Goal: Information Seeking & Learning: Learn about a topic

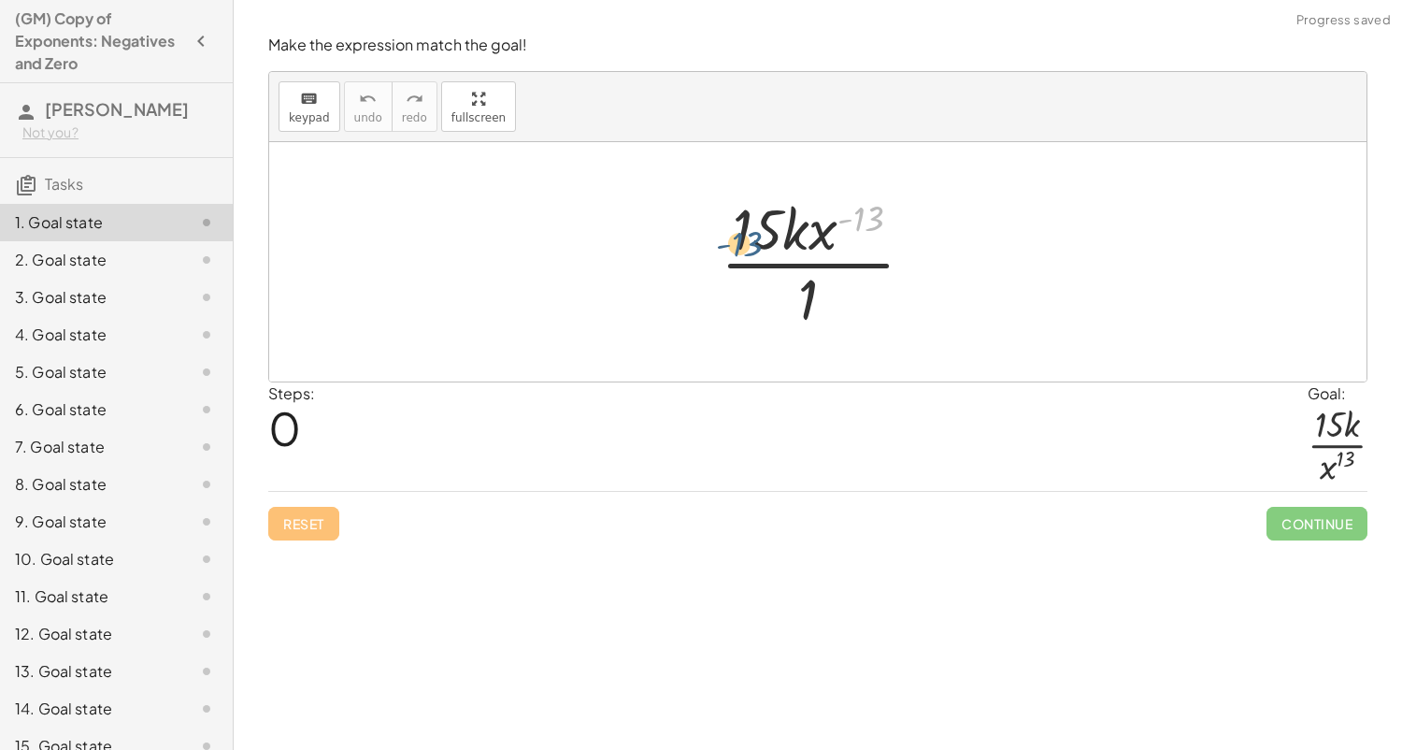
drag, startPoint x: 876, startPoint y: 208, endPoint x: 754, endPoint y: 234, distance: 124.1
click at [754, 234] on div at bounding box center [824, 262] width 227 height 144
drag, startPoint x: 809, startPoint y: 282, endPoint x: 778, endPoint y: 203, distance: 85.6
click at [778, 203] on div at bounding box center [824, 262] width 227 height 144
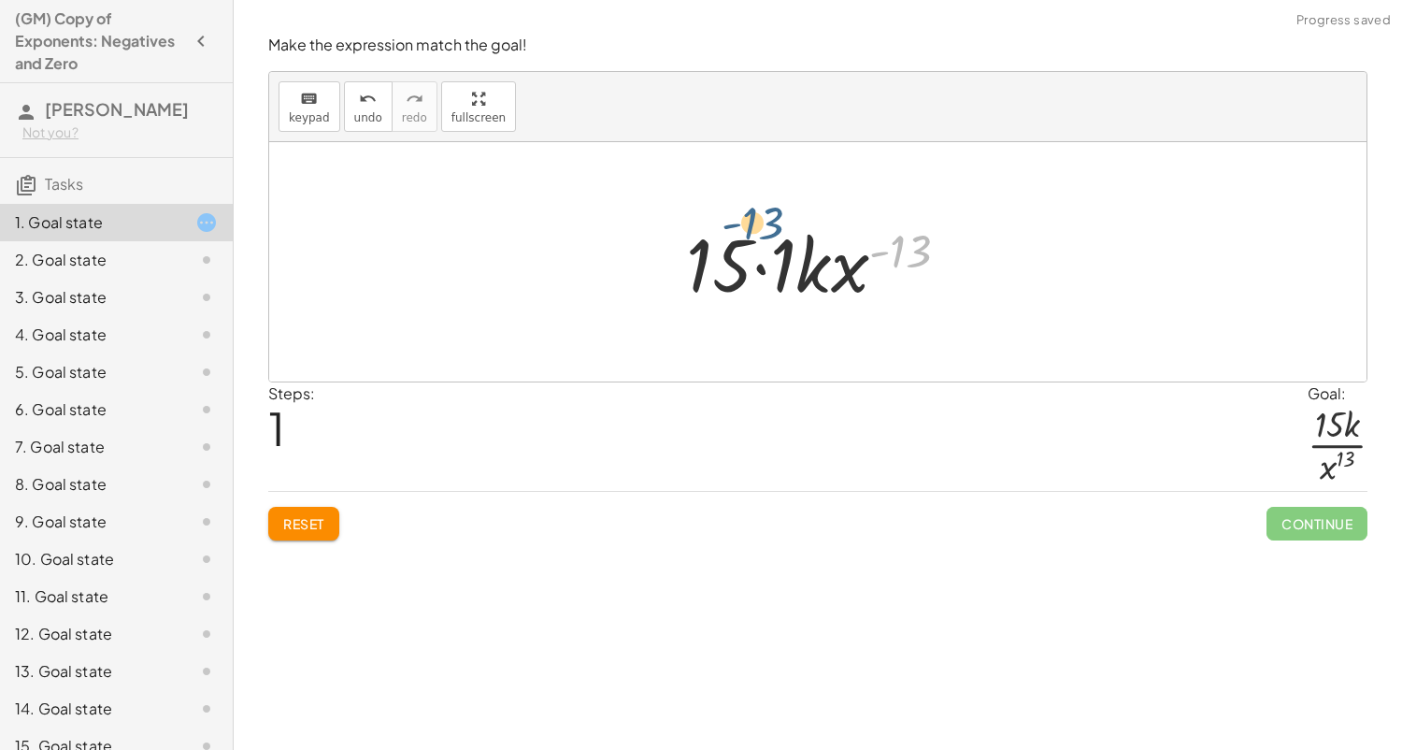
drag, startPoint x: 896, startPoint y: 251, endPoint x: 742, endPoint y: 224, distance: 156.4
click at [742, 224] on div at bounding box center [825, 262] width 296 height 96
drag, startPoint x: 820, startPoint y: 269, endPoint x: 929, endPoint y: 313, distance: 117.9
drag, startPoint x: 862, startPoint y: 263, endPoint x: 894, endPoint y: 259, distance: 32.0
click at [894, 259] on div at bounding box center [825, 262] width 296 height 96
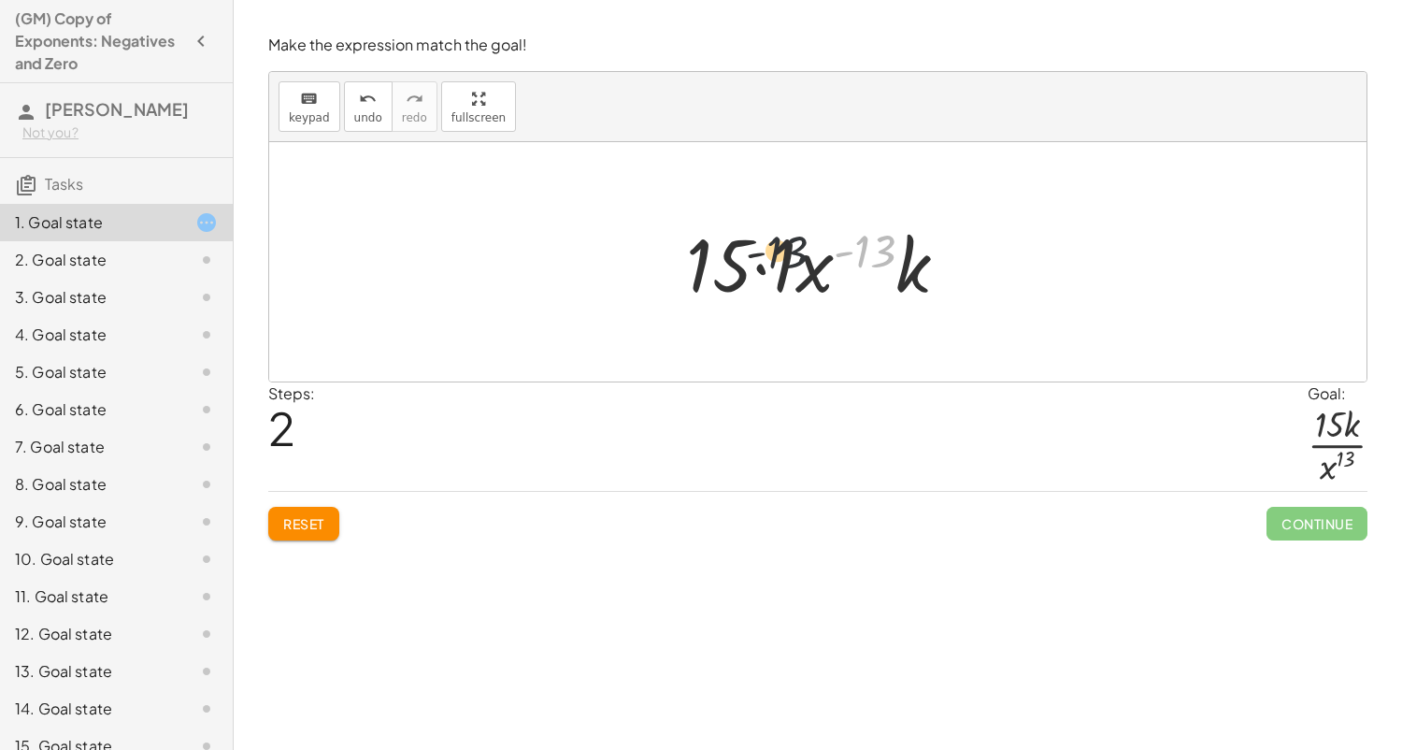
drag, startPoint x: 864, startPoint y: 261, endPoint x: 726, endPoint y: 267, distance: 137.6
click at [726, 267] on div at bounding box center [825, 262] width 296 height 96
drag, startPoint x: 796, startPoint y: 271, endPoint x: 651, endPoint y: 283, distance: 146.3
click at [651, 283] on div "· 15 · k · x ( - 13 ) · 1 · 15 · 1 · k · x ( - 13 ) · x ( - 13 ) · 15 · k · x (…" at bounding box center [817, 261] width 1097 height 239
drag, startPoint x: 751, startPoint y: 251, endPoint x: 840, endPoint y: 252, distance: 89.8
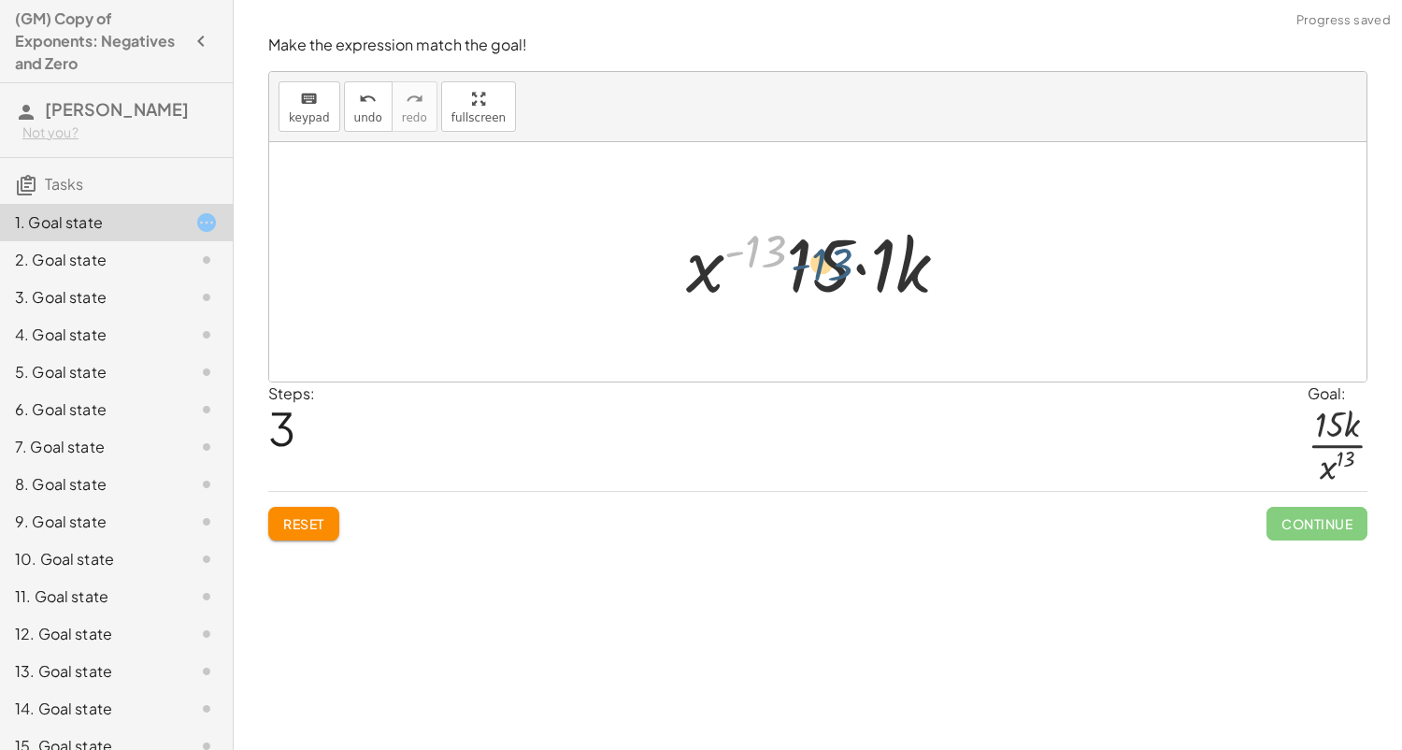
click at [840, 252] on div at bounding box center [825, 262] width 296 height 96
drag, startPoint x: 772, startPoint y: 251, endPoint x: 926, endPoint y: 238, distance: 154.7
click at [926, 238] on div at bounding box center [825, 262] width 296 height 96
drag, startPoint x: 867, startPoint y: 268, endPoint x: 856, endPoint y: 285, distance: 20.2
click at [856, 285] on div at bounding box center [825, 262] width 296 height 96
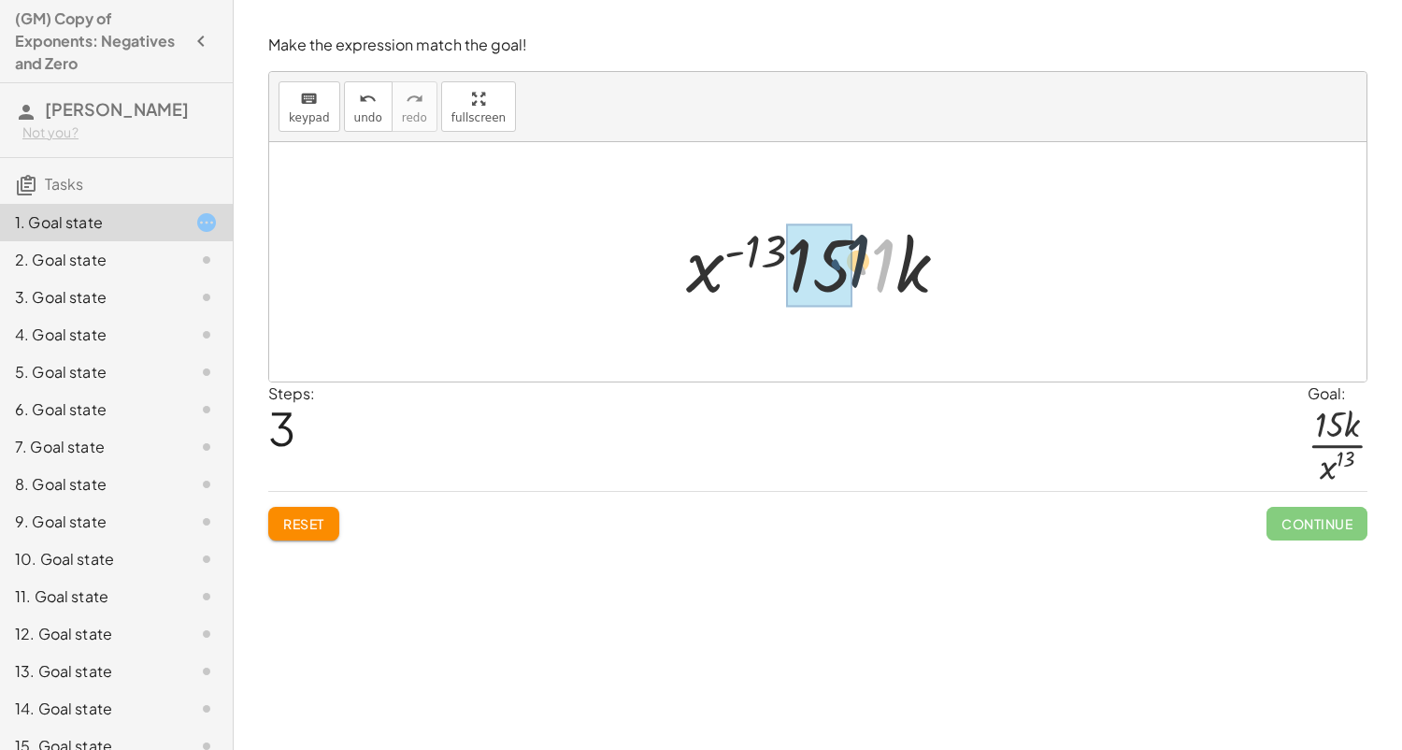
drag, startPoint x: 856, startPoint y: 285, endPoint x: 837, endPoint y: 281, distance: 20.0
click at [837, 281] on div at bounding box center [825, 262] width 296 height 96
drag, startPoint x: 837, startPoint y: 281, endPoint x: 764, endPoint y: 279, distance: 72.9
click at [764, 279] on div at bounding box center [825, 262] width 296 height 96
click at [303, 530] on span "Reset" at bounding box center [303, 523] width 41 height 17
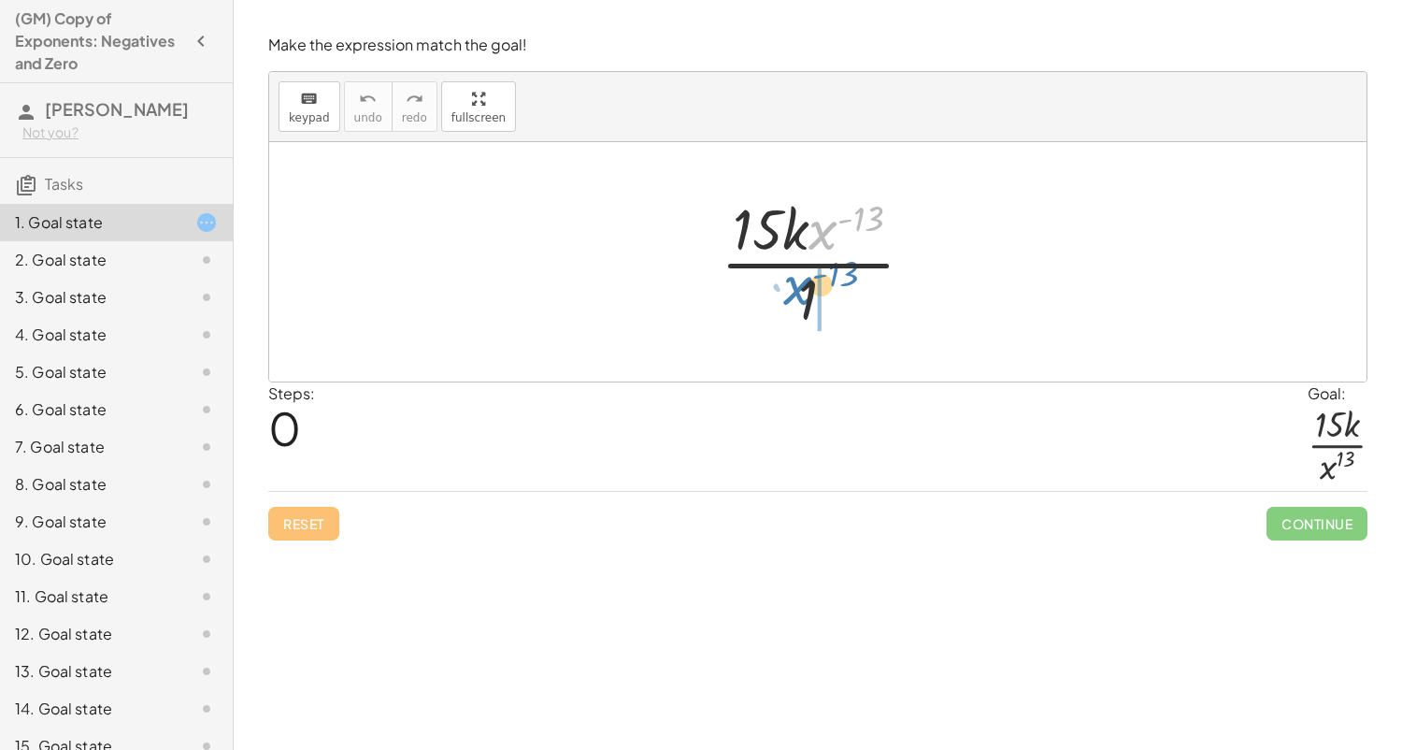
drag, startPoint x: 823, startPoint y: 224, endPoint x: 797, endPoint y: 279, distance: 61.0
click at [797, 279] on div at bounding box center [824, 262] width 227 height 144
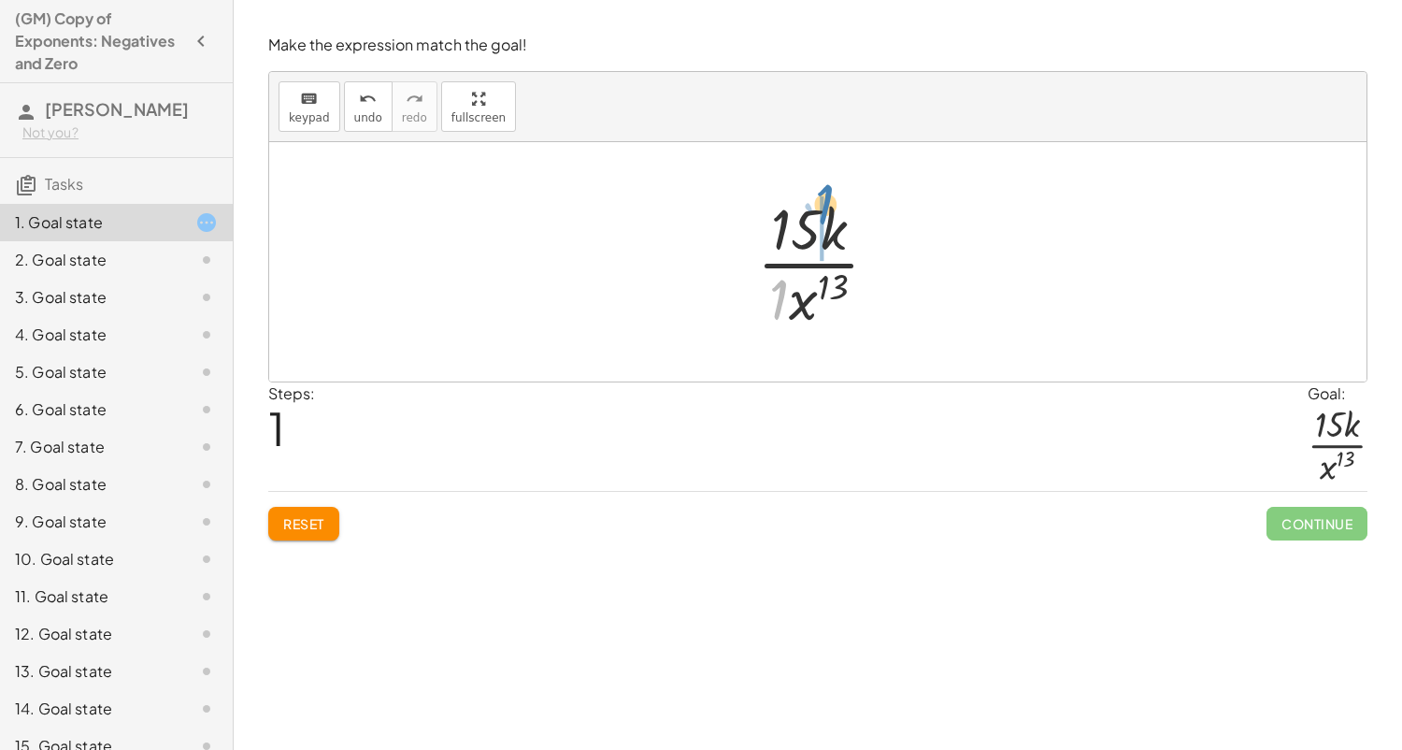
drag, startPoint x: 775, startPoint y: 293, endPoint x: 822, endPoint y: 198, distance: 105.3
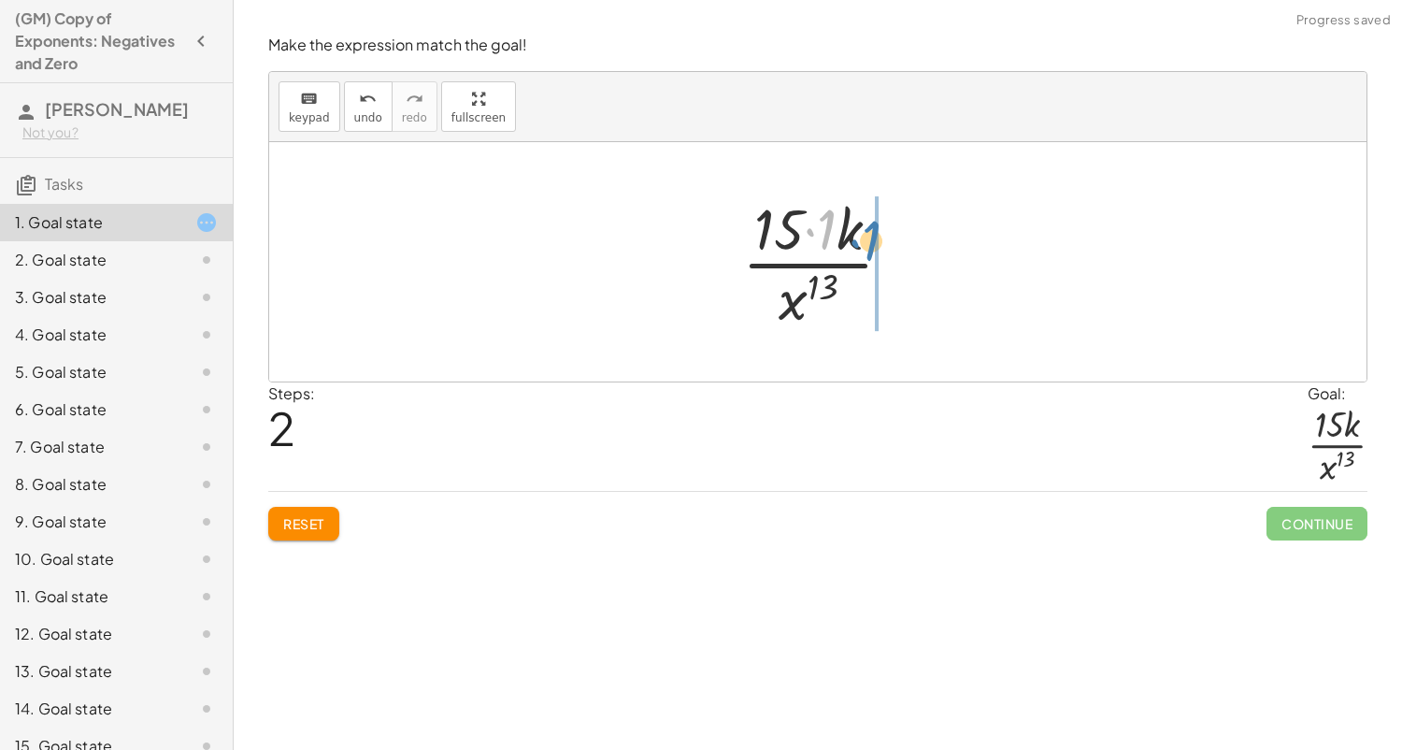
drag, startPoint x: 827, startPoint y: 221, endPoint x: 870, endPoint y: 232, distance: 44.4
click at [870, 232] on div at bounding box center [825, 262] width 184 height 144
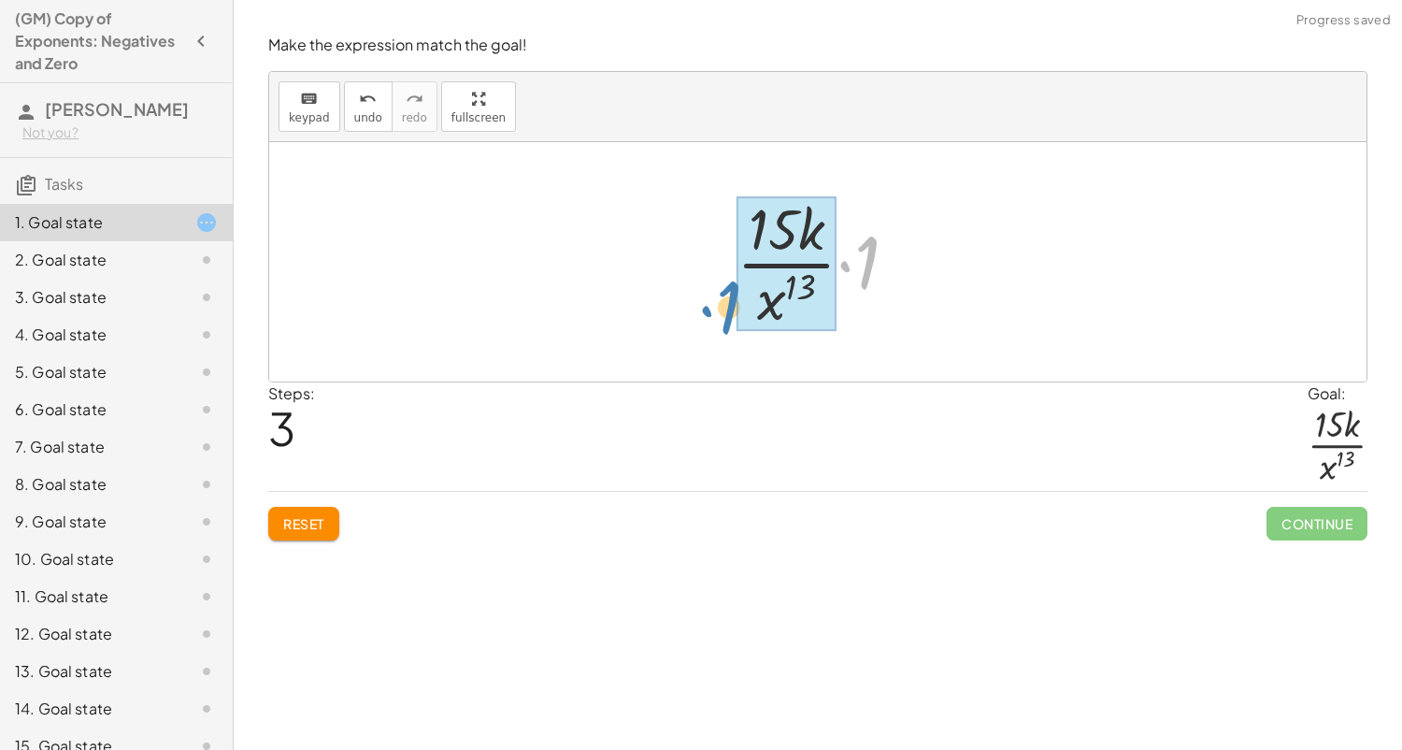
drag, startPoint x: 872, startPoint y: 247, endPoint x: 737, endPoint y: 293, distance: 143.1
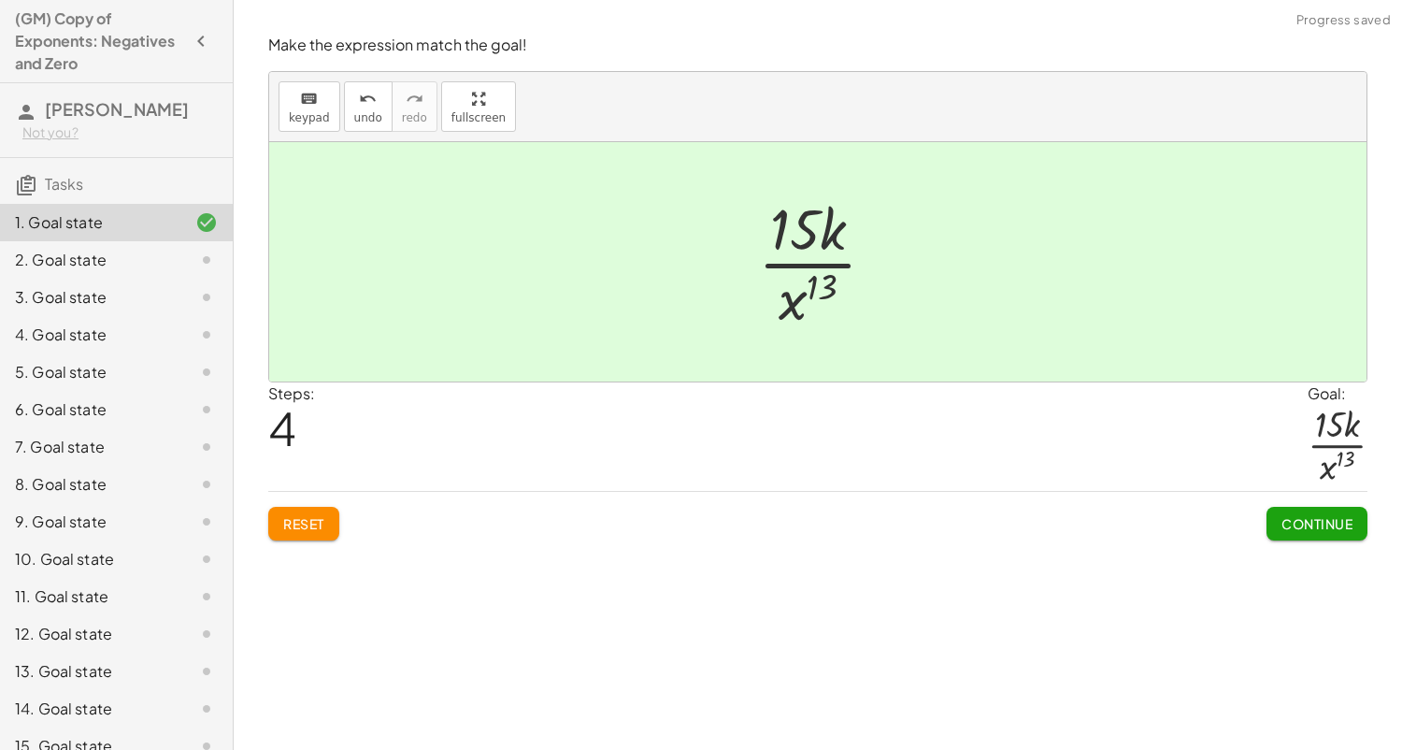
click at [284, 534] on button "Reset" at bounding box center [303, 524] width 71 height 34
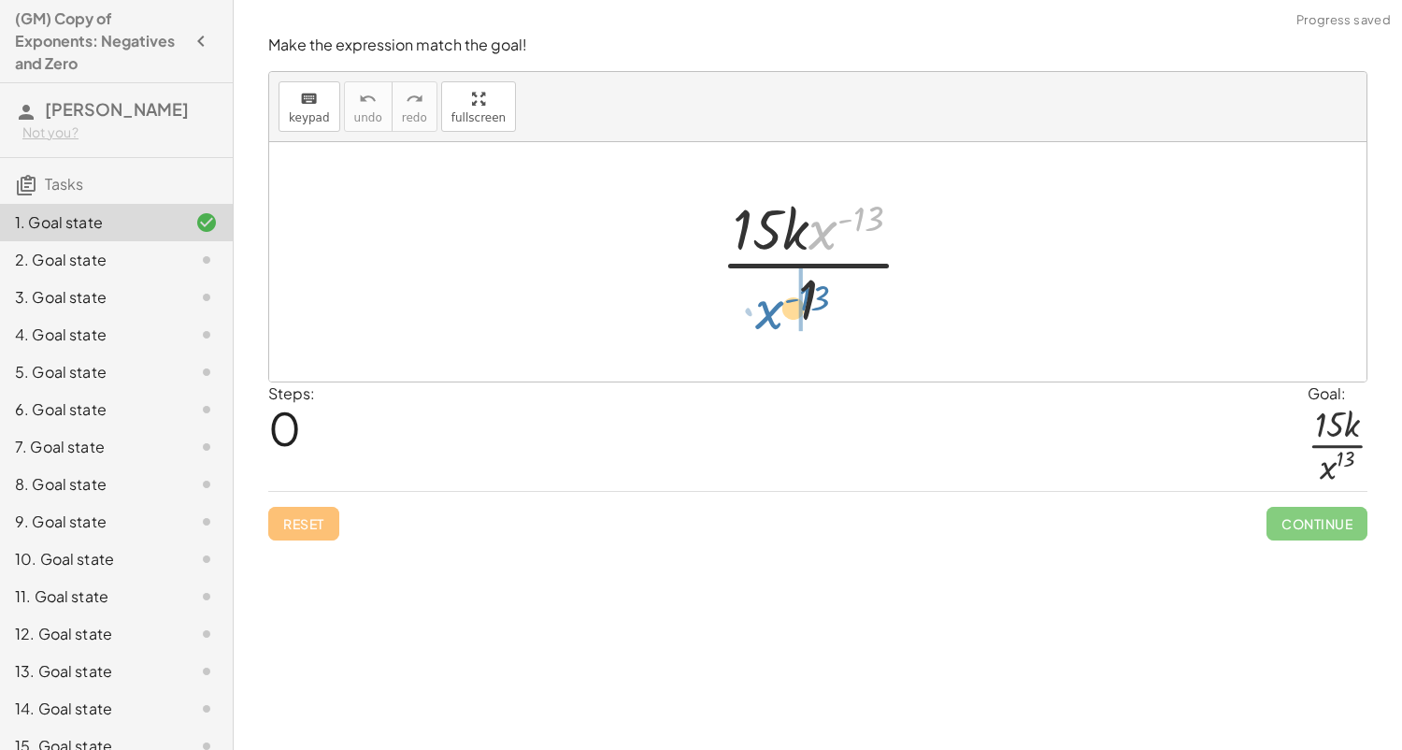
drag, startPoint x: 827, startPoint y: 244, endPoint x: 774, endPoint y: 323, distance: 95.7
click at [774, 323] on div at bounding box center [824, 262] width 227 height 144
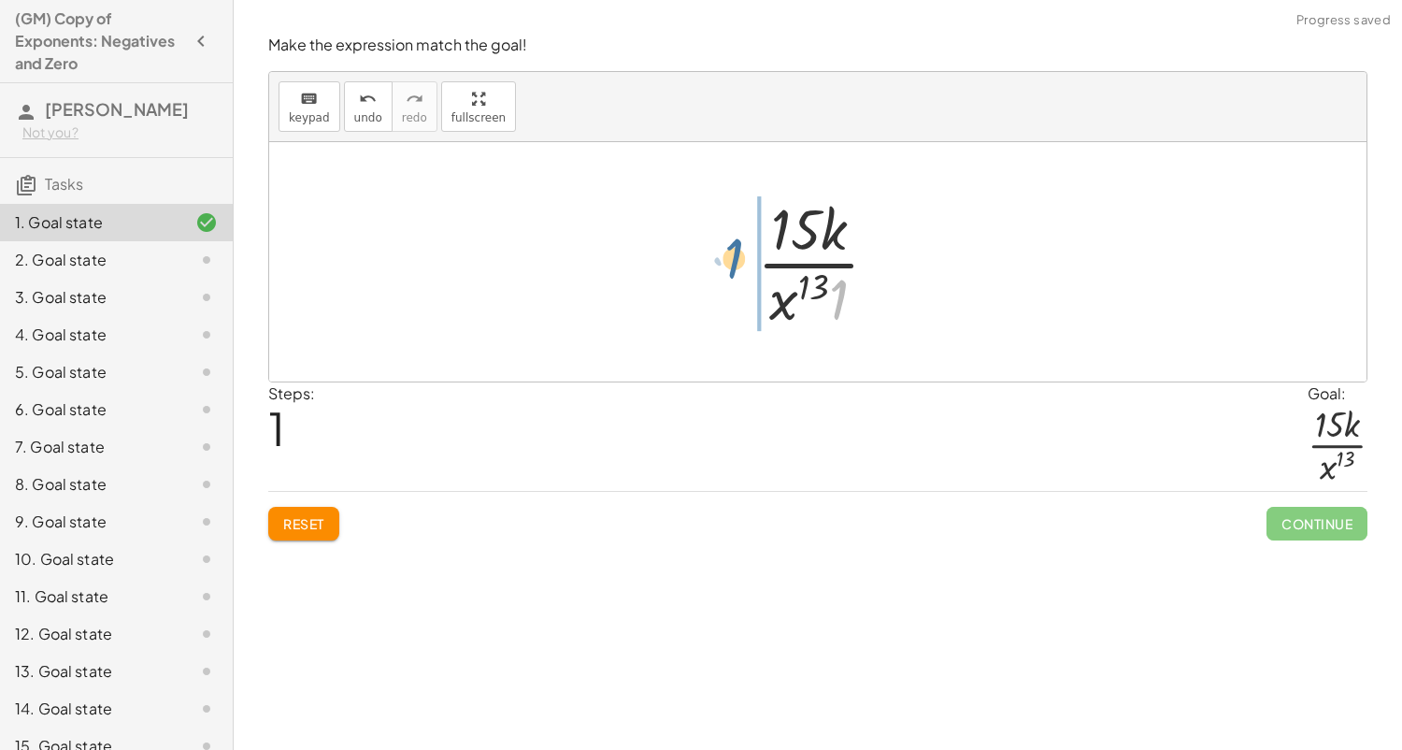
drag, startPoint x: 836, startPoint y: 309, endPoint x: 731, endPoint y: 269, distance: 112.1
click at [731, 269] on div "· 15 · k · x ( - 13 ) · [DATE] · k · x 13 · 1" at bounding box center [818, 261] width 179 height 153
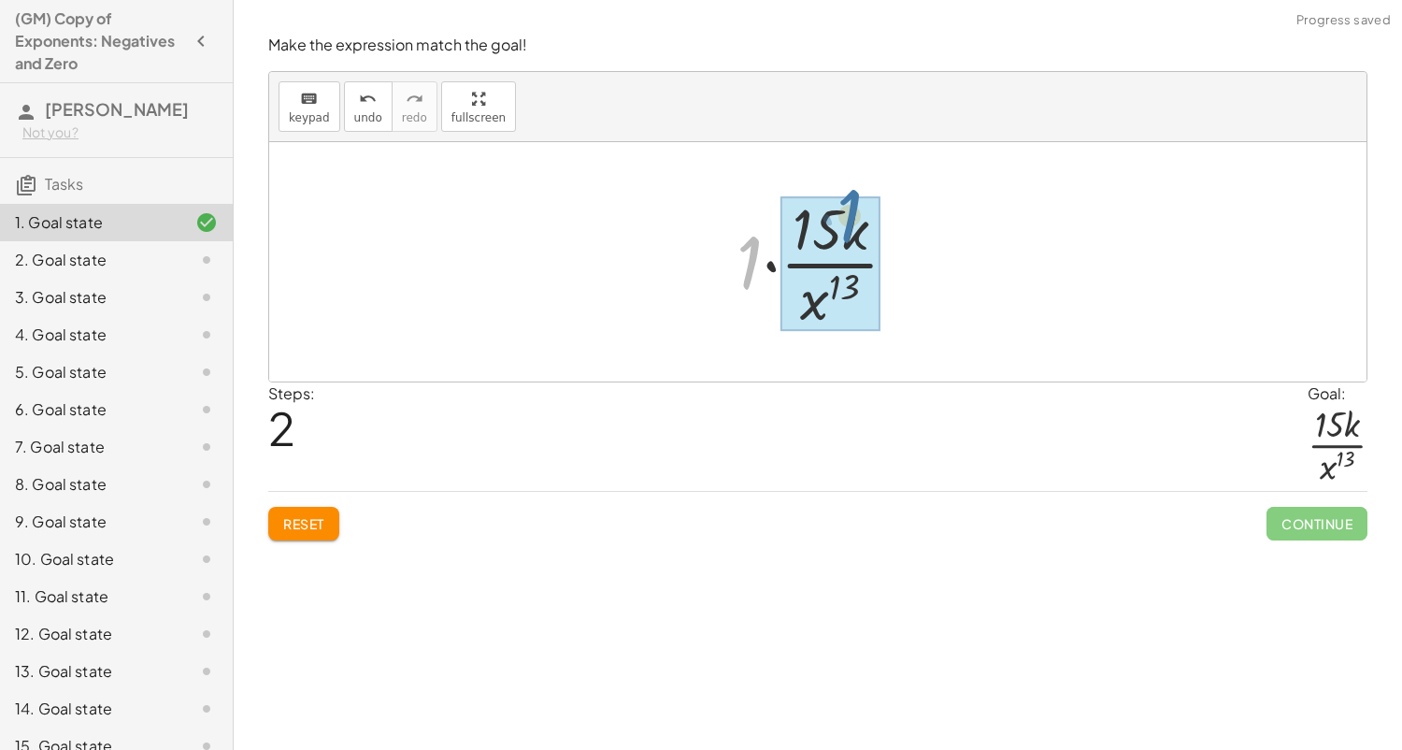
drag, startPoint x: 750, startPoint y: 260, endPoint x: 844, endPoint y: 215, distance: 104.5
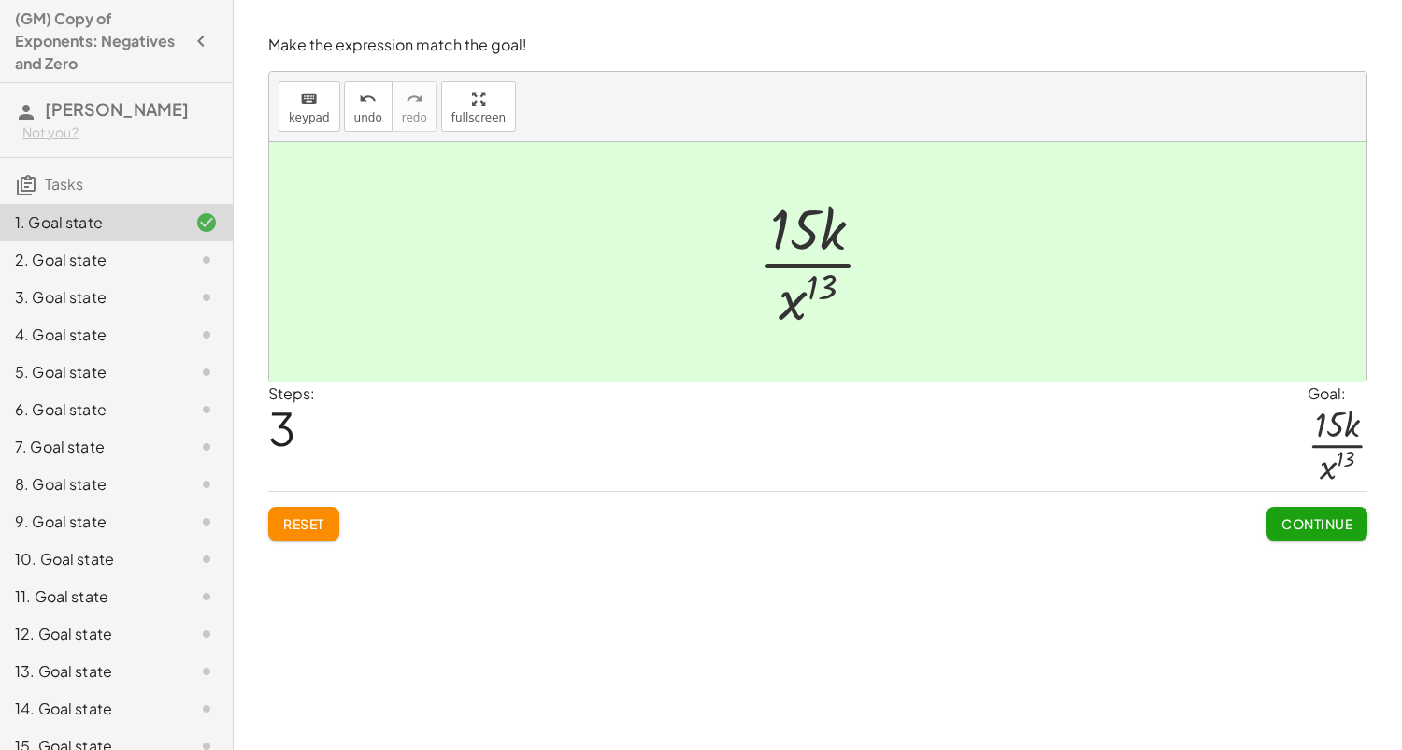
click at [1328, 528] on span "Continue" at bounding box center [1316, 523] width 71 height 17
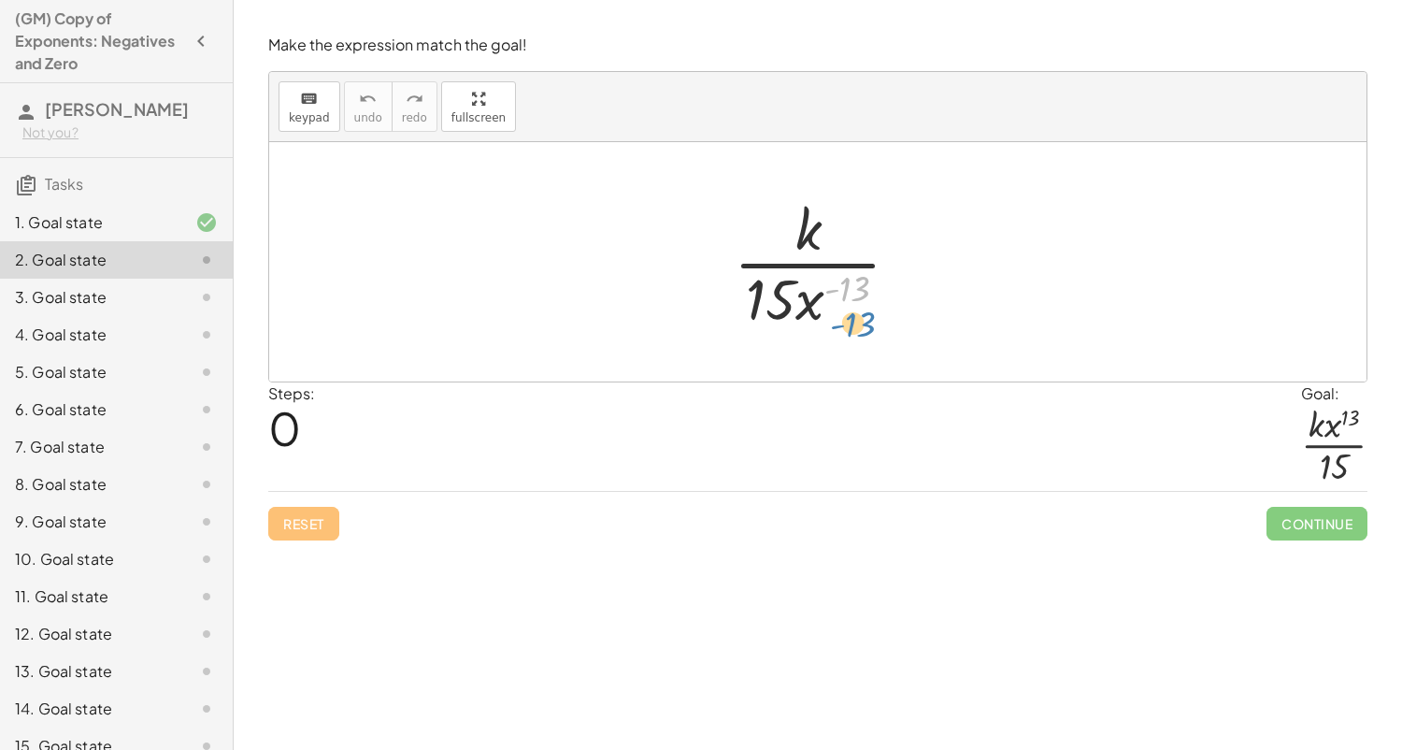
drag, startPoint x: 825, startPoint y: 298, endPoint x: 831, endPoint y: 335, distance: 36.9
click at [831, 335] on div "- ( 13 ) · k · 15 · x ( - 13 )" at bounding box center [817, 261] width 223 height 153
drag, startPoint x: 809, startPoint y: 306, endPoint x: 840, endPoint y: 205, distance: 105.6
click at [840, 205] on div at bounding box center [824, 262] width 200 height 144
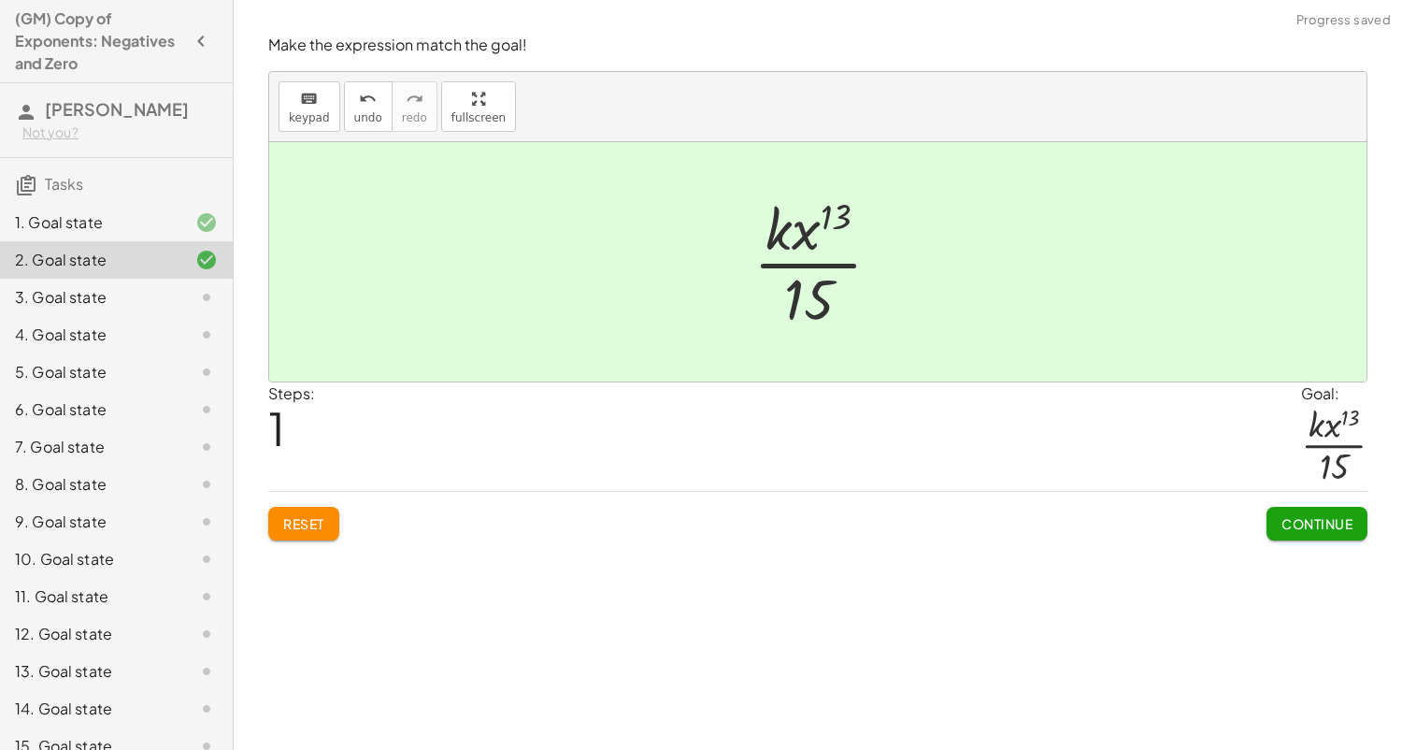
click at [1326, 527] on span "Continue" at bounding box center [1316, 523] width 71 height 17
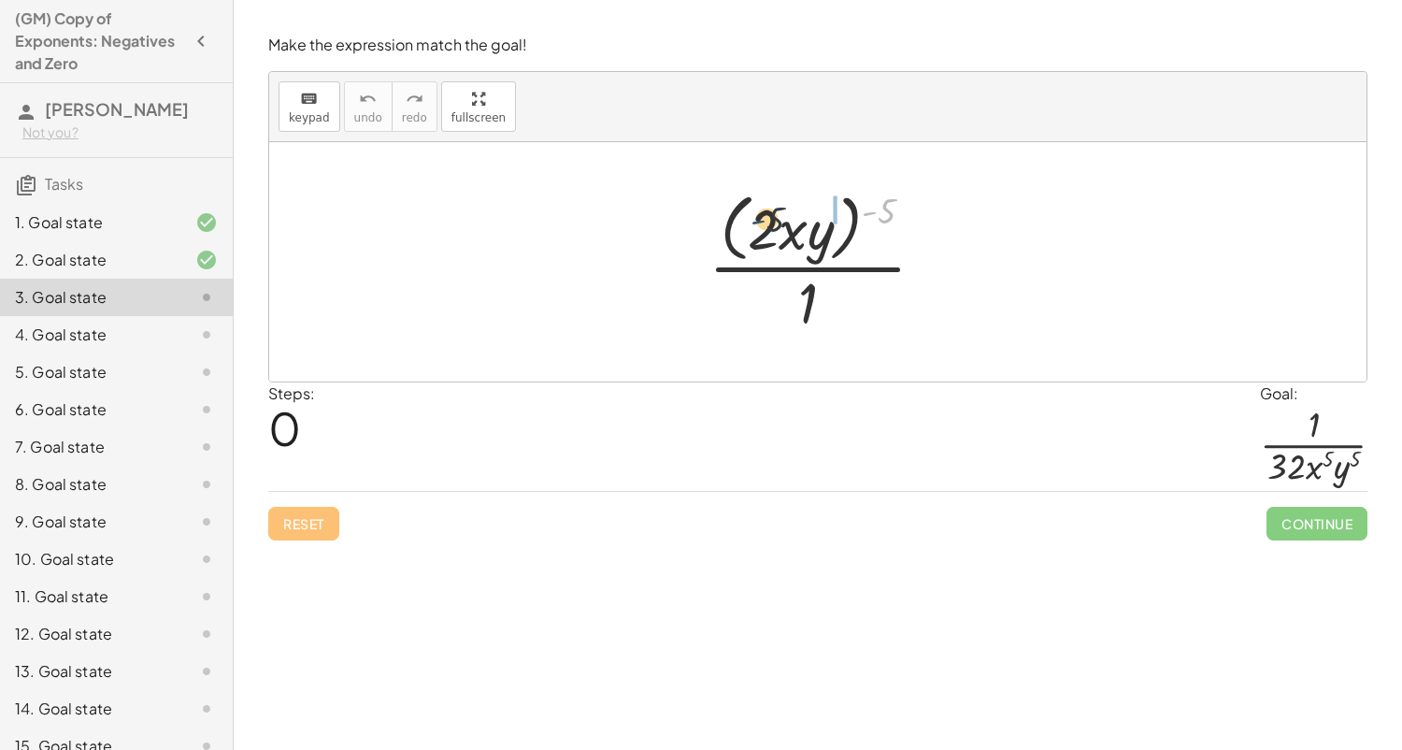
drag, startPoint x: 876, startPoint y: 202, endPoint x: 756, endPoint y: 212, distance: 120.1
click at [756, 212] on div at bounding box center [824, 261] width 251 height 152
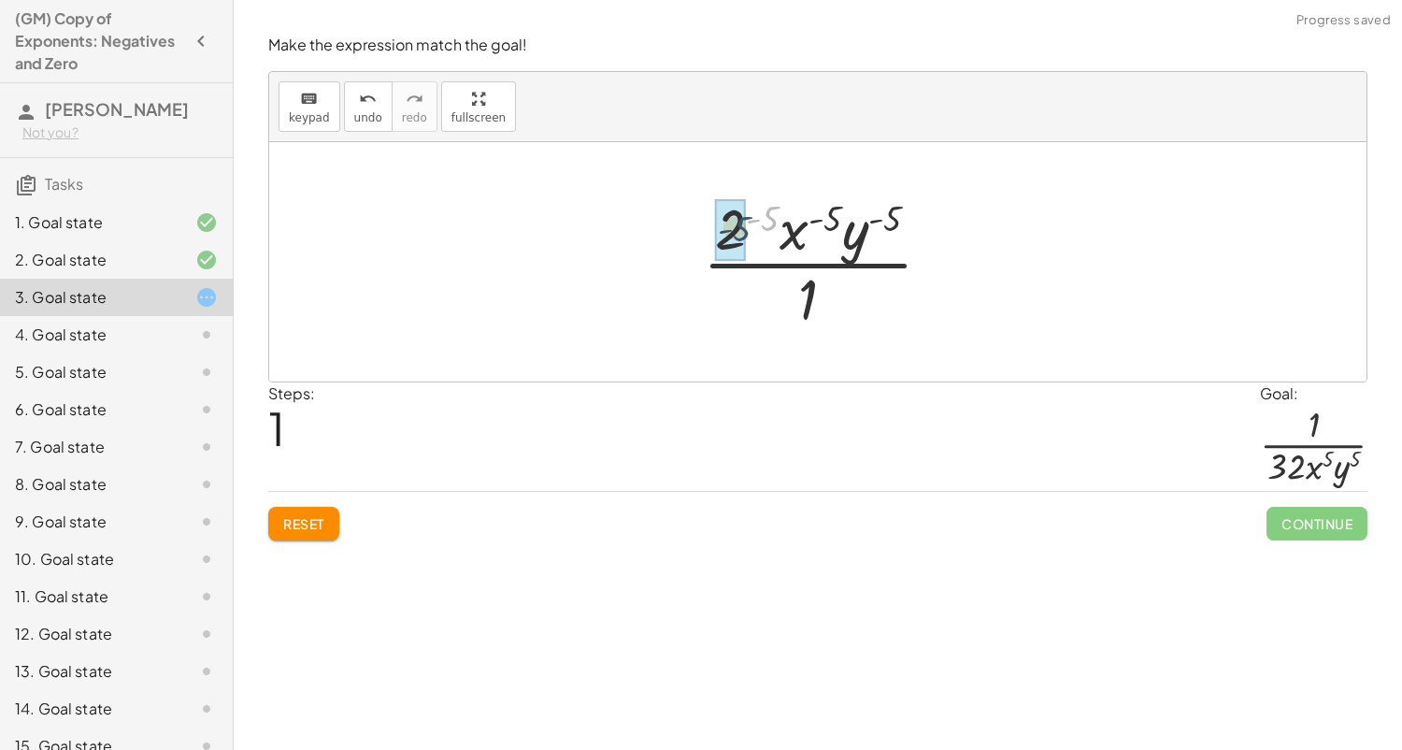
drag, startPoint x: 771, startPoint y: 214, endPoint x: 742, endPoint y: 224, distance: 30.7
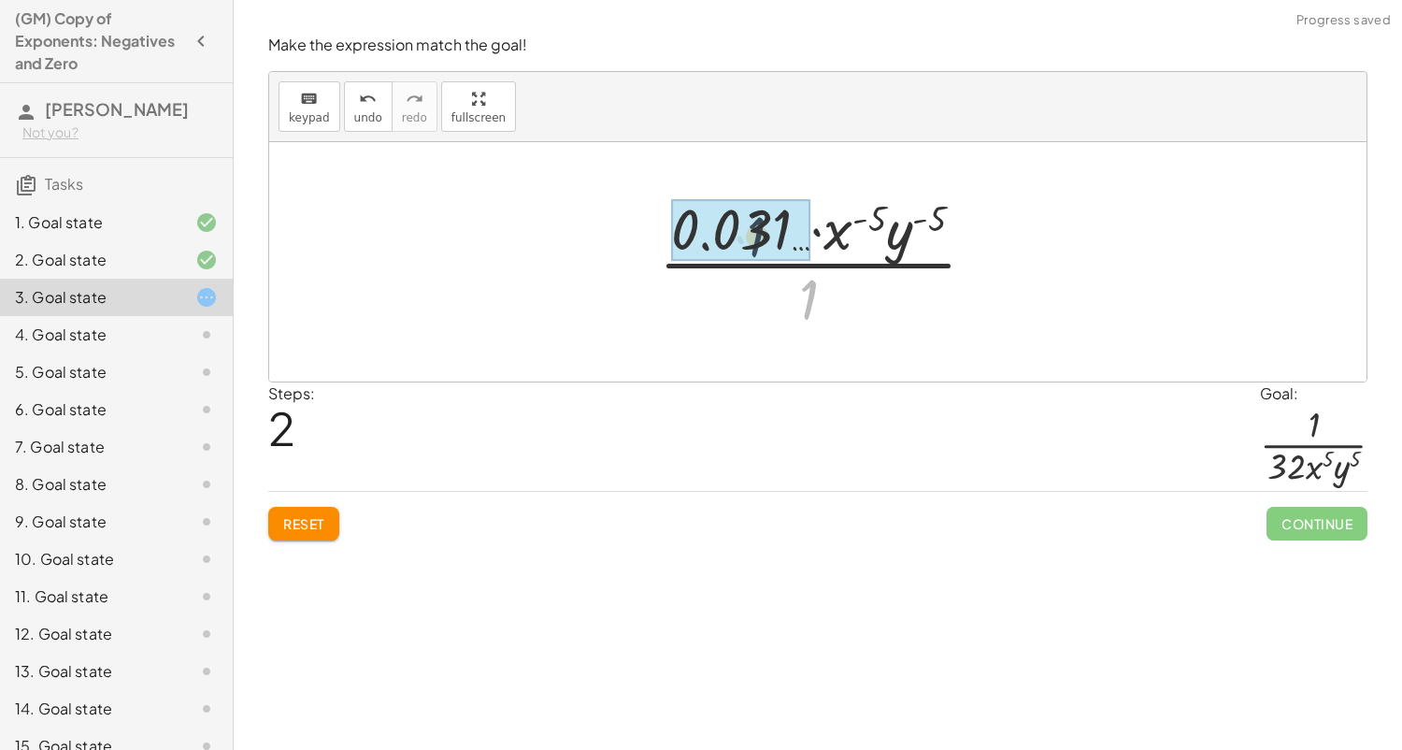
drag, startPoint x: 812, startPoint y: 286, endPoint x: 758, endPoint y: 222, distance: 83.5
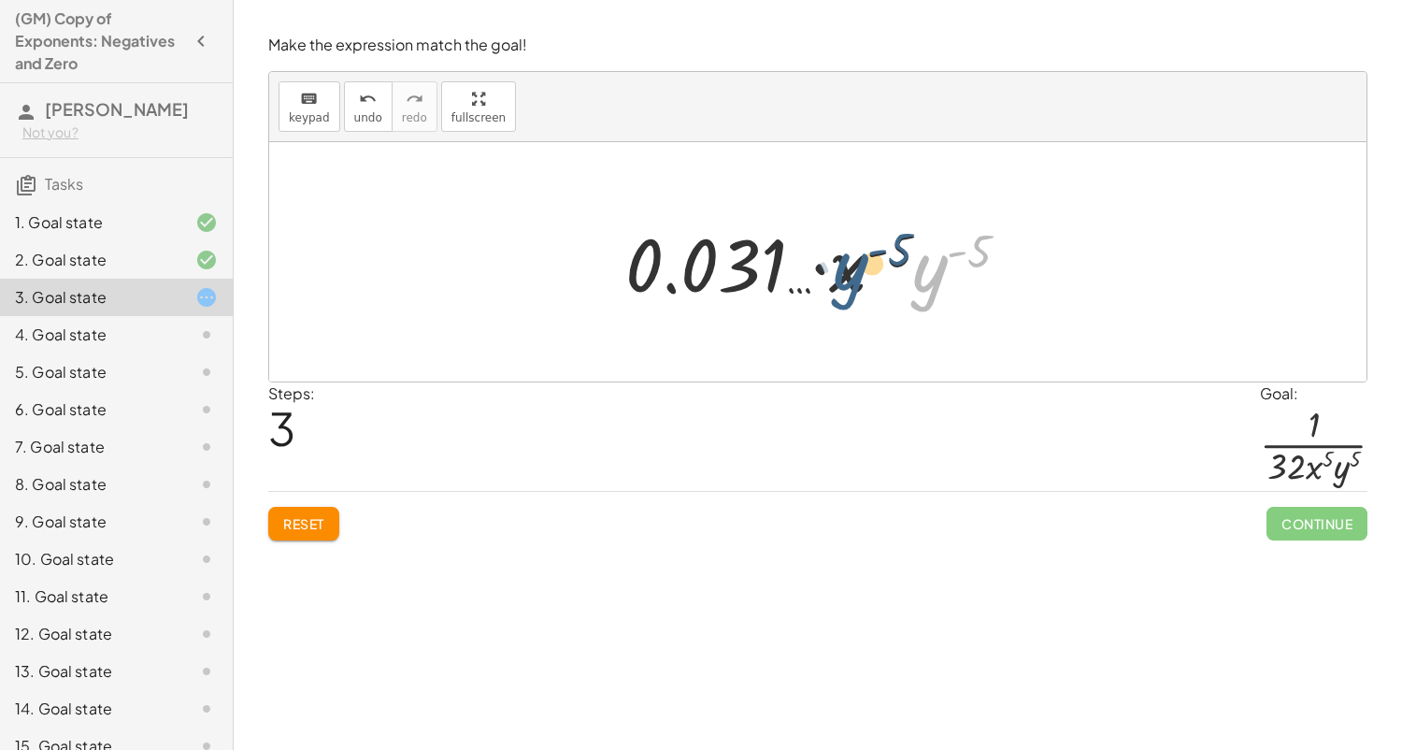
drag, startPoint x: 931, startPoint y: 270, endPoint x: 852, endPoint y: 270, distance: 78.5
click at [852, 270] on div at bounding box center [825, 262] width 418 height 96
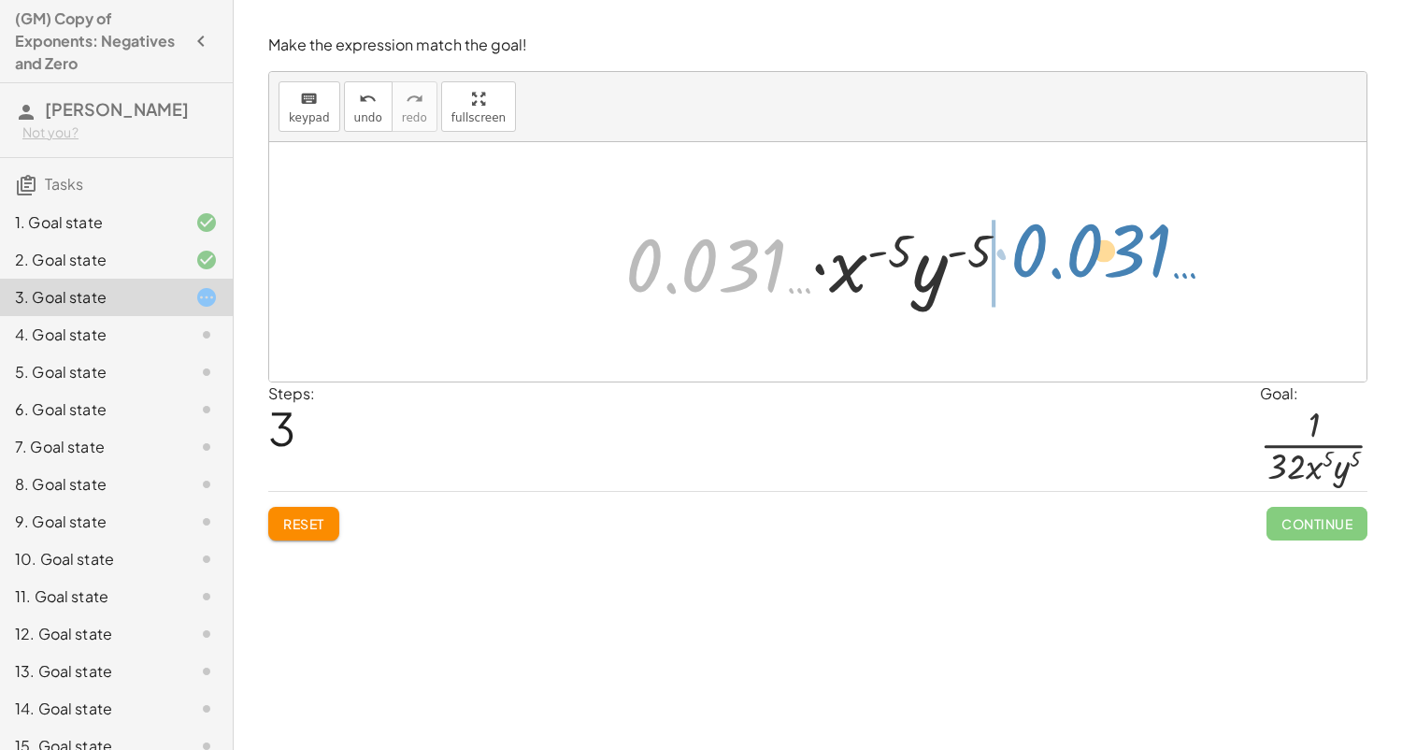
drag, startPoint x: 798, startPoint y: 281, endPoint x: 1184, endPoint y: 266, distance: 386.3
click at [1184, 266] on div "· ( · 2 · x · y ) ( - 5 ) · 1 · 2 ( - 5 ) · x ( - 5 ) · y ( - 5 ) · 1 · 0.031 ……" at bounding box center [817, 261] width 1097 height 239
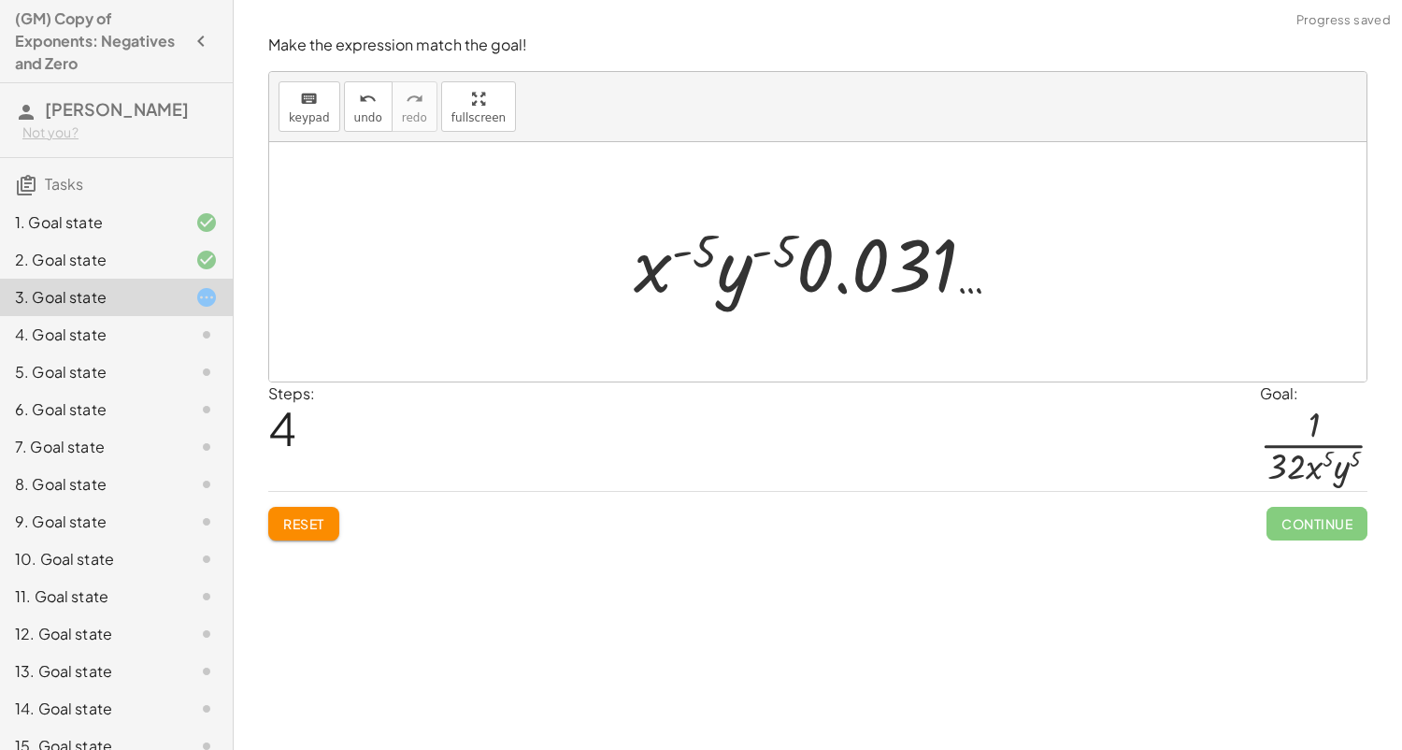
click at [307, 526] on span "Reset" at bounding box center [303, 523] width 41 height 17
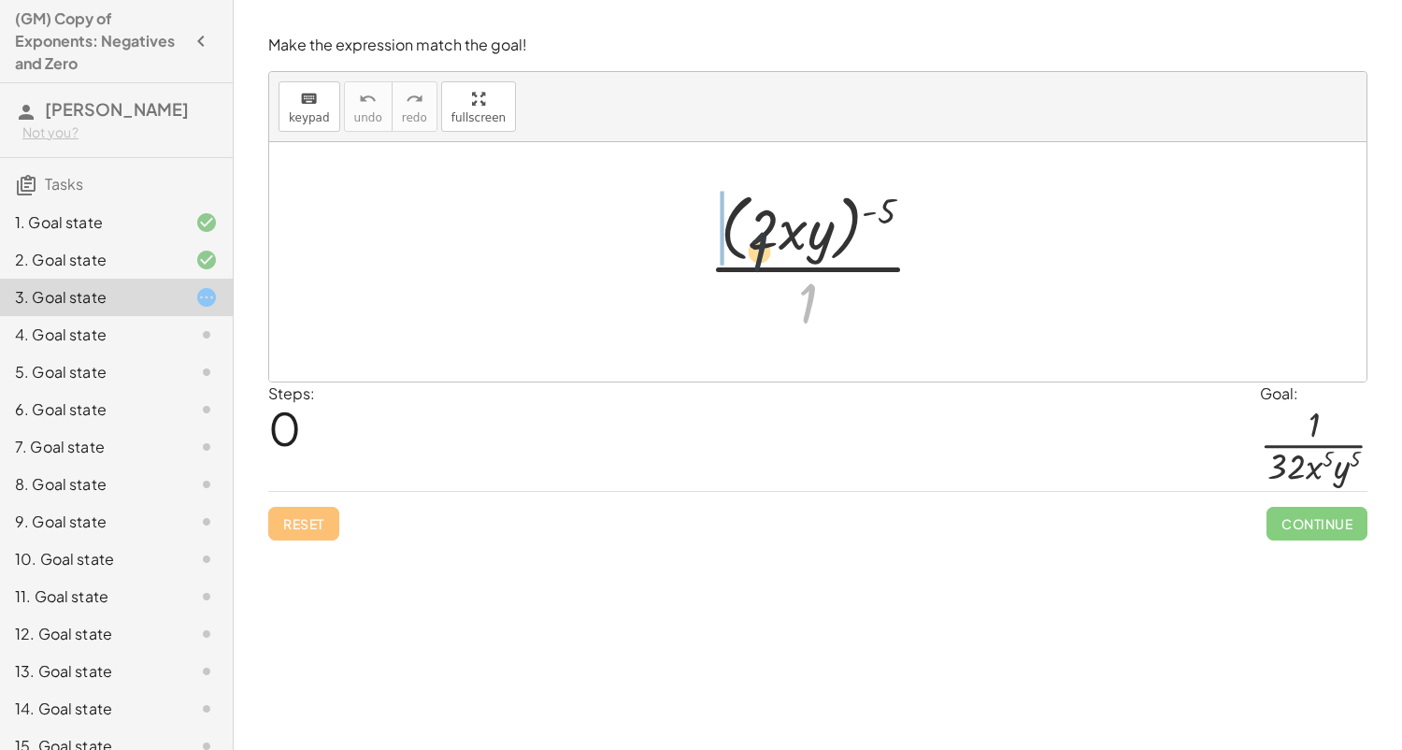
drag, startPoint x: 820, startPoint y: 299, endPoint x: 753, endPoint y: 225, distance: 99.3
click at [753, 225] on div at bounding box center [824, 261] width 251 height 152
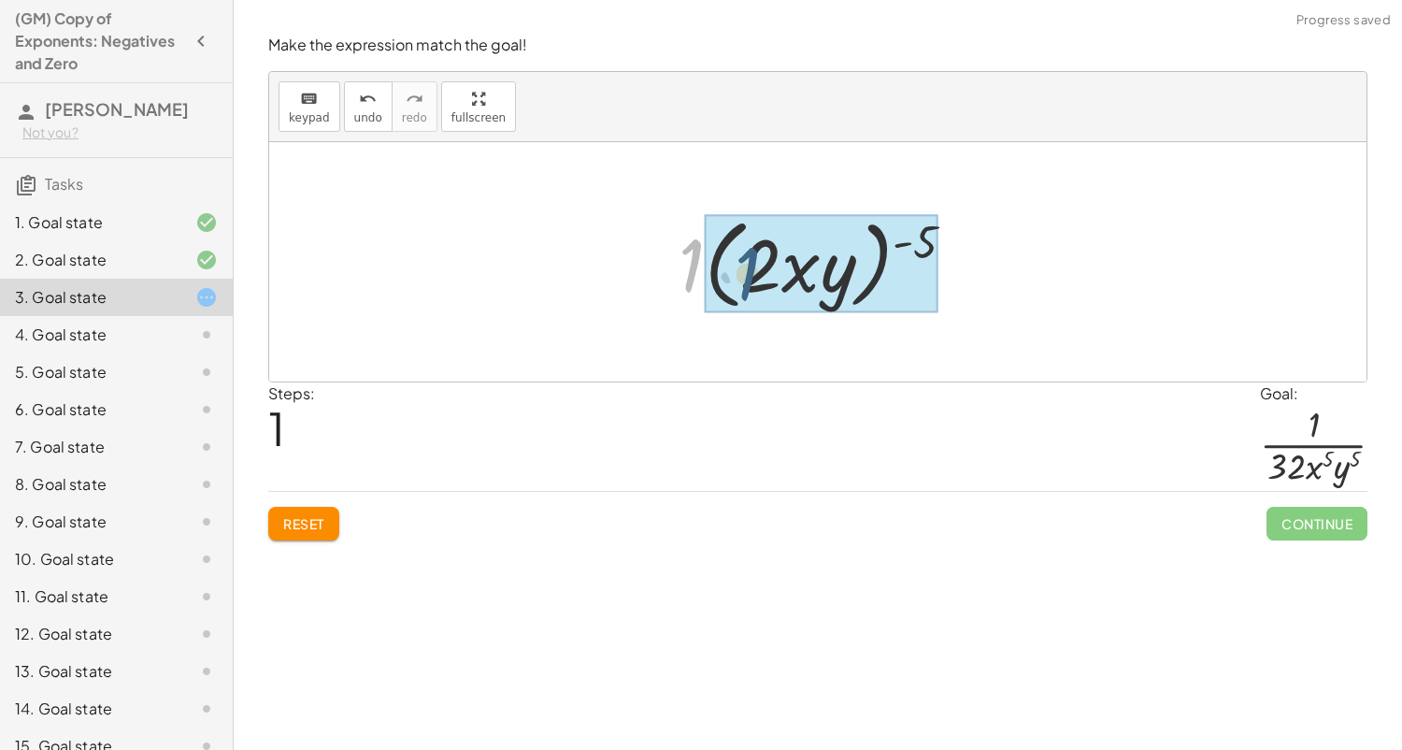
drag, startPoint x: 694, startPoint y: 260, endPoint x: 751, endPoint y: 268, distance: 56.7
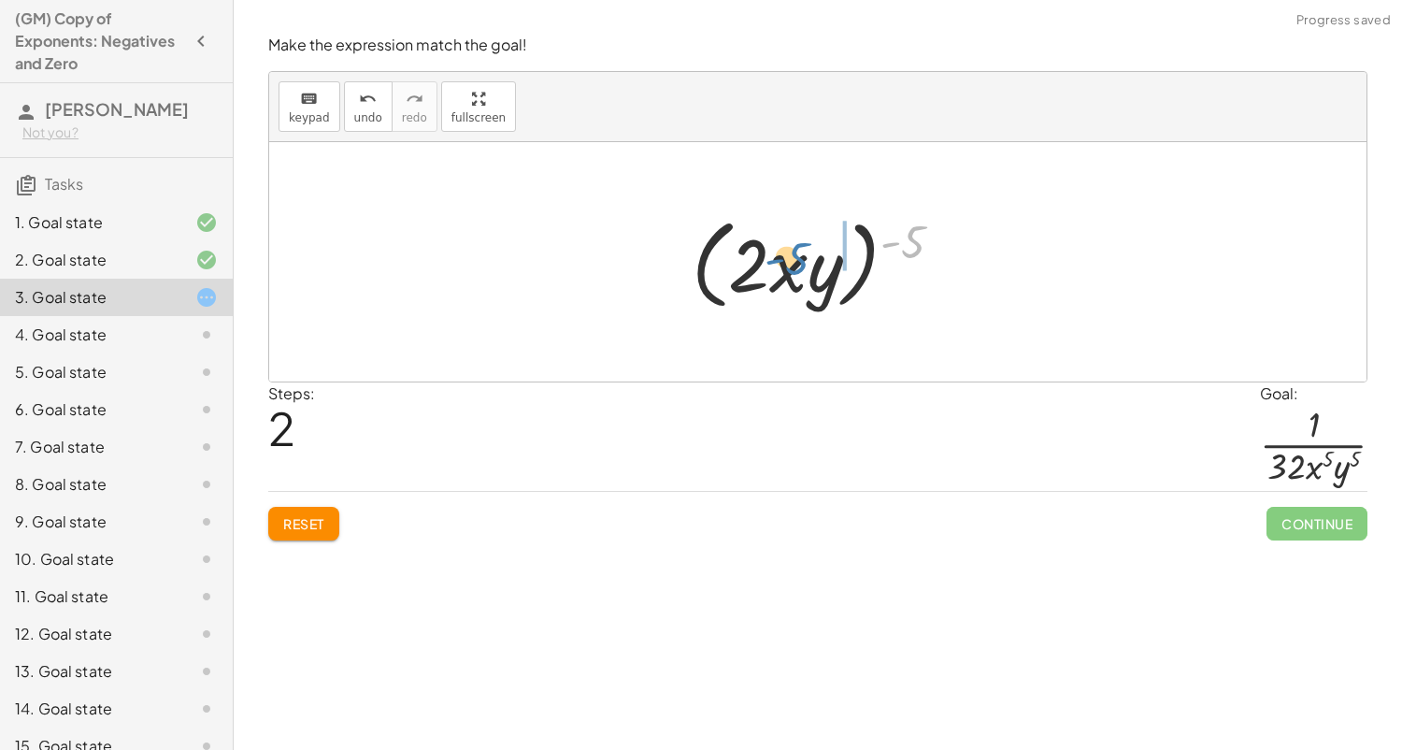
drag, startPoint x: 926, startPoint y: 232, endPoint x: 810, endPoint y: 249, distance: 117.1
click at [810, 249] on div at bounding box center [824, 261] width 285 height 107
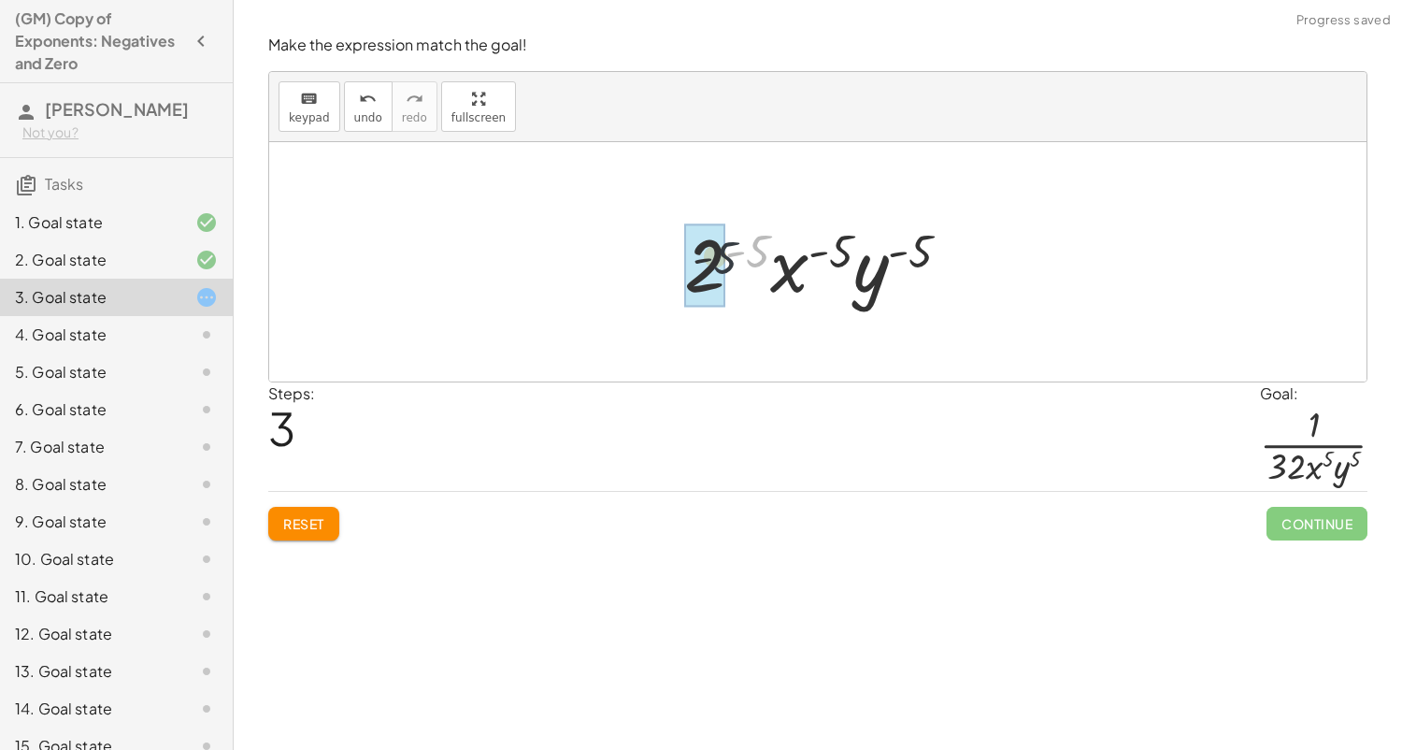
drag, startPoint x: 760, startPoint y: 251, endPoint x: 719, endPoint y: 260, distance: 42.2
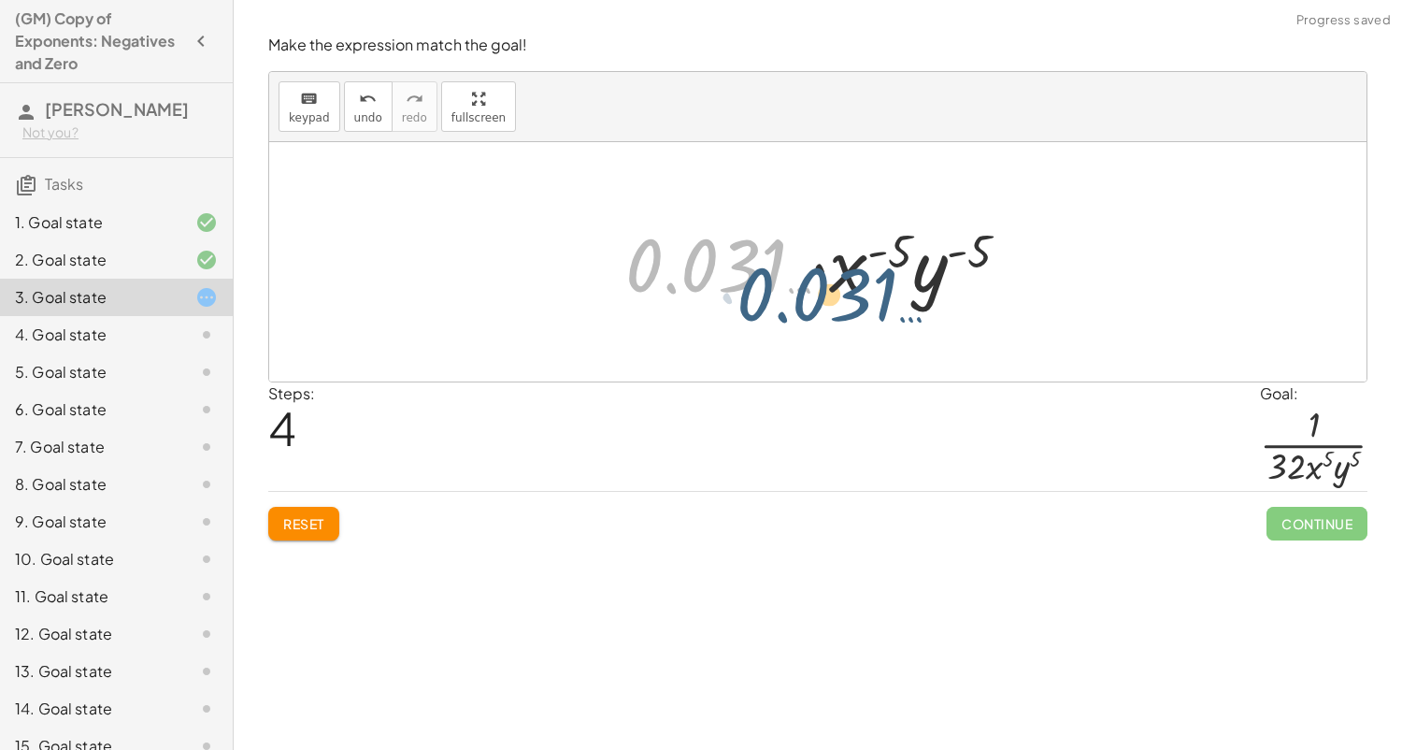
drag, startPoint x: 629, startPoint y: 294, endPoint x: 611, endPoint y: 276, distance: 25.8
click at [611, 276] on div "· ( · 2 · x · y ) ( - 5 ) · 1 · 1 · ( · 2 · x · y ) ( - 5 ) ( · 2 · x · y ) ( -…" at bounding box center [817, 262] width 441 height 106
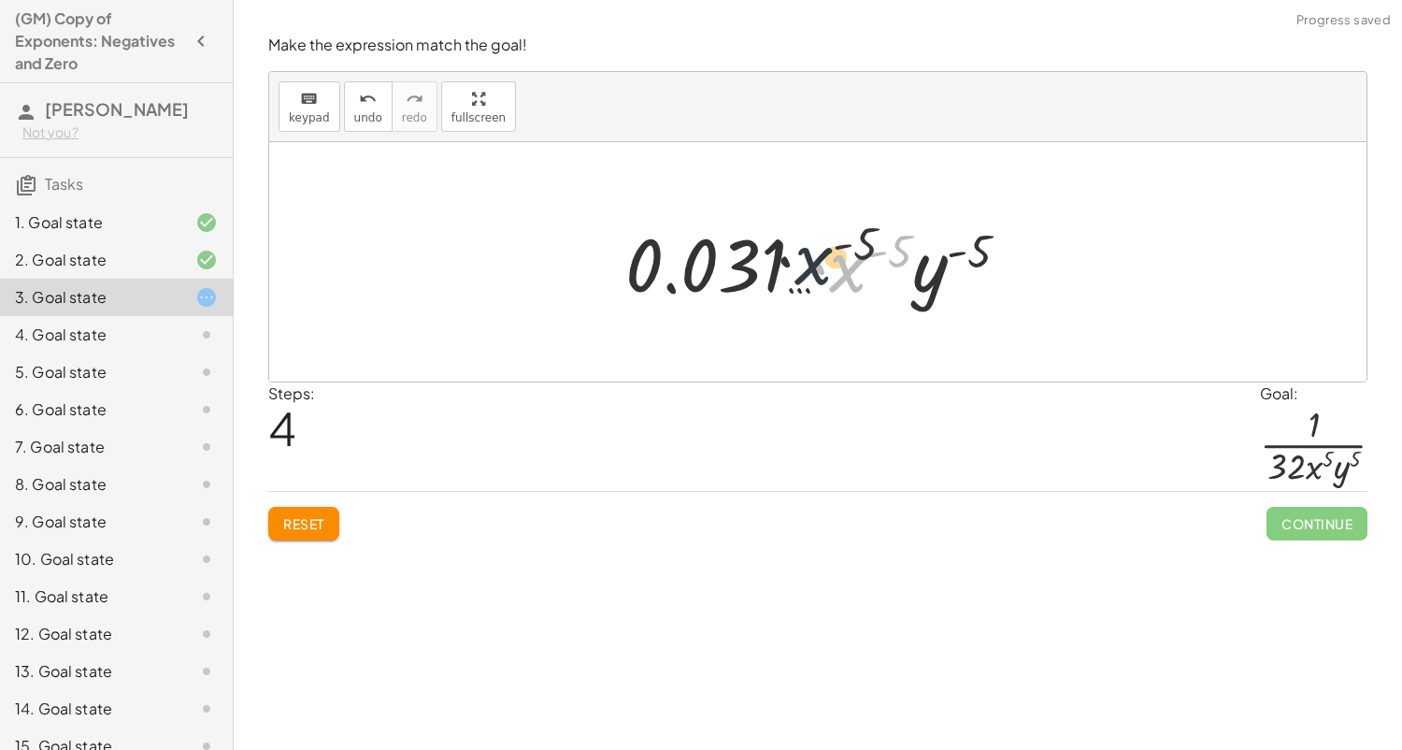
drag, startPoint x: 835, startPoint y: 265, endPoint x: 797, endPoint y: 258, distance: 38.0
click at [797, 258] on div at bounding box center [825, 262] width 418 height 96
click at [272, 537] on button "Reset" at bounding box center [303, 524] width 71 height 34
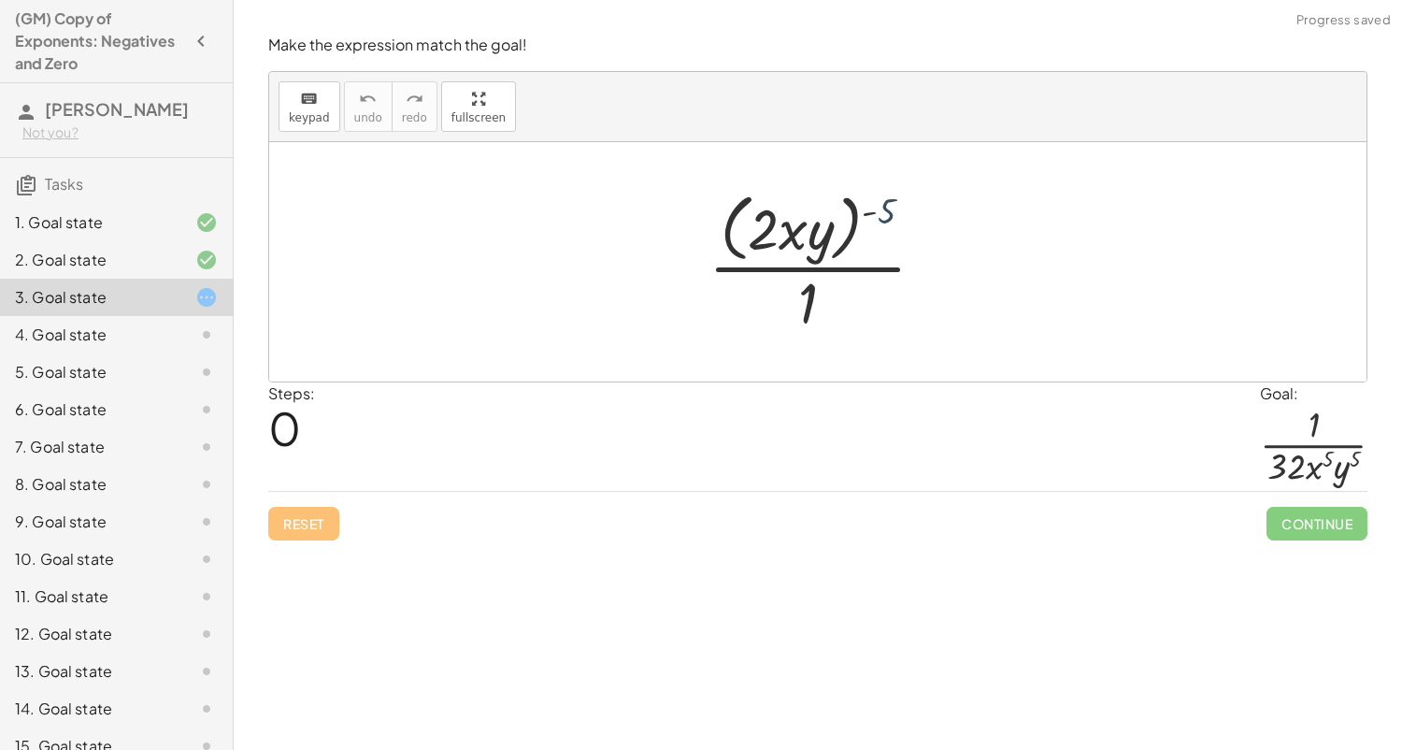
click at [885, 208] on div at bounding box center [824, 261] width 251 height 152
drag, startPoint x: 749, startPoint y: 228, endPoint x: 784, endPoint y: 322, distance: 100.9
click at [784, 322] on div at bounding box center [824, 261] width 251 height 152
drag, startPoint x: 802, startPoint y: 314, endPoint x: 778, endPoint y: 238, distance: 79.5
click at [778, 238] on div at bounding box center [824, 261] width 251 height 152
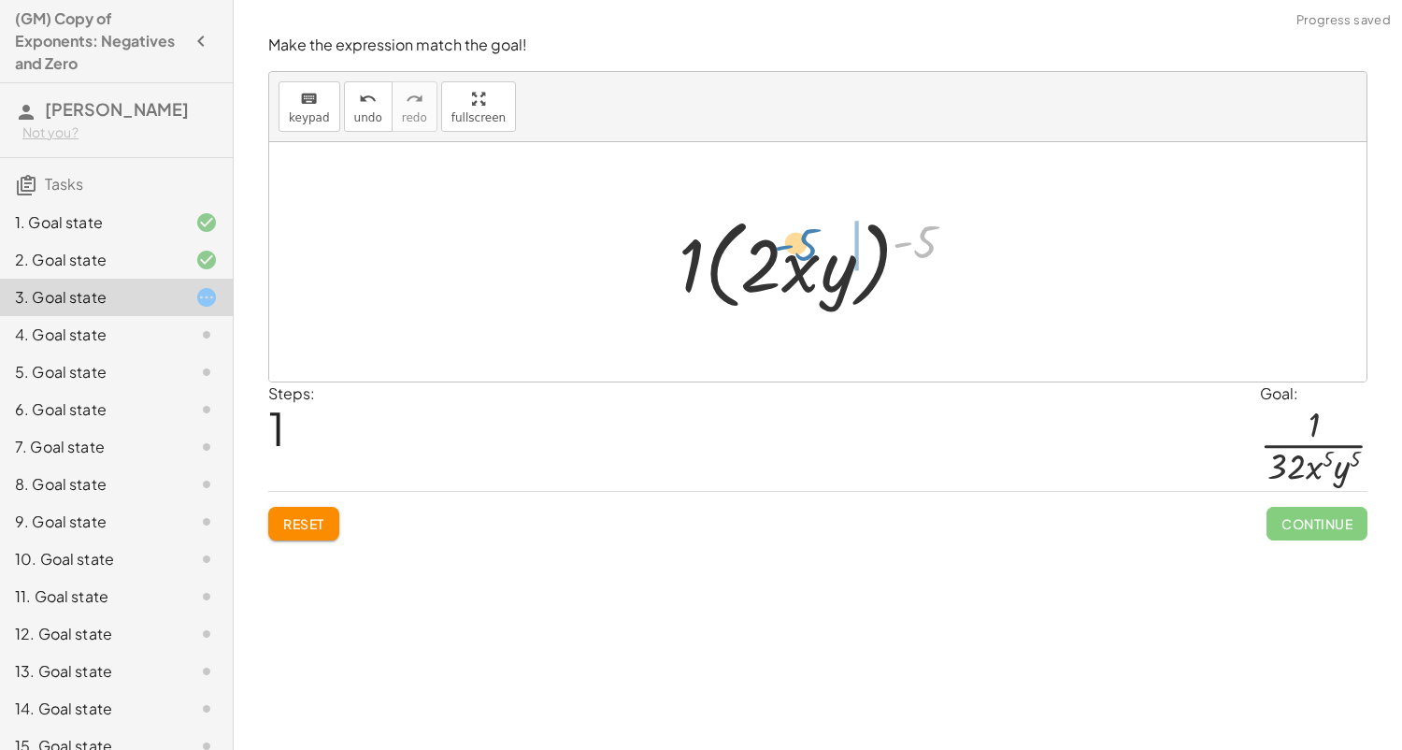
drag, startPoint x: 946, startPoint y: 217, endPoint x: 815, endPoint y: 218, distance: 130.9
click at [815, 218] on div at bounding box center [824, 261] width 310 height 107
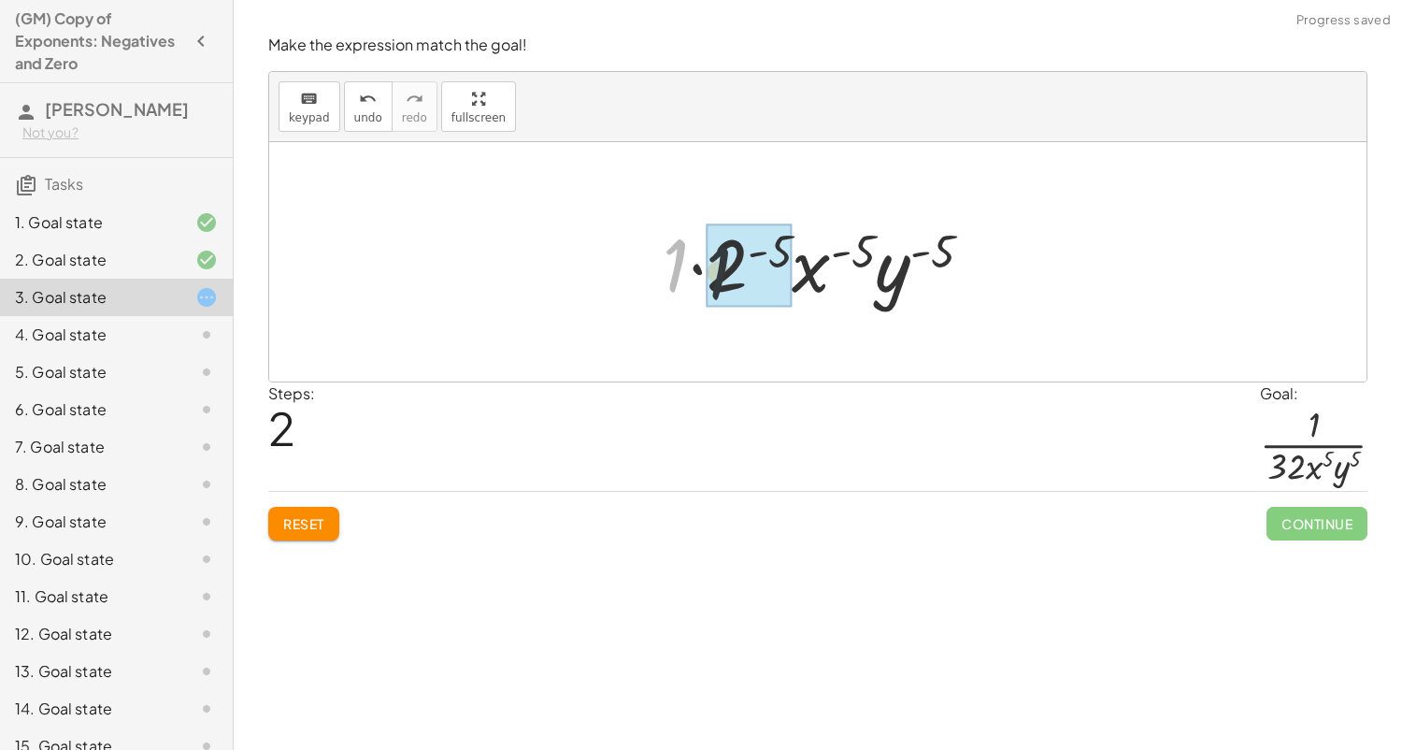
drag, startPoint x: 686, startPoint y: 252, endPoint x: 756, endPoint y: 263, distance: 70.9
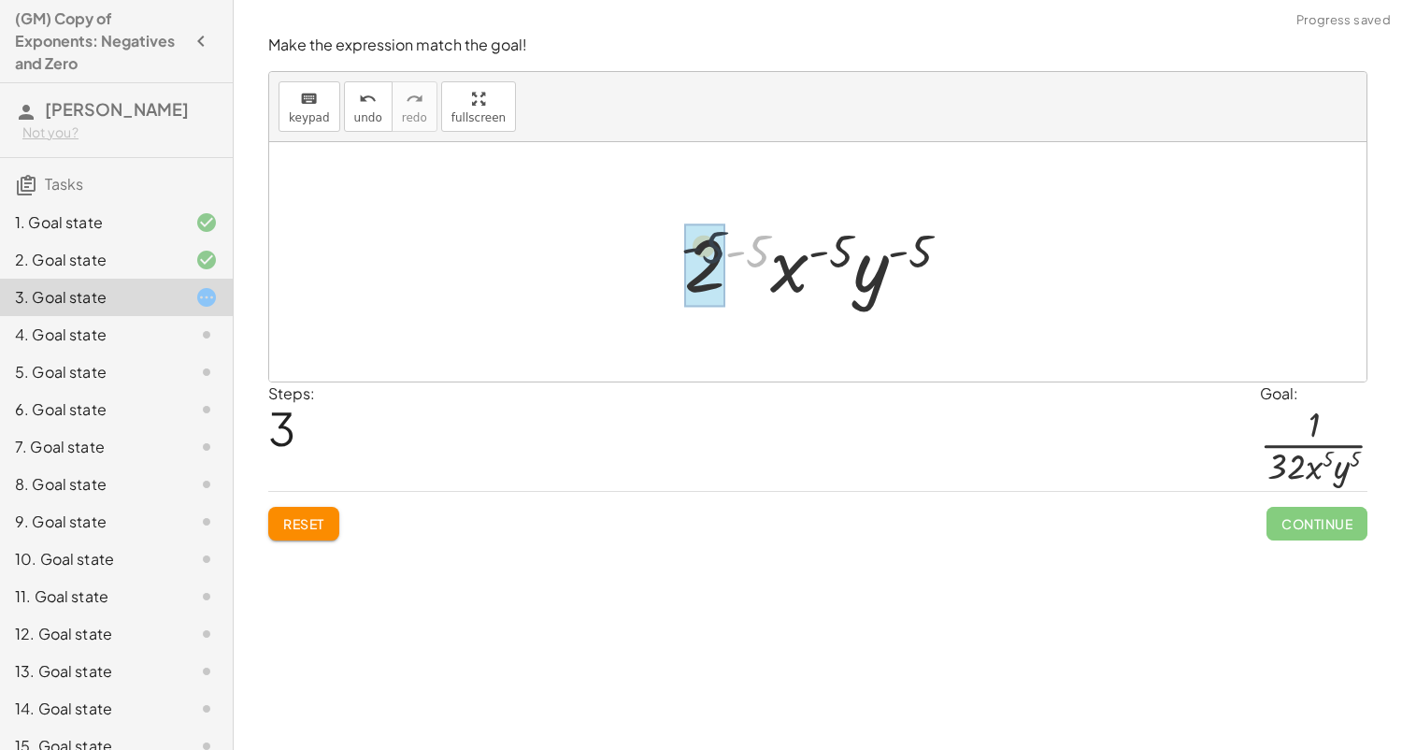
drag, startPoint x: 752, startPoint y: 258, endPoint x: 701, endPoint y: 254, distance: 50.6
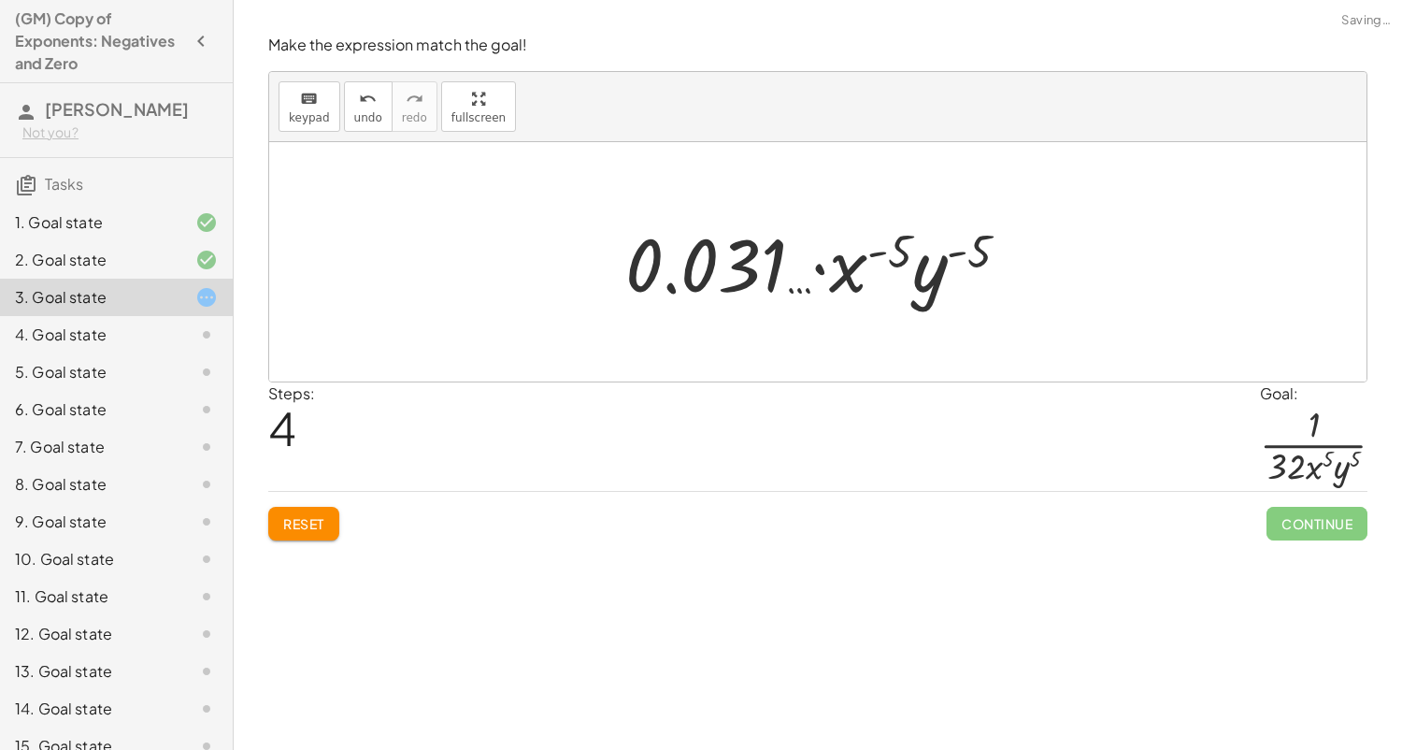
click at [315, 523] on span "Reset" at bounding box center [303, 523] width 41 height 17
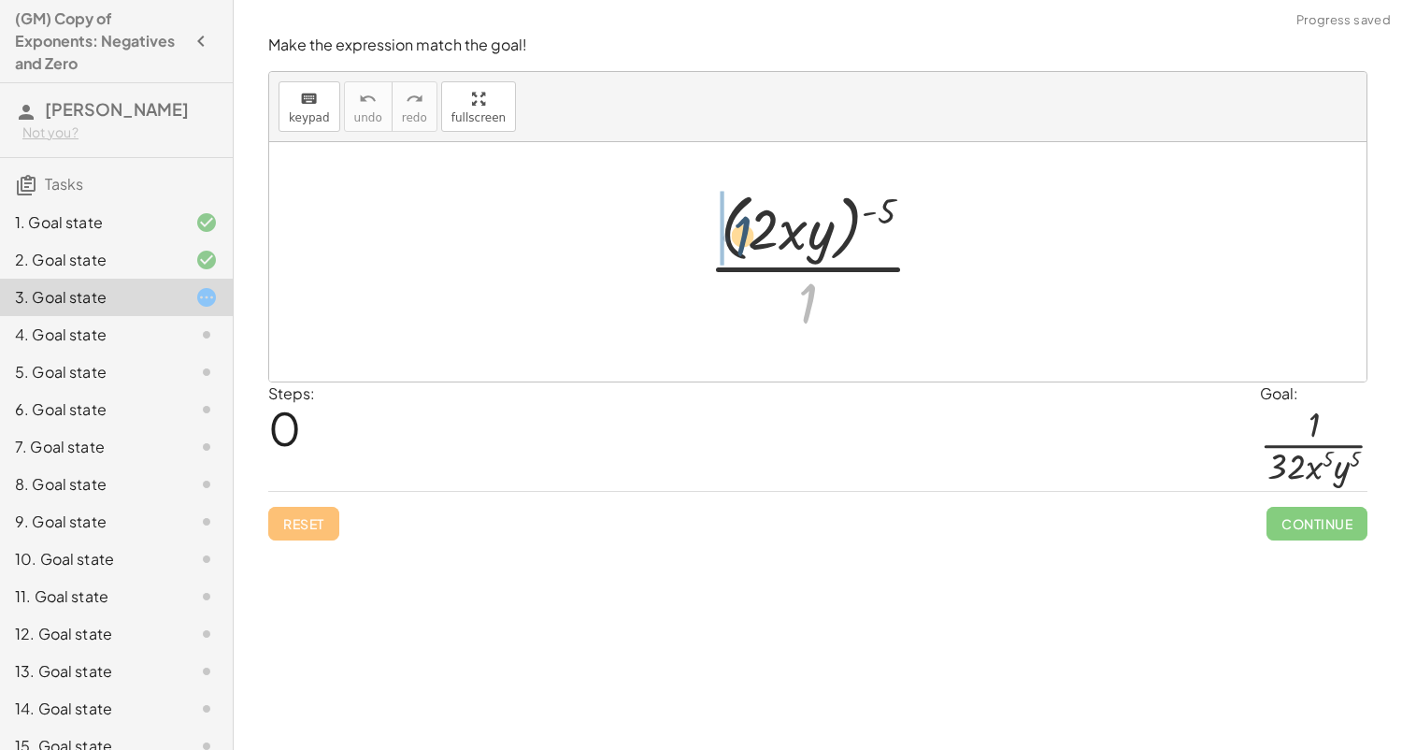
drag, startPoint x: 817, startPoint y: 294, endPoint x: 737, endPoint y: 220, distance: 109.2
click at [737, 220] on div at bounding box center [824, 261] width 251 height 152
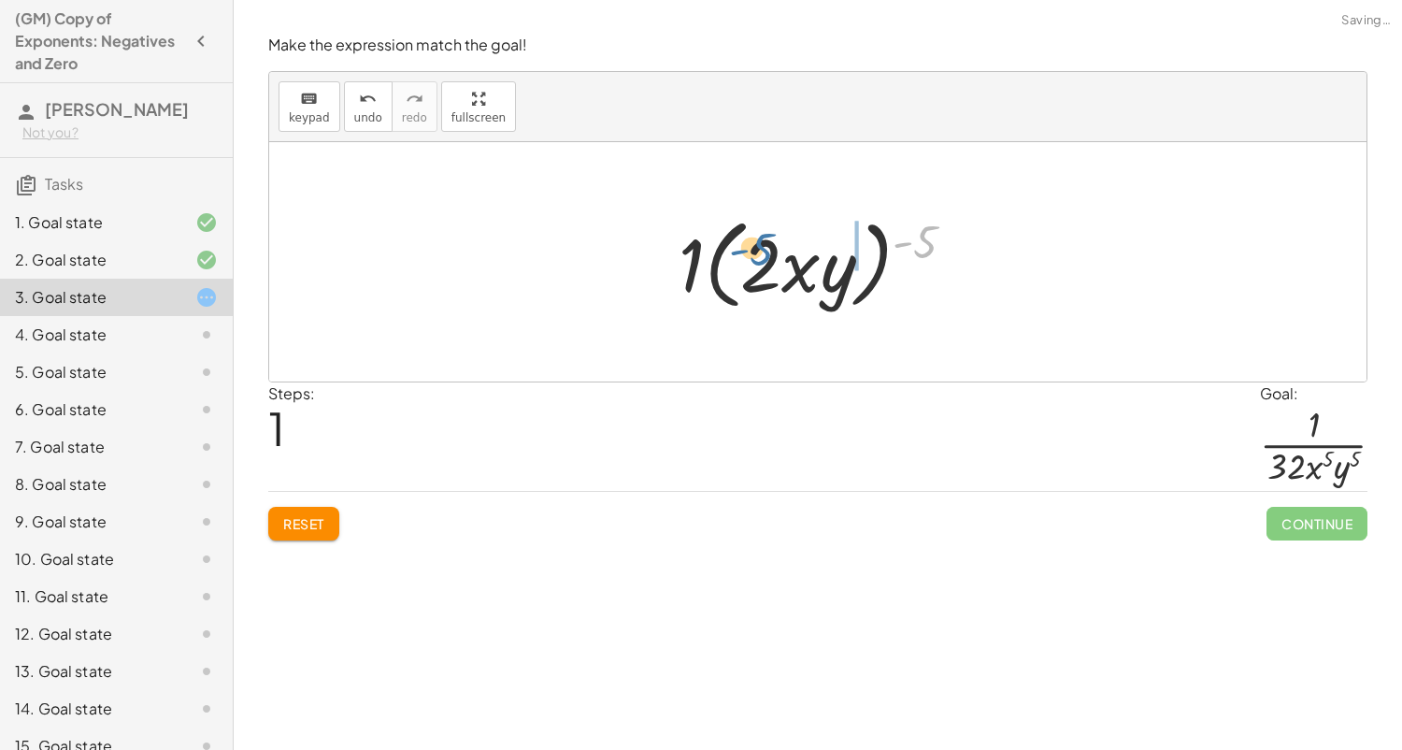
drag, startPoint x: 929, startPoint y: 234, endPoint x: 767, endPoint y: 243, distance: 162.0
click at [767, 243] on div at bounding box center [824, 261] width 310 height 107
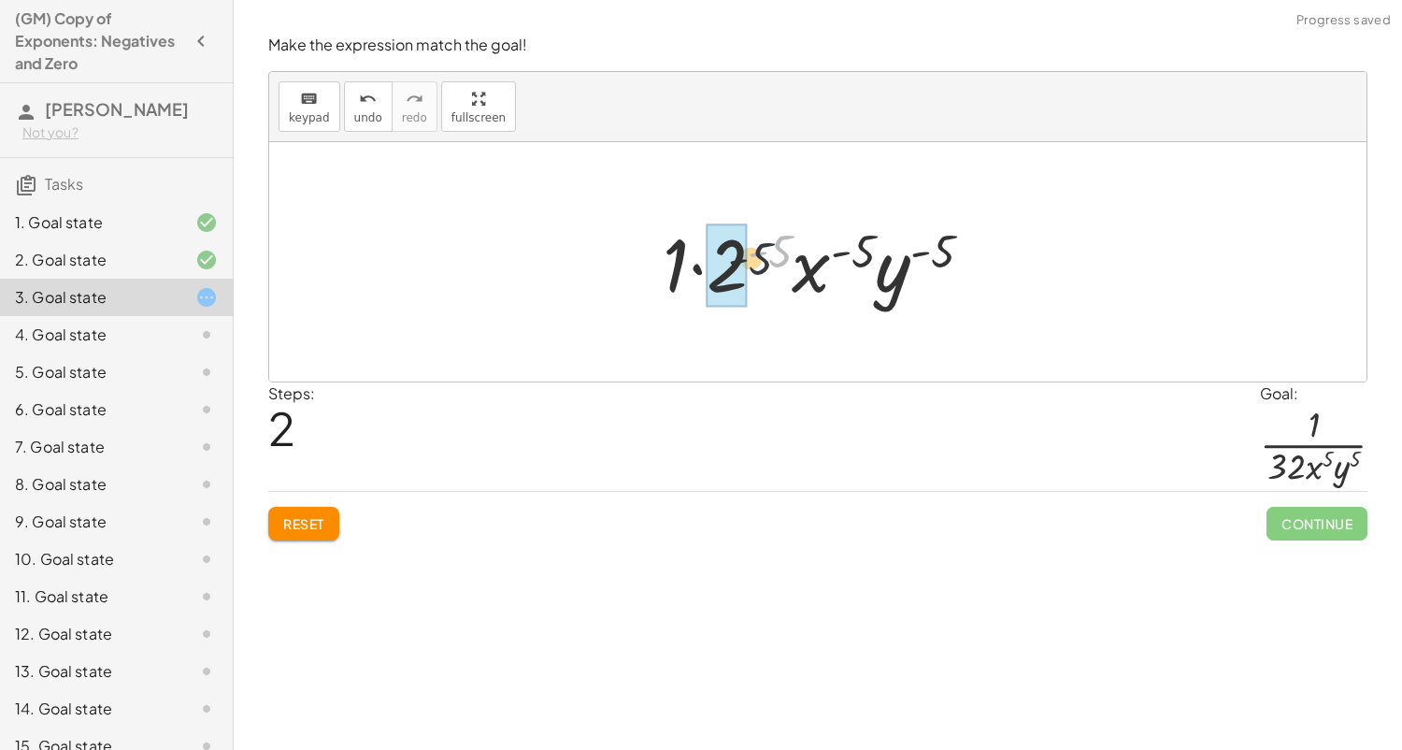
drag, startPoint x: 776, startPoint y: 249, endPoint x: 737, endPoint y: 261, distance: 40.2
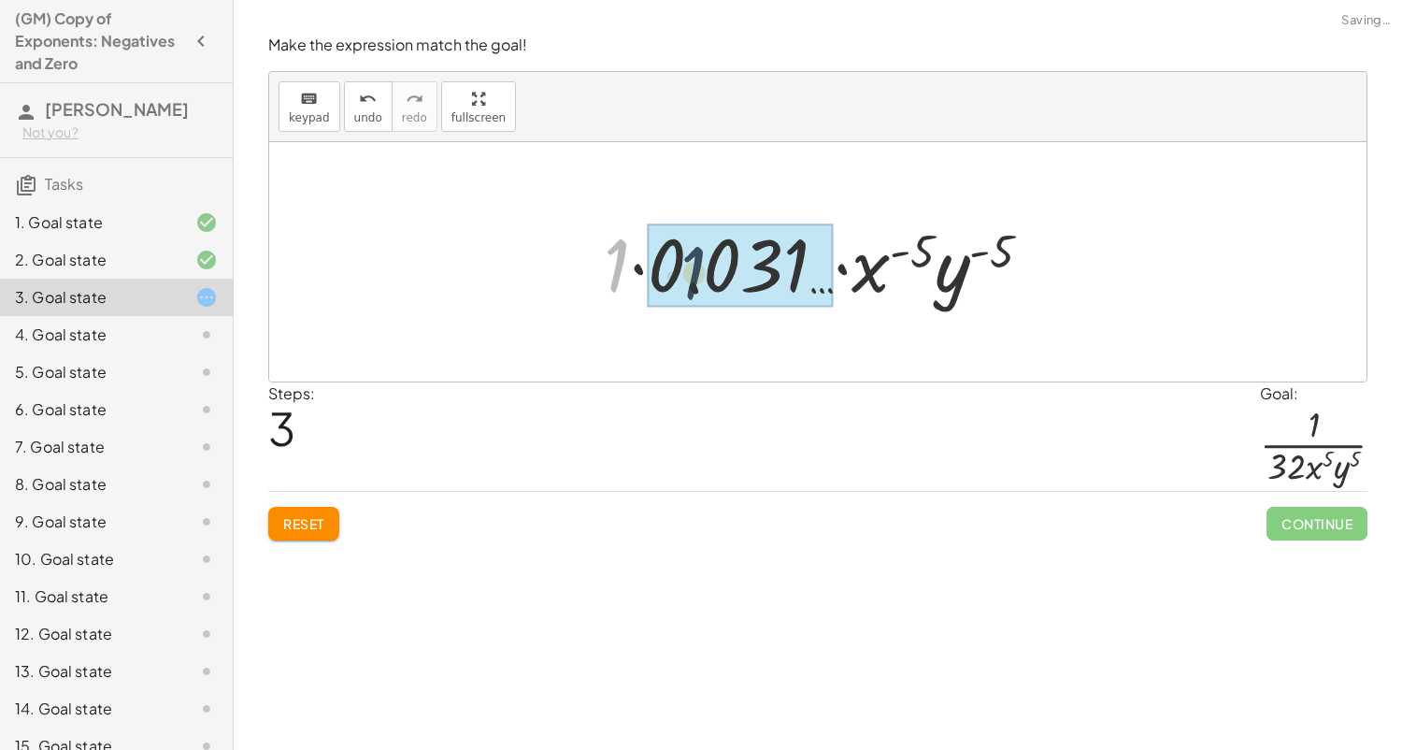
drag, startPoint x: 616, startPoint y: 279, endPoint x: 703, endPoint y: 288, distance: 87.4
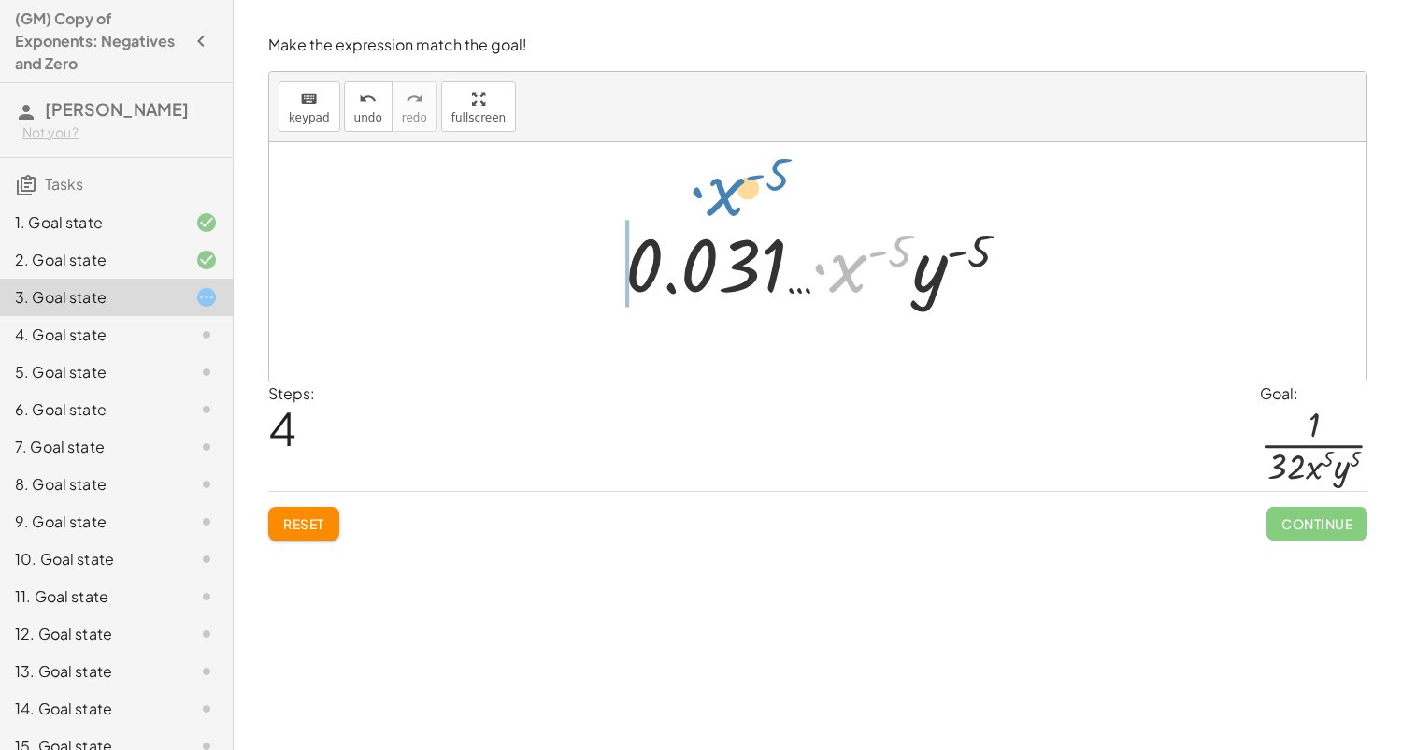
drag, startPoint x: 853, startPoint y: 267, endPoint x: 575, endPoint y: 308, distance: 281.6
click at [575, 308] on div "· ( · 2 · x · y ) ( - 5 ) · 1 · 1 · ( · 2 · x · y ) ( - 5 ) · 1 · 2 ( - 5 ) · x…" at bounding box center [817, 261] width 1097 height 239
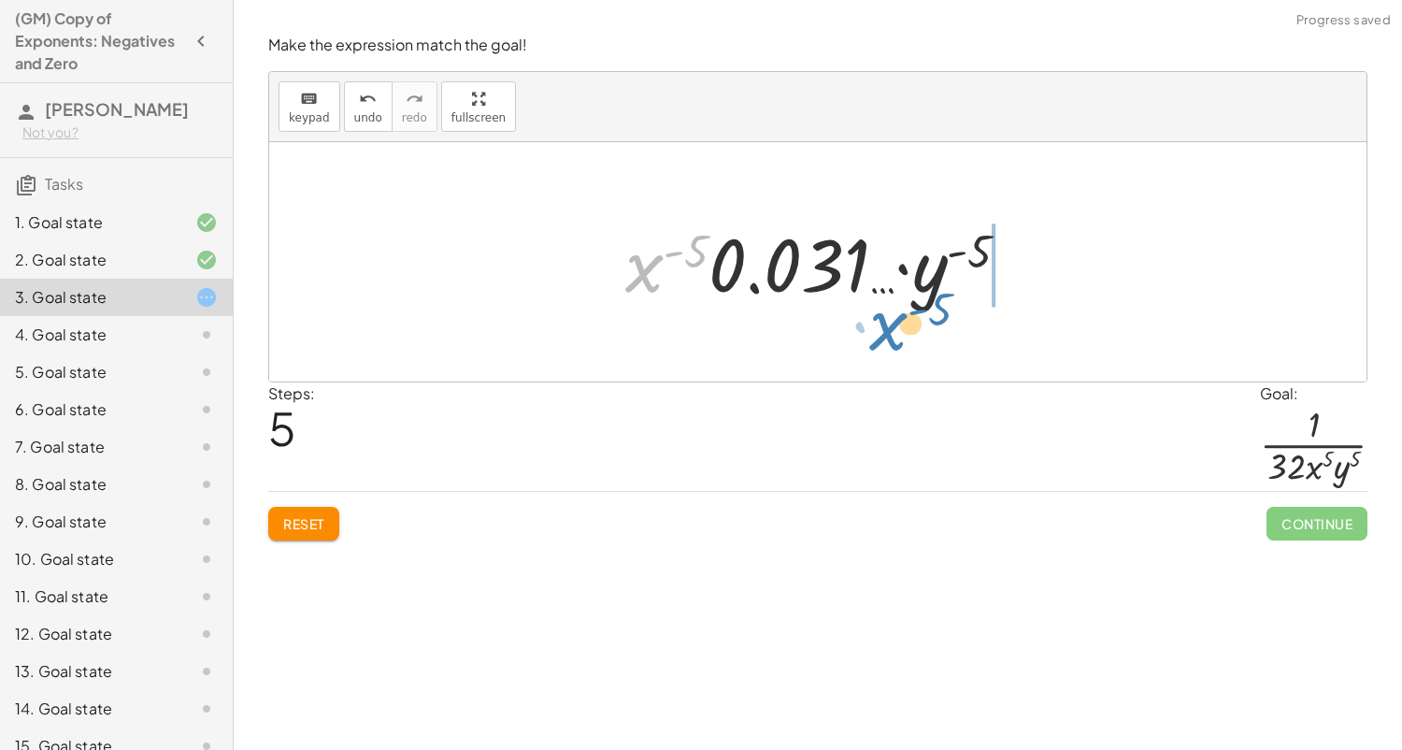
drag, startPoint x: 635, startPoint y: 289, endPoint x: 923, endPoint y: 331, distance: 291.9
click at [923, 331] on div "· ( · 2 · x · y ) ( - 5 ) · 1 · 1 · ( · 2 · x · y ) ( - 5 ) · 1 · 2 ( - 5 ) · x…" at bounding box center [817, 261] width 1097 height 239
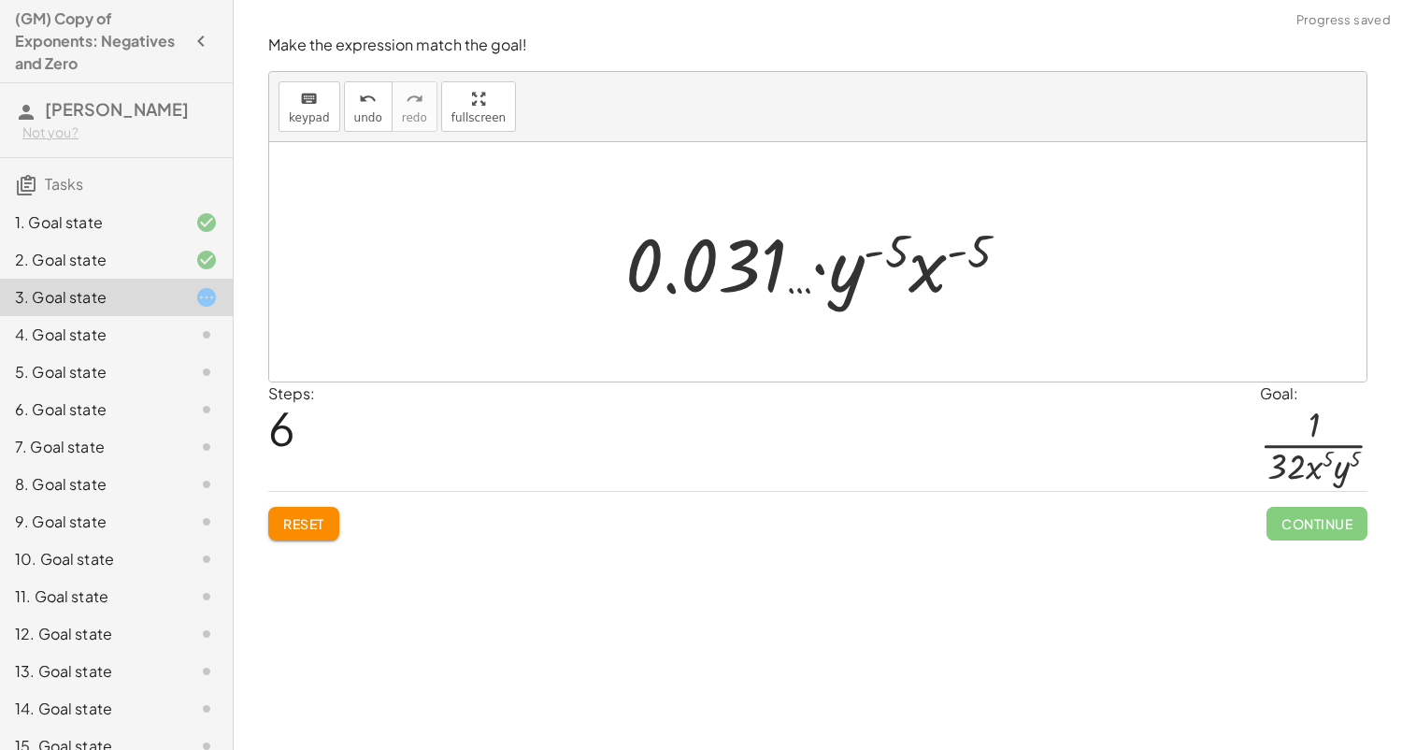
click at [304, 531] on button "Reset" at bounding box center [303, 524] width 71 height 34
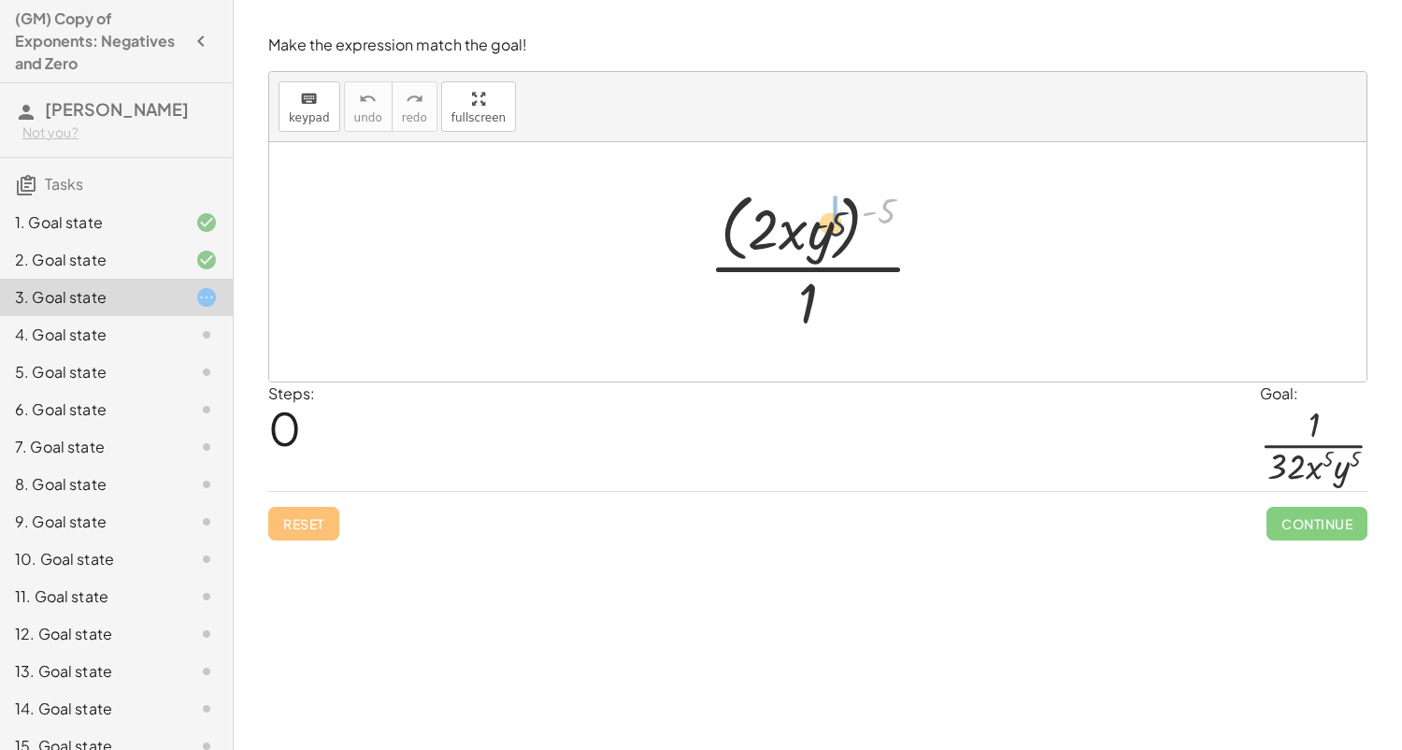
drag, startPoint x: 890, startPoint y: 210, endPoint x: 823, endPoint y: 230, distance: 70.1
click at [823, 230] on div at bounding box center [824, 261] width 251 height 152
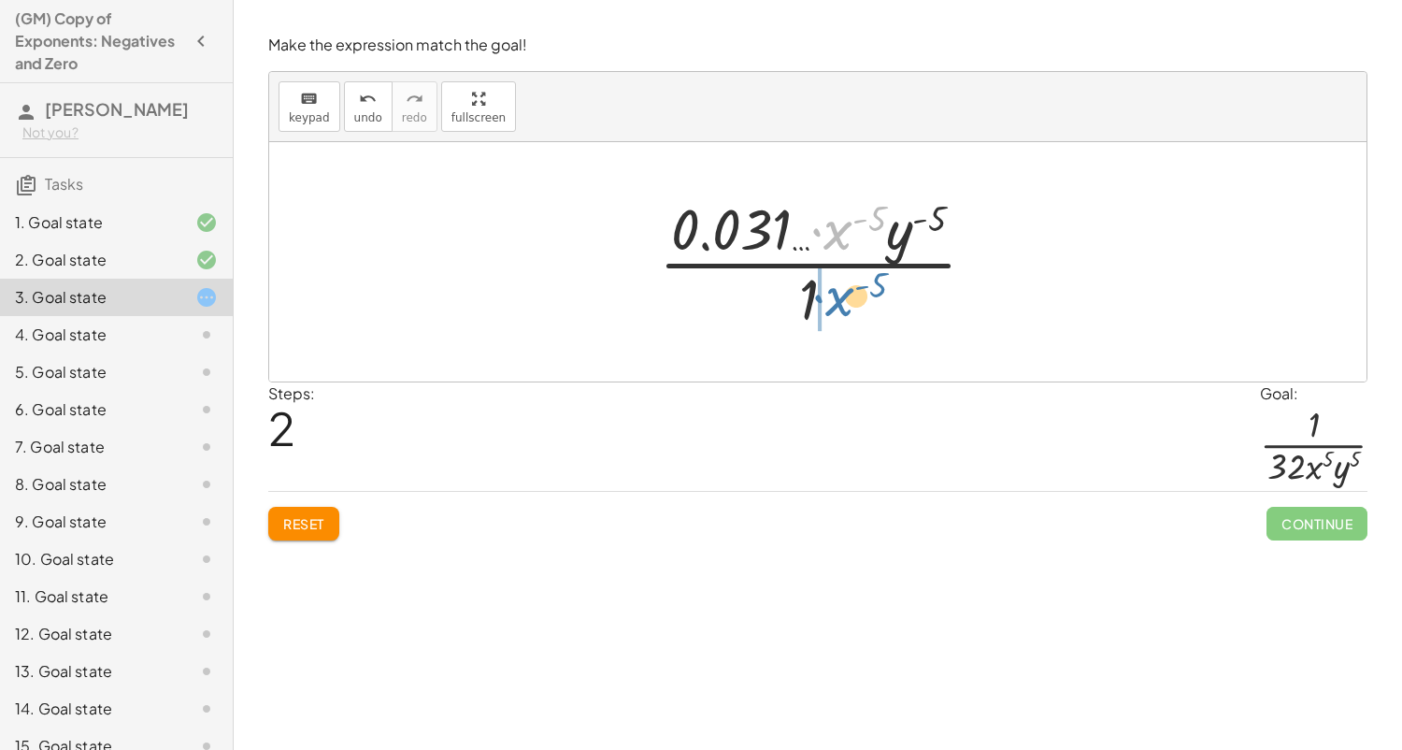
drag, startPoint x: 830, startPoint y: 234, endPoint x: 831, endPoint y: 300, distance: 66.4
click at [831, 300] on div at bounding box center [825, 262] width 351 height 144
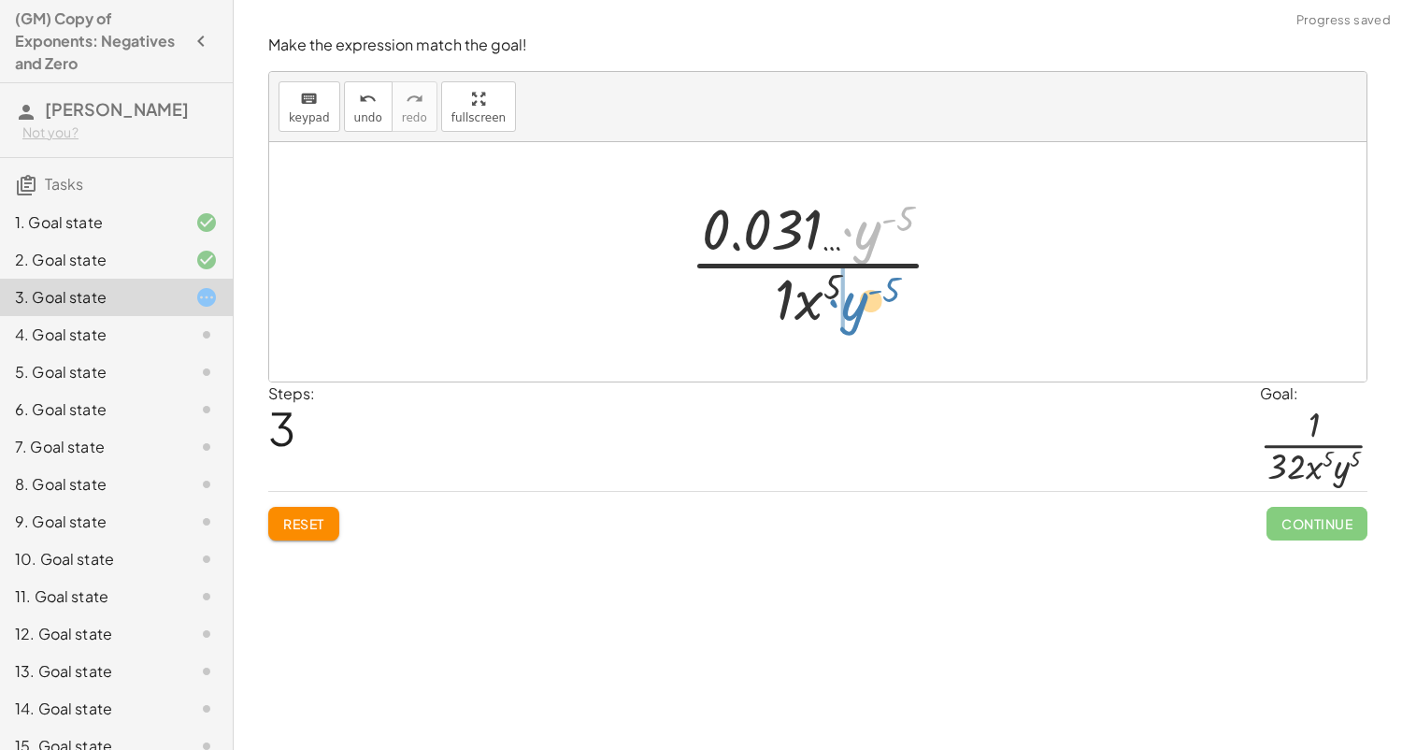
drag, startPoint x: 868, startPoint y: 239, endPoint x: 854, endPoint y: 311, distance: 73.3
click at [854, 311] on div at bounding box center [824, 262] width 288 height 144
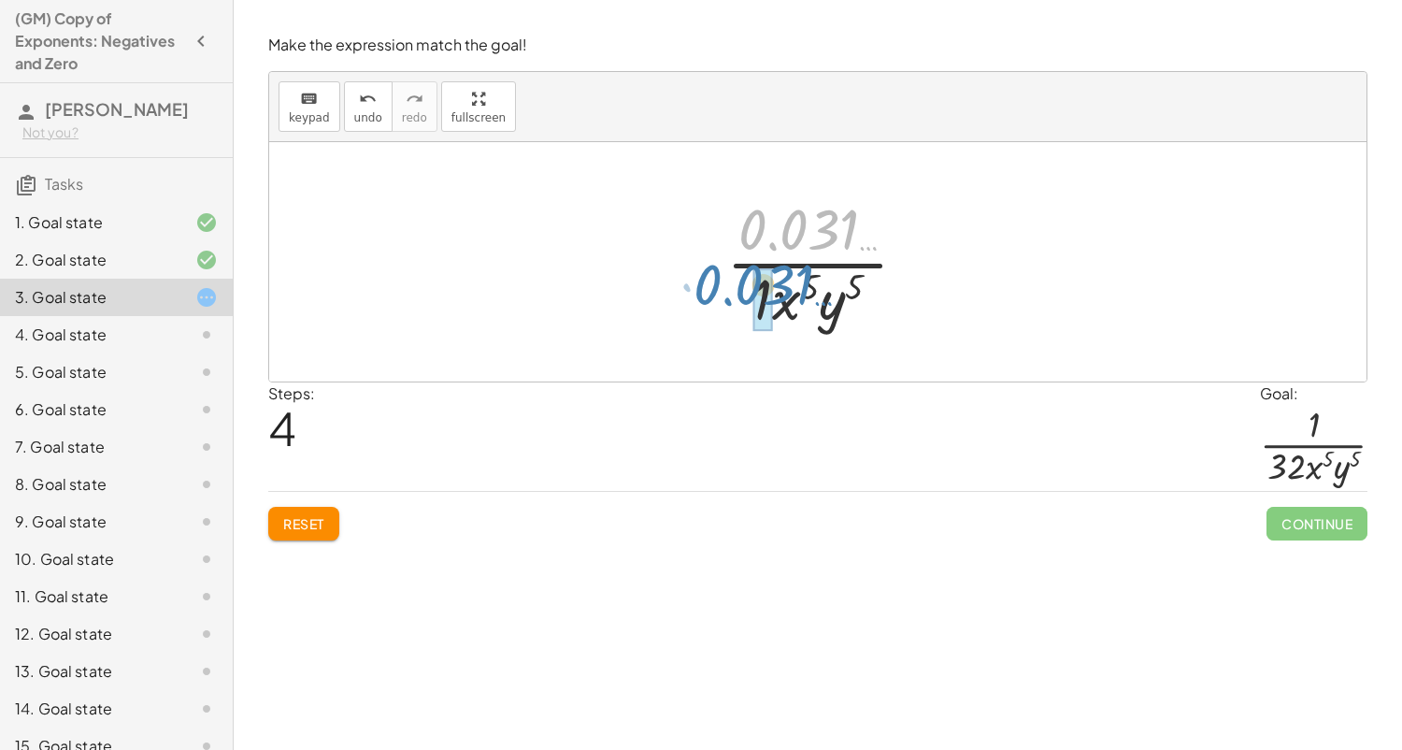
drag, startPoint x: 817, startPoint y: 236, endPoint x: 772, endPoint y: 292, distance: 71.8
click at [772, 292] on div at bounding box center [824, 262] width 215 height 144
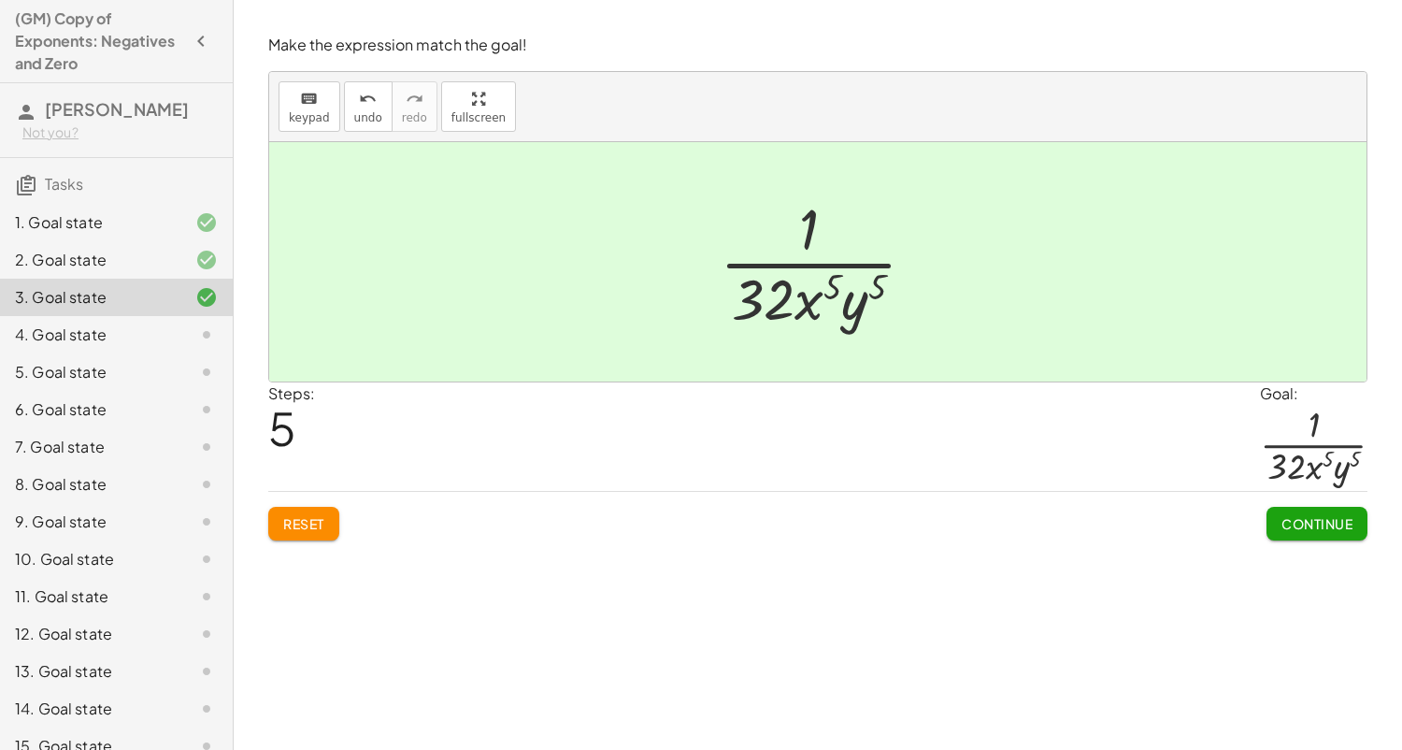
click at [1300, 530] on span "Continue" at bounding box center [1316, 523] width 71 height 17
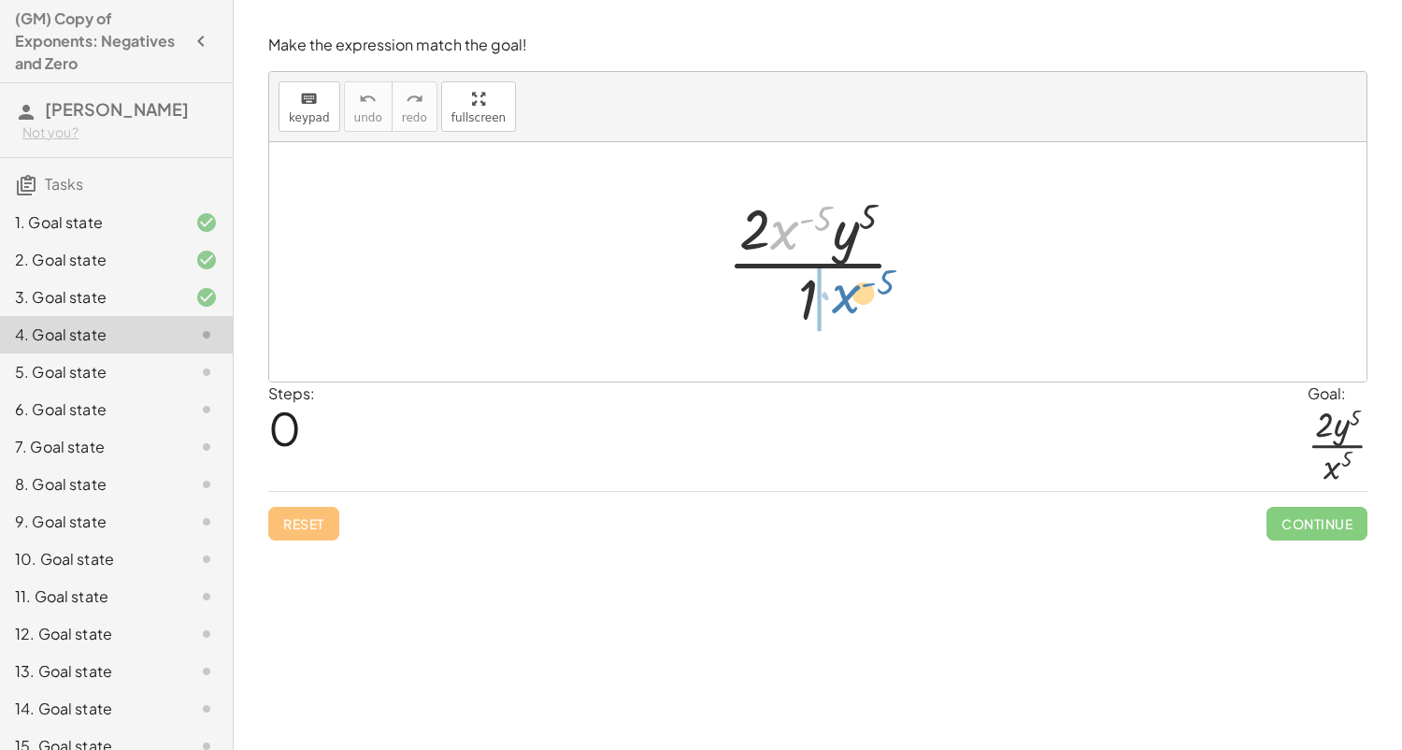
drag, startPoint x: 786, startPoint y: 244, endPoint x: 842, endPoint y: 308, distance: 85.5
click at [842, 308] on div at bounding box center [824, 262] width 213 height 144
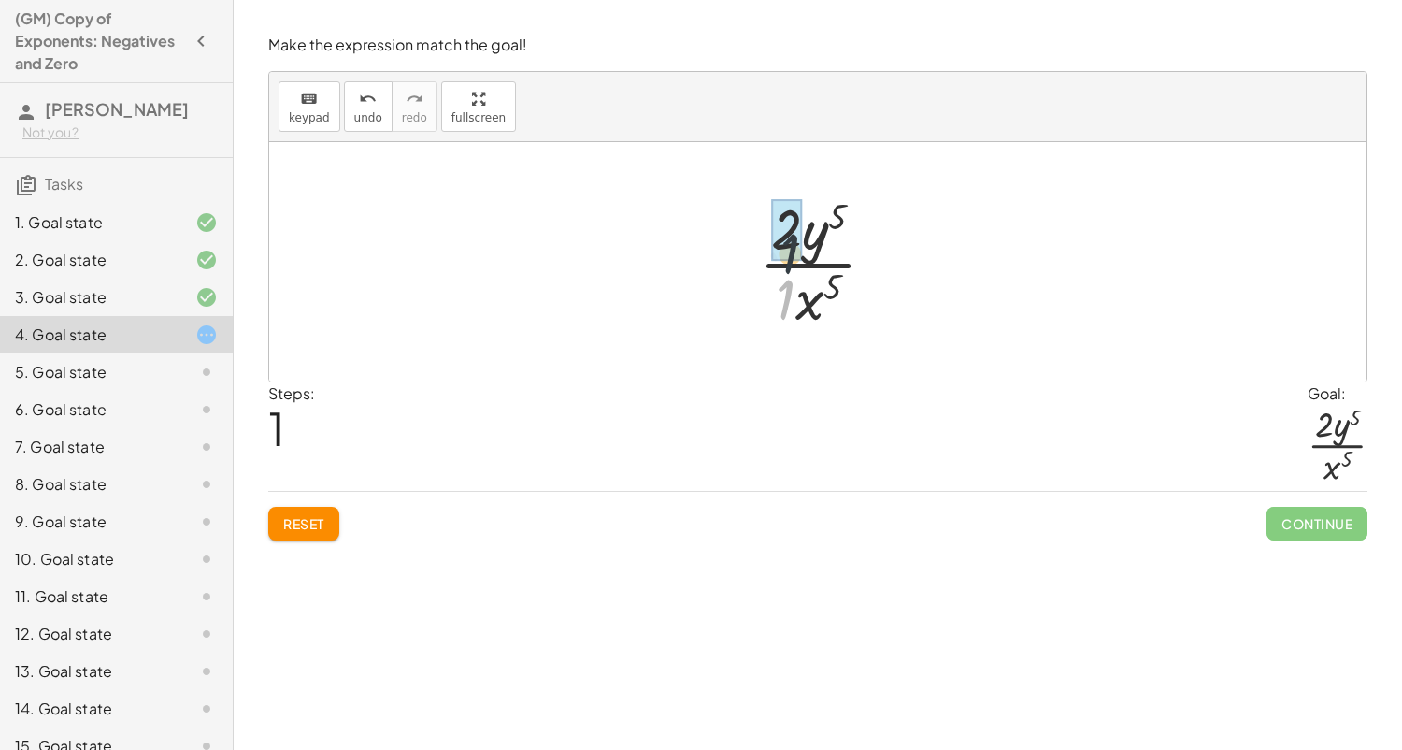
drag, startPoint x: 792, startPoint y: 290, endPoint x: 795, endPoint y: 237, distance: 52.5
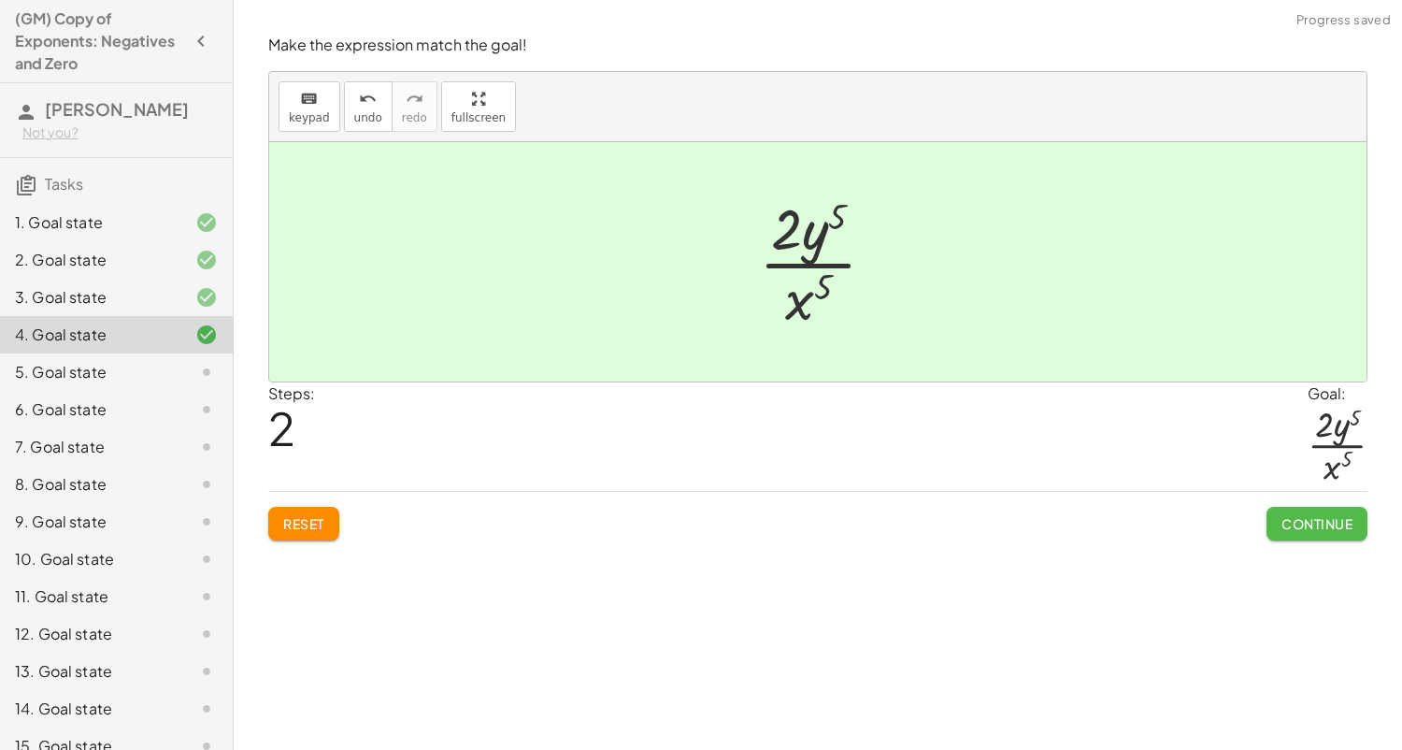
click at [1268, 526] on button "Continue" at bounding box center [1317, 524] width 101 height 34
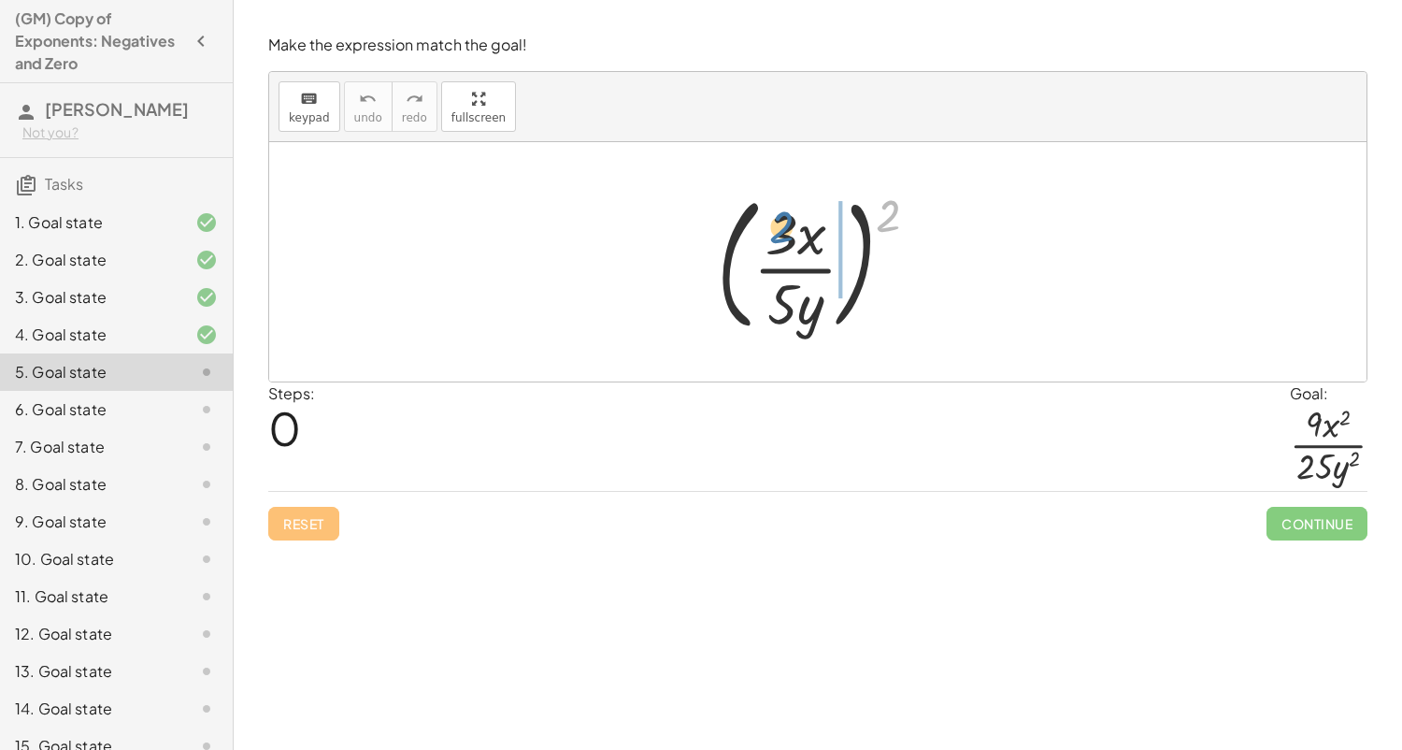
drag, startPoint x: 881, startPoint y: 216, endPoint x: 772, endPoint y: 223, distance: 108.7
click at [772, 223] on div at bounding box center [826, 261] width 236 height 155
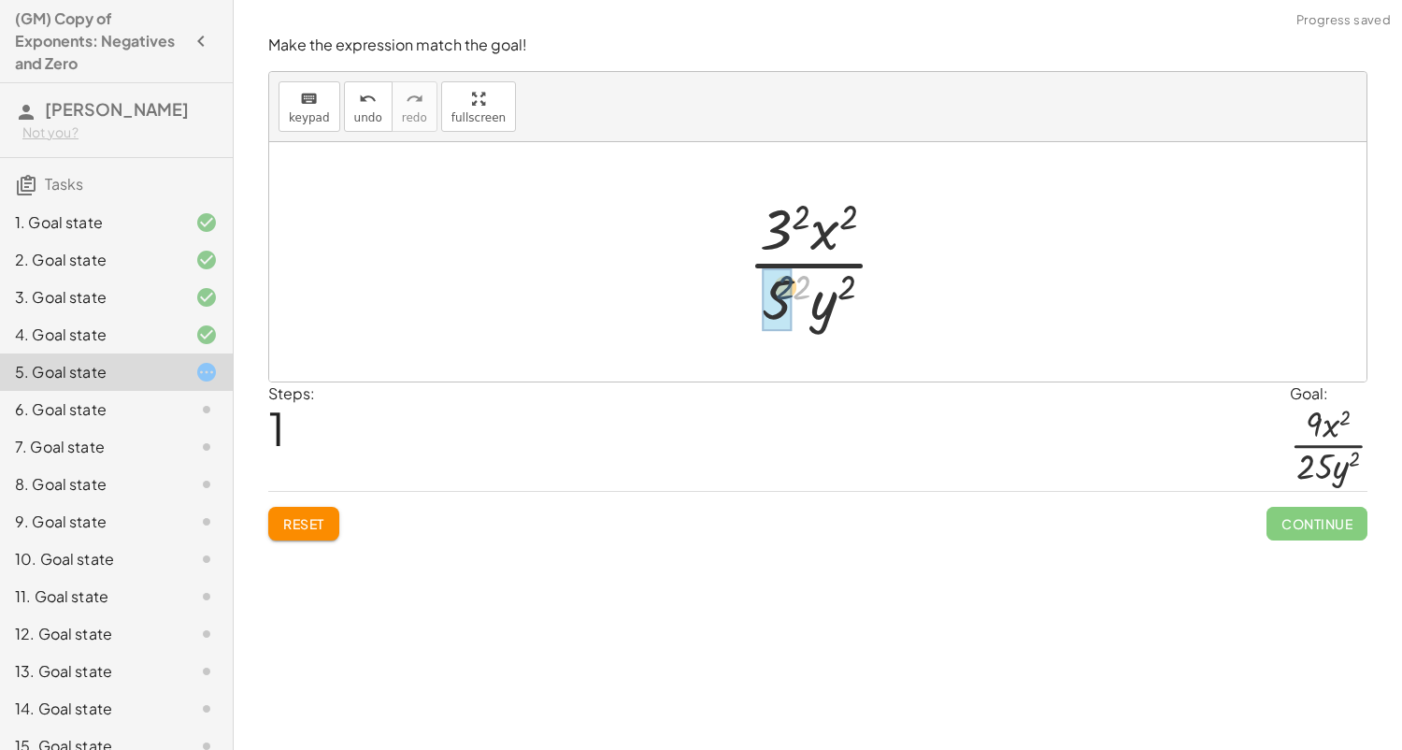
drag, startPoint x: 805, startPoint y: 291, endPoint x: 785, endPoint y: 291, distance: 19.6
drag, startPoint x: 795, startPoint y: 222, endPoint x: 771, endPoint y: 220, distance: 24.5
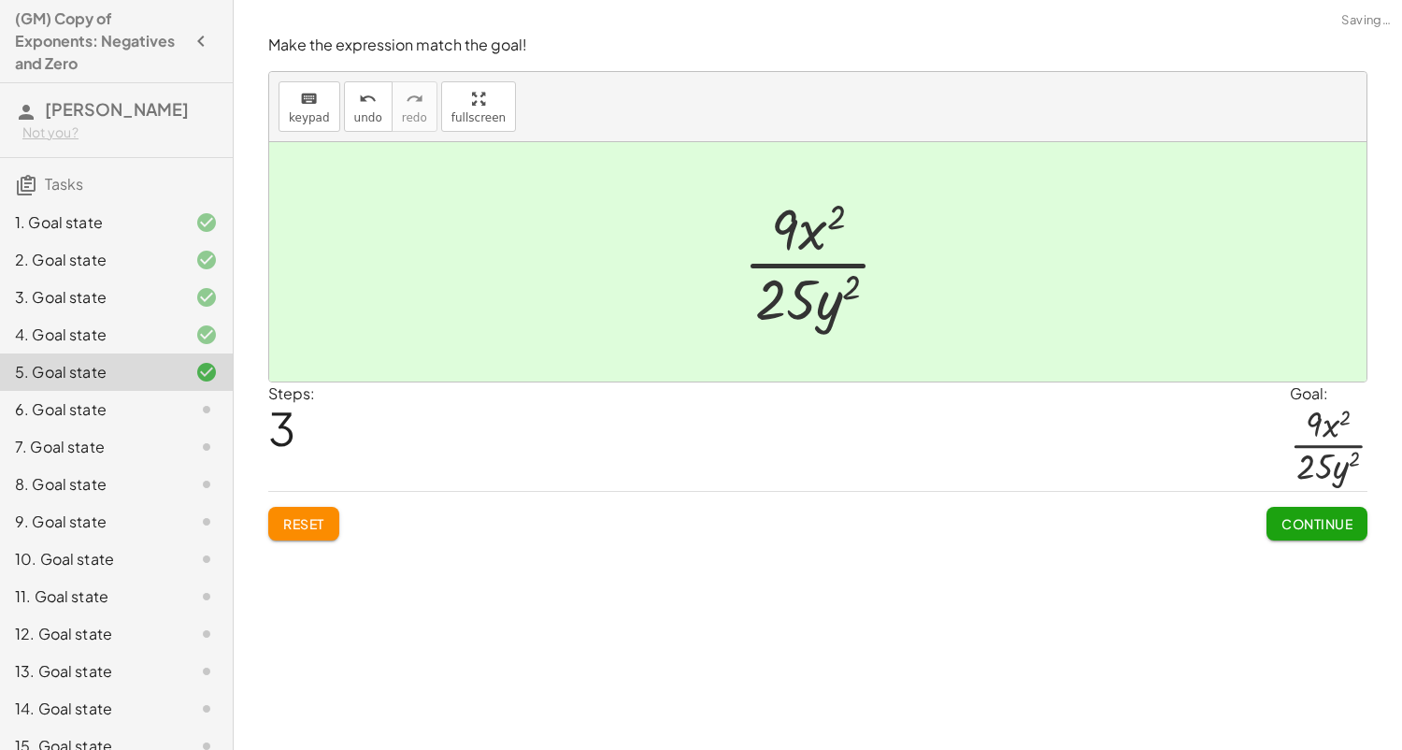
click at [1288, 520] on span "Continue" at bounding box center [1316, 523] width 71 height 17
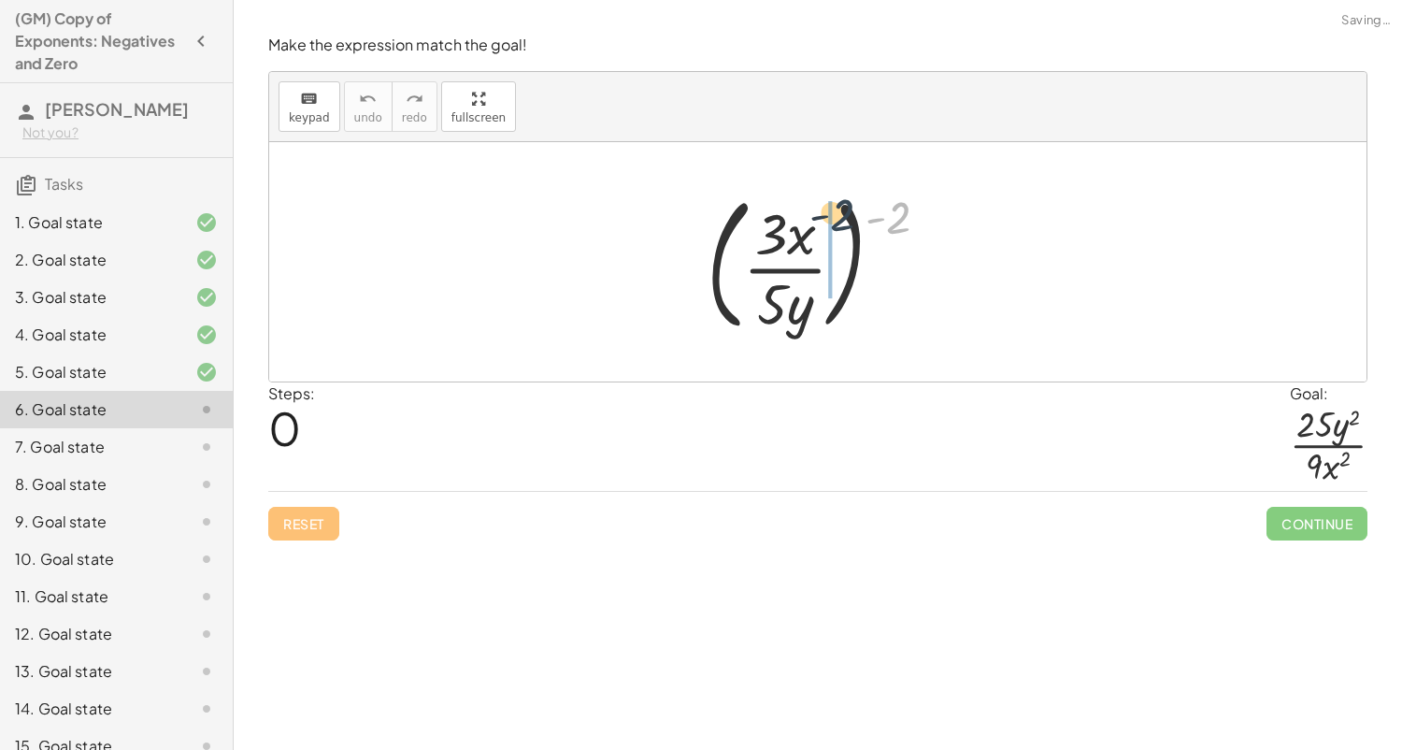
drag, startPoint x: 898, startPoint y: 206, endPoint x: 832, endPoint y: 205, distance: 66.4
click at [832, 205] on div at bounding box center [825, 261] width 256 height 155
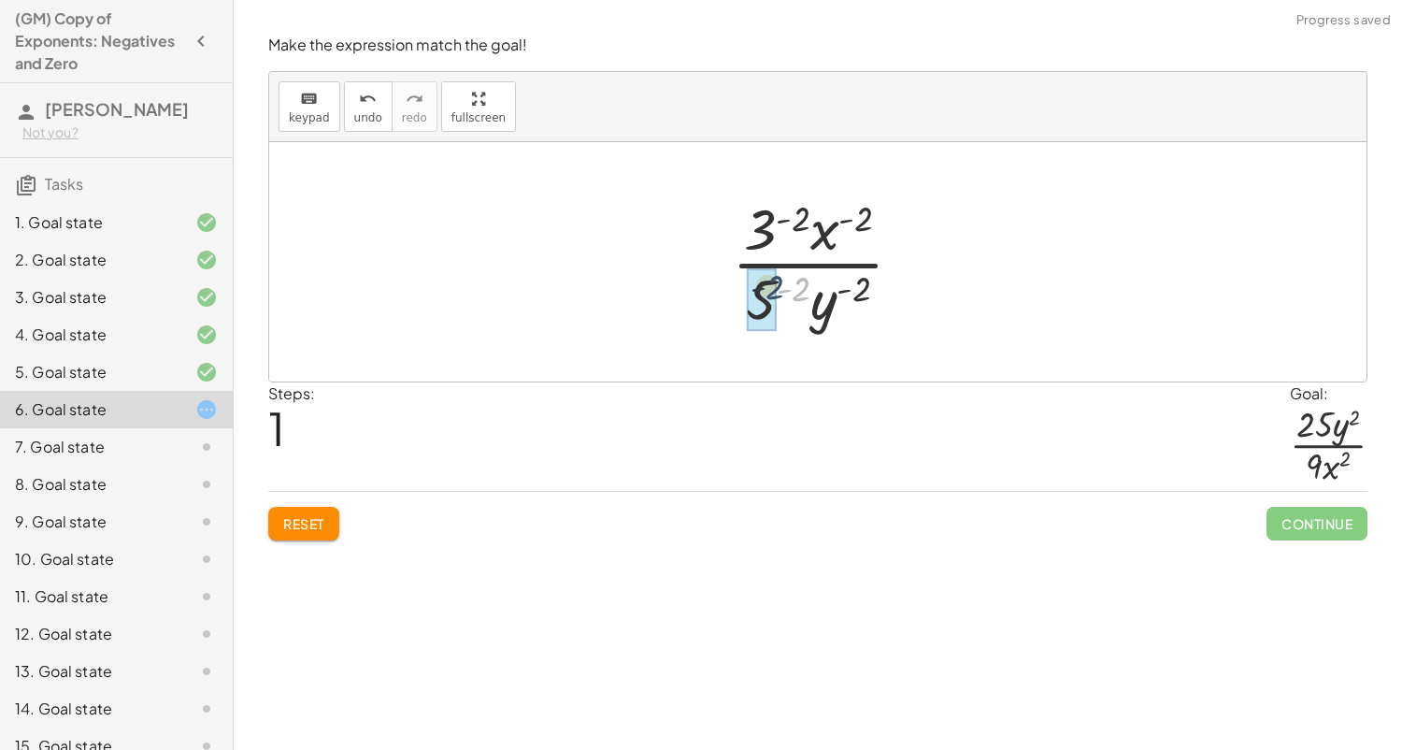
drag, startPoint x: 799, startPoint y: 294, endPoint x: 768, endPoint y: 292, distance: 31.0
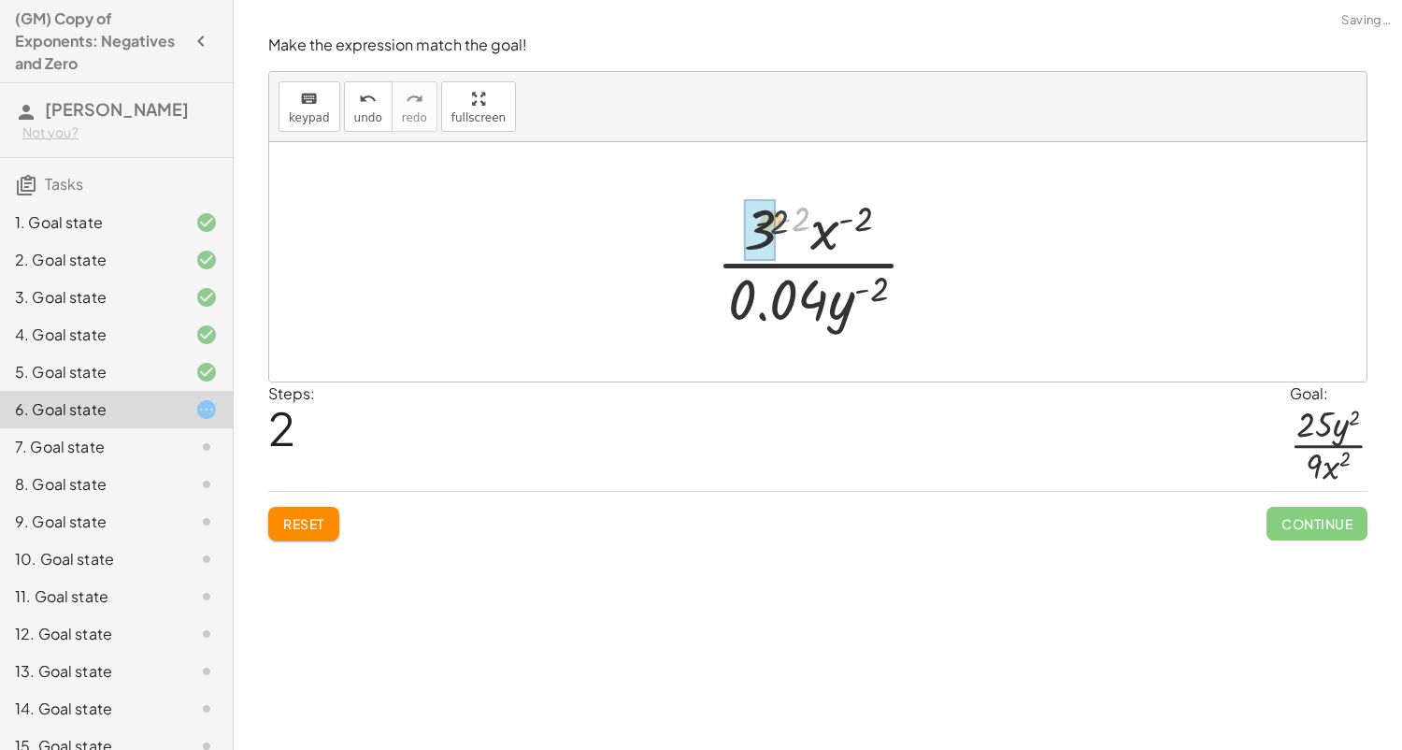
drag, startPoint x: 798, startPoint y: 204, endPoint x: 755, endPoint y: 208, distance: 43.3
click at [299, 508] on button "Reset" at bounding box center [303, 524] width 71 height 34
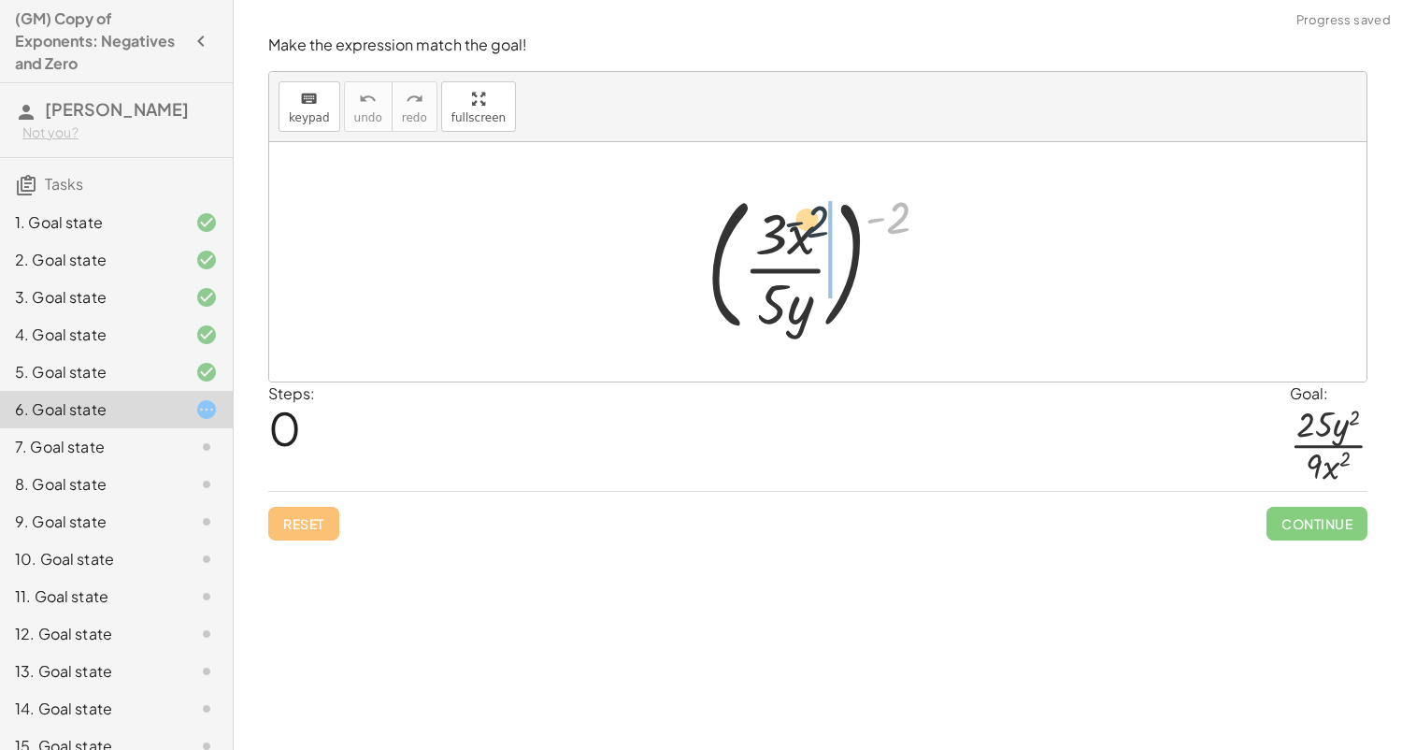
drag, startPoint x: 894, startPoint y: 219, endPoint x: 804, endPoint y: 222, distance: 89.8
click at [804, 222] on div at bounding box center [825, 261] width 256 height 155
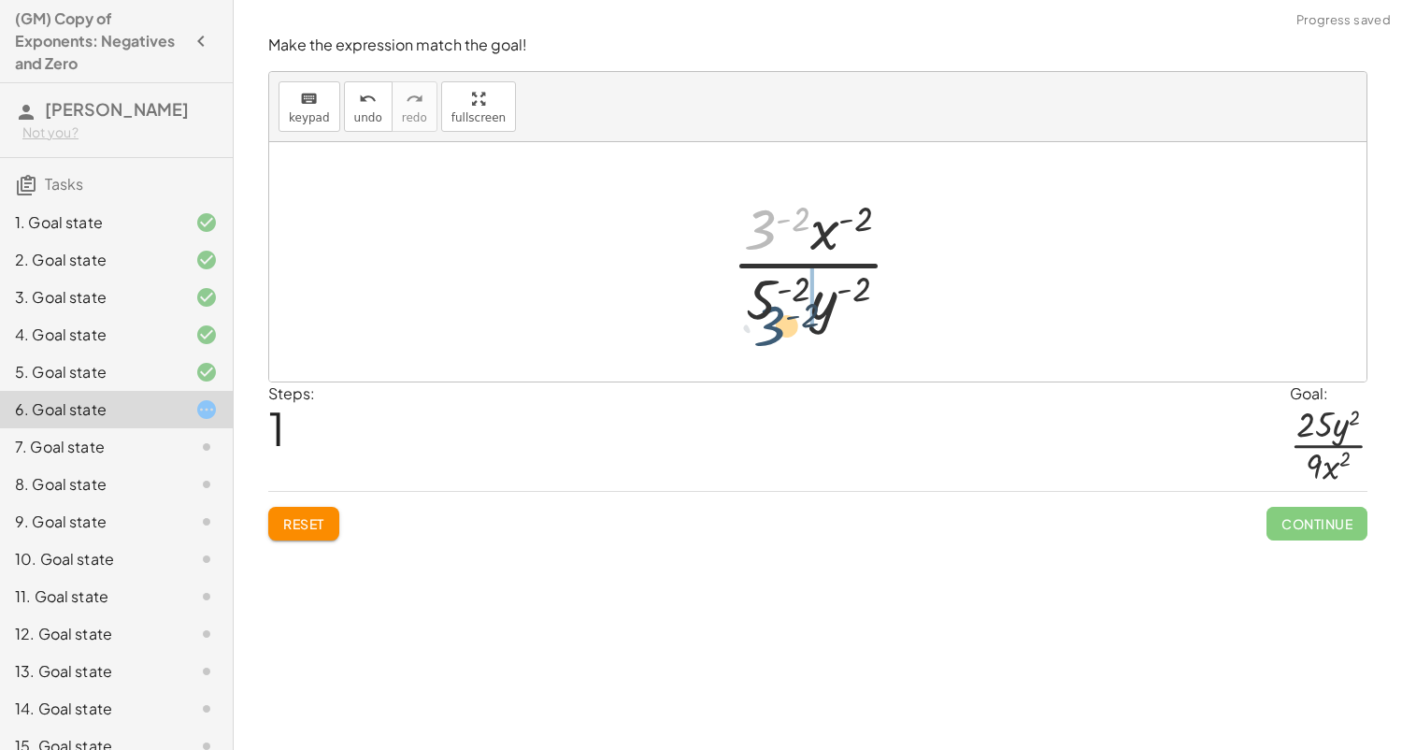
drag, startPoint x: 764, startPoint y: 210, endPoint x: 773, endPoint y: 308, distance: 97.7
click at [773, 308] on div at bounding box center [825, 262] width 205 height 144
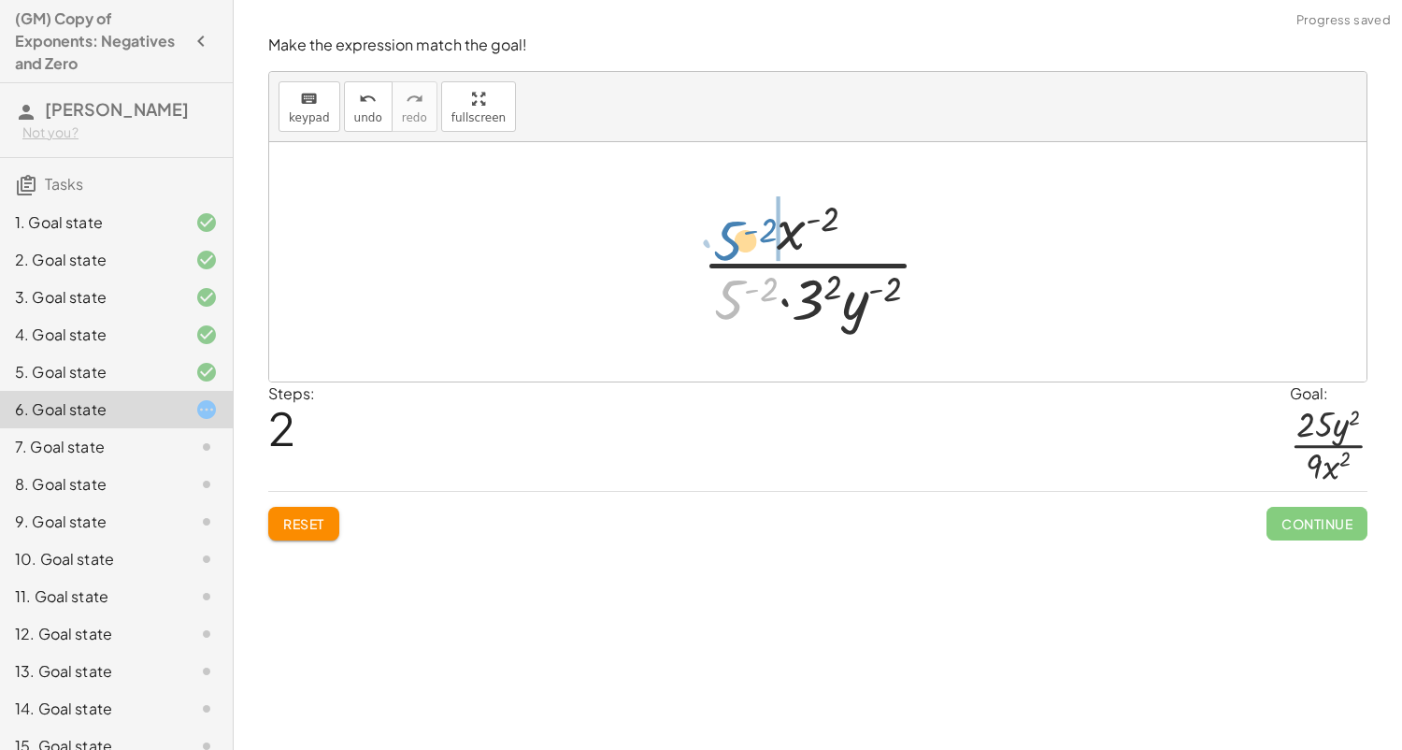
drag, startPoint x: 742, startPoint y: 309, endPoint x: 741, endPoint y: 251, distance: 58.9
click at [741, 251] on div at bounding box center [825, 262] width 264 height 144
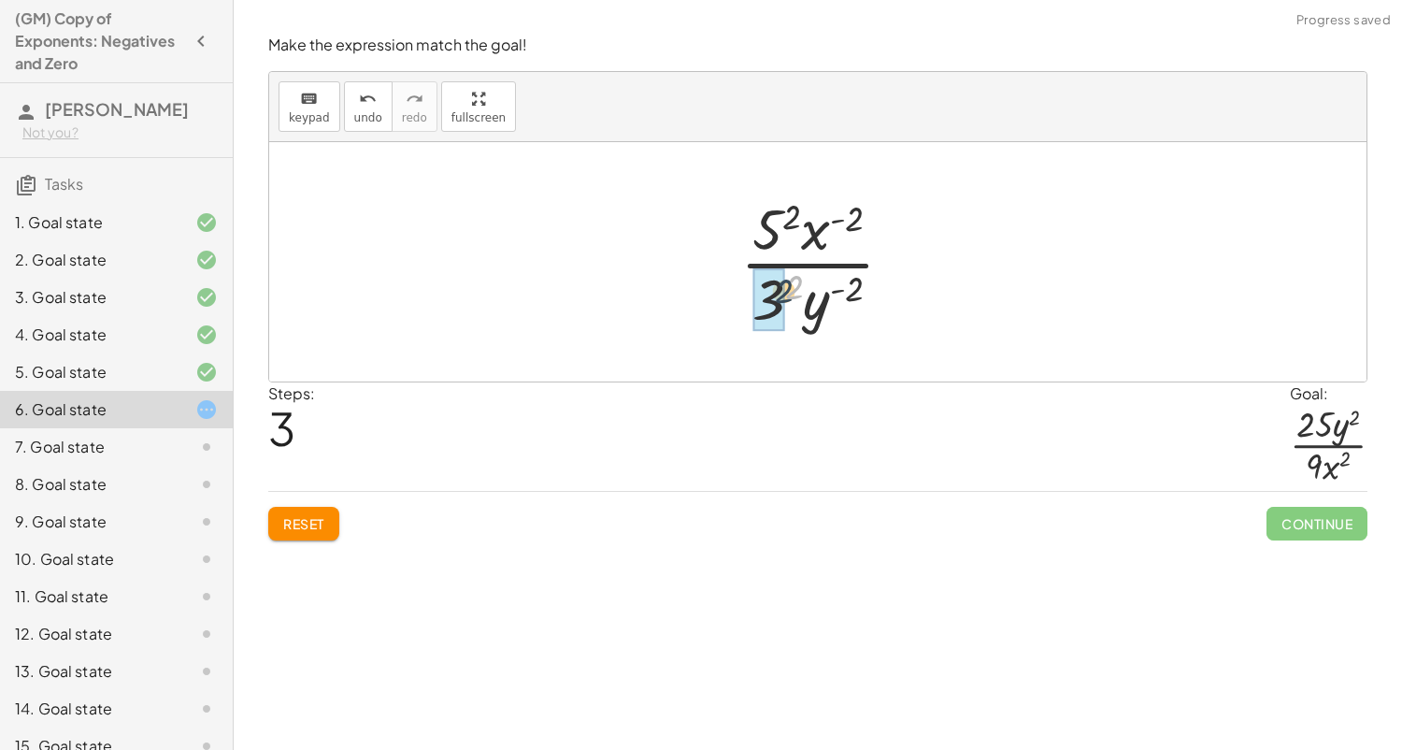
drag, startPoint x: 796, startPoint y: 281, endPoint x: 781, endPoint y: 287, distance: 16.0
drag, startPoint x: 785, startPoint y: 208, endPoint x: 768, endPoint y: 214, distance: 17.7
drag, startPoint x: 825, startPoint y: 247, endPoint x: 826, endPoint y: 330, distance: 83.2
click at [843, 346] on div "( · 3 · x · 5 · y ) ( - 2 ) · 3 ( - 2 ) · x ( - 2 ) · 5 ( - 2 ) · y ( - 2 ) · x…" at bounding box center [817, 261] width 1097 height 239
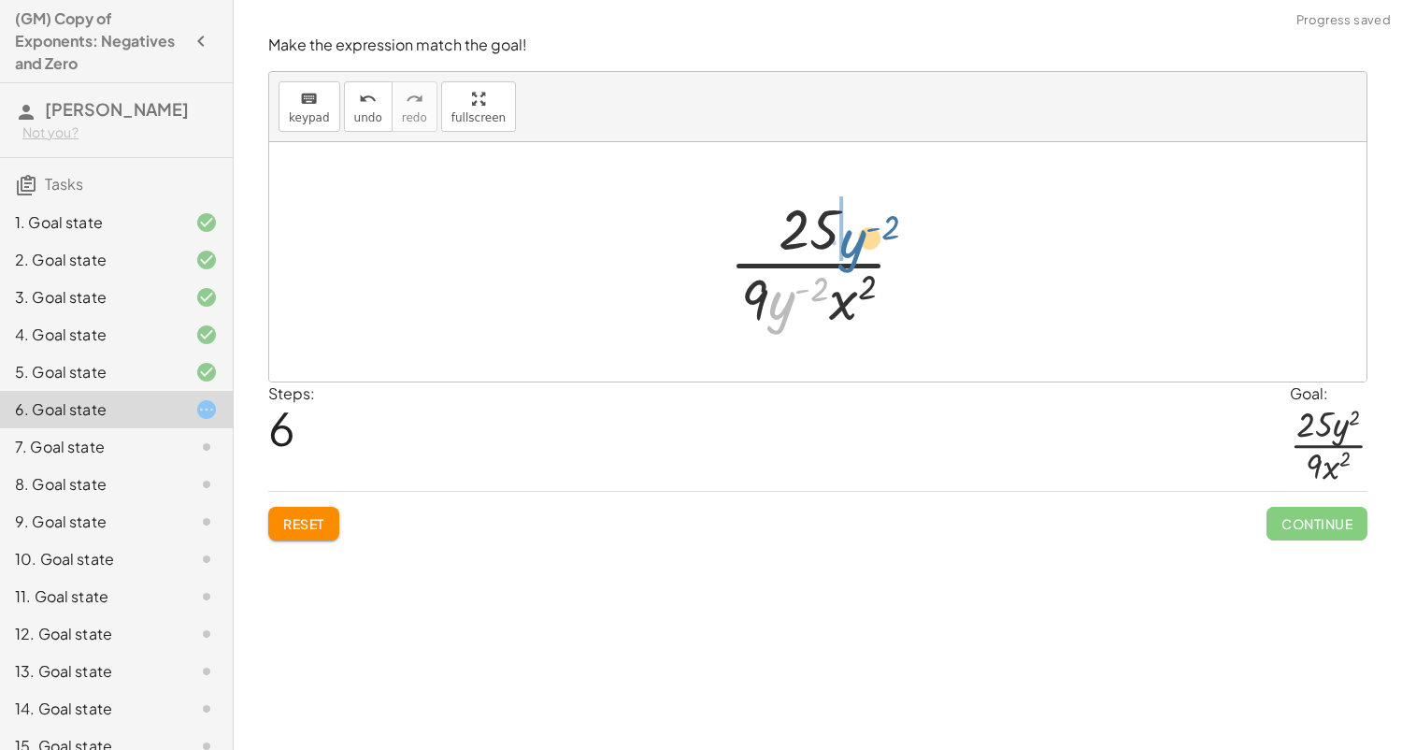
drag, startPoint x: 784, startPoint y: 311, endPoint x: 861, endPoint y: 242, distance: 103.2
click at [861, 242] on div at bounding box center [825, 262] width 210 height 144
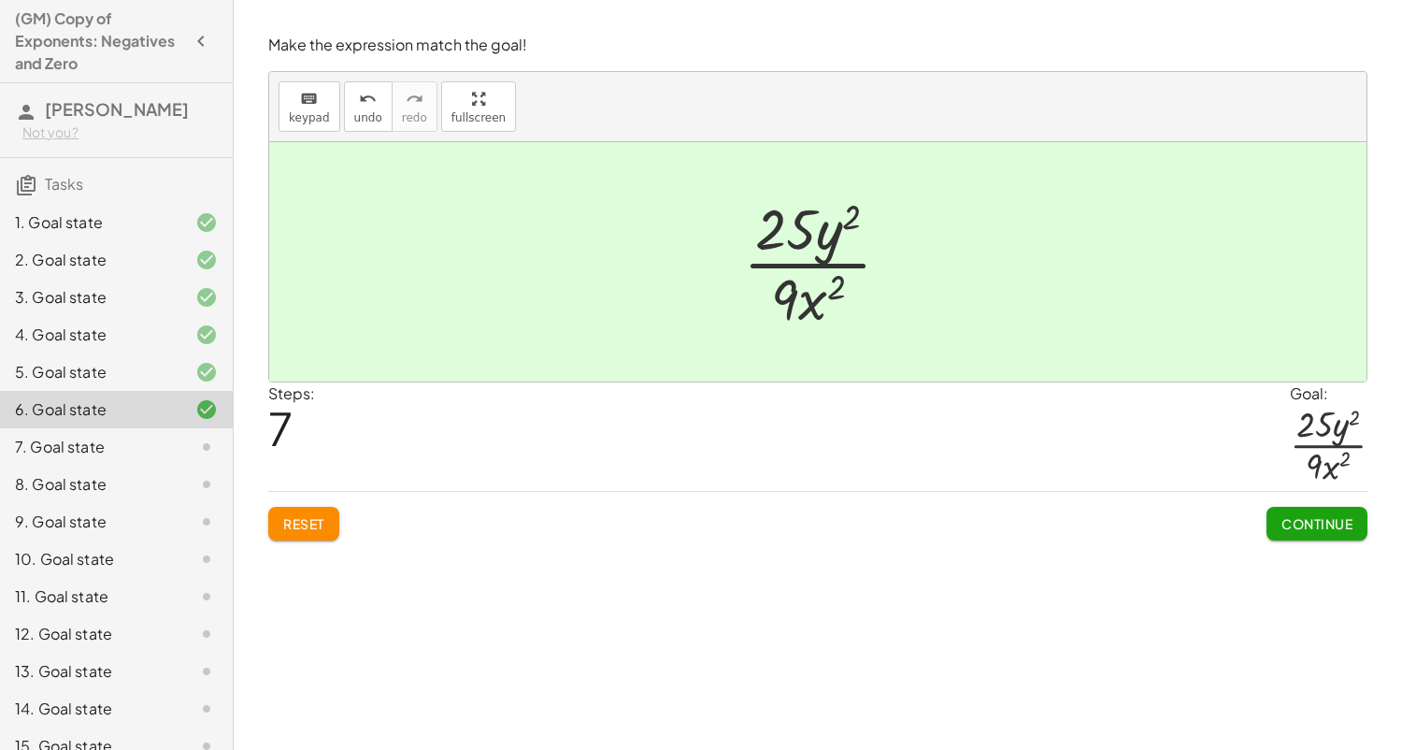
click at [0, 0] on div "Make the expression match the goal! keyboard keypad undo undo redo redo fullscr…" at bounding box center [0, 0] width 0 height 0
click at [1300, 525] on span "Continue" at bounding box center [1316, 523] width 71 height 17
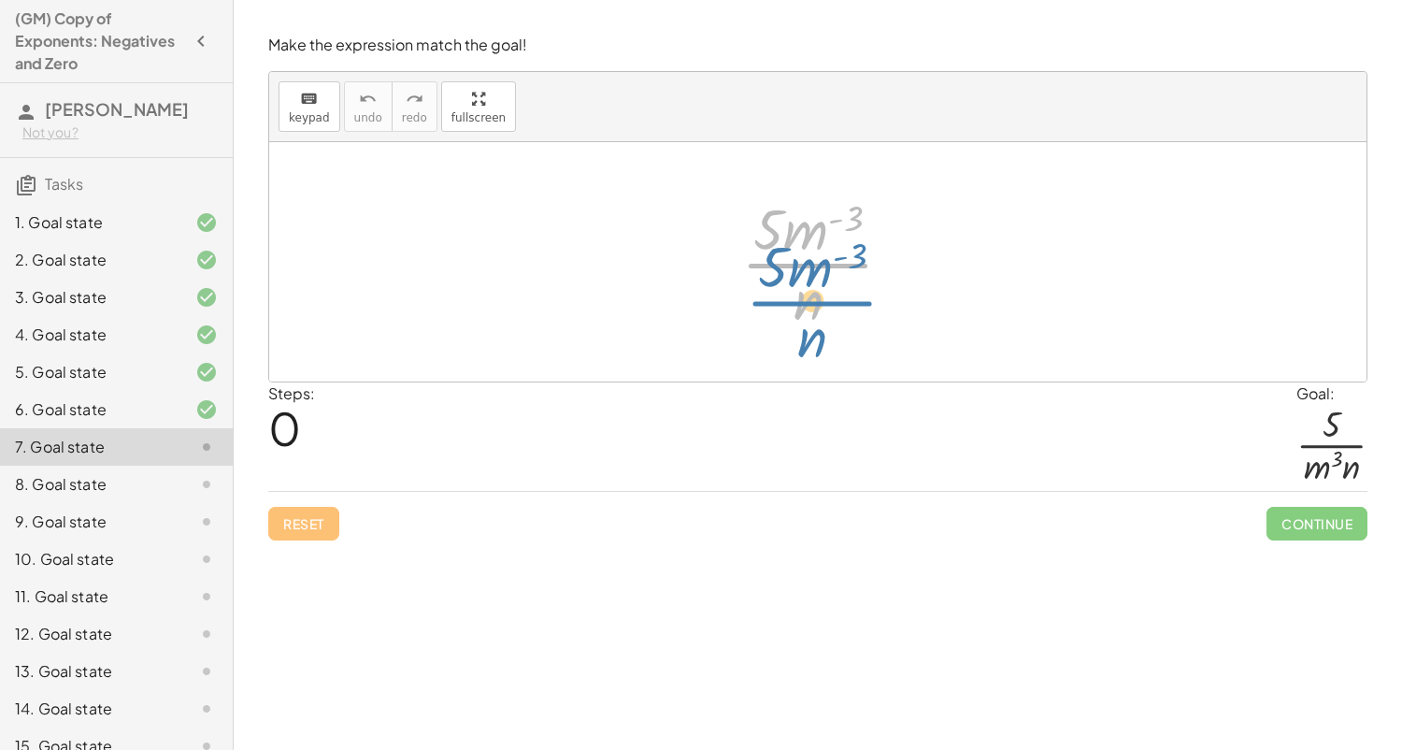
drag, startPoint x: 815, startPoint y: 250, endPoint x: 848, endPoint y: 230, distance: 38.2
click at [848, 230] on div at bounding box center [824, 262] width 185 height 144
drag, startPoint x: 857, startPoint y: 211, endPoint x: 829, endPoint y: 247, distance: 45.3
click at [829, 247] on div at bounding box center [824, 262] width 185 height 144
drag, startPoint x: 811, startPoint y: 235, endPoint x: 744, endPoint y: 313, distance: 103.4
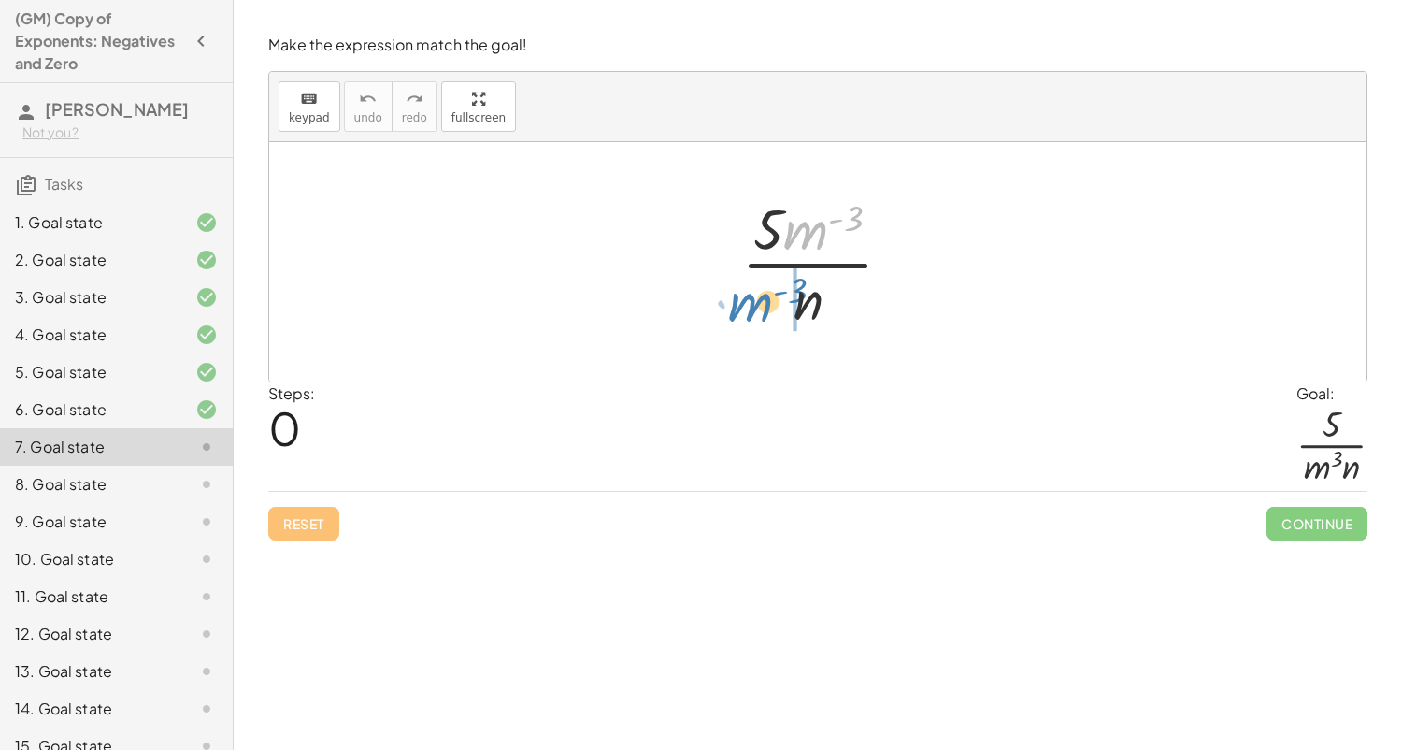
click at [744, 313] on div at bounding box center [824, 262] width 185 height 144
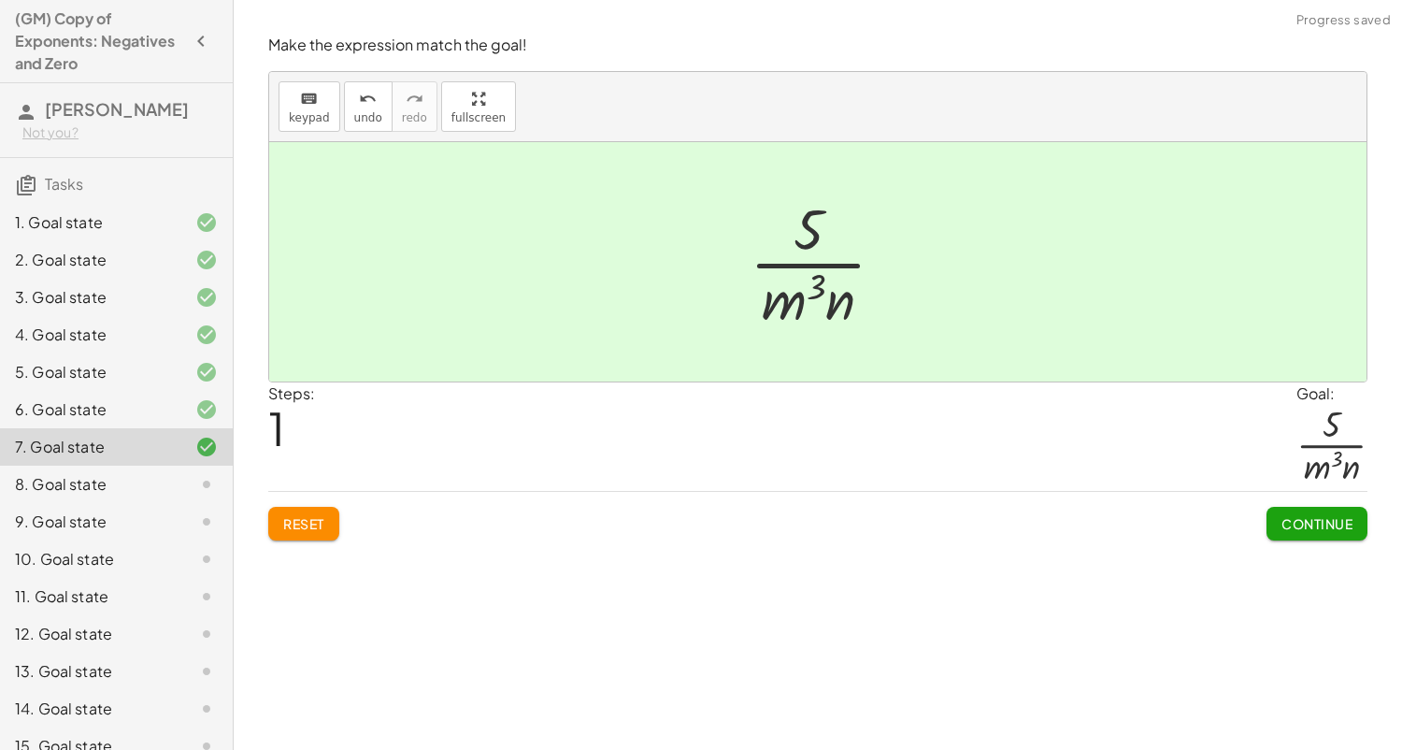
click at [1318, 527] on span "Continue" at bounding box center [1316, 523] width 71 height 17
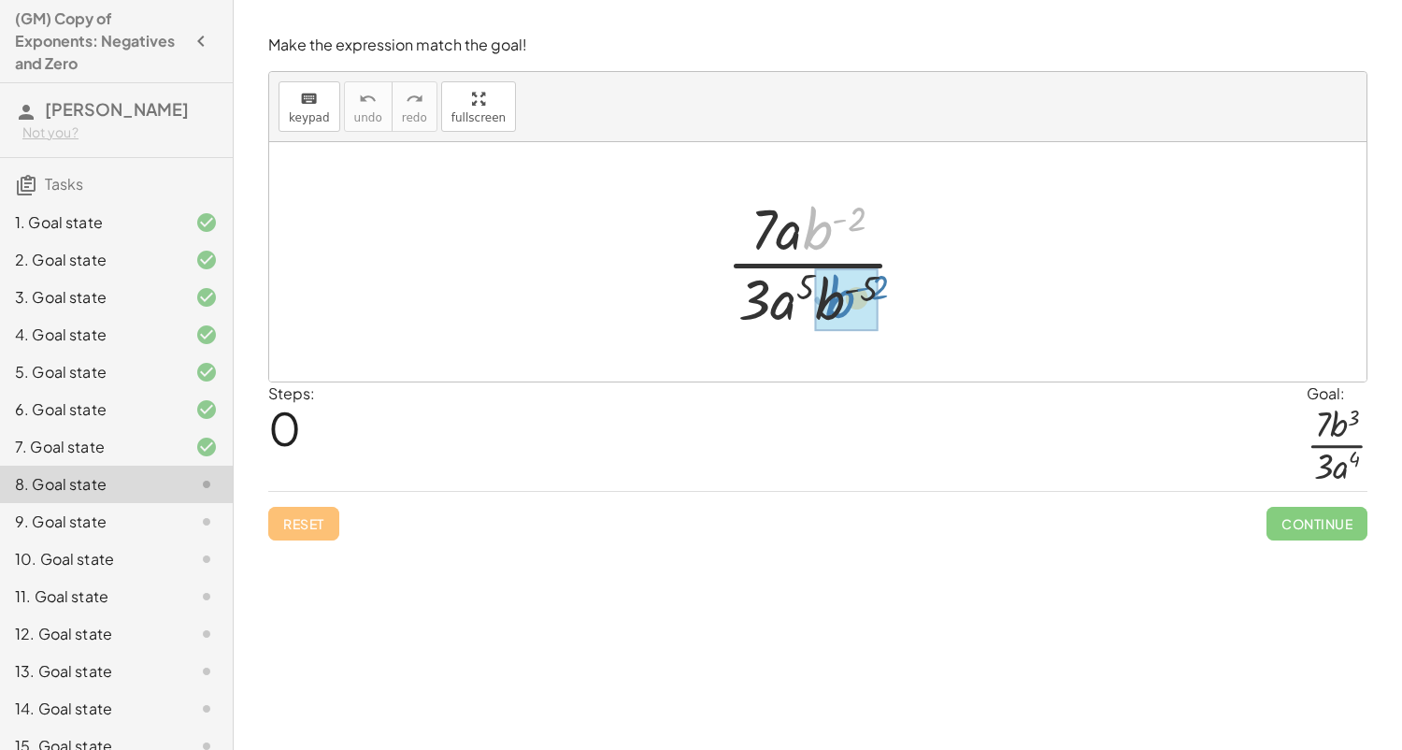
drag, startPoint x: 822, startPoint y: 229, endPoint x: 844, endPoint y: 297, distance: 71.8
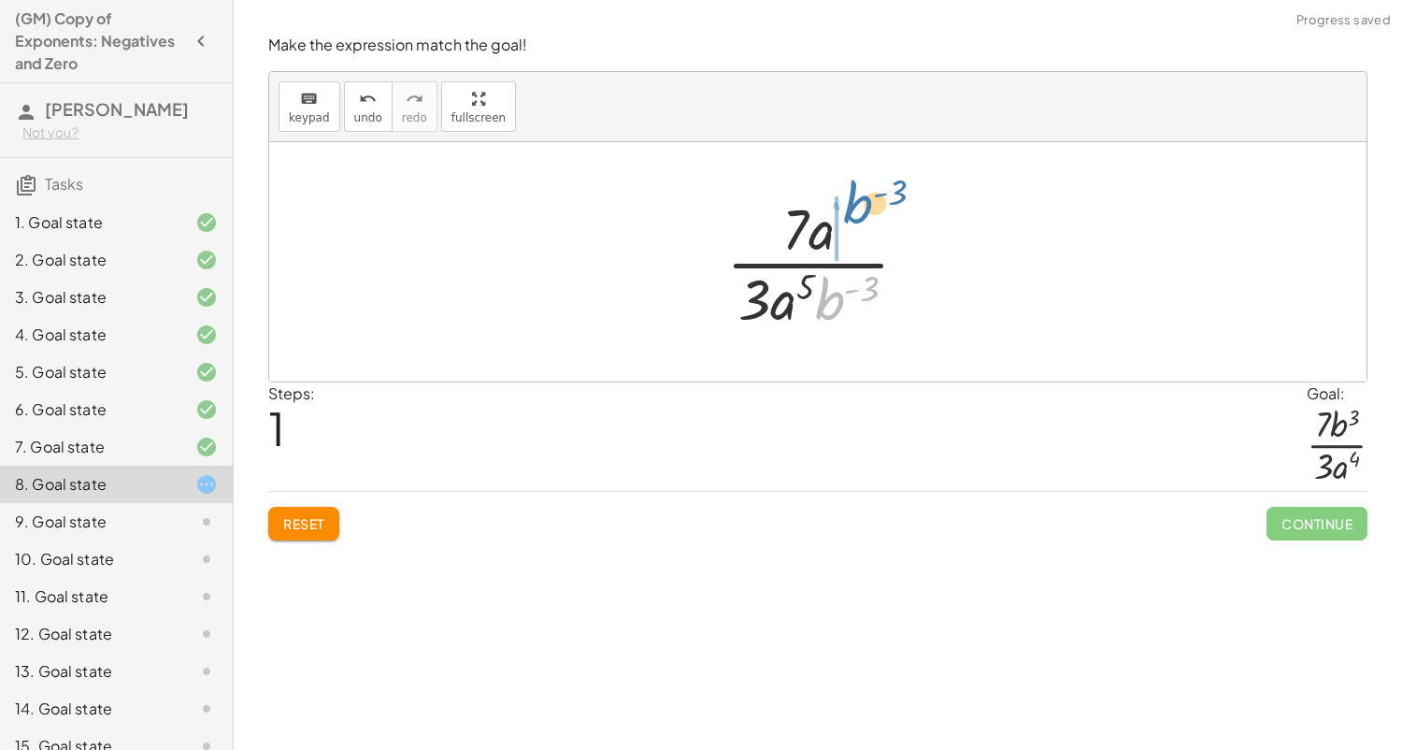
drag, startPoint x: 833, startPoint y: 301, endPoint x: 858, endPoint y: 208, distance: 96.8
click at [858, 208] on div at bounding box center [825, 262] width 216 height 144
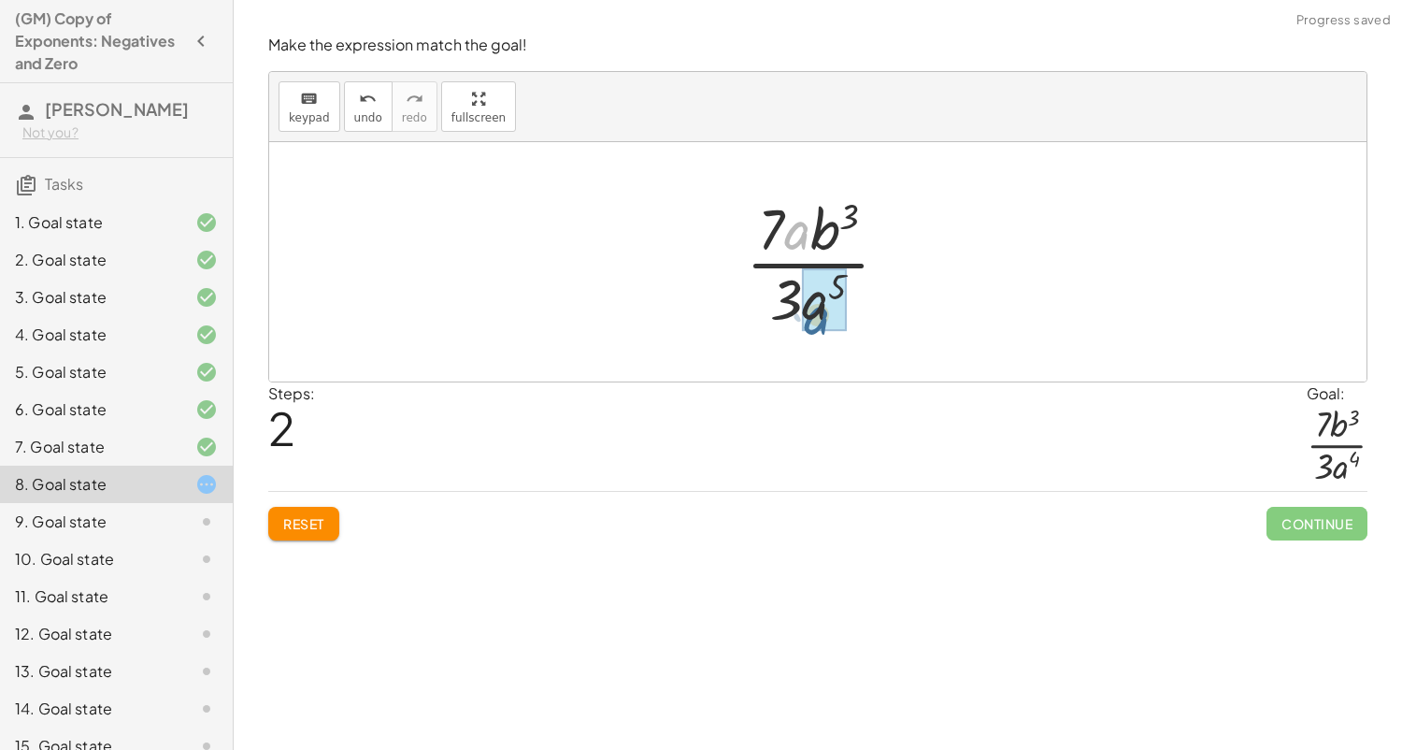
drag, startPoint x: 795, startPoint y: 232, endPoint x: 815, endPoint y: 320, distance: 90.2
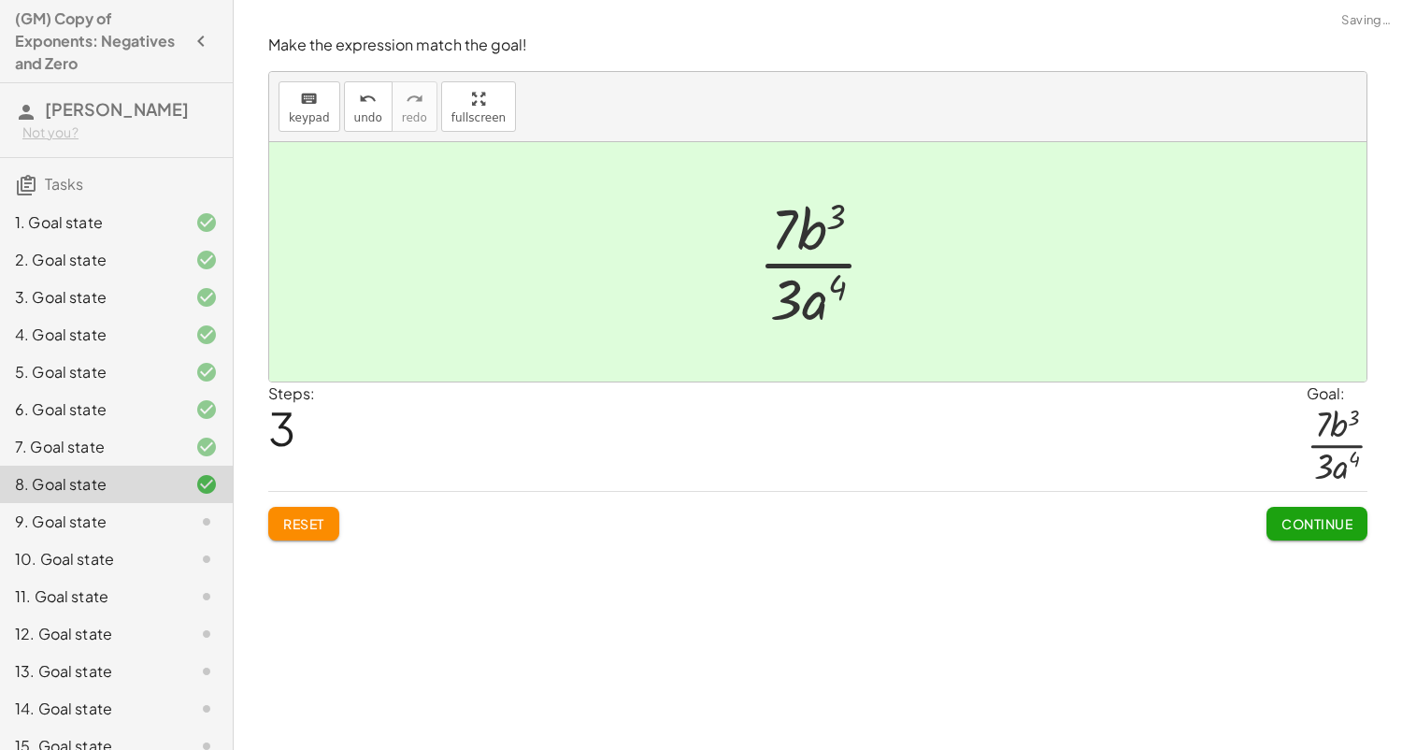
click at [1329, 531] on button "Continue" at bounding box center [1317, 524] width 101 height 34
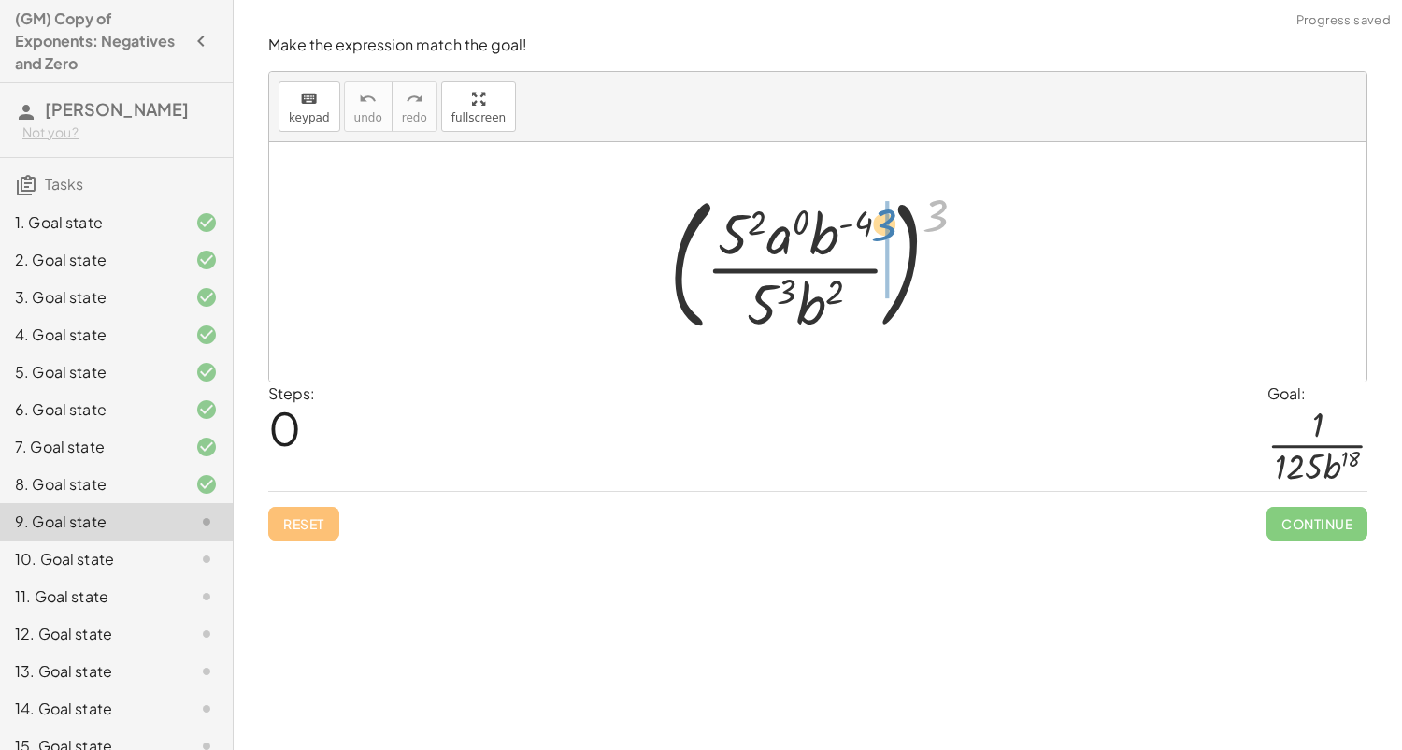
drag, startPoint x: 934, startPoint y: 210, endPoint x: 873, endPoint y: 219, distance: 61.3
click at [873, 219] on div at bounding box center [825, 261] width 331 height 155
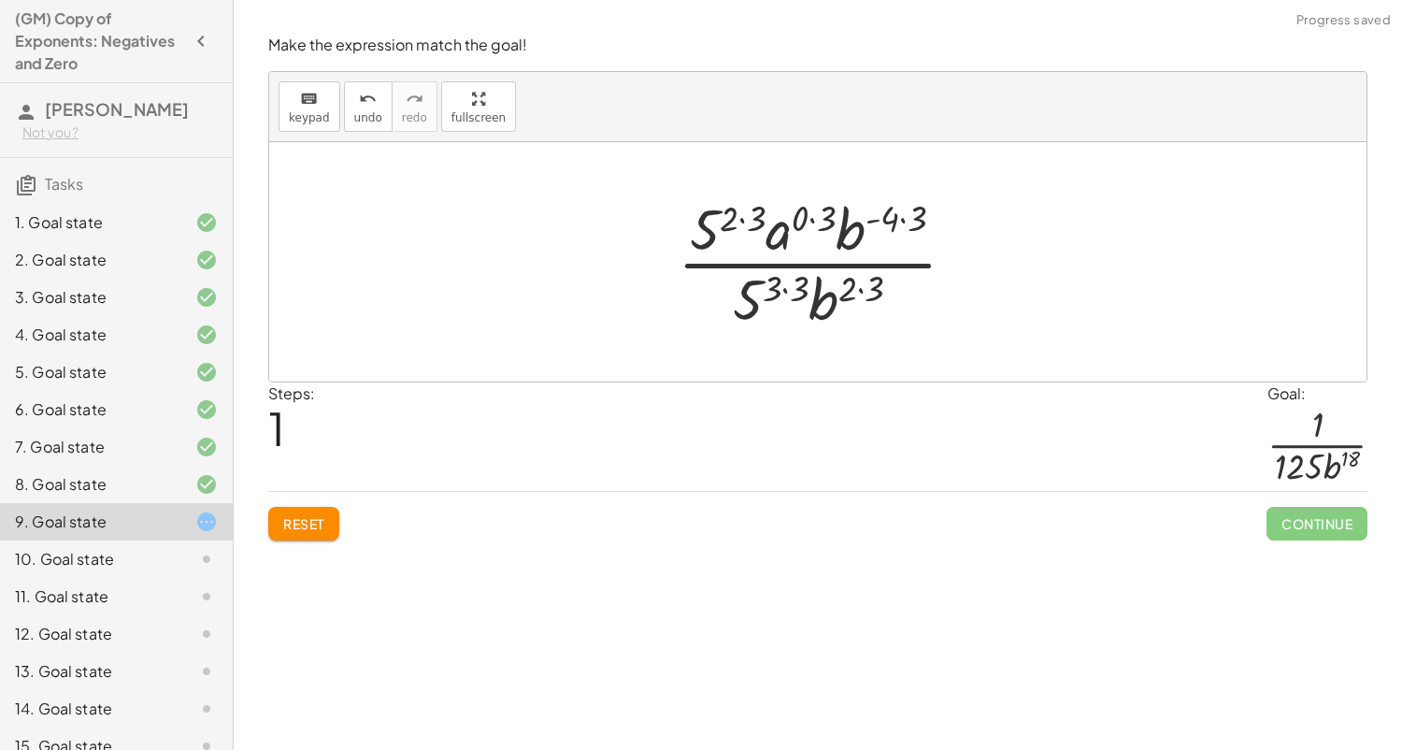
click at [742, 222] on div at bounding box center [824, 262] width 312 height 144
click at [795, 289] on div at bounding box center [824, 262] width 285 height 144
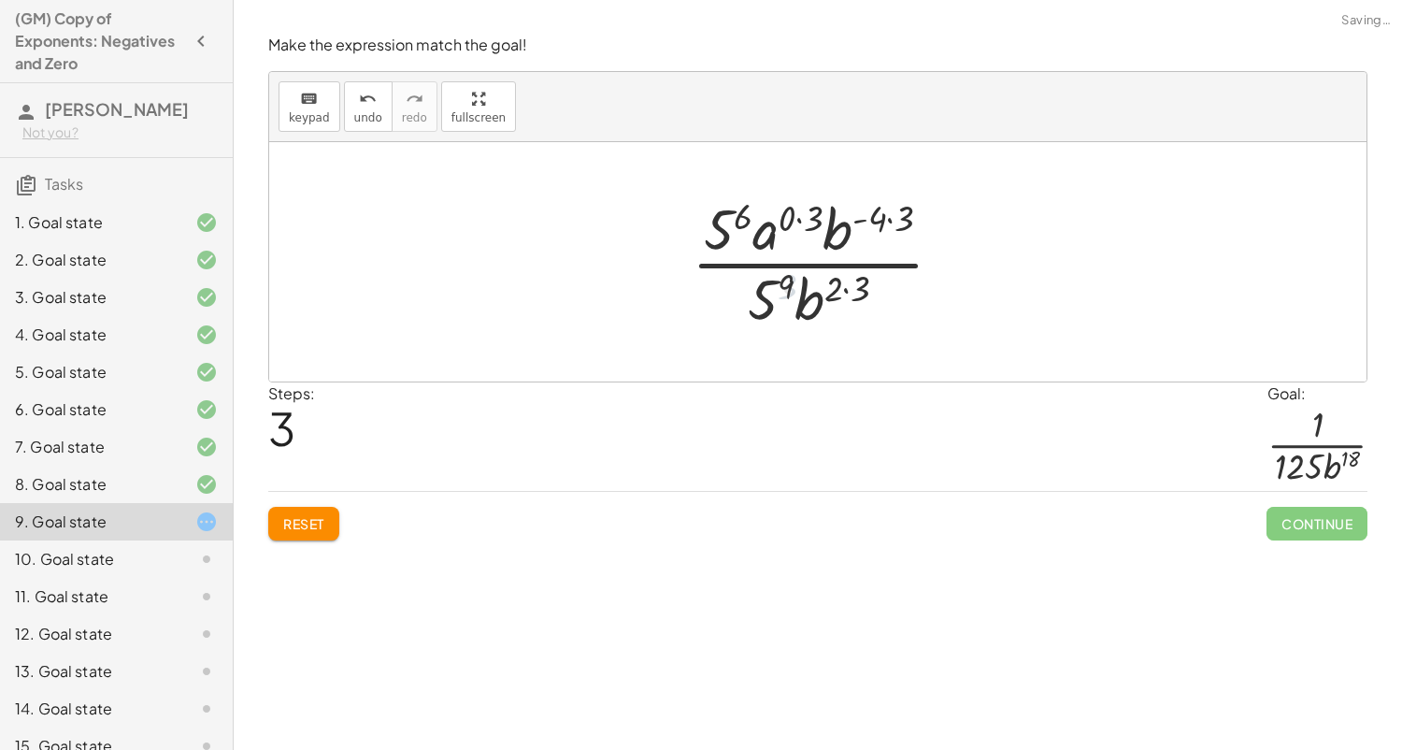
click at [845, 299] on div at bounding box center [824, 262] width 285 height 144
click at [884, 227] on div at bounding box center [824, 262] width 285 height 144
click at [894, 207] on div at bounding box center [824, 262] width 285 height 144
click at [812, 214] on div at bounding box center [825, 262] width 270 height 144
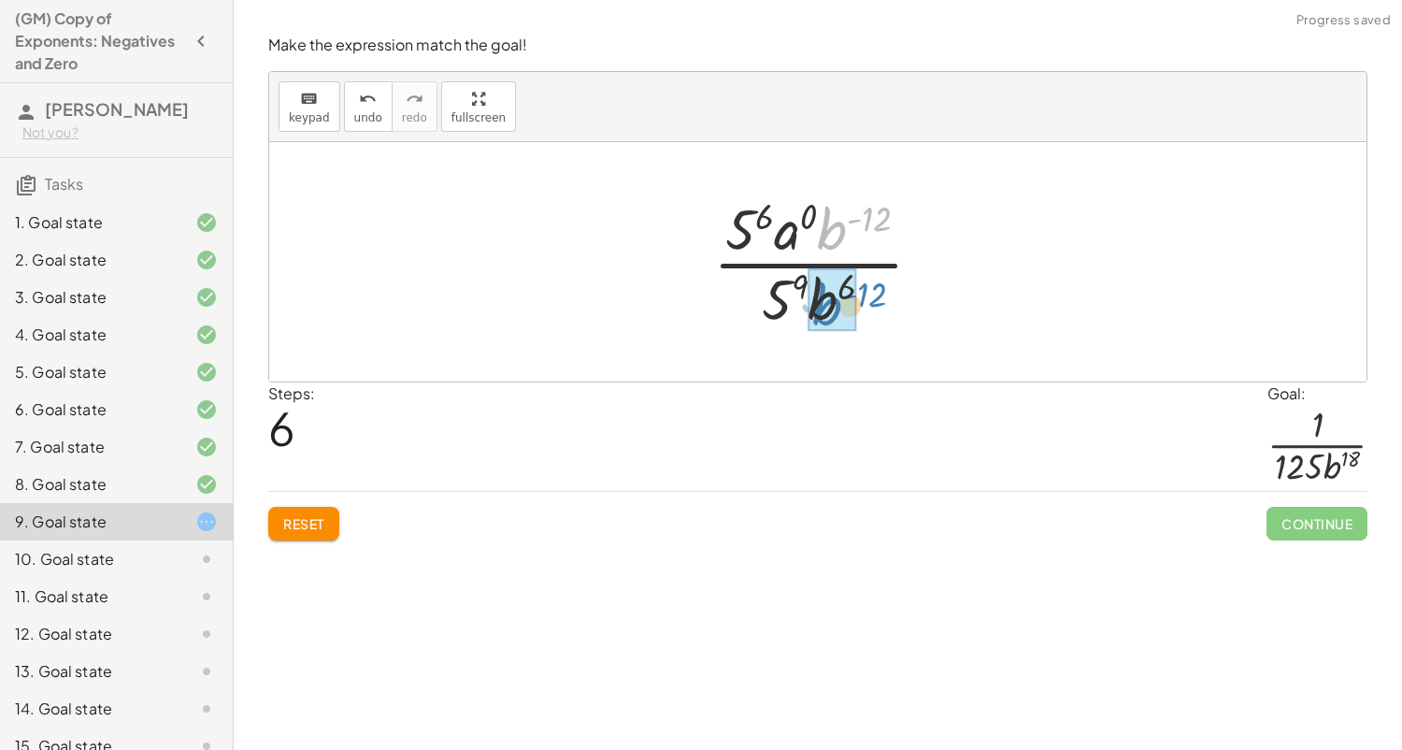
drag, startPoint x: 838, startPoint y: 239, endPoint x: 833, endPoint y: 315, distance: 75.9
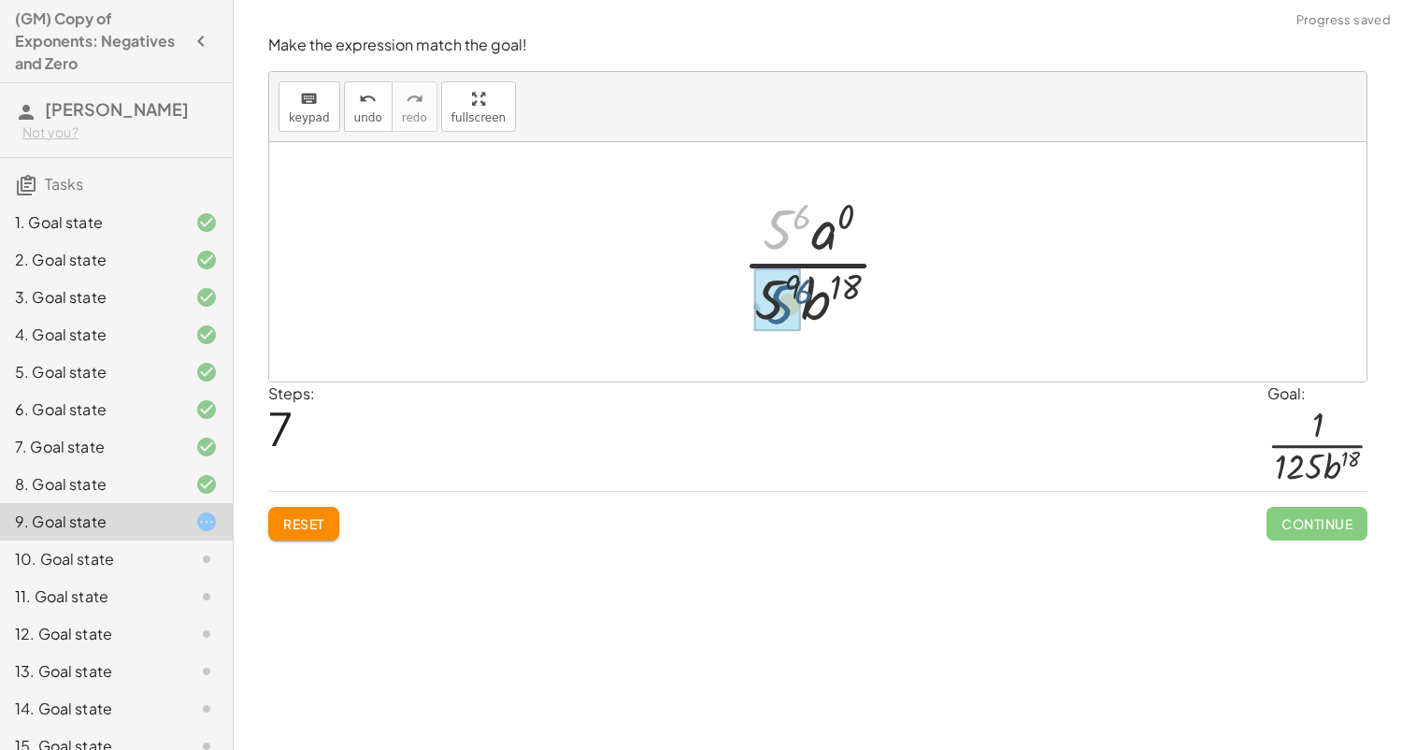
drag, startPoint x: 778, startPoint y: 227, endPoint x: 780, endPoint y: 307, distance: 79.5
click at [782, 285] on div at bounding box center [825, 262] width 186 height 144
drag, startPoint x: 800, startPoint y: 244, endPoint x: 834, endPoint y: 334, distance: 95.8
click at [834, 334] on div "( · 5 2 · a 0 · b ( - 4 ) · 5 3 · b 2 ) 3 · 5 ( · 2 · 3 ) · a ( · 0 · 3 ) · b (…" at bounding box center [817, 261] width 241 height 153
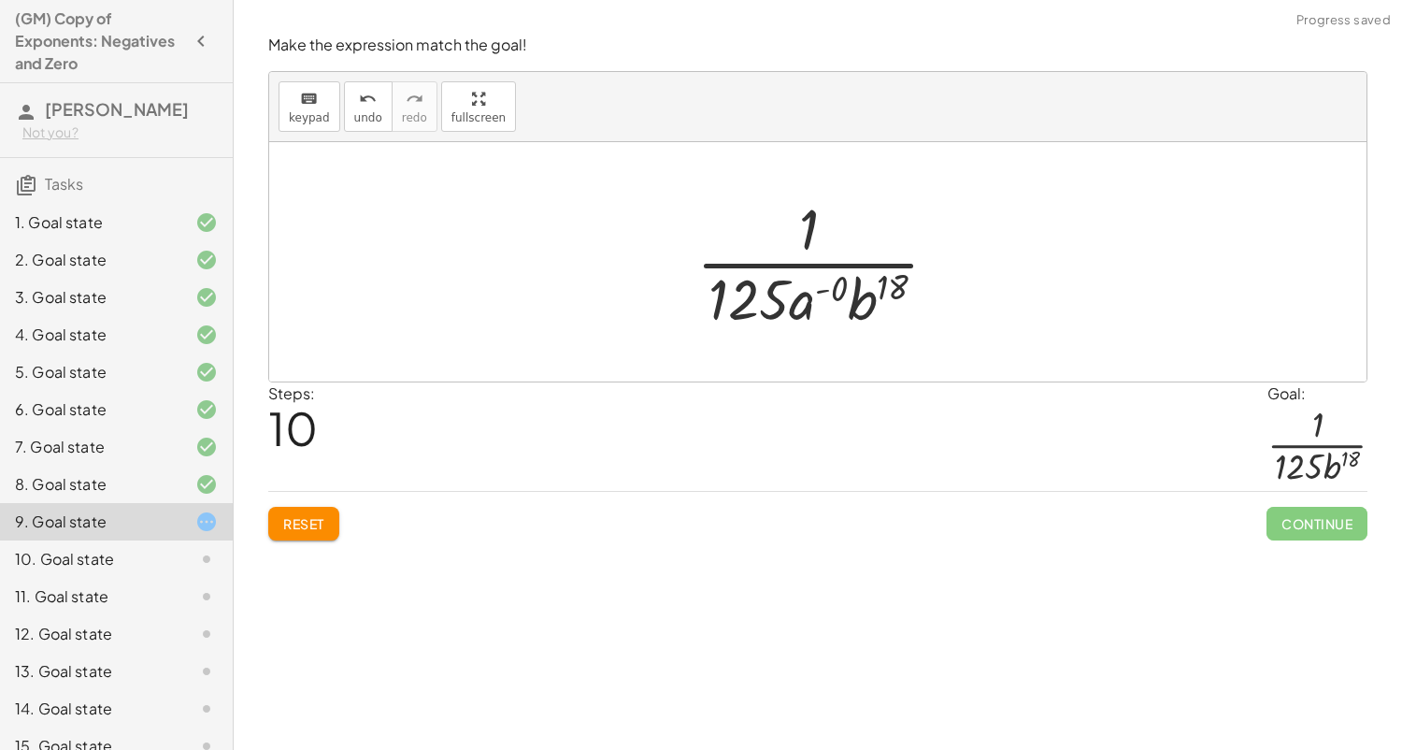
click at [827, 295] on div at bounding box center [825, 262] width 276 height 144
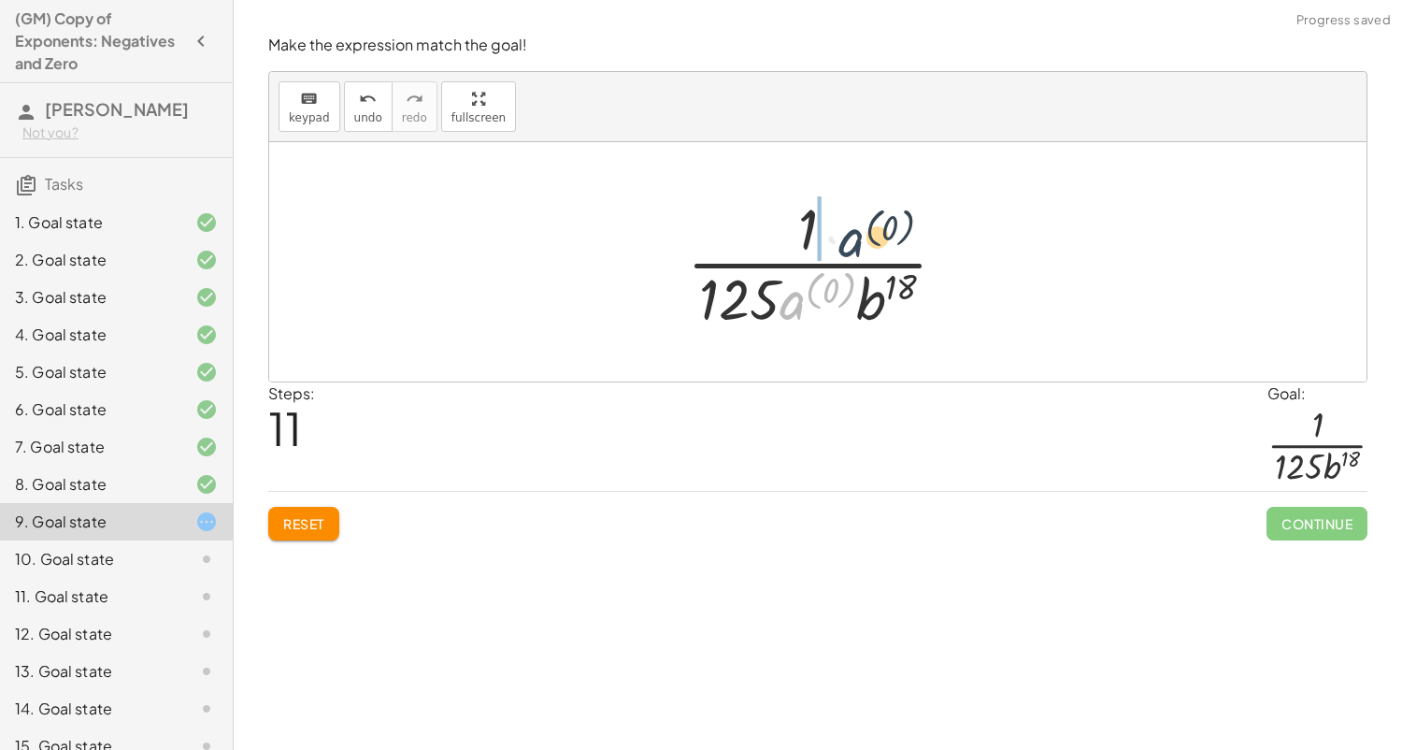
drag, startPoint x: 793, startPoint y: 305, endPoint x: 850, endPoint y: 241, distance: 85.4
click at [850, 241] on div at bounding box center [825, 262] width 294 height 144
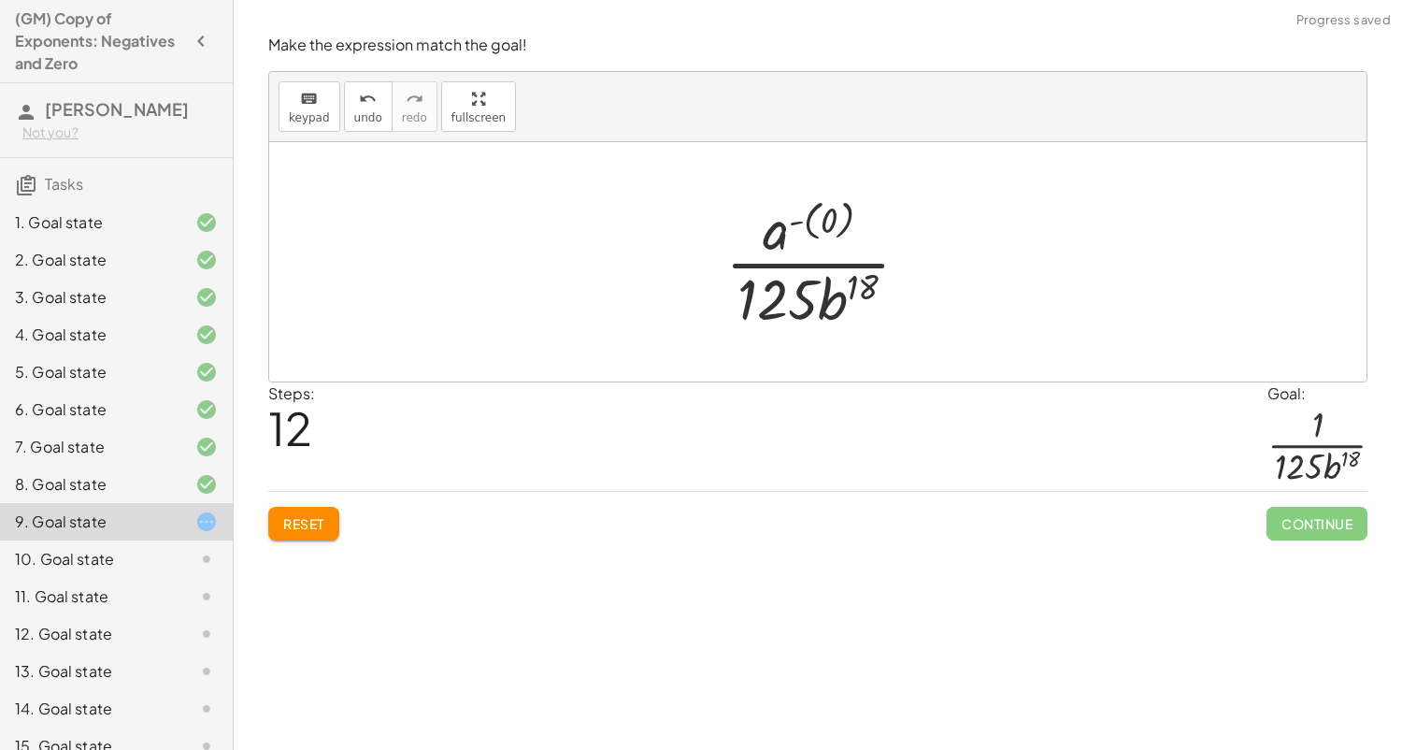
click at [780, 236] on div at bounding box center [825, 262] width 218 height 144
click at [833, 220] on div at bounding box center [825, 262] width 218 height 144
click at [817, 228] on div at bounding box center [825, 262] width 218 height 144
drag, startPoint x: 788, startPoint y: 235, endPoint x: 823, endPoint y: 309, distance: 82.4
click at [823, 309] on div at bounding box center [825, 262] width 218 height 144
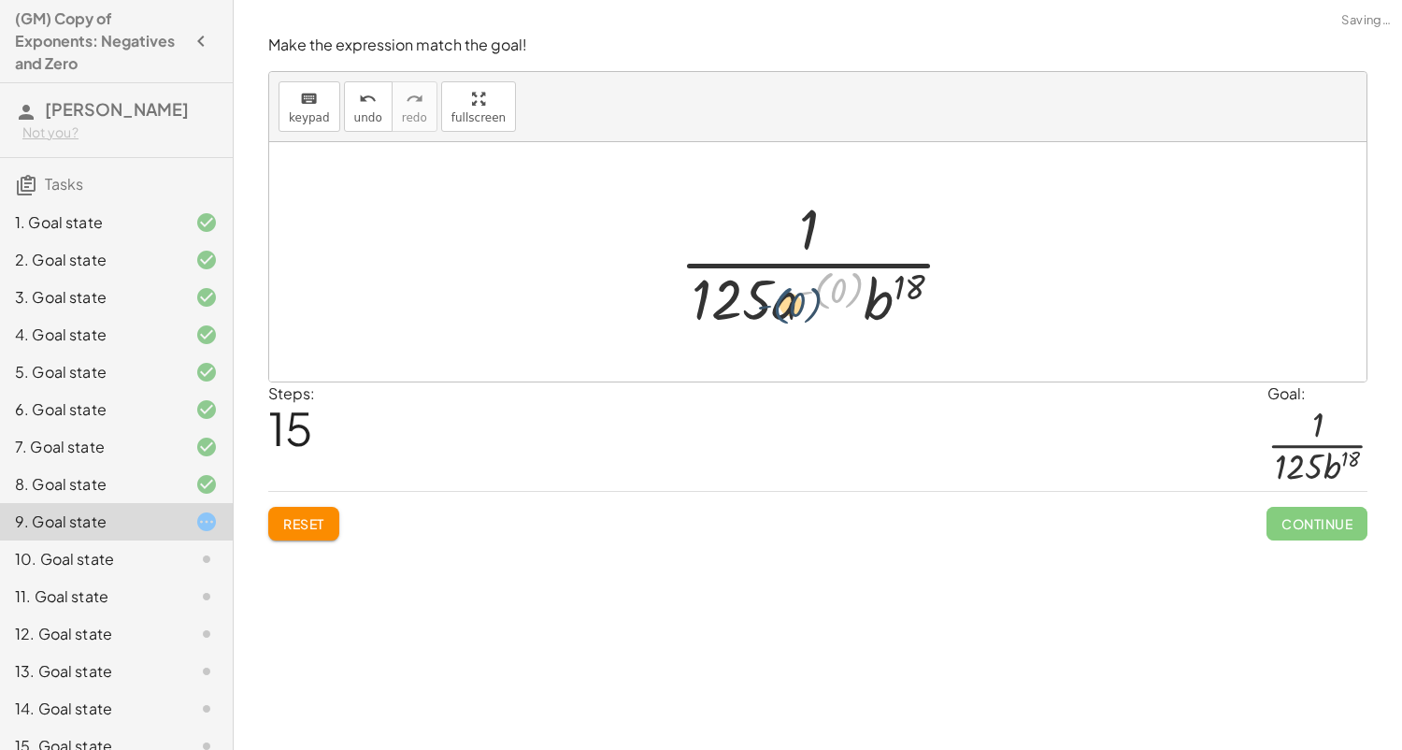
drag, startPoint x: 820, startPoint y: 294, endPoint x: 779, endPoint y: 308, distance: 43.8
click at [779, 308] on div at bounding box center [824, 262] width 309 height 144
click at [825, 300] on div at bounding box center [824, 262] width 309 height 144
drag, startPoint x: 809, startPoint y: 306, endPoint x: 836, endPoint y: 247, distance: 64.4
click at [836, 247] on div at bounding box center [825, 262] width 276 height 144
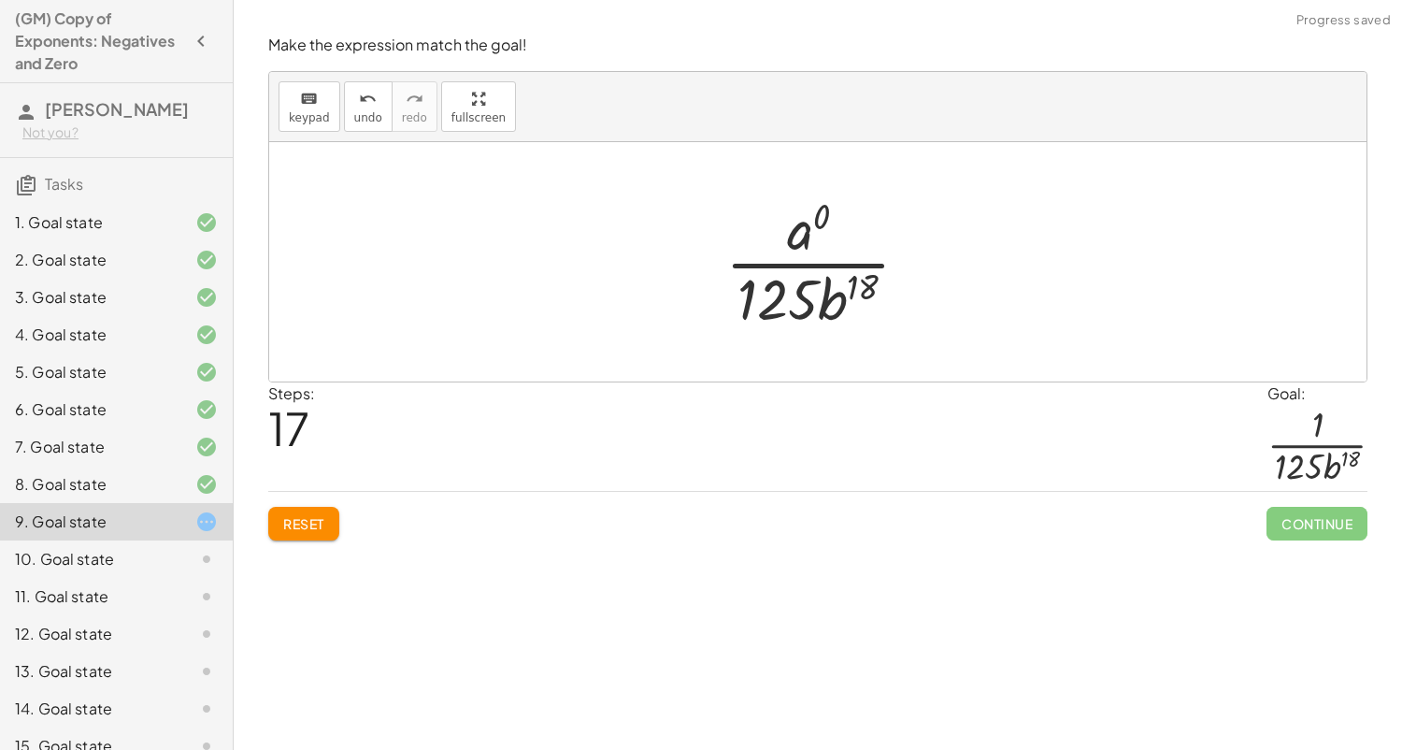
click at [320, 523] on span "Reset" at bounding box center [303, 523] width 41 height 17
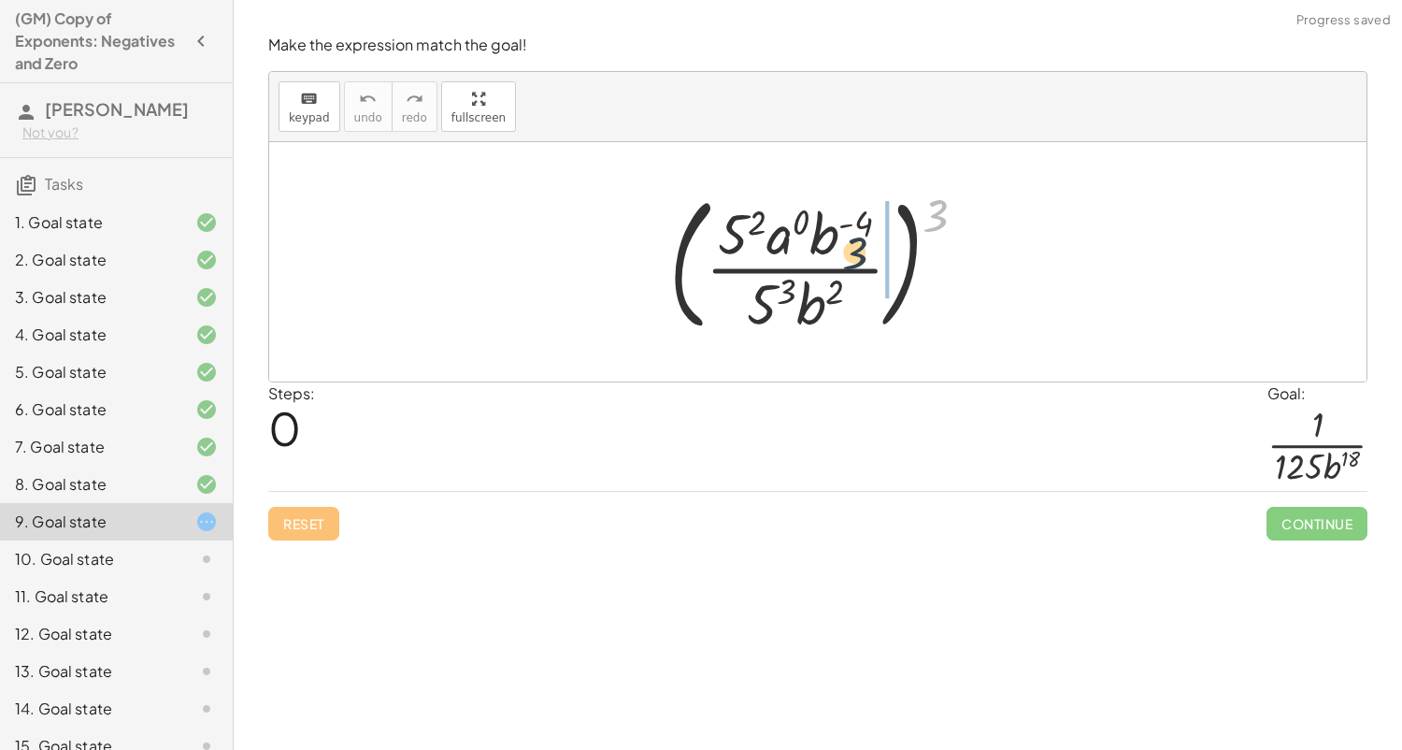
drag, startPoint x: 923, startPoint y: 210, endPoint x: 842, endPoint y: 248, distance: 89.5
click at [842, 248] on div at bounding box center [825, 261] width 331 height 155
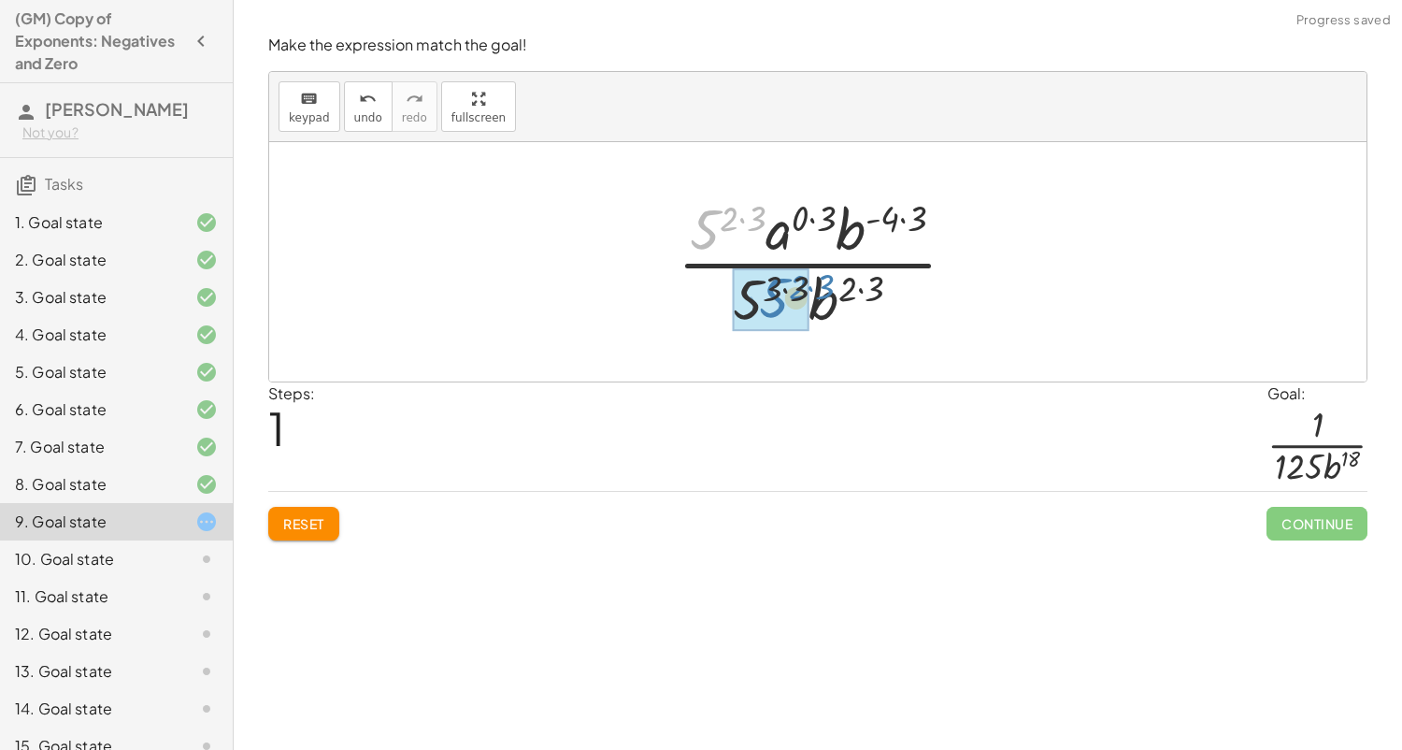
drag, startPoint x: 711, startPoint y: 237, endPoint x: 780, endPoint y: 307, distance: 97.2
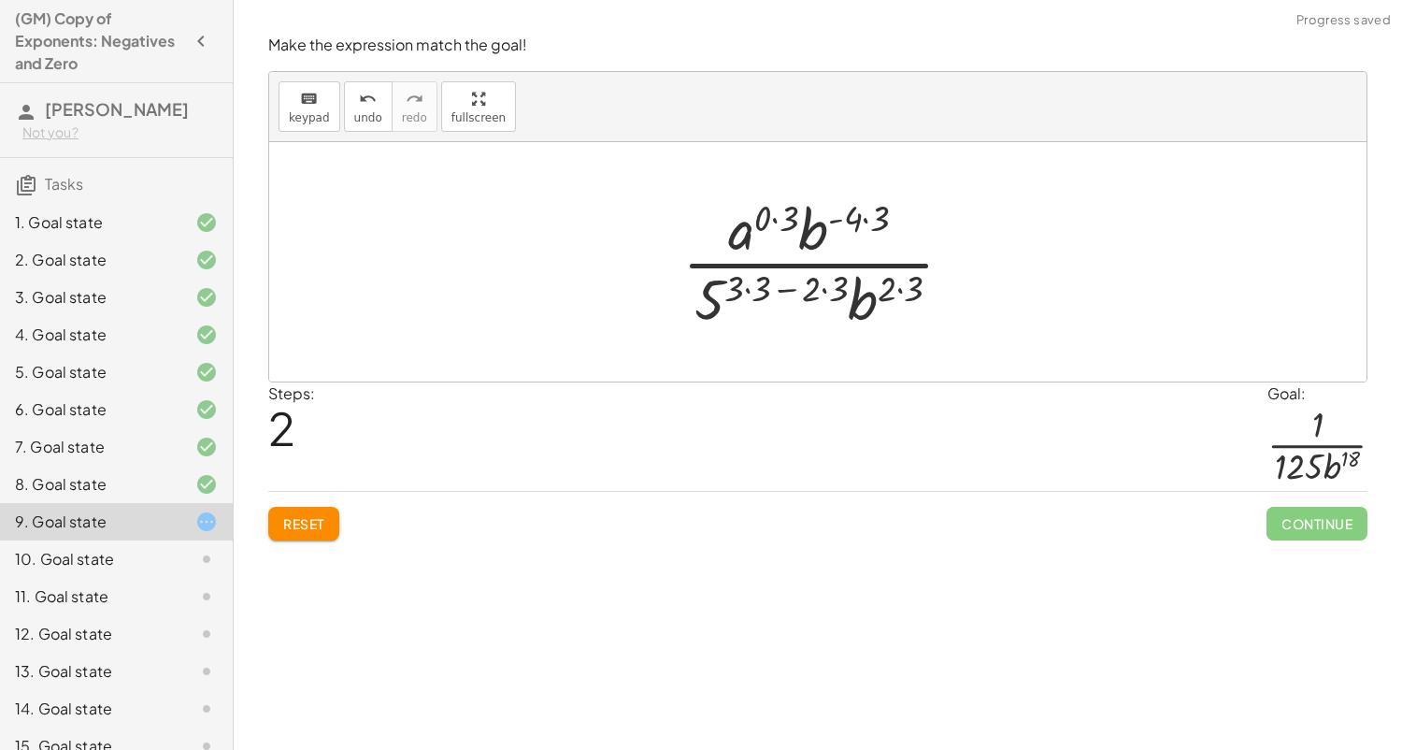
click at [762, 286] on div at bounding box center [825, 262] width 305 height 144
click at [795, 287] on div at bounding box center [825, 262] width 275 height 144
click at [817, 289] on div at bounding box center [825, 262] width 275 height 144
click at [762, 286] on div at bounding box center [825, 262] width 248 height 144
click at [809, 290] on div at bounding box center [825, 262] width 248 height 144
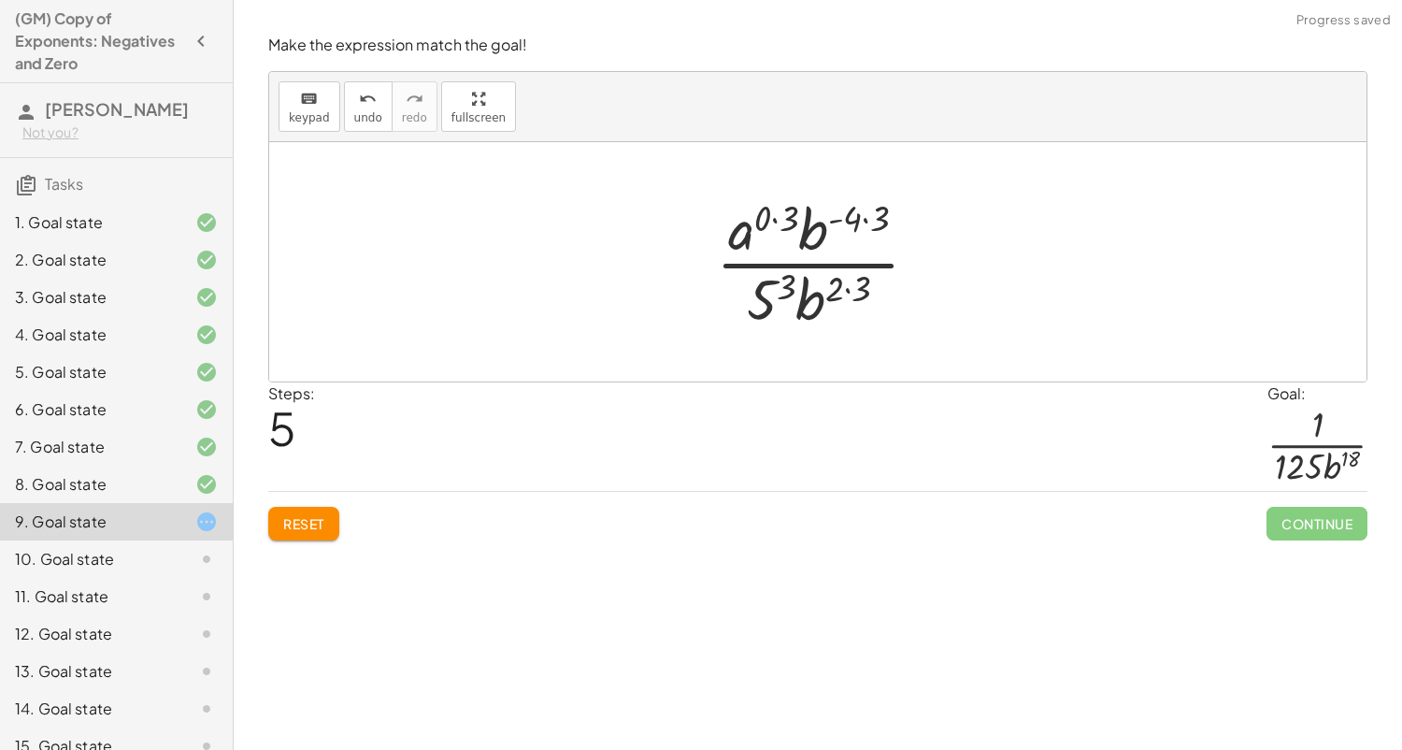
click at [781, 287] on div at bounding box center [825, 262] width 236 height 144
click at [766, 219] on div at bounding box center [825, 262] width 236 height 144
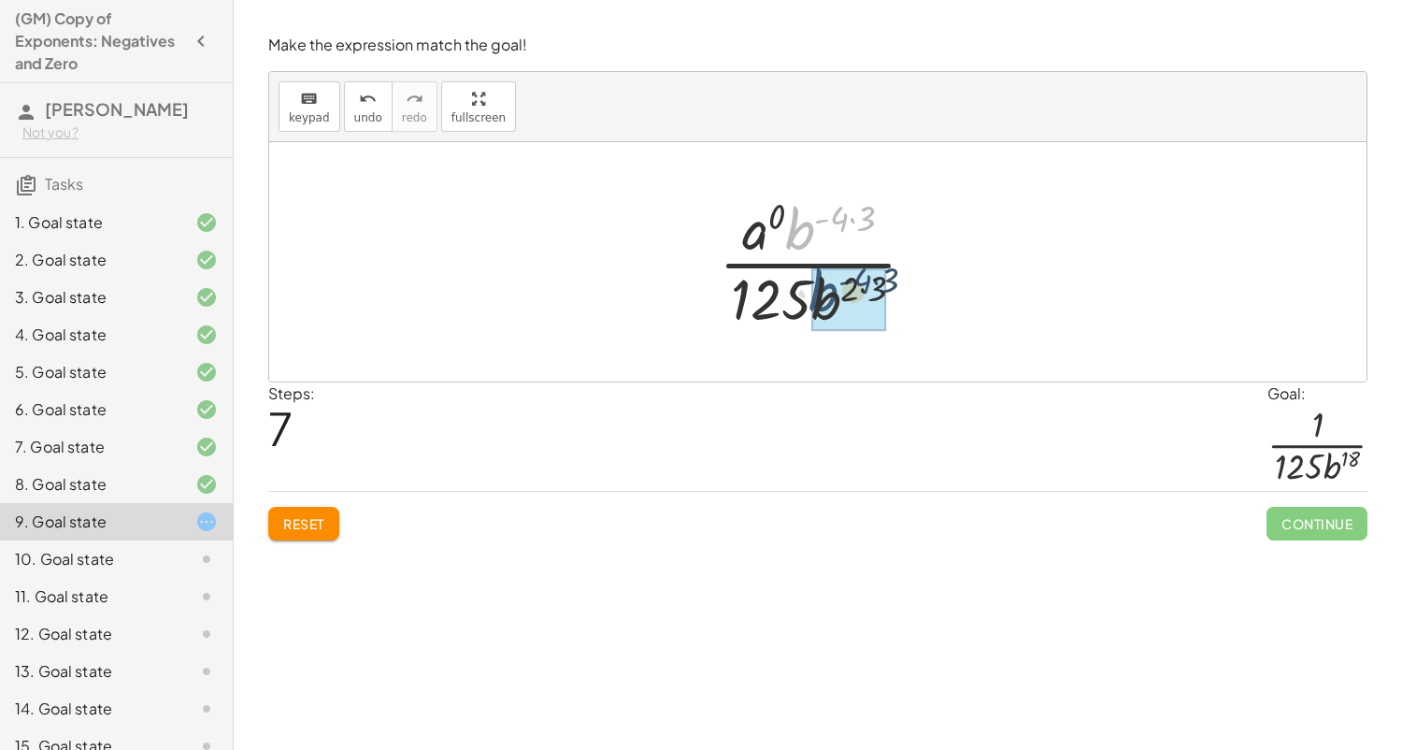
drag, startPoint x: 800, startPoint y: 234, endPoint x: 818, endPoint y: 271, distance: 41.4
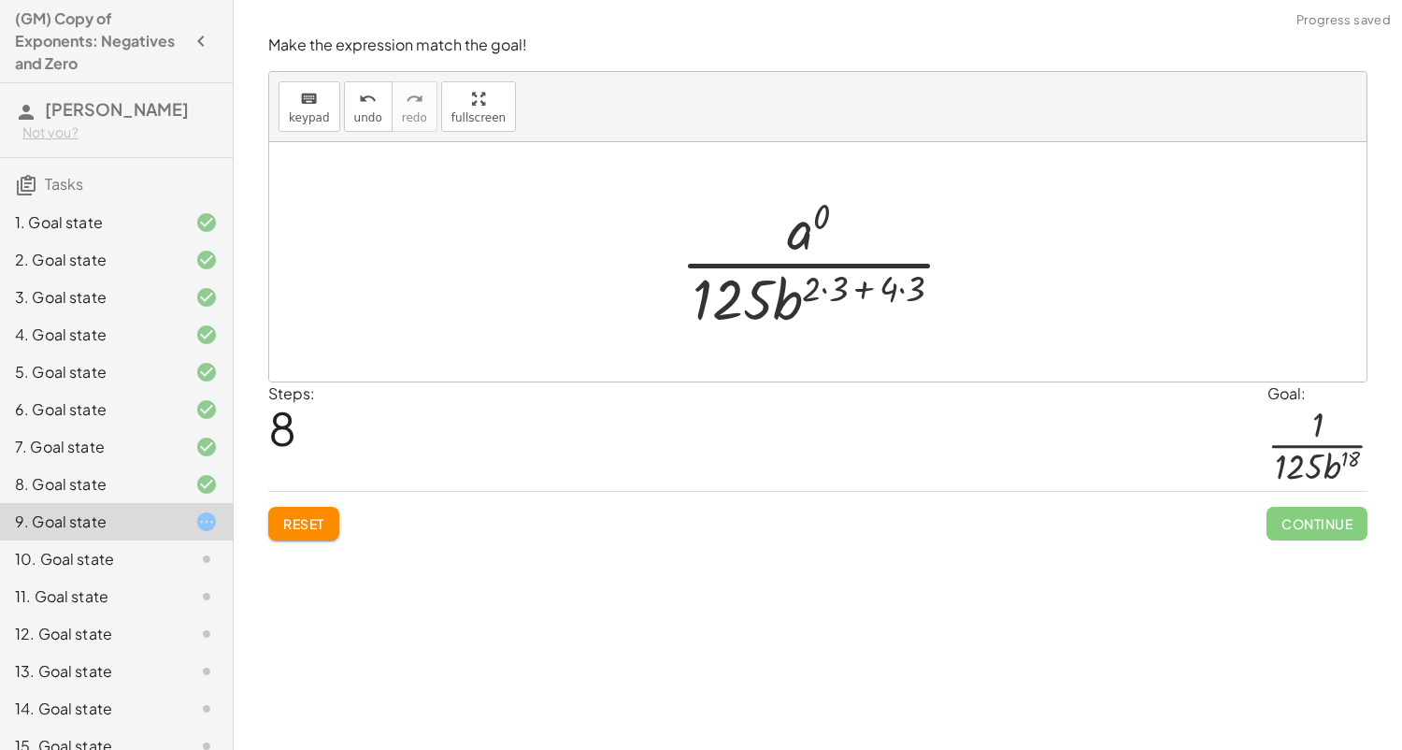
click at [849, 284] on div at bounding box center [825, 262] width 308 height 144
click at [817, 285] on div at bounding box center [825, 262] width 308 height 144
click at [811, 287] on div at bounding box center [825, 262] width 308 height 144
click at [824, 289] on div at bounding box center [825, 262] width 308 height 144
click at [887, 290] on div at bounding box center [824, 262] width 281 height 144
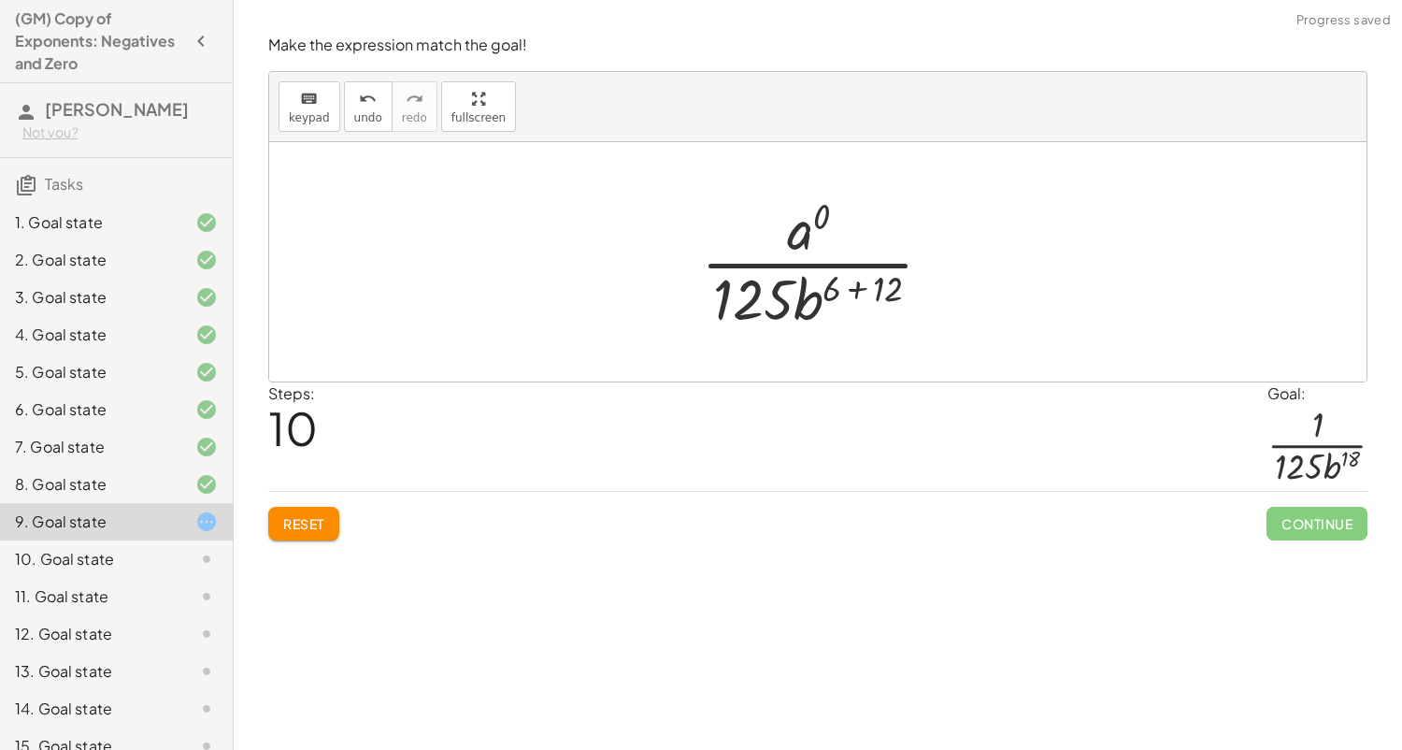
click at [859, 290] on div at bounding box center [824, 262] width 265 height 144
drag, startPoint x: 805, startPoint y: 228, endPoint x: 902, endPoint y: 305, distance: 123.8
click at [902, 305] on div at bounding box center [825, 262] width 218 height 144
click at [868, 263] on div at bounding box center [824, 262] width 275 height 144
click at [869, 263] on div at bounding box center [824, 262] width 261 height 144
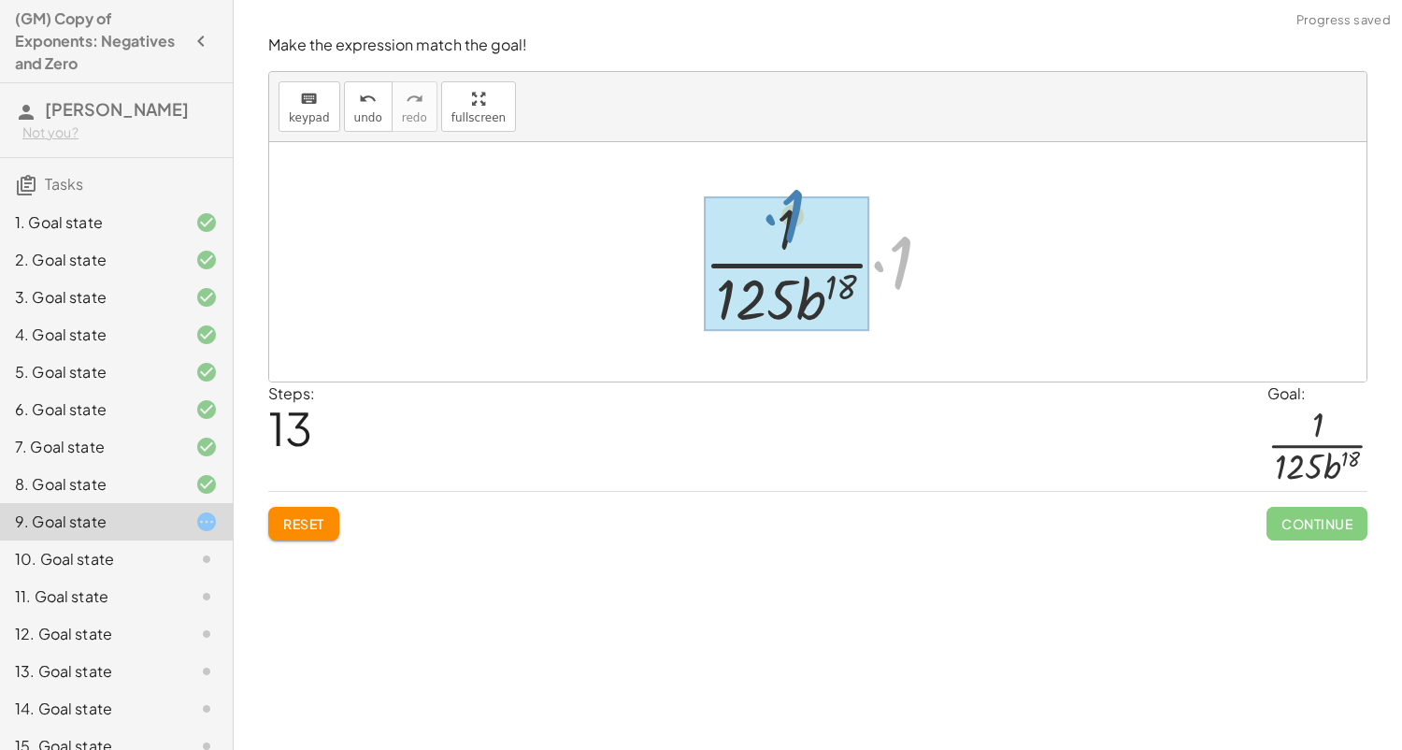
drag, startPoint x: 888, startPoint y: 264, endPoint x: 780, endPoint y: 219, distance: 117.3
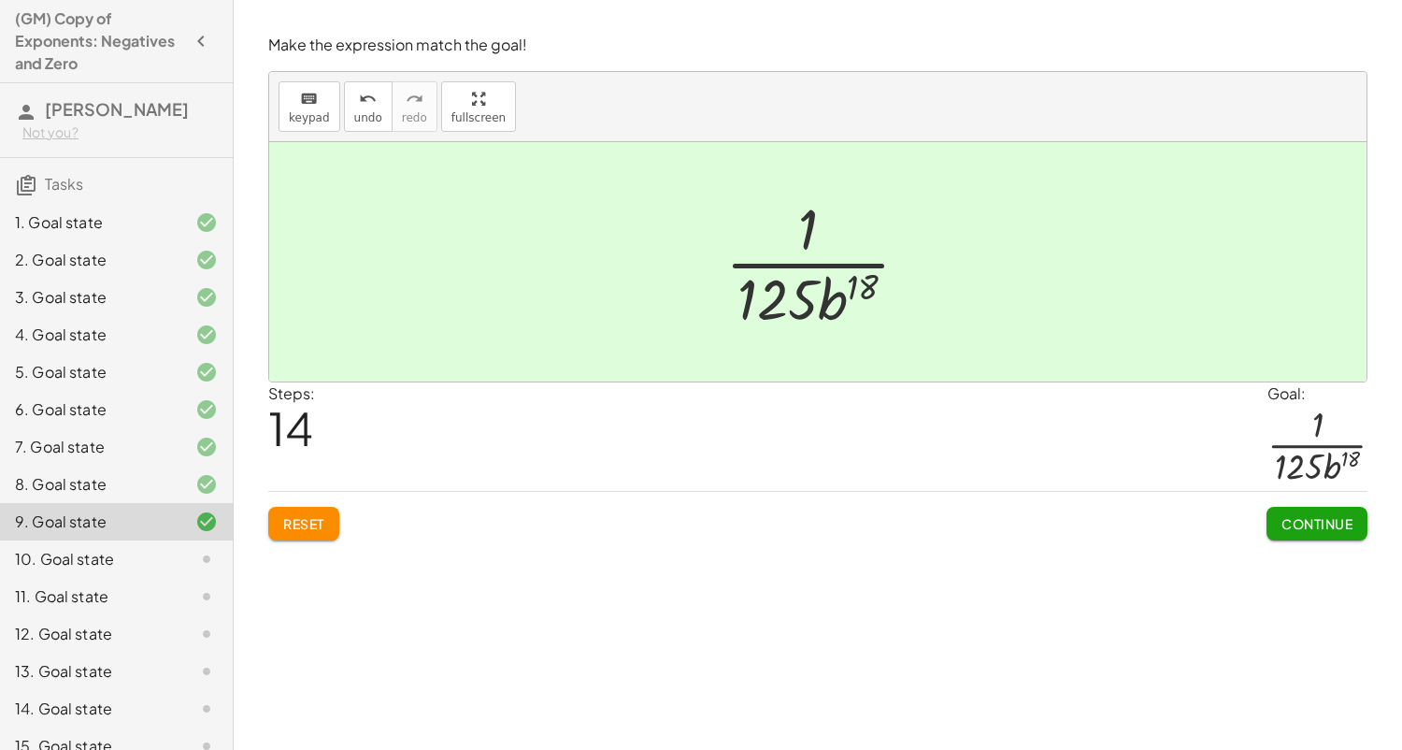
click at [1287, 523] on span "Continue" at bounding box center [1316, 523] width 71 height 17
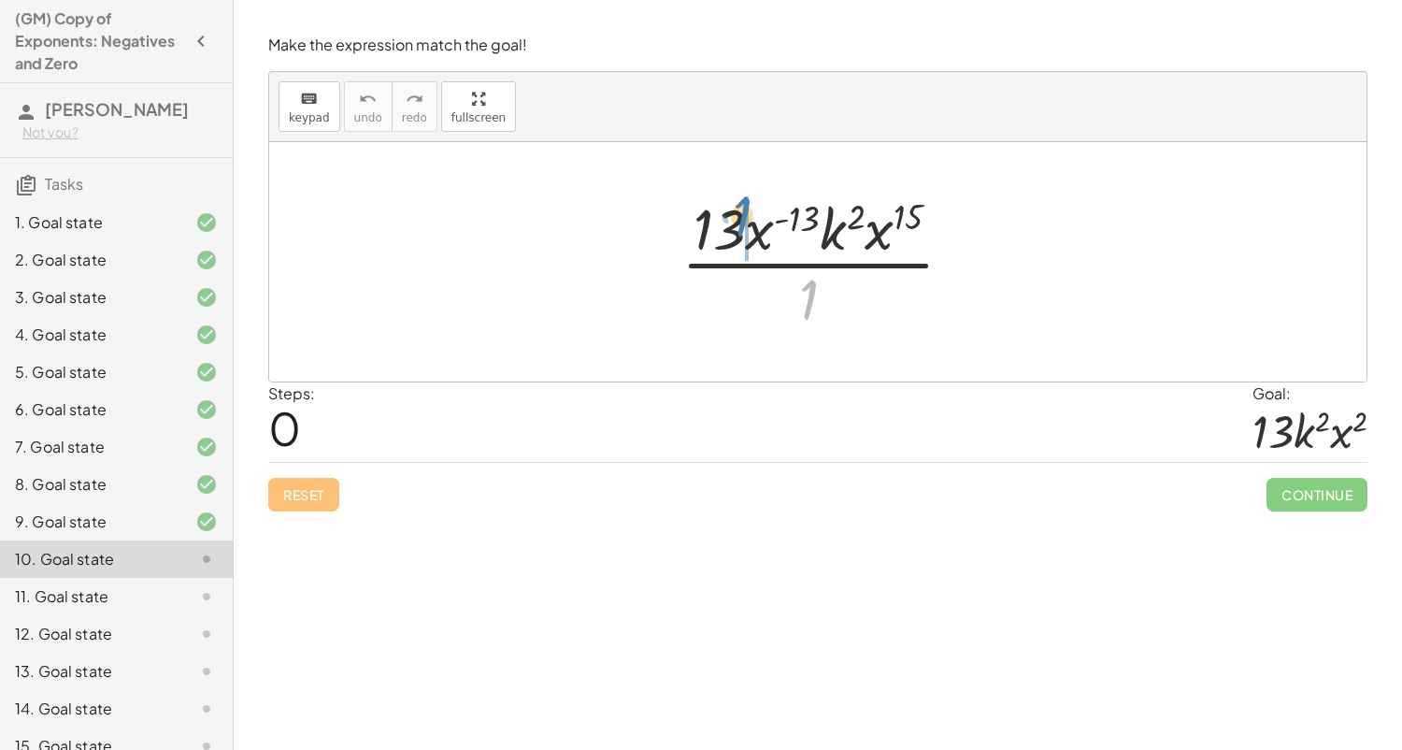
drag, startPoint x: 807, startPoint y: 304, endPoint x: 740, endPoint y: 221, distance: 106.4
click at [740, 221] on div at bounding box center [825, 262] width 306 height 144
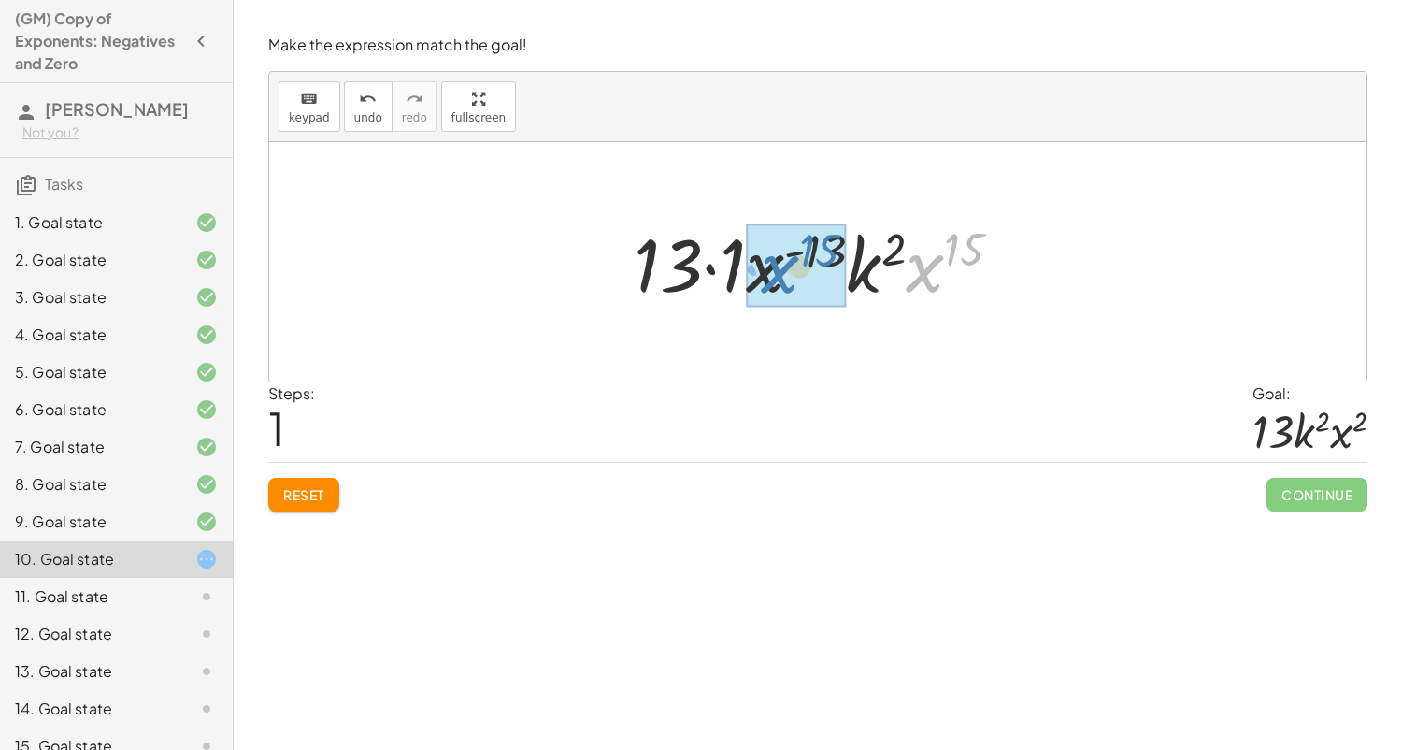
drag, startPoint x: 925, startPoint y: 268, endPoint x: 774, endPoint y: 269, distance: 151.4
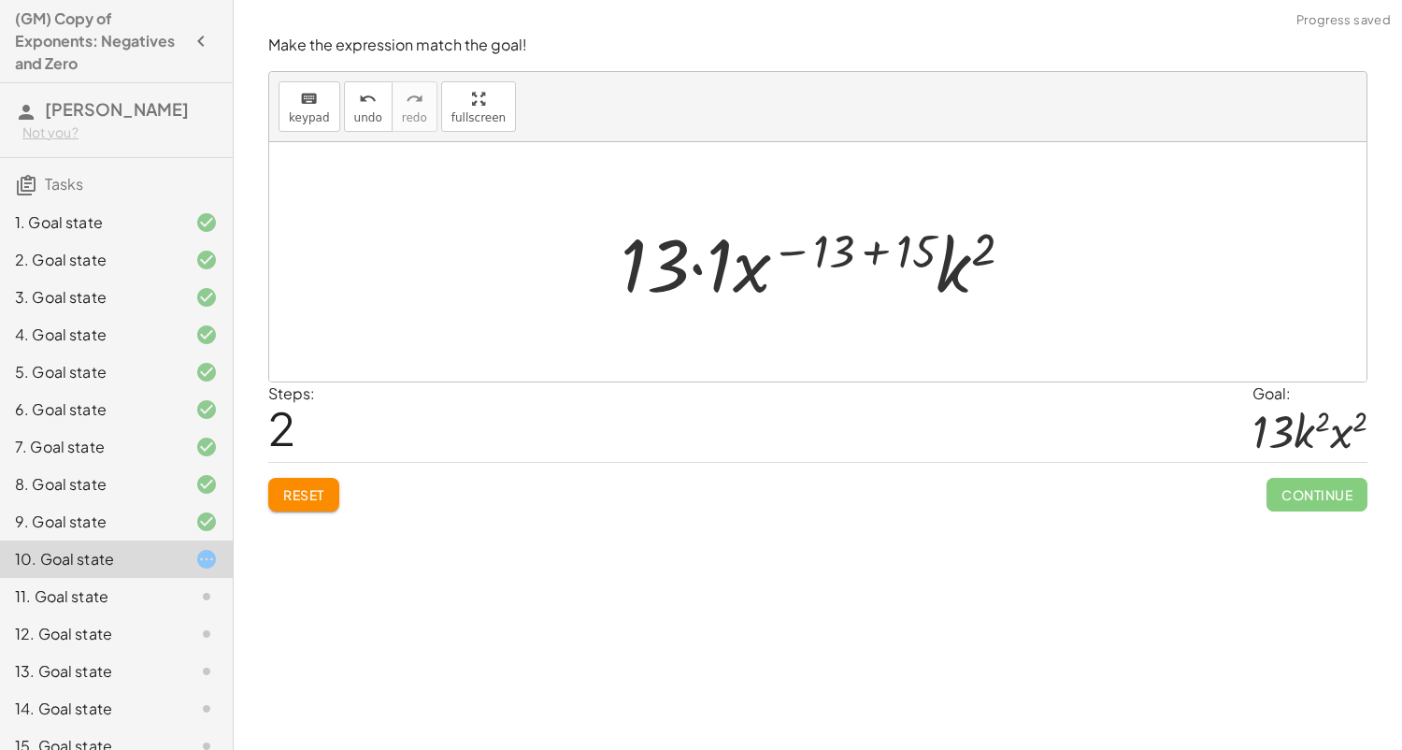
click at [861, 242] on div at bounding box center [824, 262] width 426 height 96
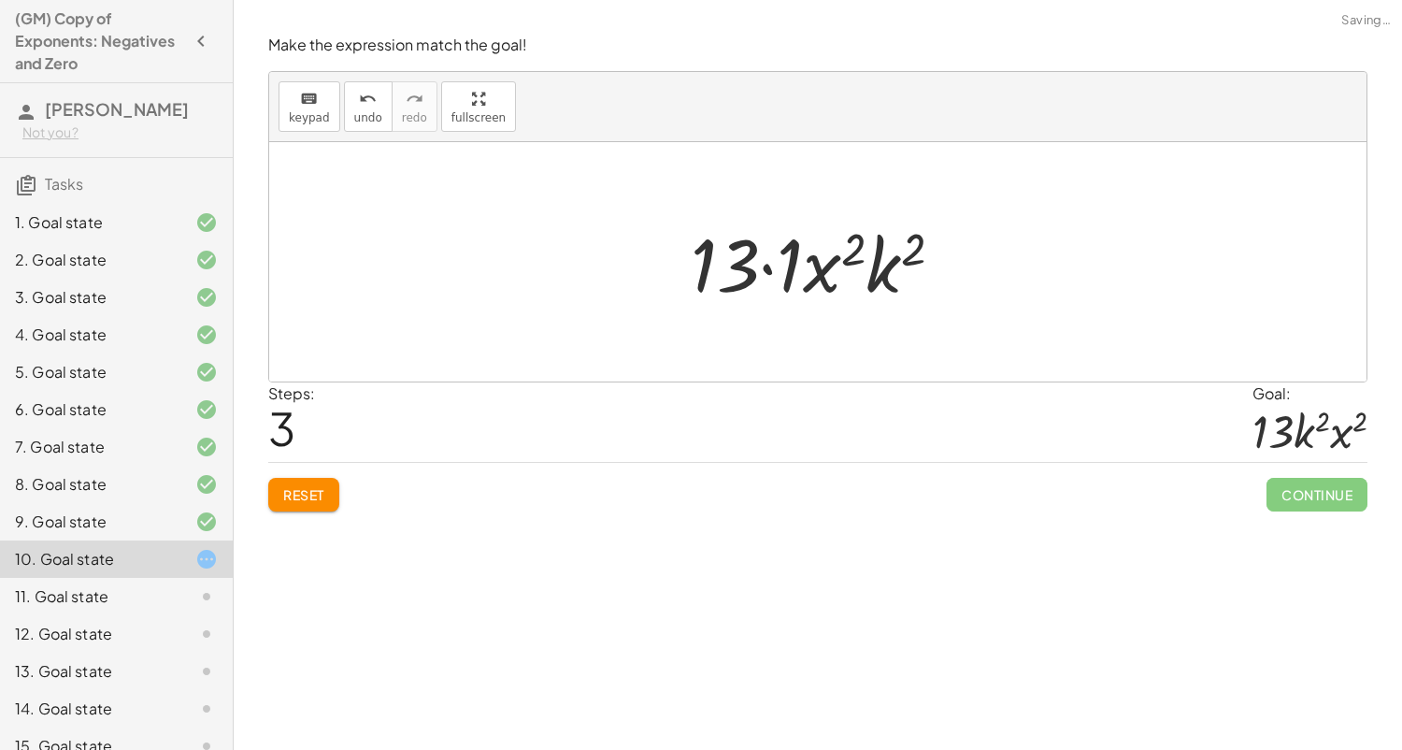
click at [752, 265] on div at bounding box center [824, 262] width 286 height 96
click at [769, 265] on div at bounding box center [824, 262] width 286 height 96
drag, startPoint x: 805, startPoint y: 284, endPoint x: 892, endPoint y: 284, distance: 86.9
click at [892, 284] on div at bounding box center [825, 262] width 243 height 96
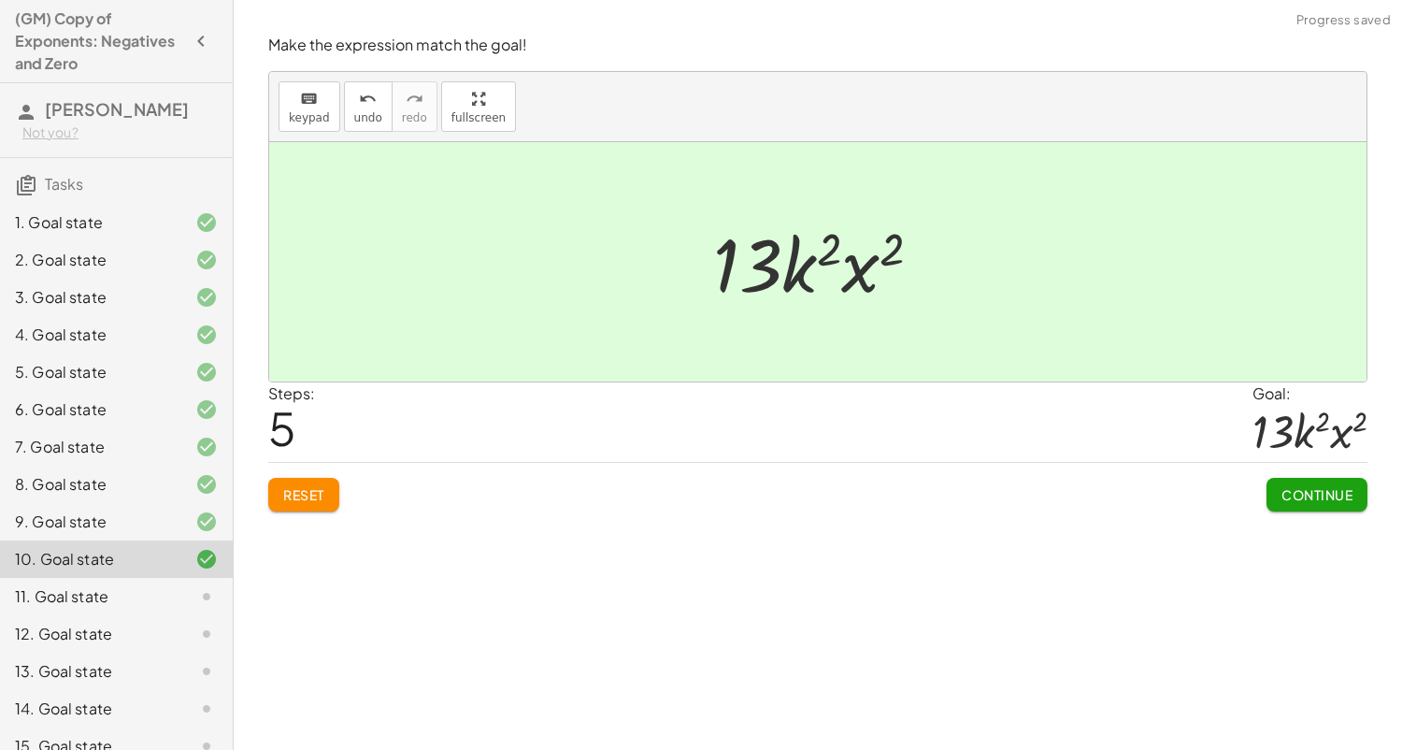
click at [1286, 484] on button "Continue" at bounding box center [1317, 495] width 101 height 34
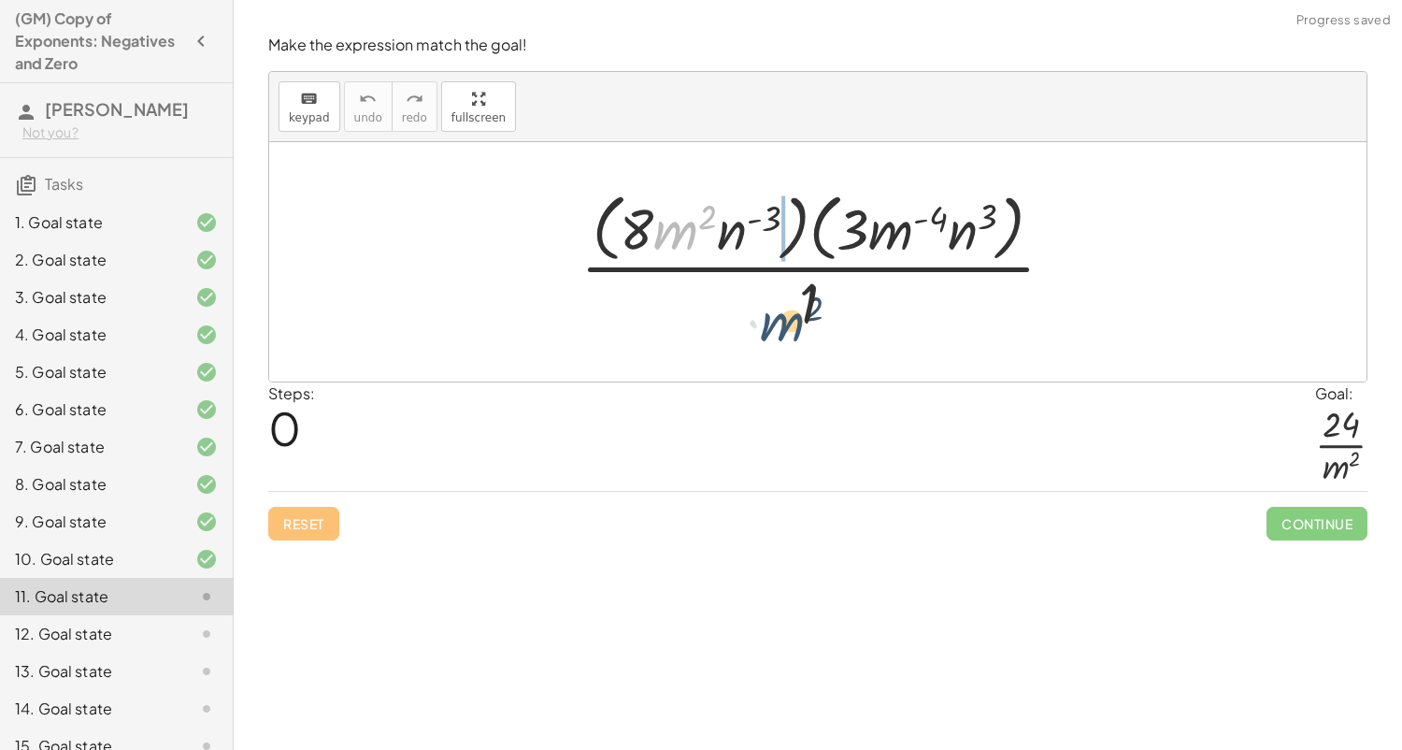
drag, startPoint x: 685, startPoint y: 238, endPoint x: 796, endPoint y: 335, distance: 147.1
click at [796, 335] on div at bounding box center [825, 261] width 508 height 152
click at [759, 225] on div at bounding box center [825, 261] width 508 height 152
click at [322, 524] on span "Reset" at bounding box center [303, 523] width 41 height 17
drag, startPoint x: 686, startPoint y: 224, endPoint x: 886, endPoint y: 305, distance: 215.6
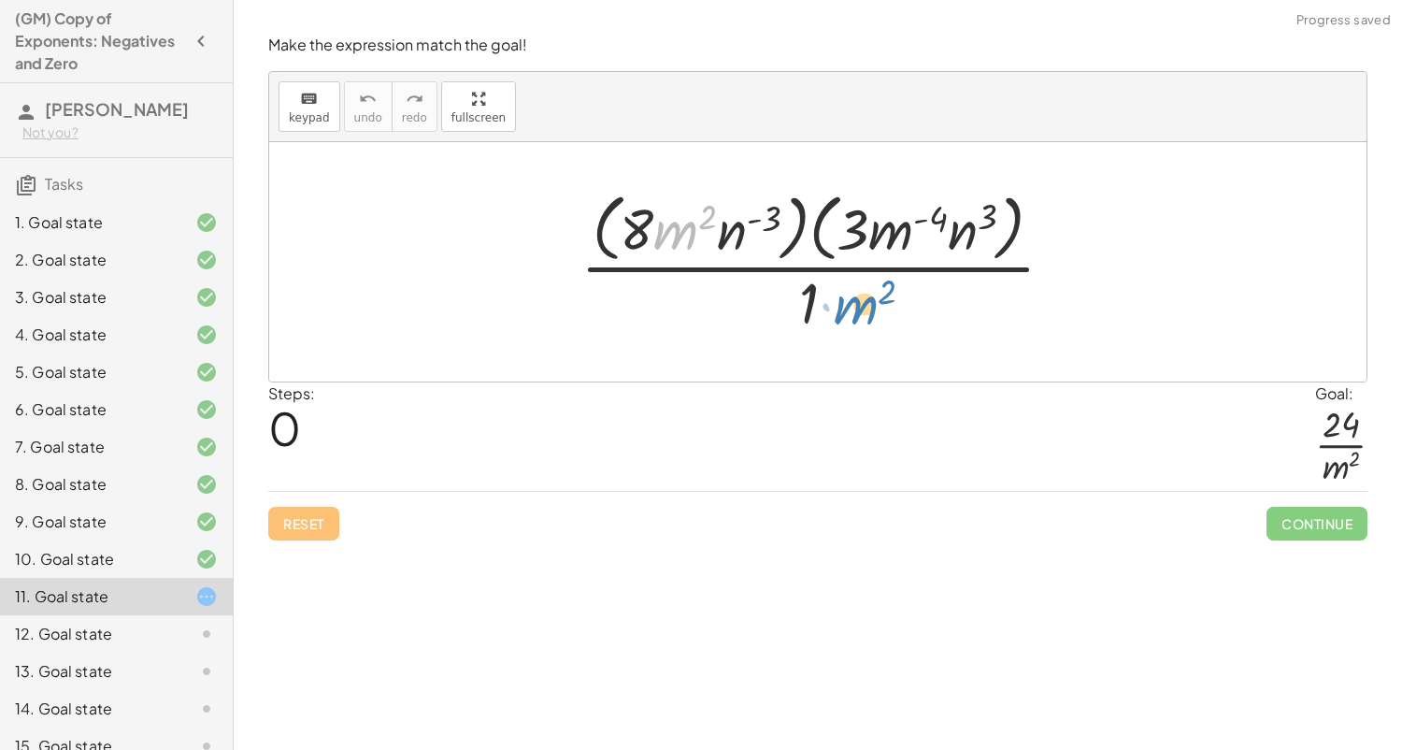
click at [886, 305] on div at bounding box center [825, 261] width 508 height 152
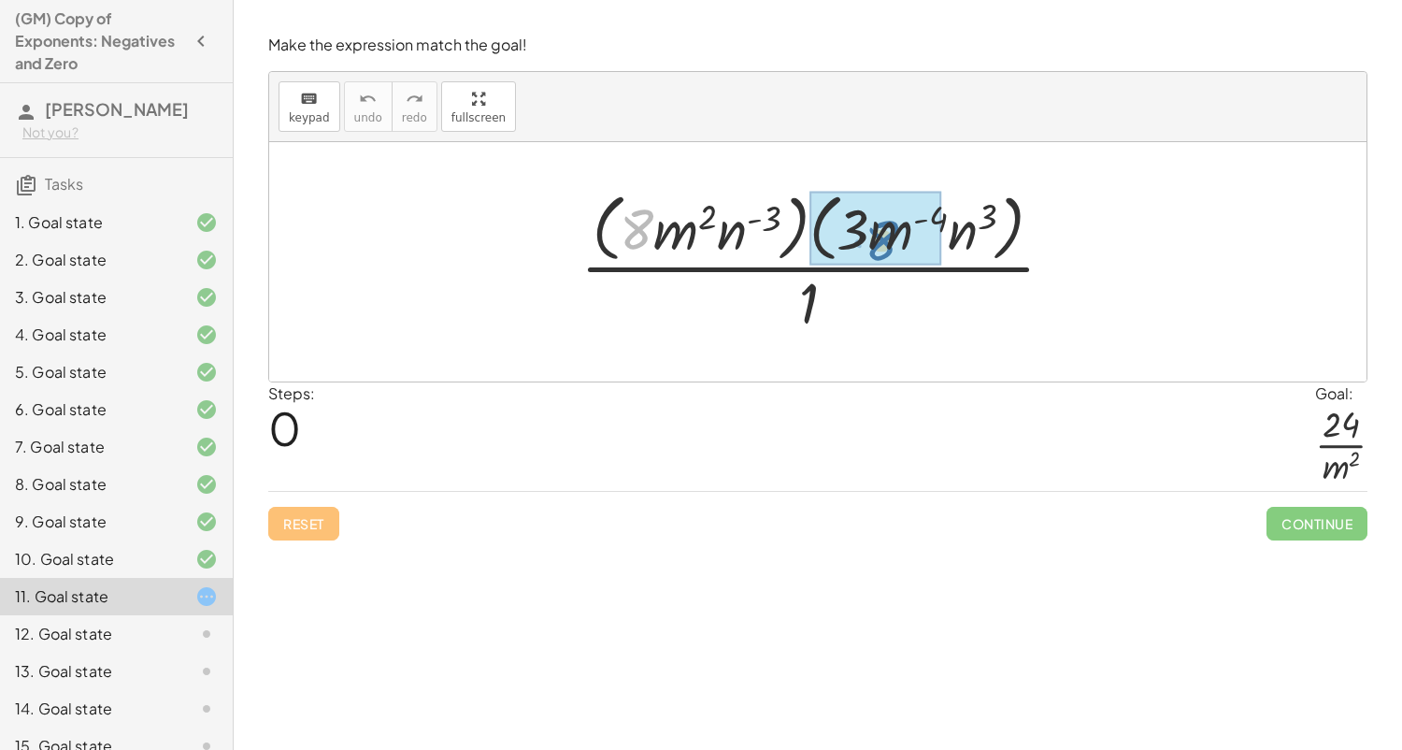
drag, startPoint x: 641, startPoint y: 238, endPoint x: 861, endPoint y: 244, distance: 219.7
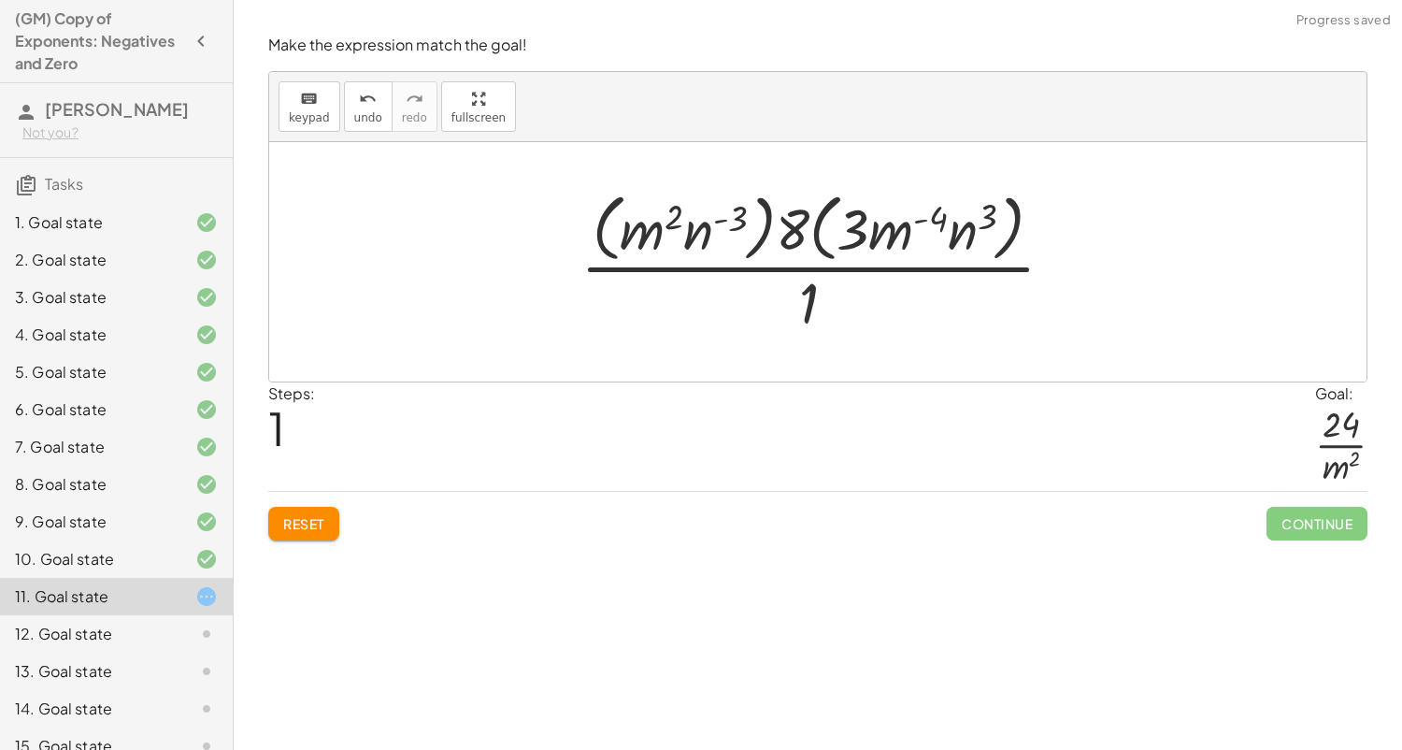
click at [313, 524] on span "Reset" at bounding box center [303, 523] width 41 height 17
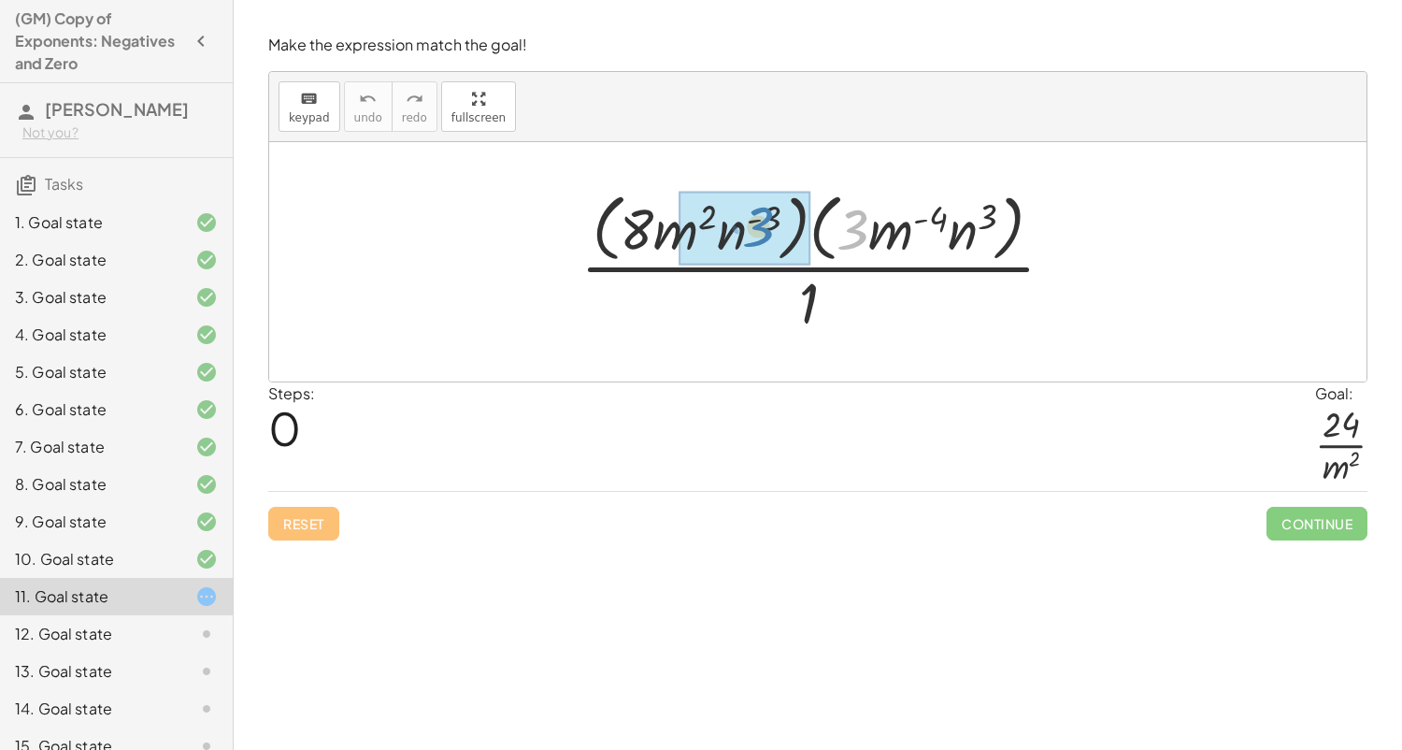
drag, startPoint x: 859, startPoint y: 234, endPoint x: 764, endPoint y: 231, distance: 95.4
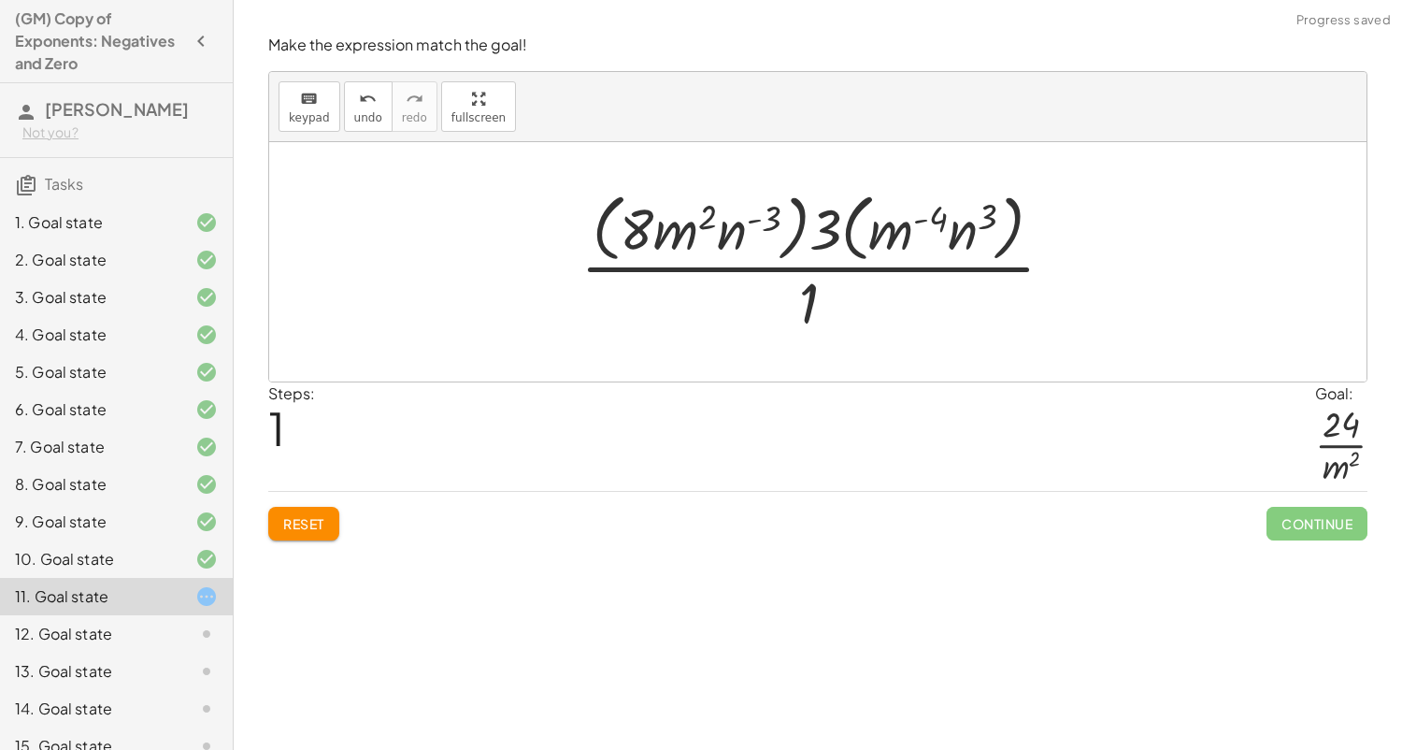
click at [0, 0] on div "Make the expression match the goal! keyboard keypad undo undo redo redo fullscr…" at bounding box center [0, 0] width 0 height 0
click at [301, 532] on button "Reset" at bounding box center [303, 524] width 71 height 34
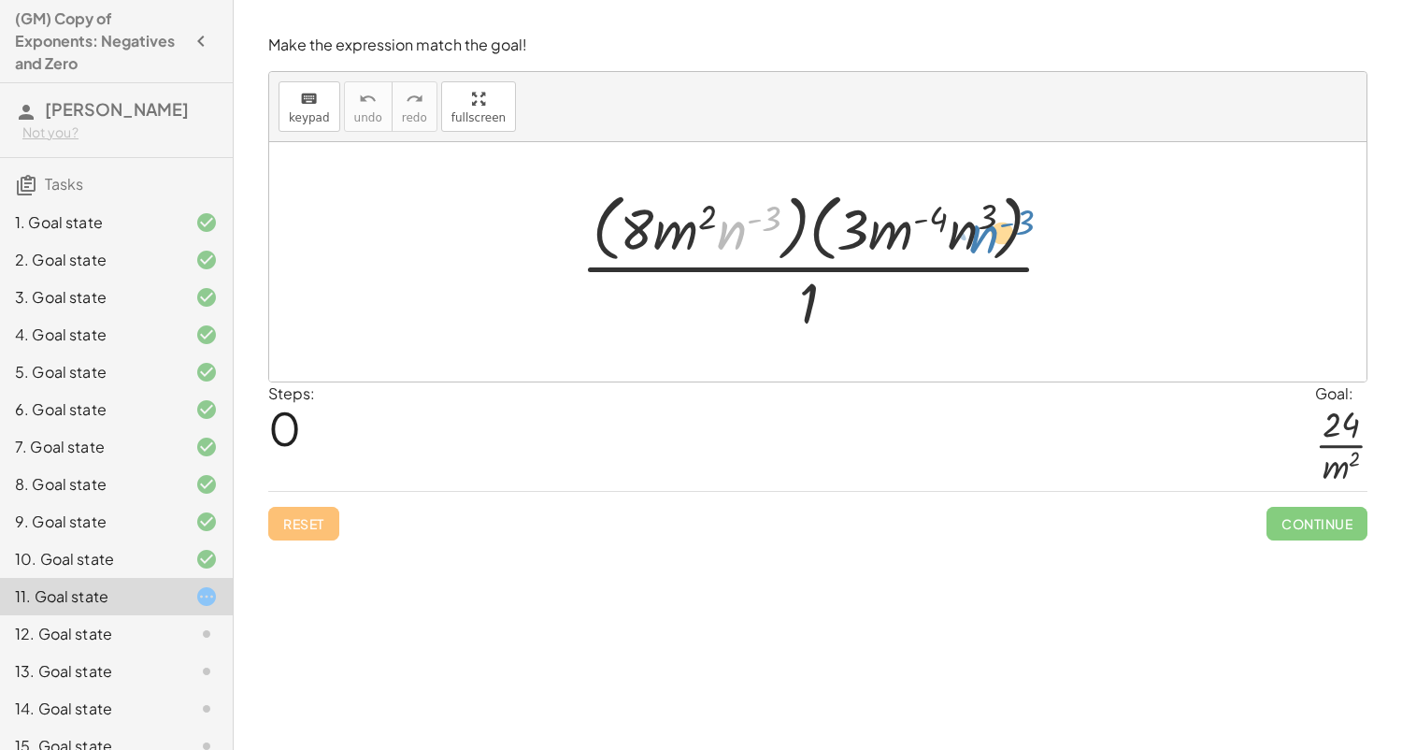
drag, startPoint x: 736, startPoint y: 250, endPoint x: 995, endPoint y: 245, distance: 259.9
click at [995, 245] on div at bounding box center [825, 261] width 508 height 152
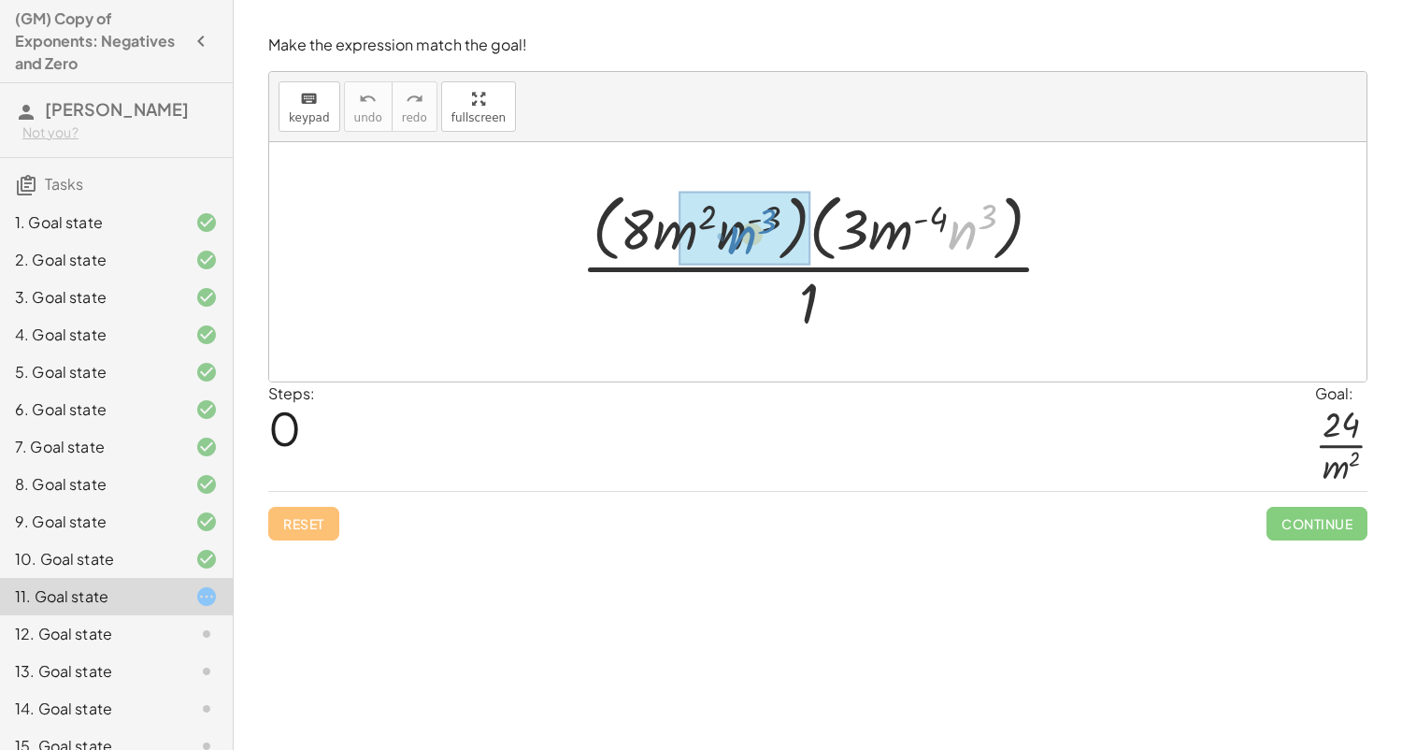
drag, startPoint x: 967, startPoint y: 231, endPoint x: 736, endPoint y: 233, distance: 231.8
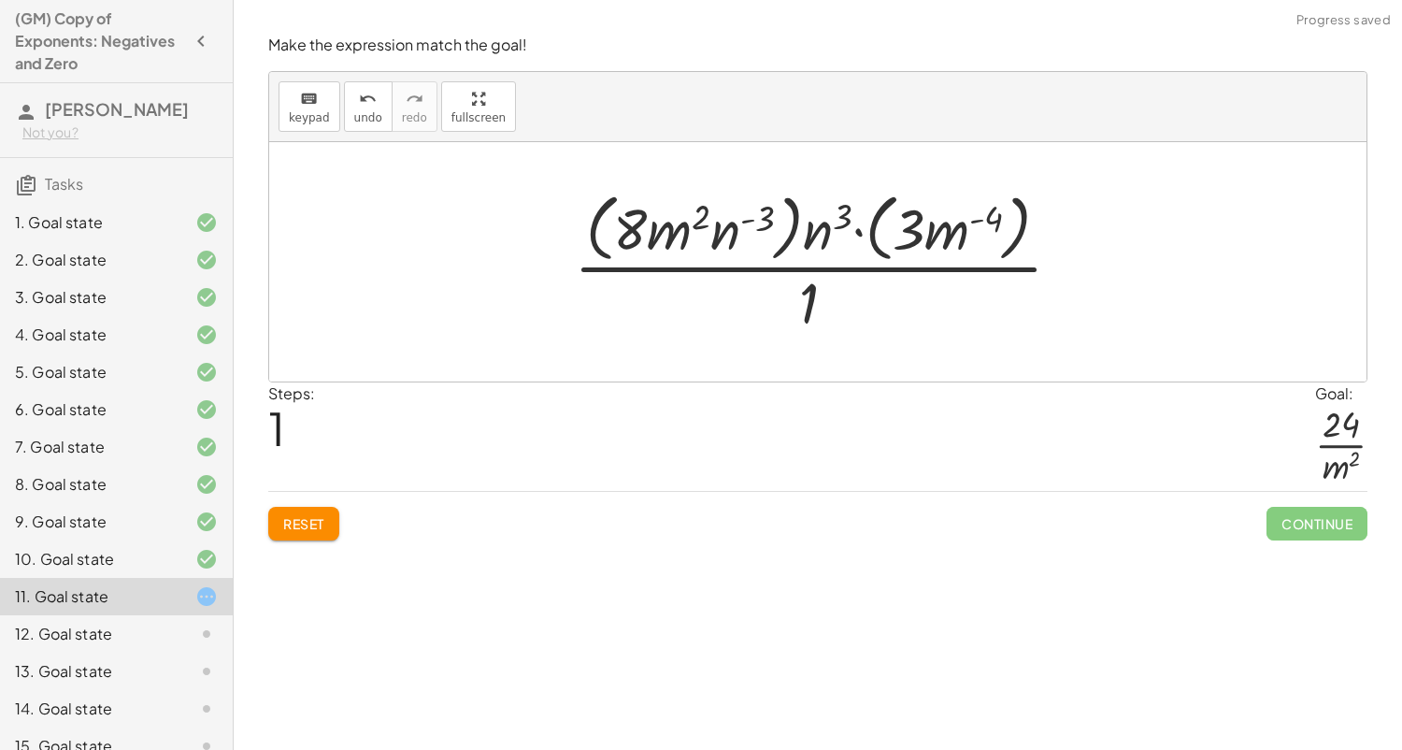
click at [827, 227] on div at bounding box center [826, 261] width 522 height 152
click at [858, 232] on div at bounding box center [826, 261] width 522 height 152
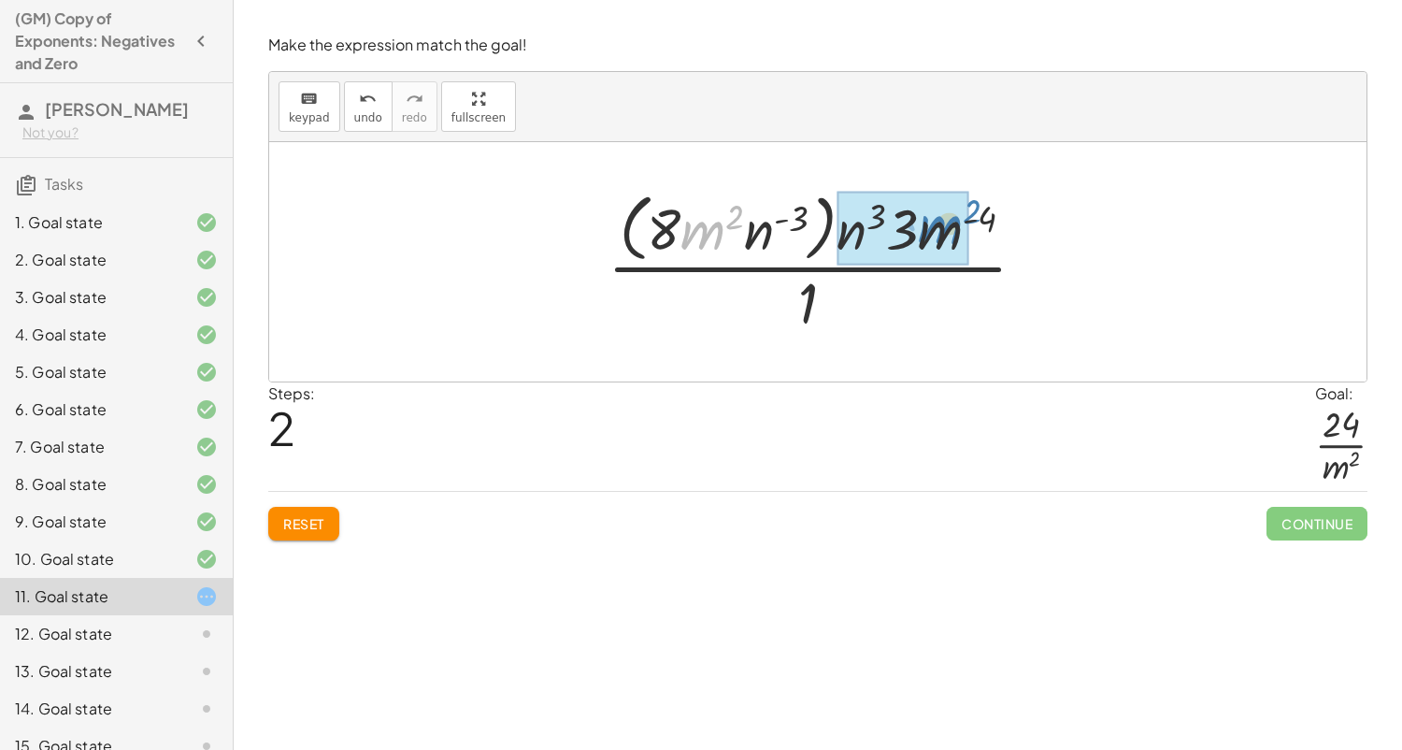
drag, startPoint x: 698, startPoint y: 242, endPoint x: 935, endPoint y: 236, distance: 236.5
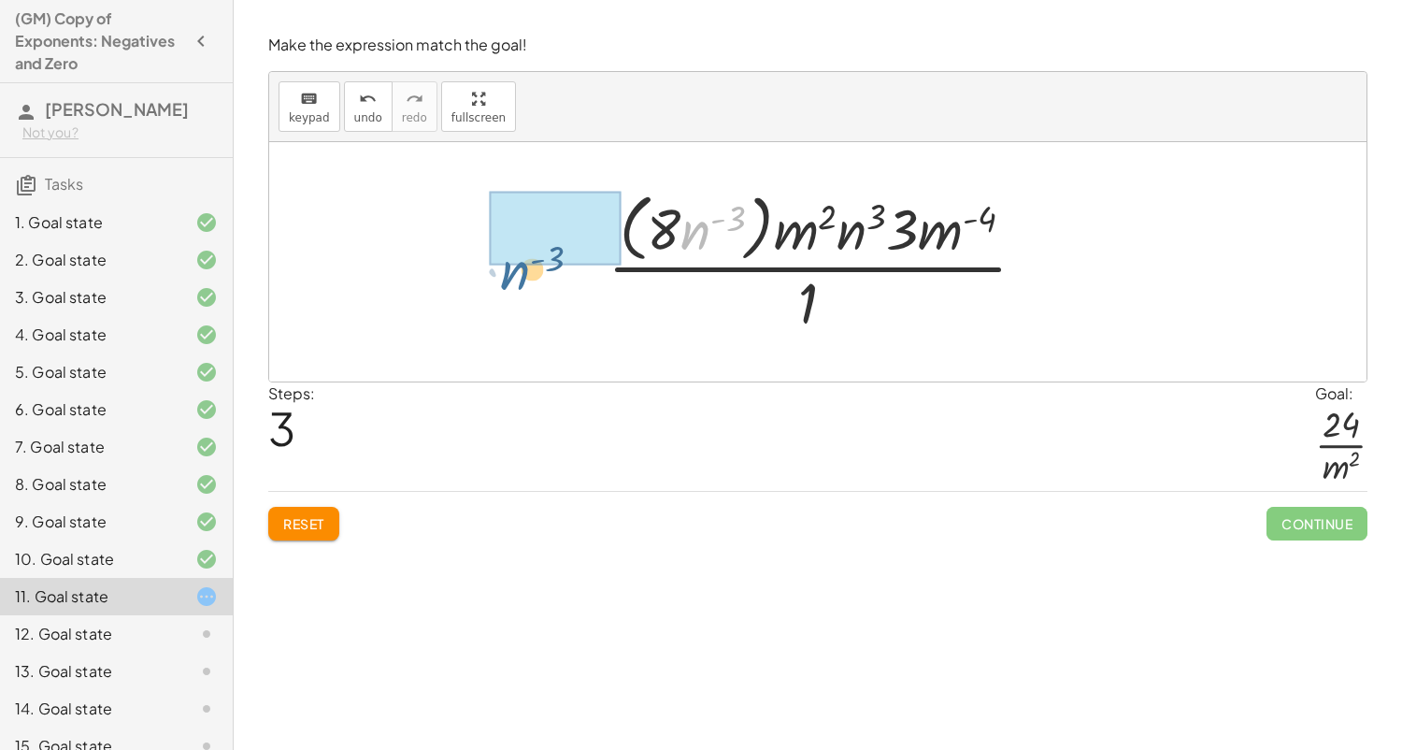
drag, startPoint x: 699, startPoint y: 233, endPoint x: 517, endPoint y: 273, distance: 186.6
click at [517, 273] on div "· ( · 8 · m 2 · n ( - 3 ) ) · ( · 3 · m ( - 4 ) · n 3 ) · 1 · ( · 8 · m 2 · n (…" at bounding box center [817, 261] width 1097 height 239
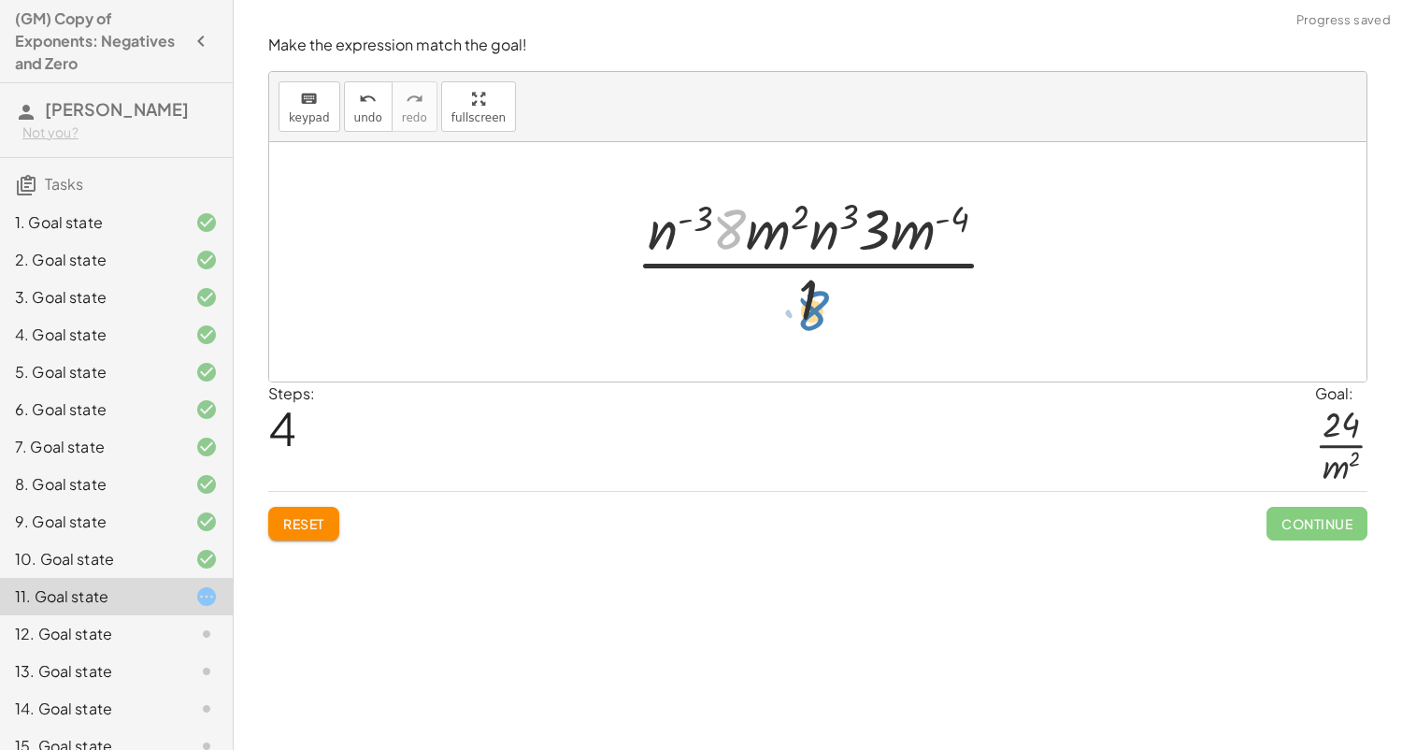
drag, startPoint x: 741, startPoint y: 236, endPoint x: 742, endPoint y: 306, distance: 69.2
click at [742, 306] on div at bounding box center [824, 262] width 397 height 144
drag, startPoint x: 866, startPoint y: 239, endPoint x: 697, endPoint y: 230, distance: 168.5
click at [697, 230] on div at bounding box center [824, 262] width 397 height 144
click at [716, 233] on div at bounding box center [825, 262] width 410 height 144
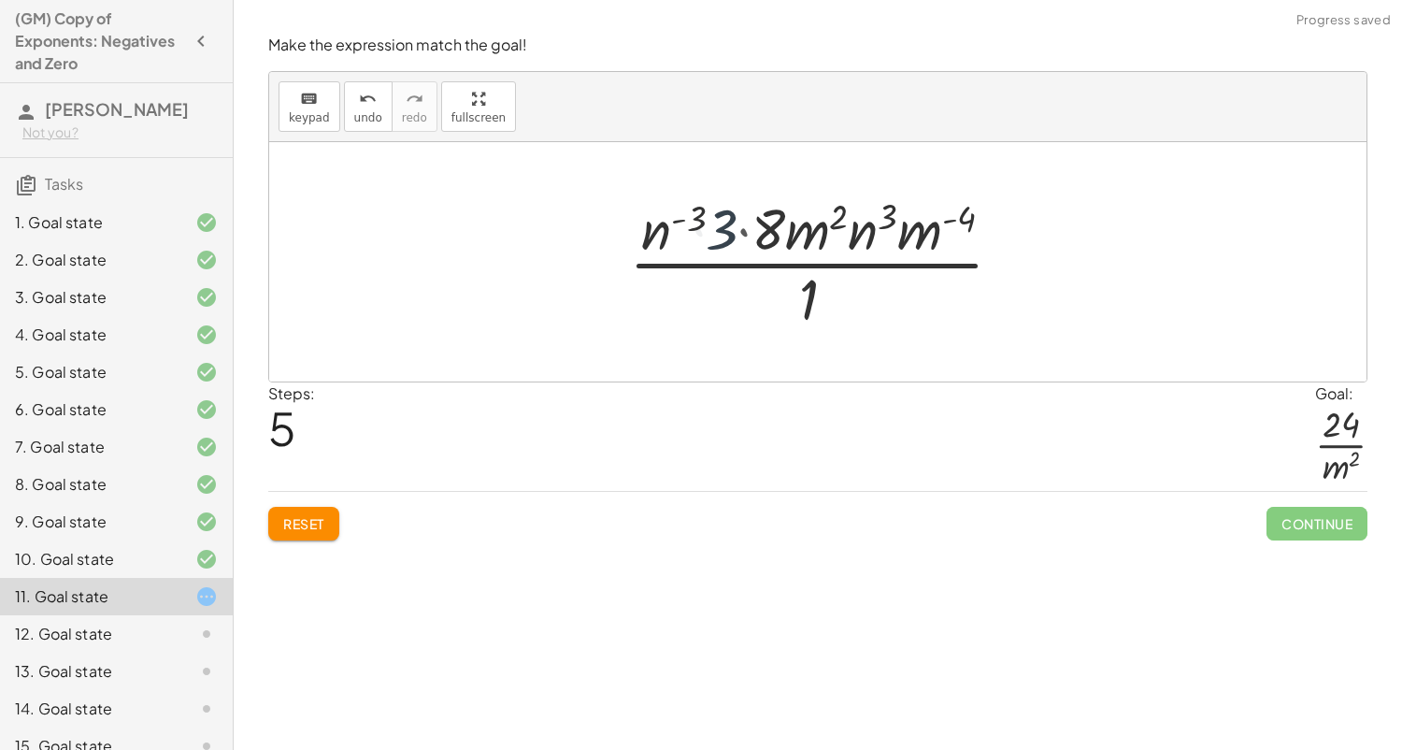
click at [742, 233] on div at bounding box center [825, 262] width 410 height 144
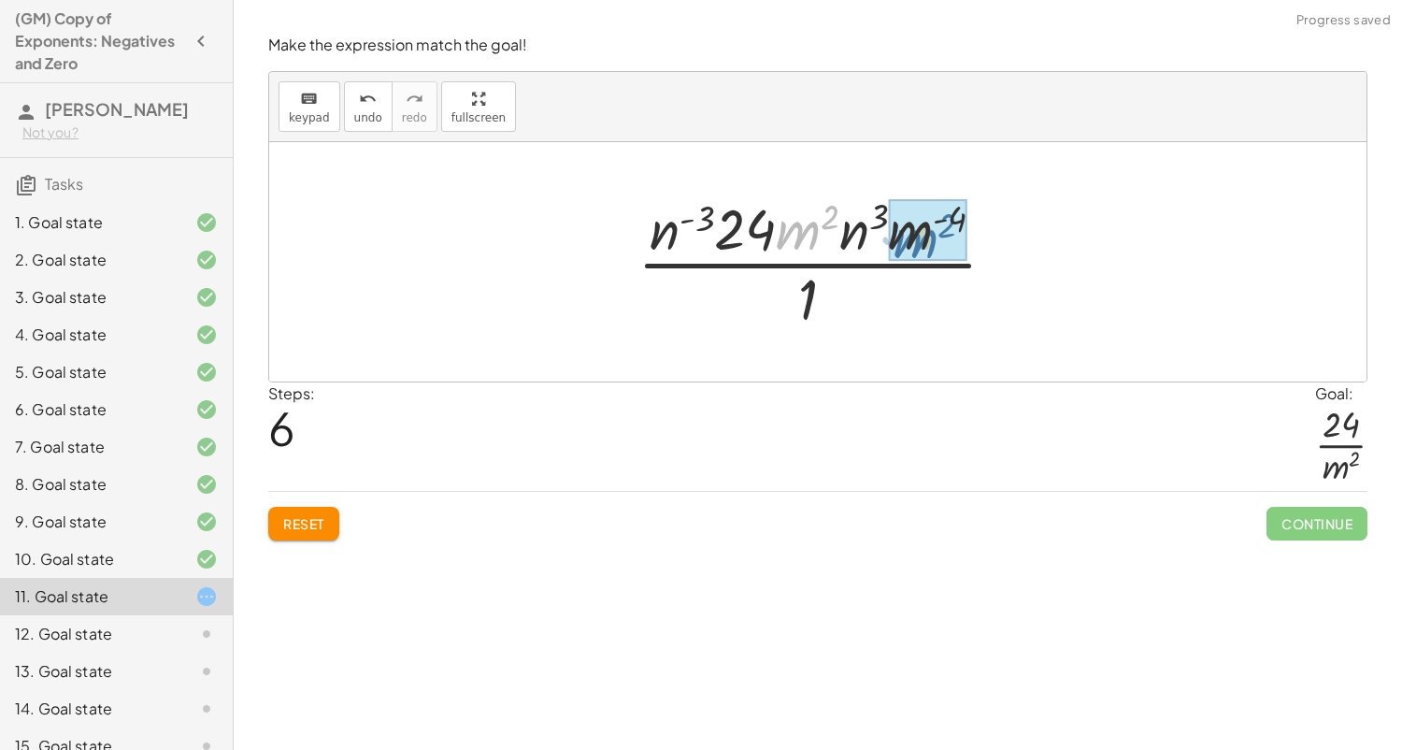
drag, startPoint x: 796, startPoint y: 240, endPoint x: 917, endPoint y: 248, distance: 120.8
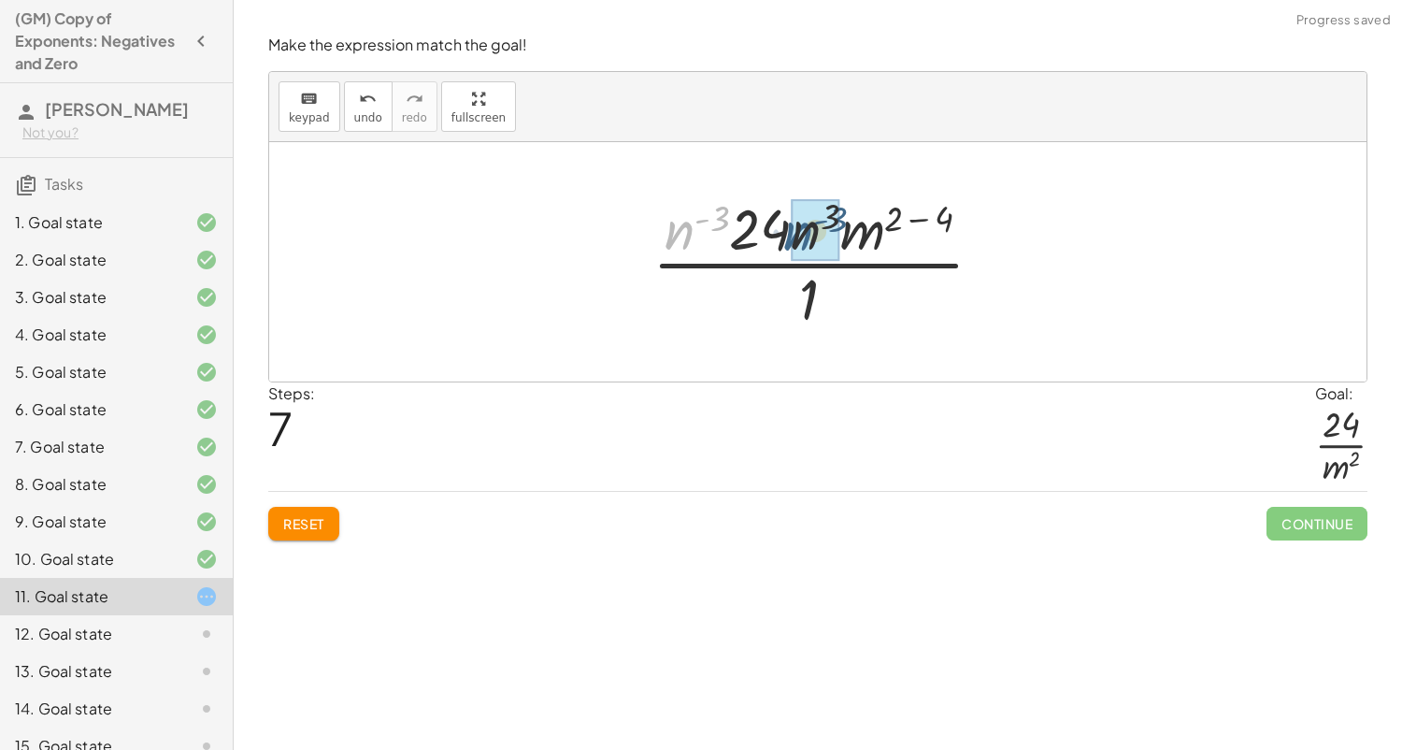
drag, startPoint x: 673, startPoint y: 233, endPoint x: 792, endPoint y: 235, distance: 118.7
click at [923, 217] on div at bounding box center [824, 262] width 381 height 144
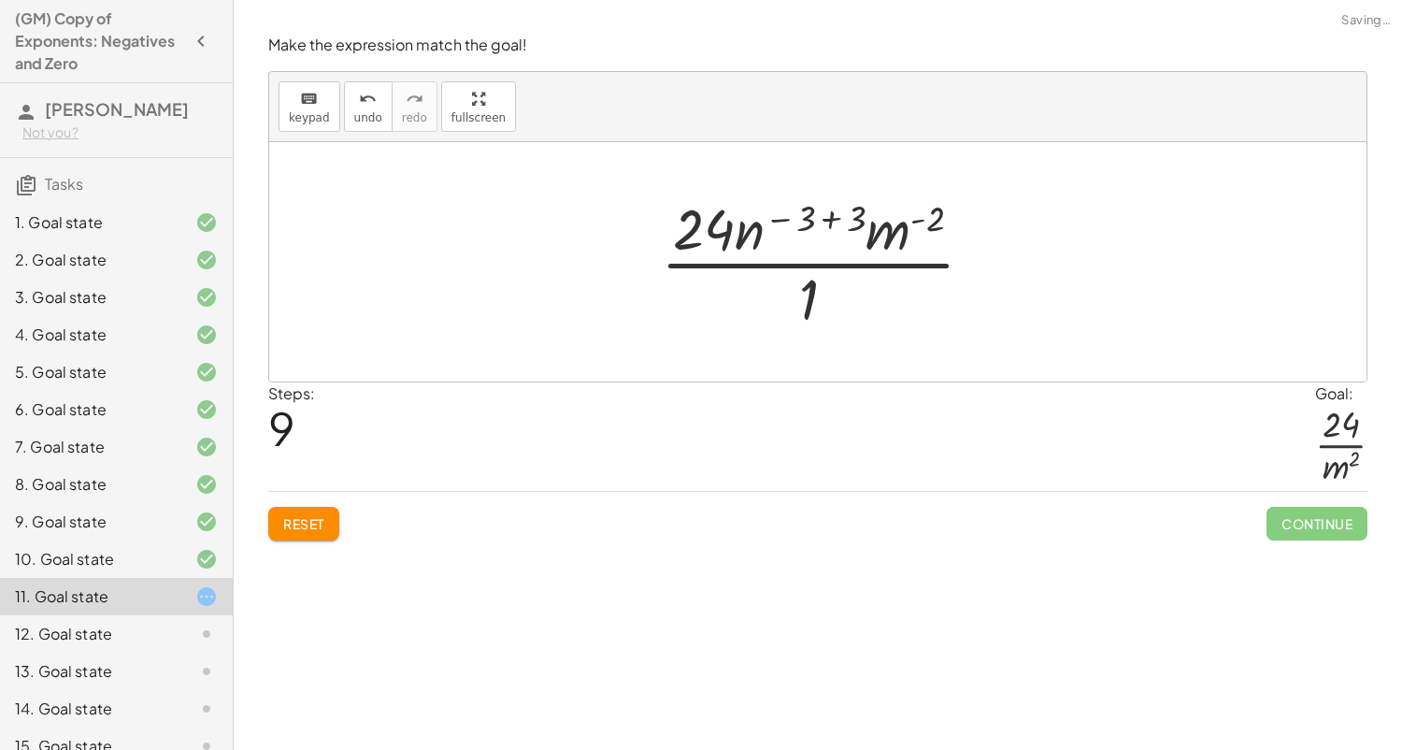
click at [779, 216] on div at bounding box center [824, 262] width 347 height 144
click at [830, 217] on div at bounding box center [824, 262] width 347 height 144
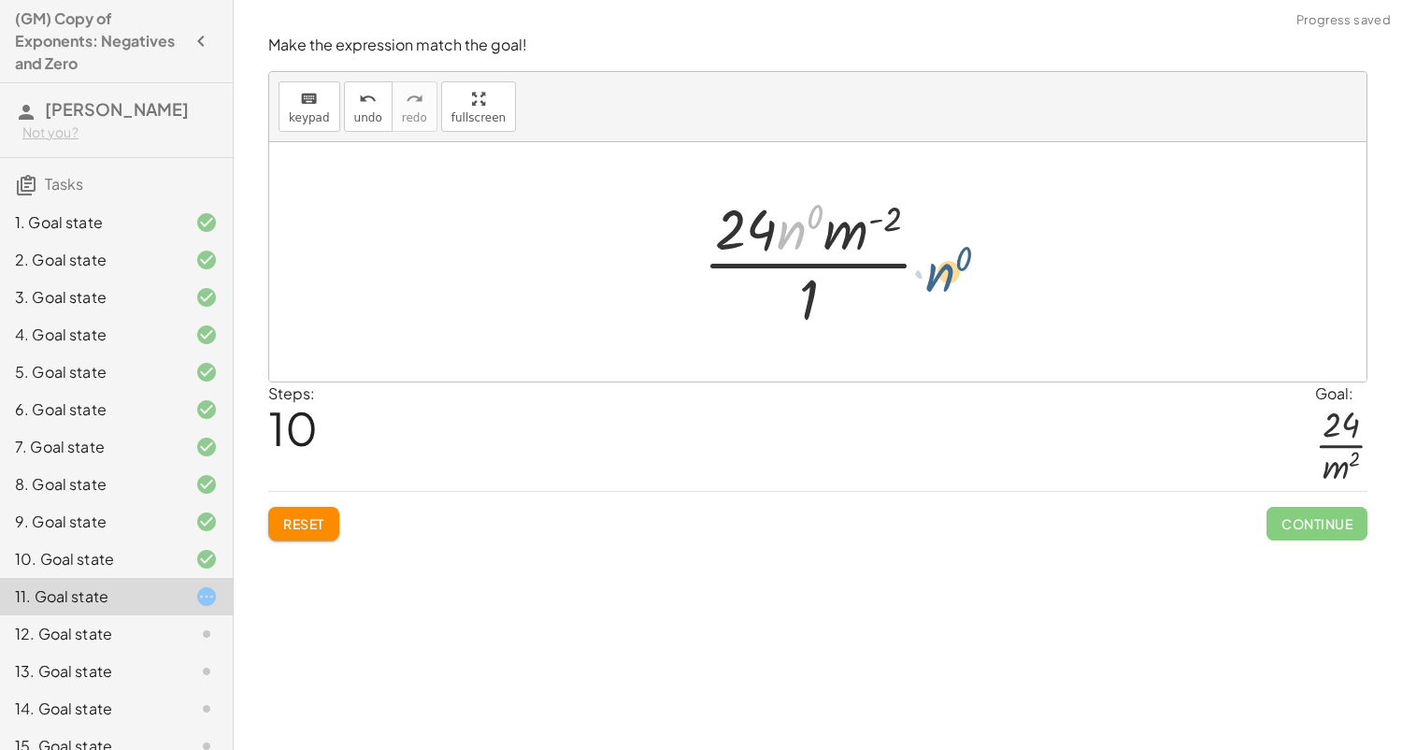
drag, startPoint x: 794, startPoint y: 241, endPoint x: 944, endPoint y: 286, distance: 157.0
click at [944, 286] on div at bounding box center [825, 262] width 263 height 144
drag, startPoint x: 800, startPoint y: 236, endPoint x: 925, endPoint y: 283, distance: 133.7
click at [925, 283] on div at bounding box center [825, 262] width 263 height 144
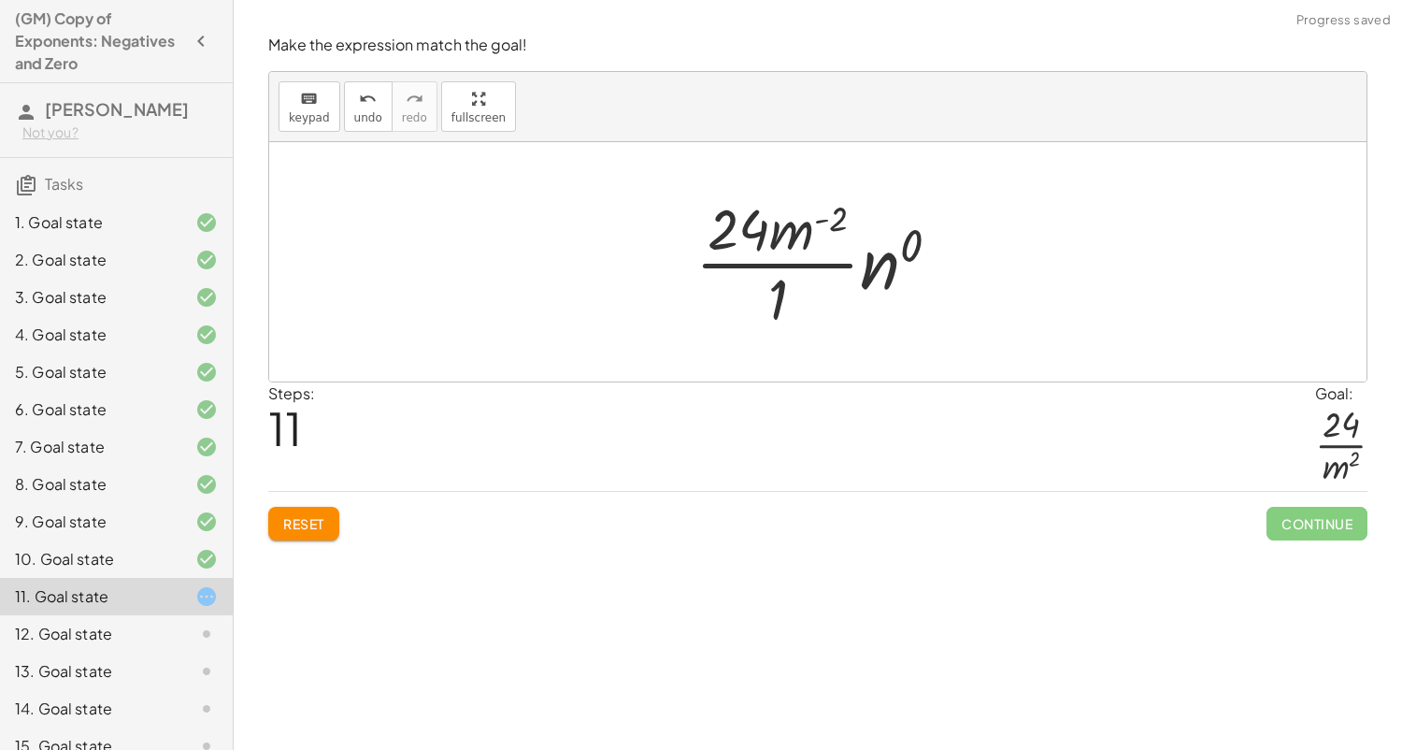
click at [900, 274] on div at bounding box center [825, 262] width 279 height 144
drag, startPoint x: 808, startPoint y: 225, endPoint x: 817, endPoint y: 287, distance: 62.4
click at [817, 287] on div at bounding box center [825, 262] width 260 height 144
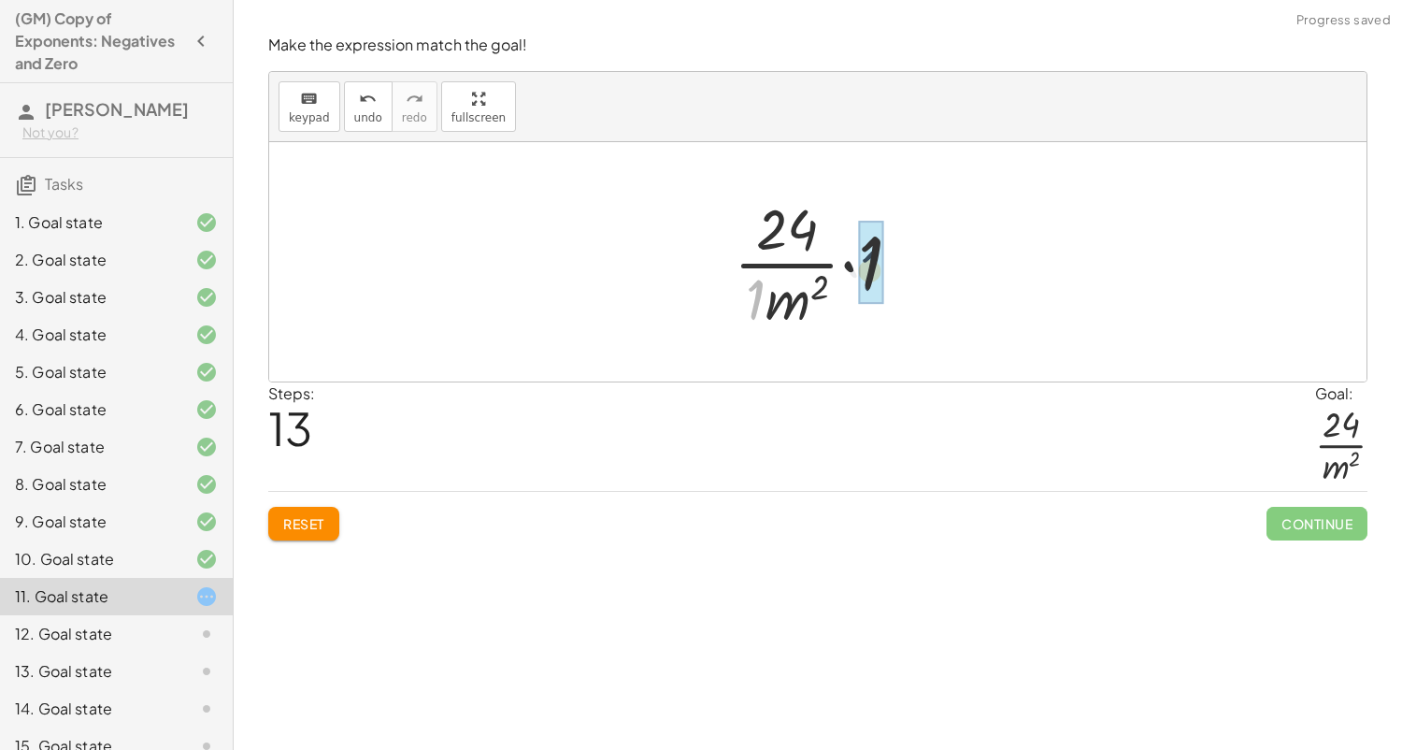
drag, startPoint x: 753, startPoint y: 300, endPoint x: 873, endPoint y: 269, distance: 123.6
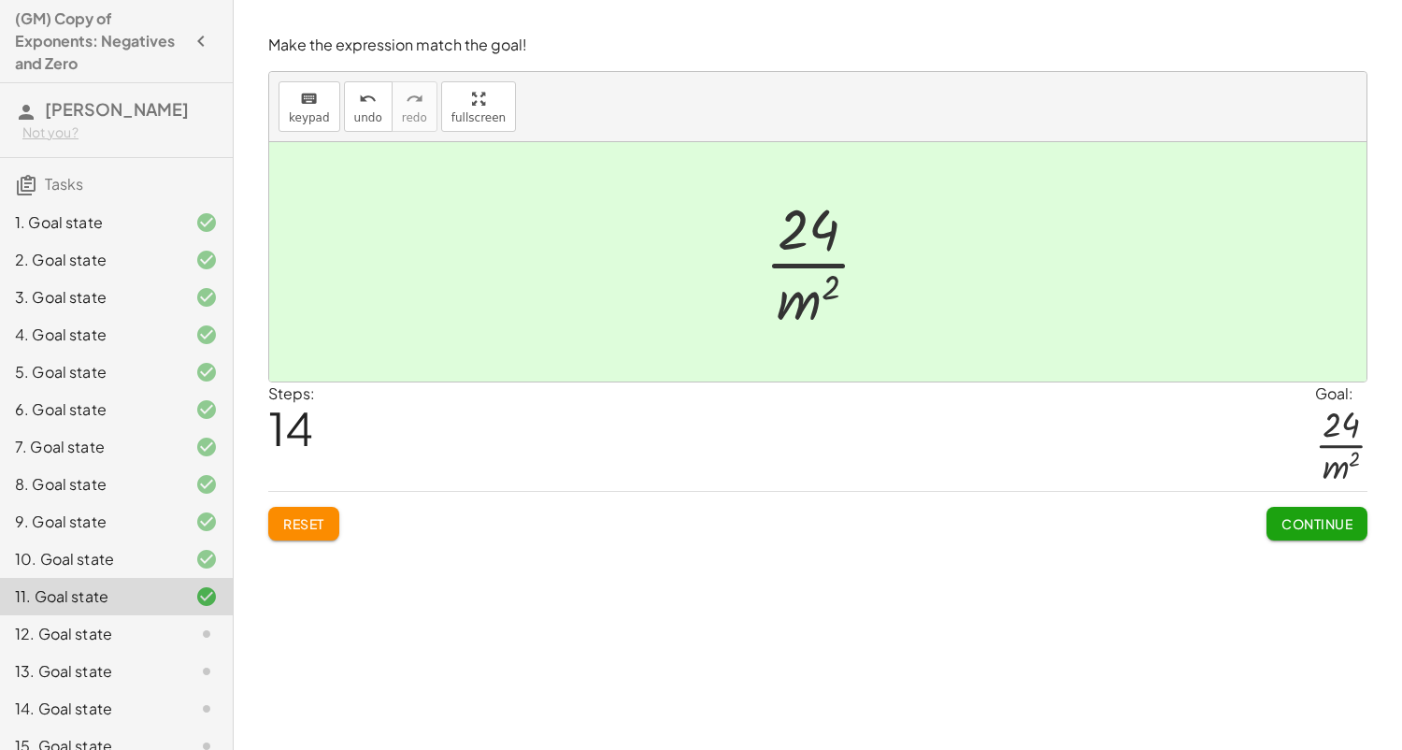
click at [1295, 528] on span "Continue" at bounding box center [1316, 523] width 71 height 17
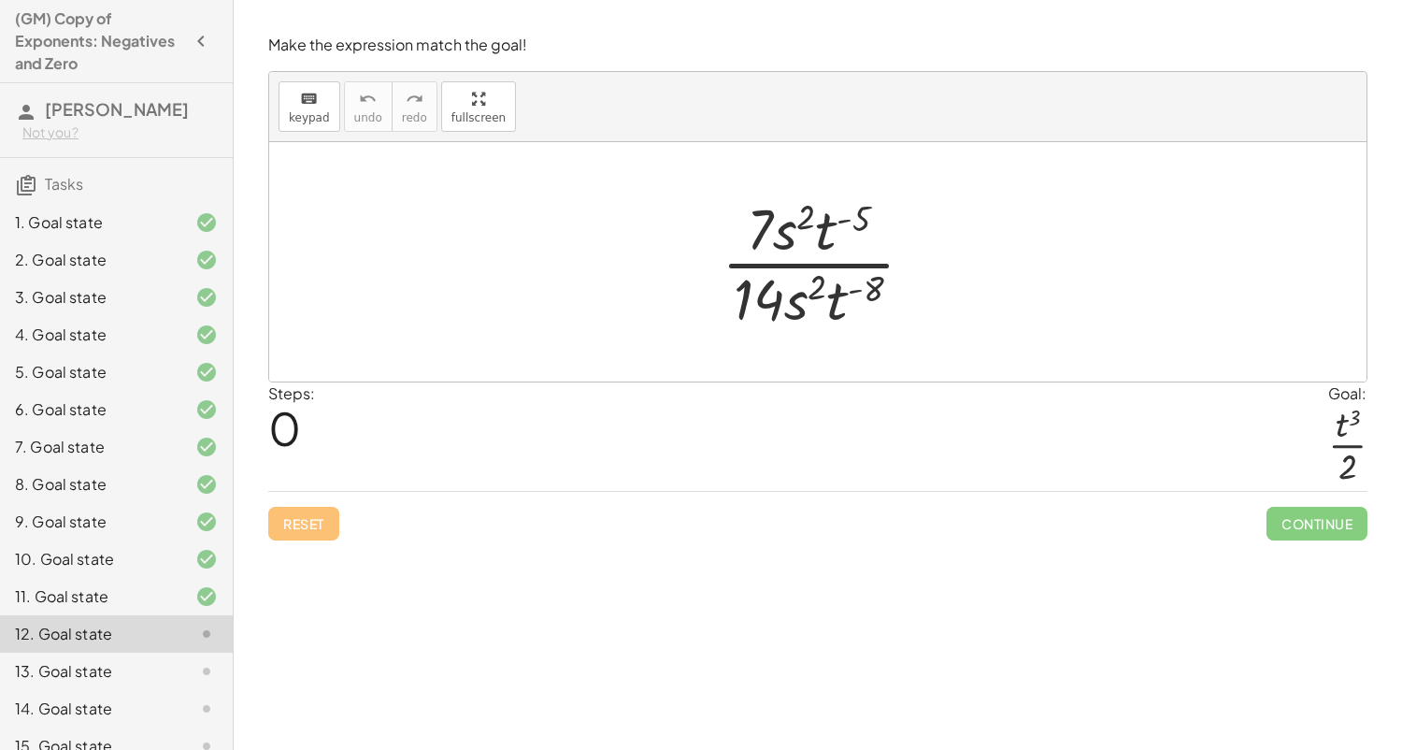
scroll to position [133, 0]
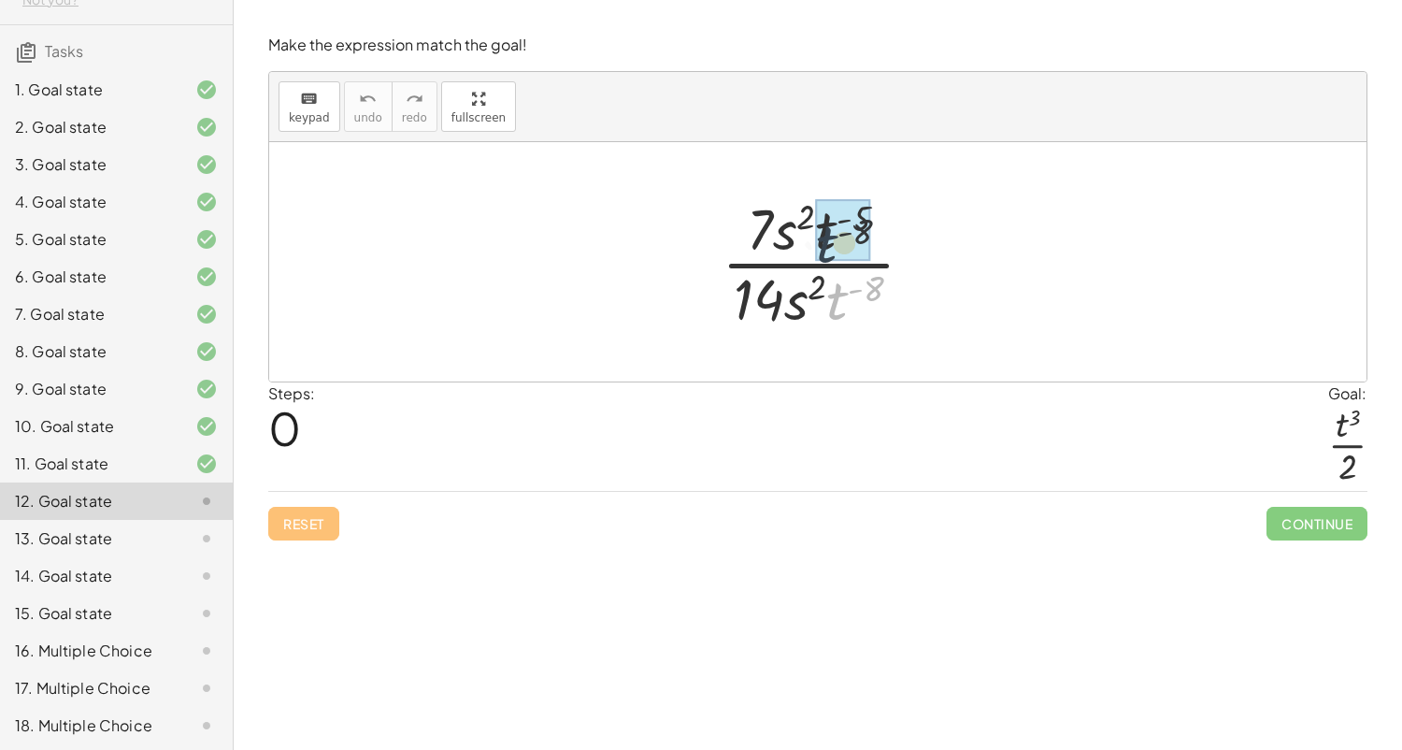
drag, startPoint x: 842, startPoint y: 294, endPoint x: 817, endPoint y: 222, distance: 77.2
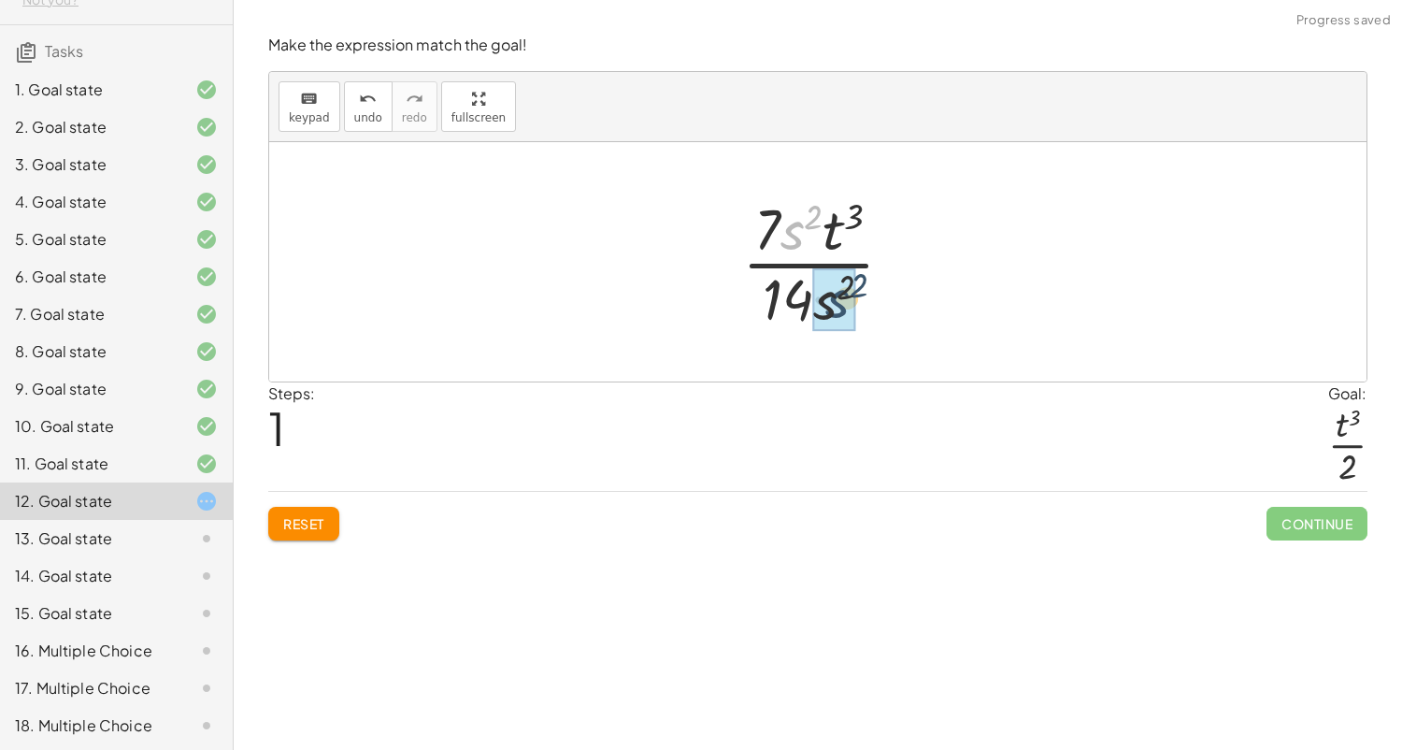
drag, startPoint x: 784, startPoint y: 240, endPoint x: 830, endPoint y: 309, distance: 83.0
drag, startPoint x: 782, startPoint y: 243, endPoint x: 820, endPoint y: 308, distance: 75.4
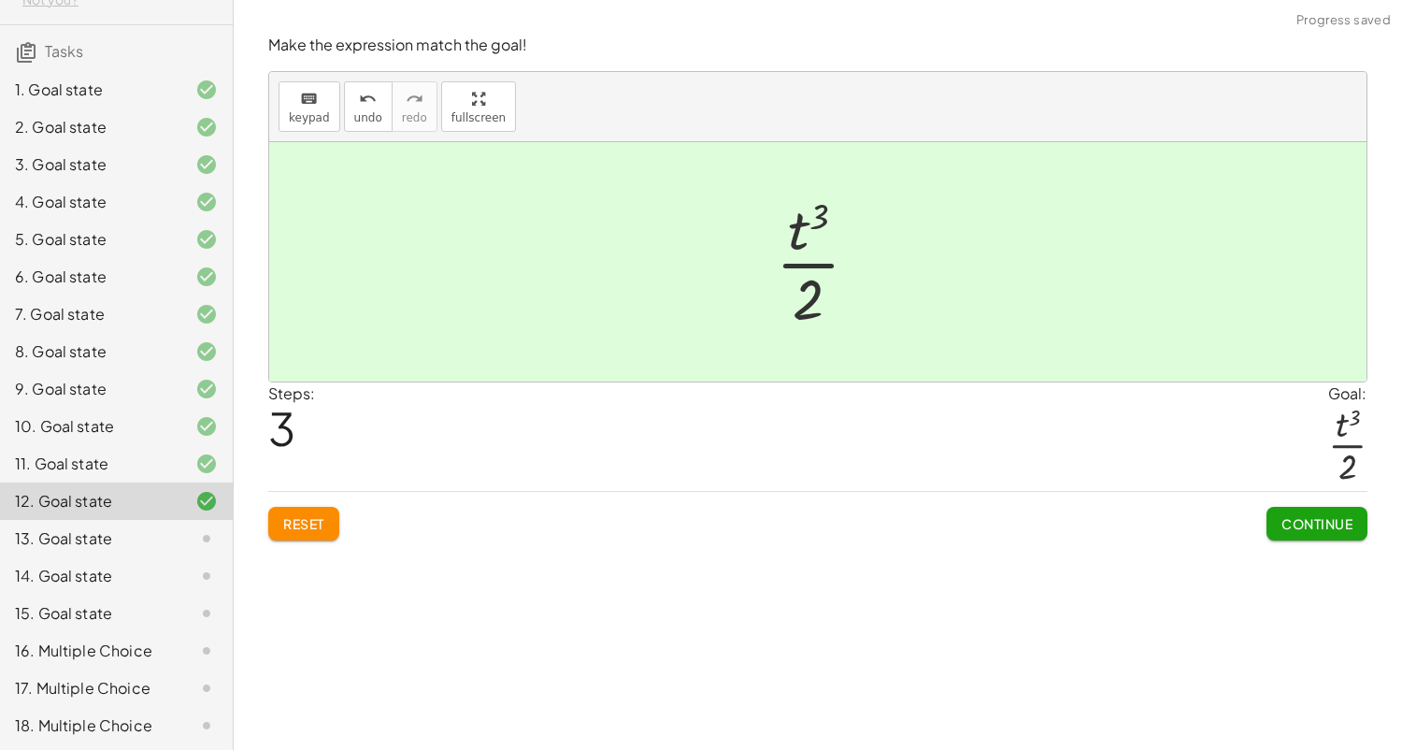
click at [1315, 529] on span "Continue" at bounding box center [1316, 523] width 71 height 17
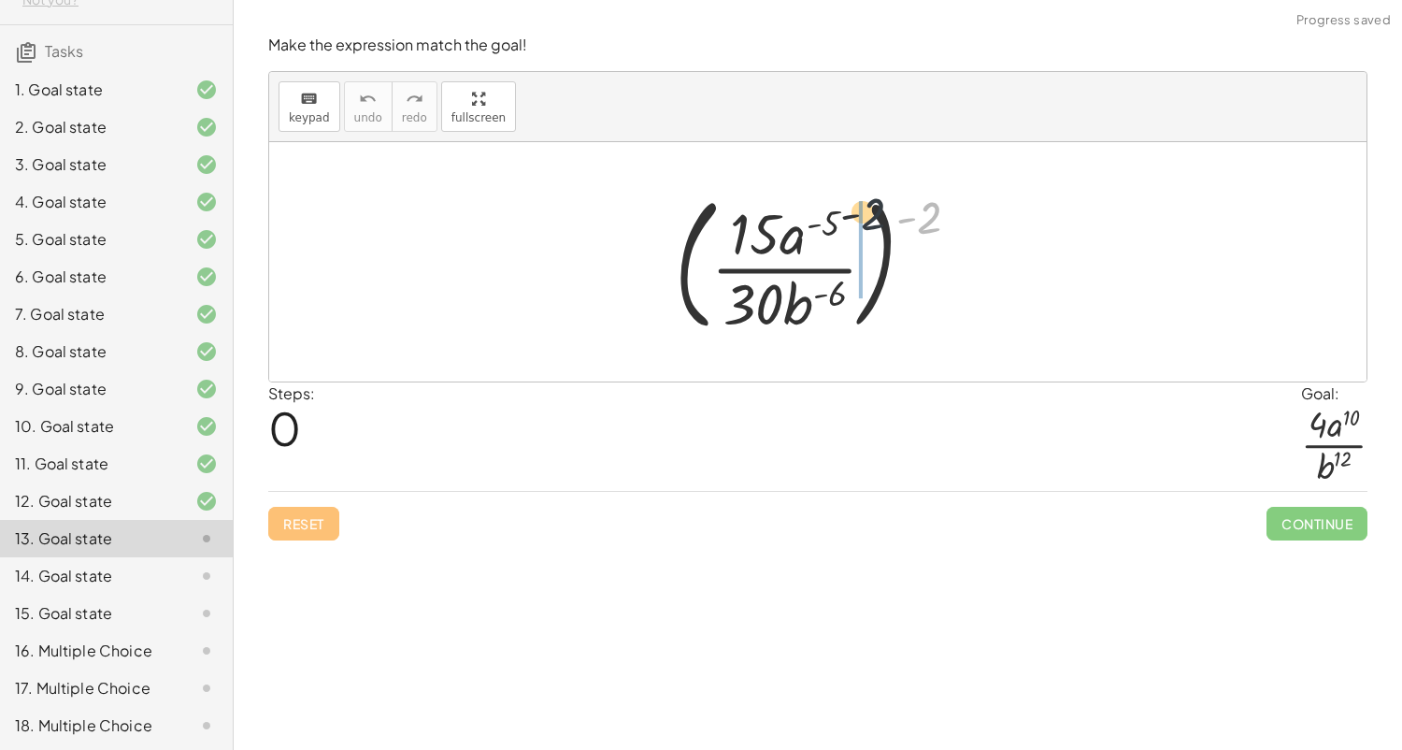
drag, startPoint x: 926, startPoint y: 236, endPoint x: 861, endPoint y: 236, distance: 65.4
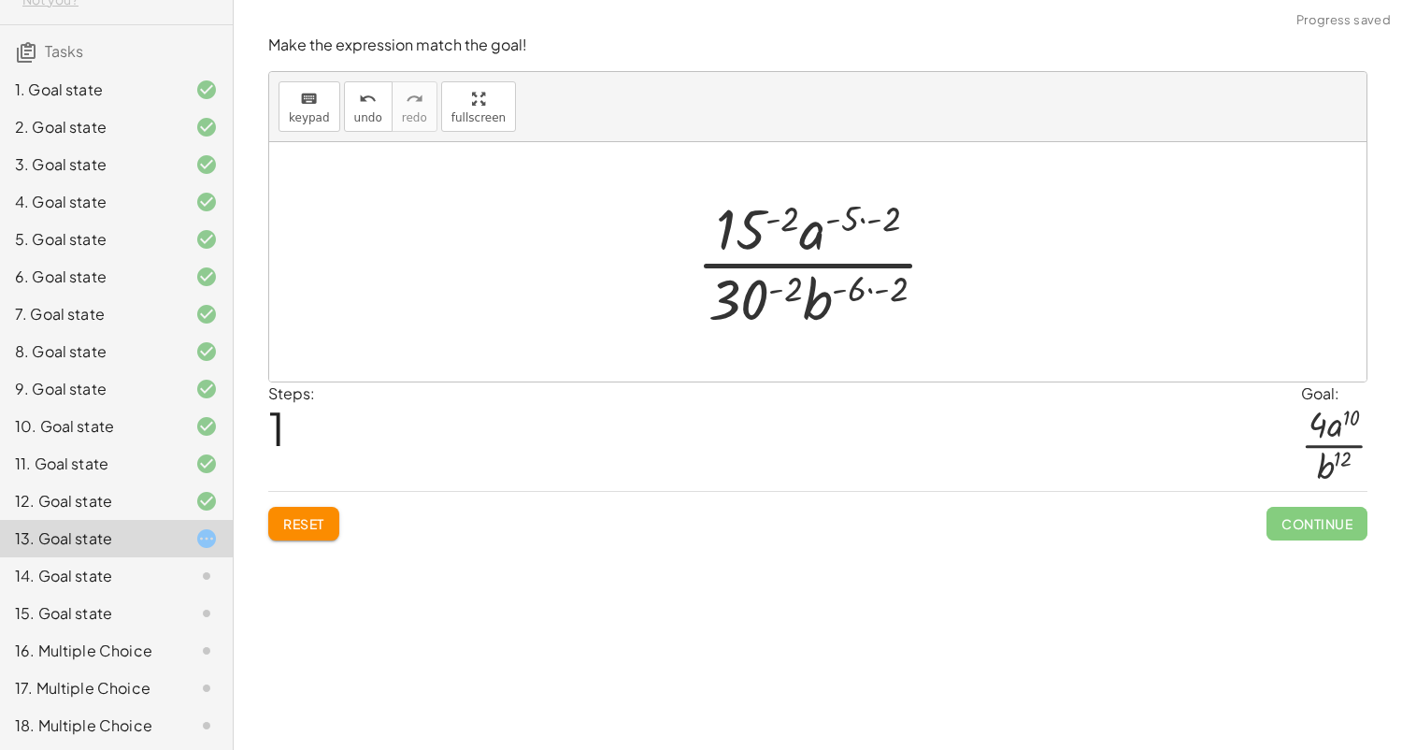
click at [870, 223] on div at bounding box center [824, 262] width 275 height 144
click at [879, 281] on div at bounding box center [824, 262] width 275 height 144
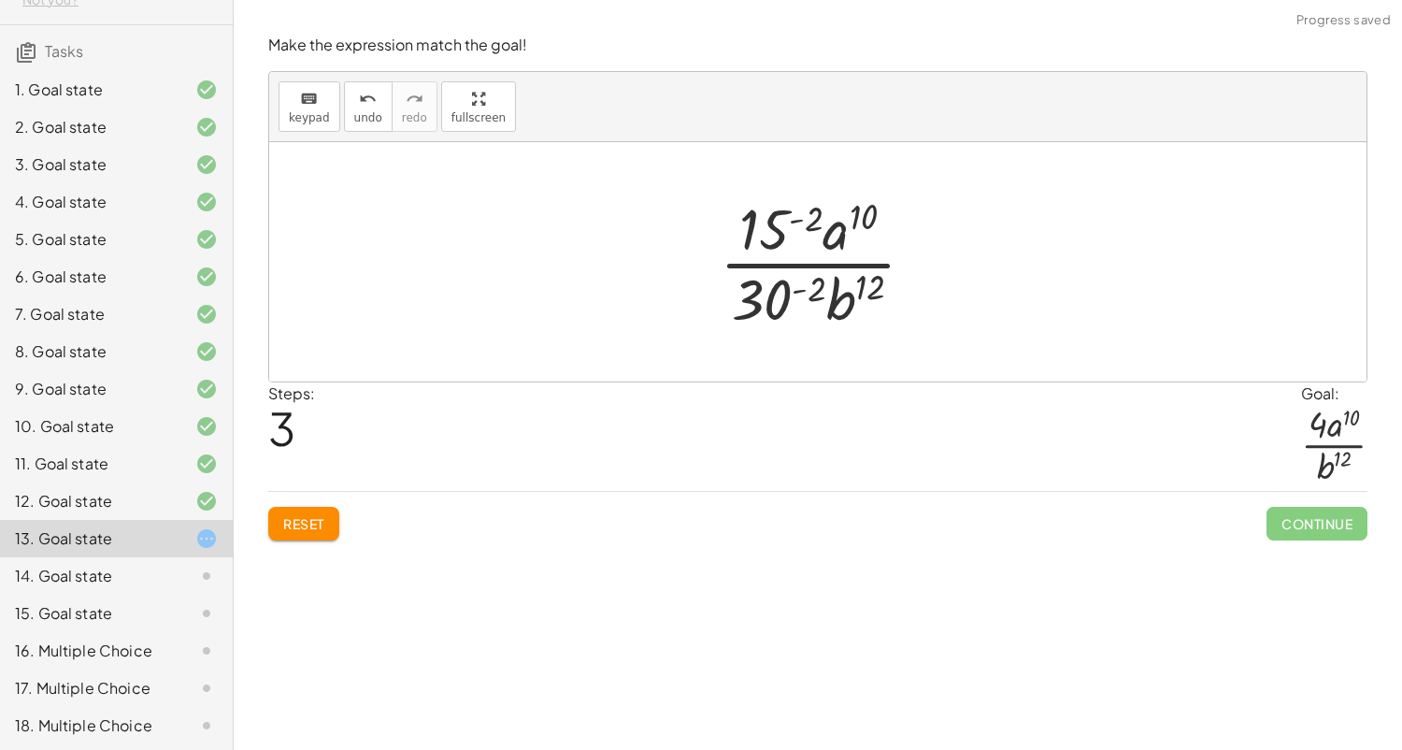
click at [807, 294] on div at bounding box center [824, 262] width 229 height 144
click at [804, 226] on div at bounding box center [825, 262] width 284 height 144
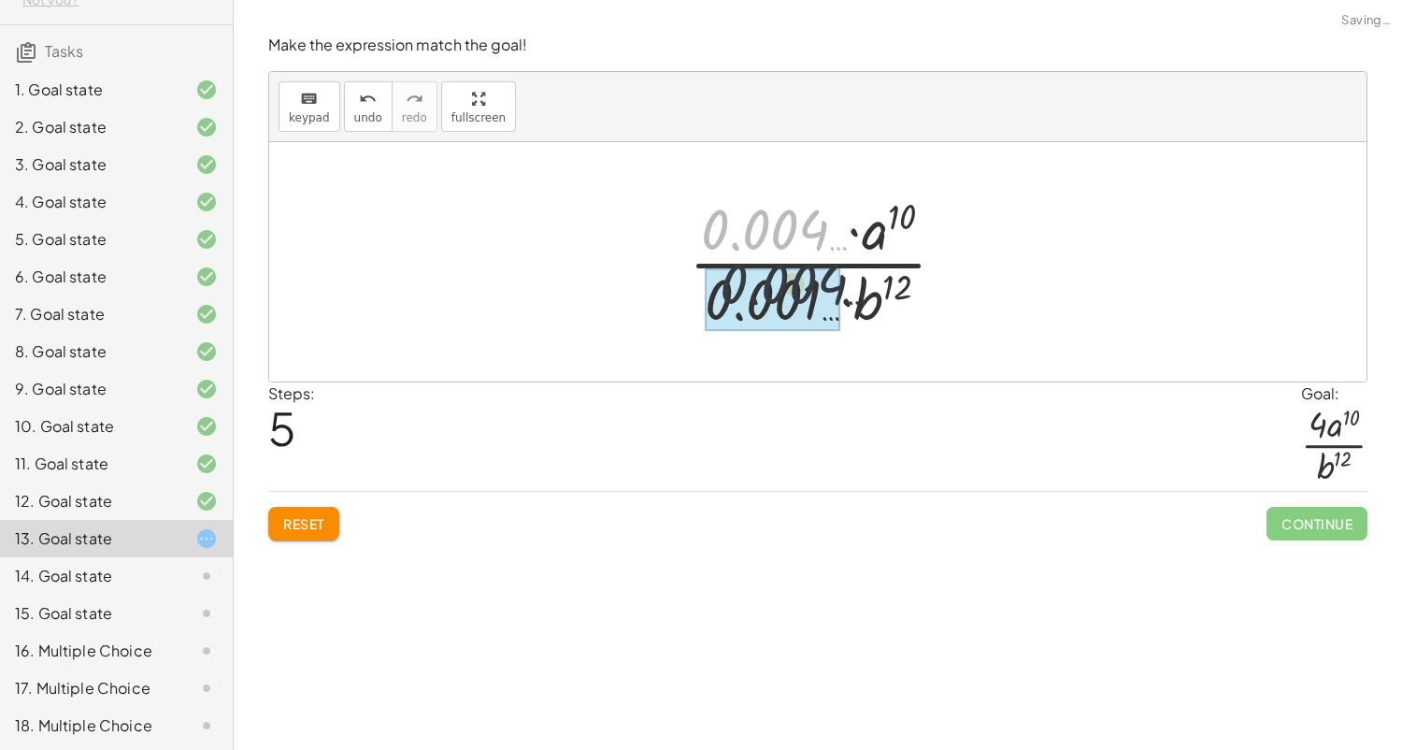
drag, startPoint x: 760, startPoint y: 236, endPoint x: 784, endPoint y: 315, distance: 83.1
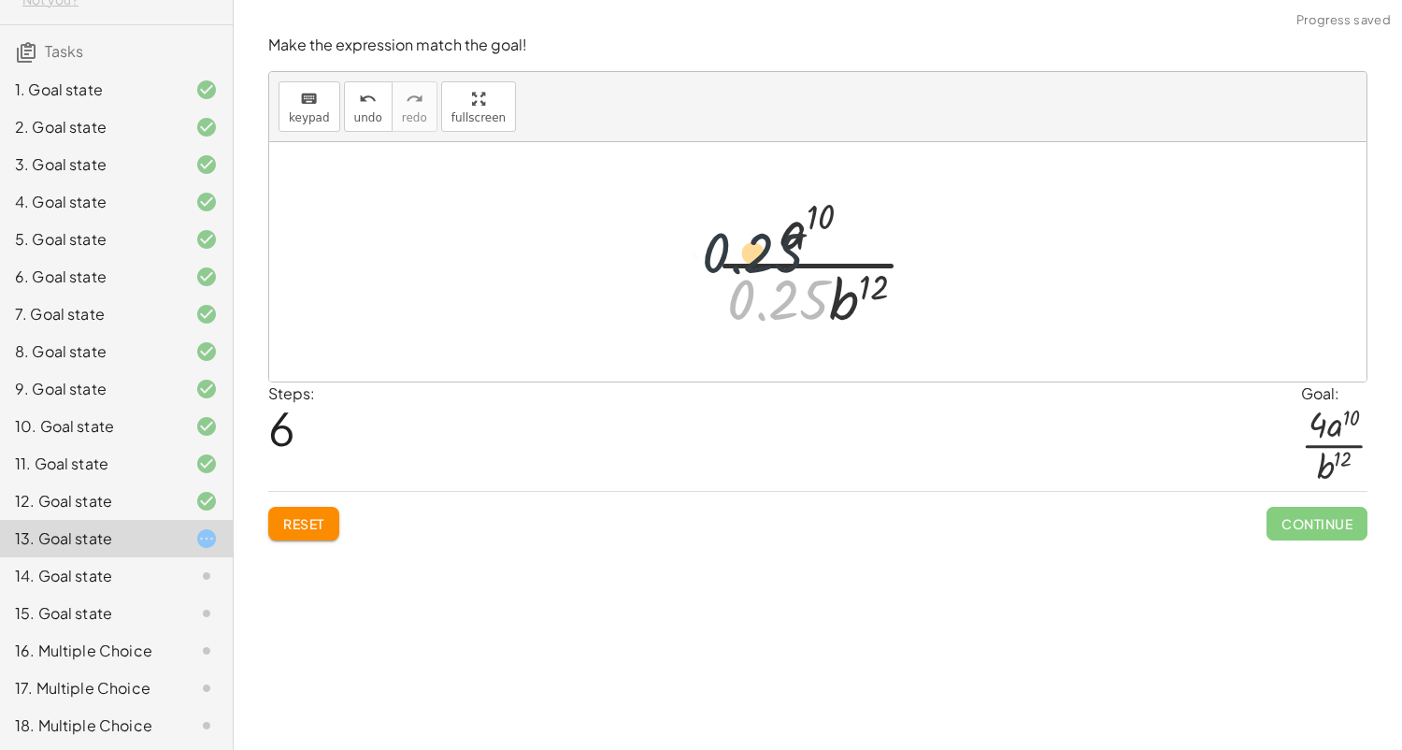
drag, startPoint x: 784, startPoint y: 315, endPoint x: 745, endPoint y: 239, distance: 85.3
click at [745, 239] on div at bounding box center [824, 262] width 237 height 144
click at [305, 525] on span "Reset" at bounding box center [303, 523] width 41 height 17
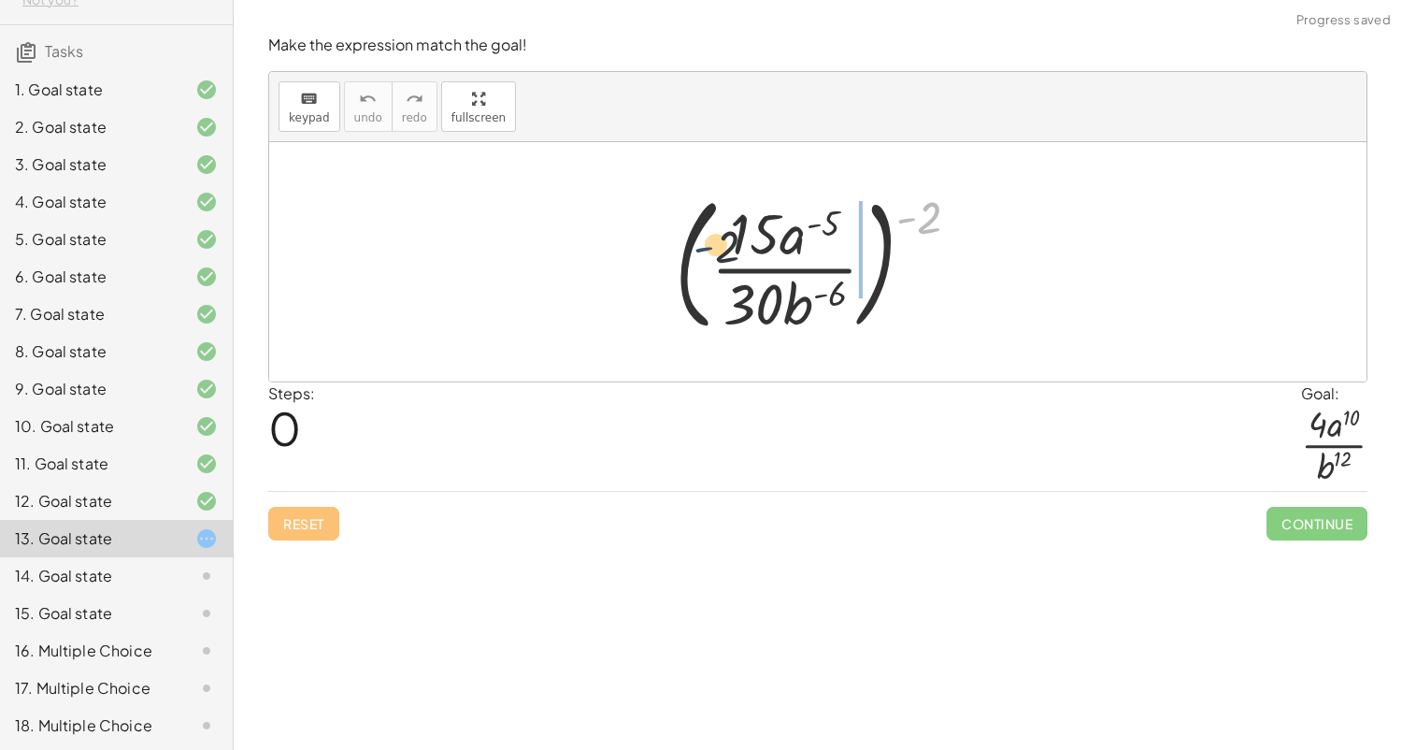
drag, startPoint x: 915, startPoint y: 228, endPoint x: 708, endPoint y: 253, distance: 209.0
click at [708, 253] on div at bounding box center [825, 261] width 319 height 155
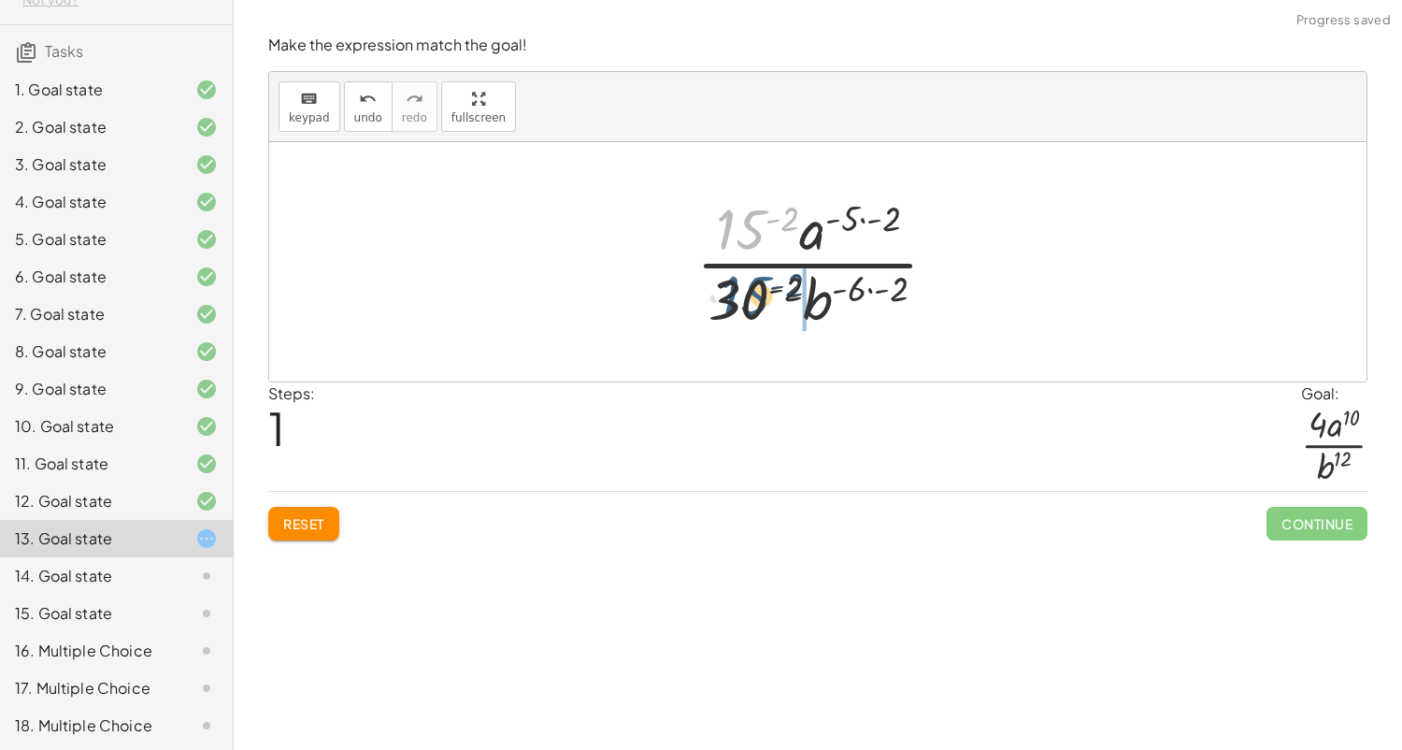
drag, startPoint x: 740, startPoint y: 236, endPoint x: 744, endPoint y: 303, distance: 67.4
click at [744, 303] on div at bounding box center [824, 262] width 275 height 144
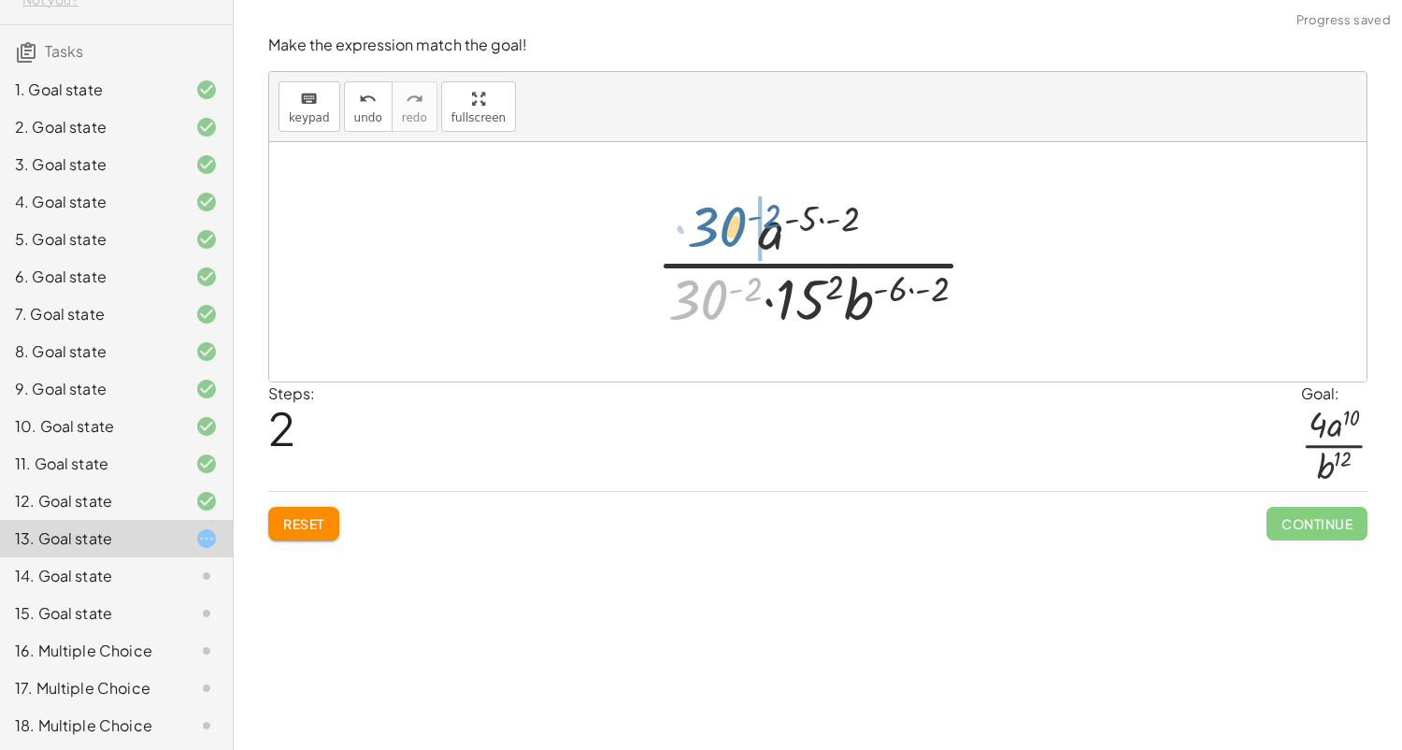
drag, startPoint x: 707, startPoint y: 301, endPoint x: 725, endPoint y: 225, distance: 78.0
click at [725, 225] on div at bounding box center [825, 262] width 356 height 144
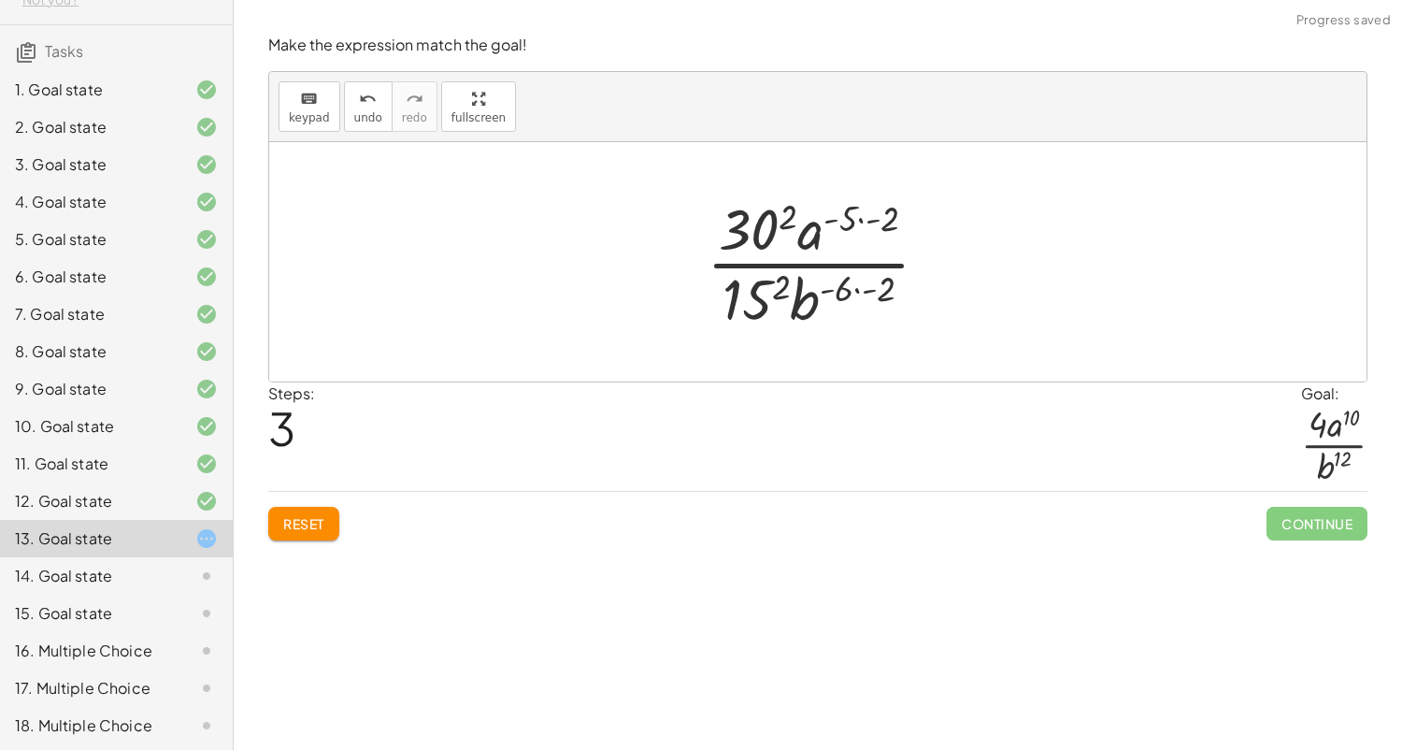
click at [781, 225] on div at bounding box center [825, 262] width 256 height 144
click at [750, 300] on div at bounding box center [824, 262] width 261 height 144
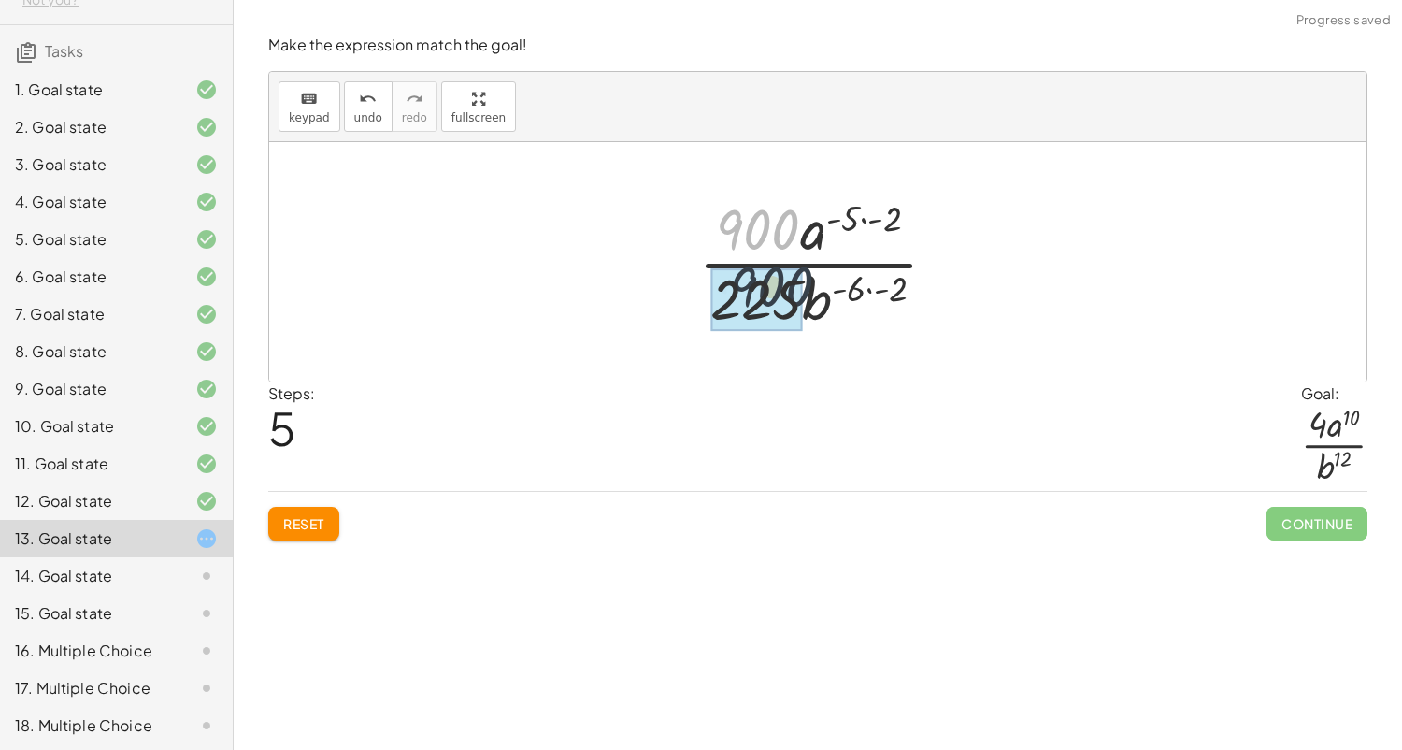
drag, startPoint x: 760, startPoint y: 250, endPoint x: 774, endPoint y: 313, distance: 65.1
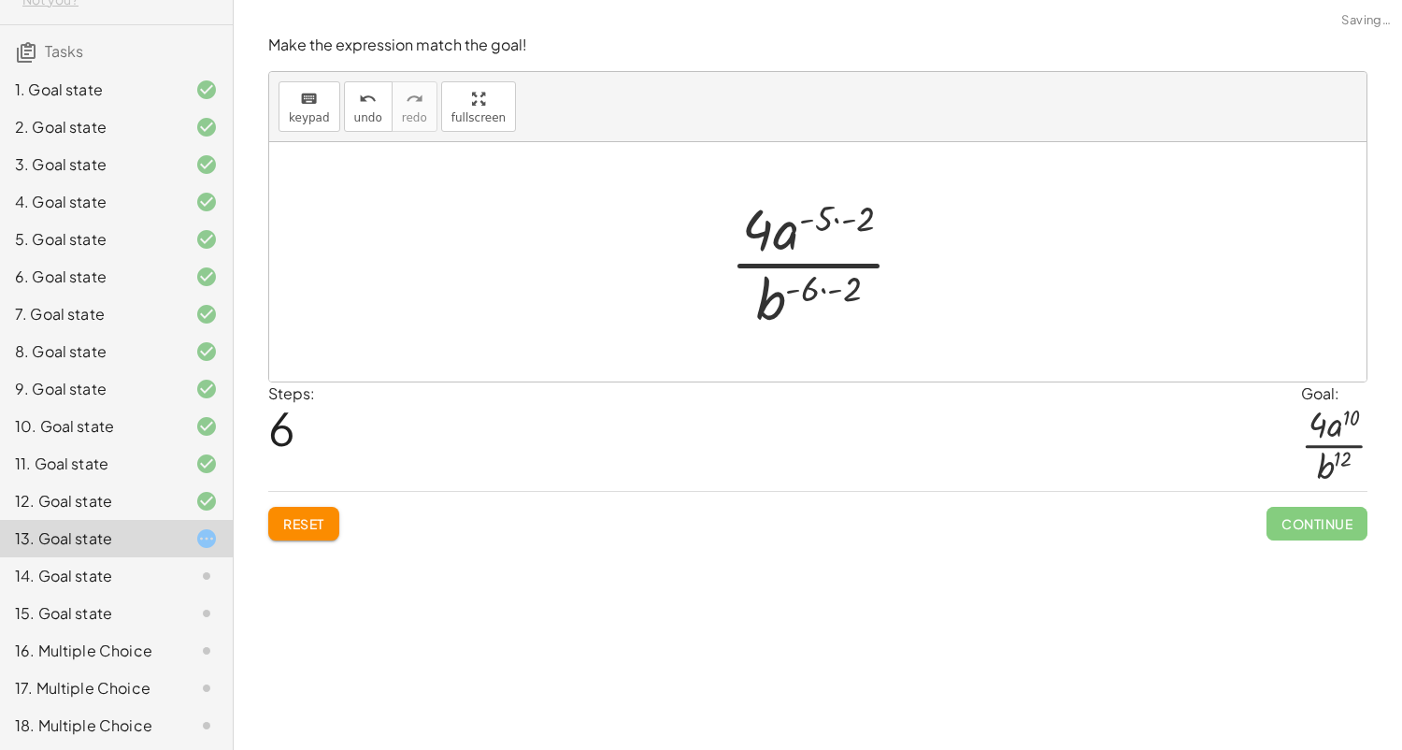
click at [817, 299] on div at bounding box center [825, 262] width 208 height 144
click at [809, 292] on div at bounding box center [825, 262] width 208 height 144
click at [811, 287] on div at bounding box center [825, 262] width 208 height 144
click at [823, 297] on div at bounding box center [825, 262] width 208 height 144
click at [834, 224] on div at bounding box center [825, 262] width 208 height 144
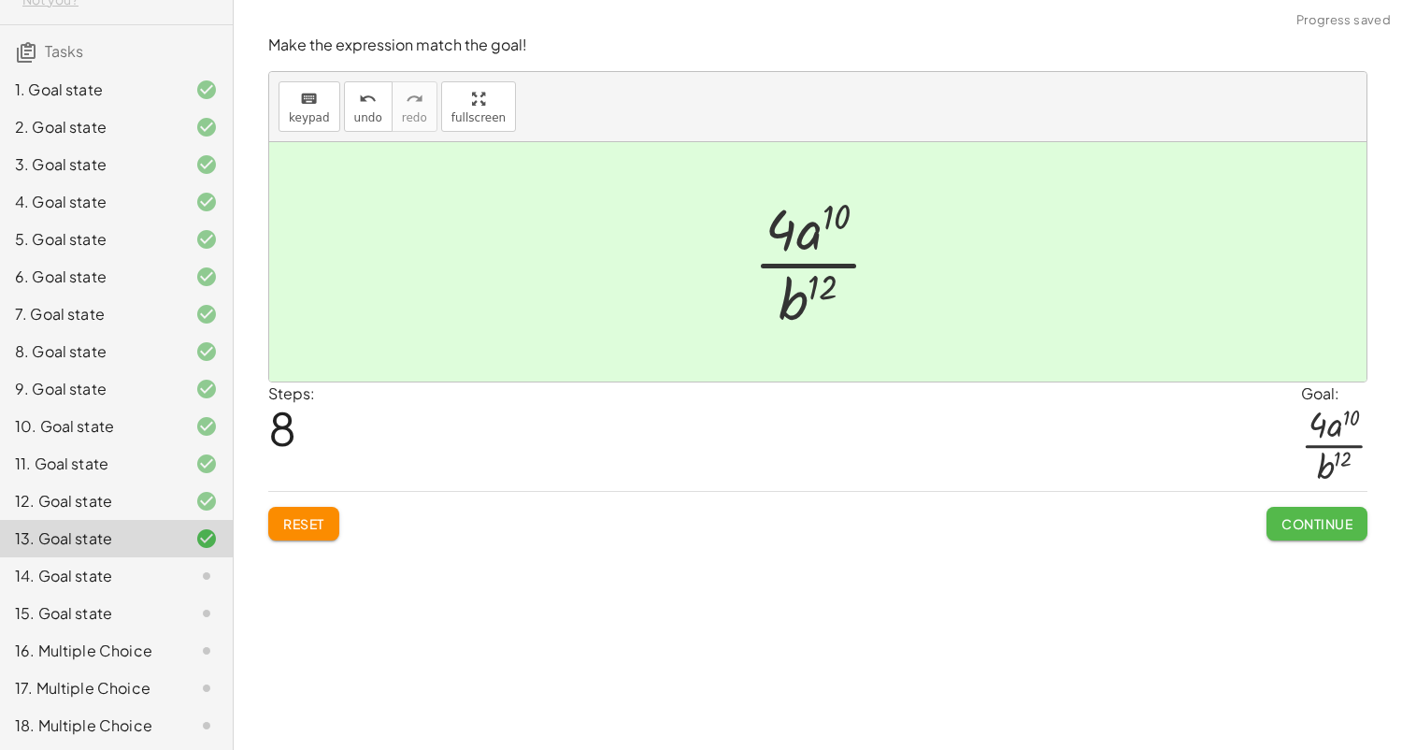
click at [1282, 523] on span "Continue" at bounding box center [1316, 523] width 71 height 17
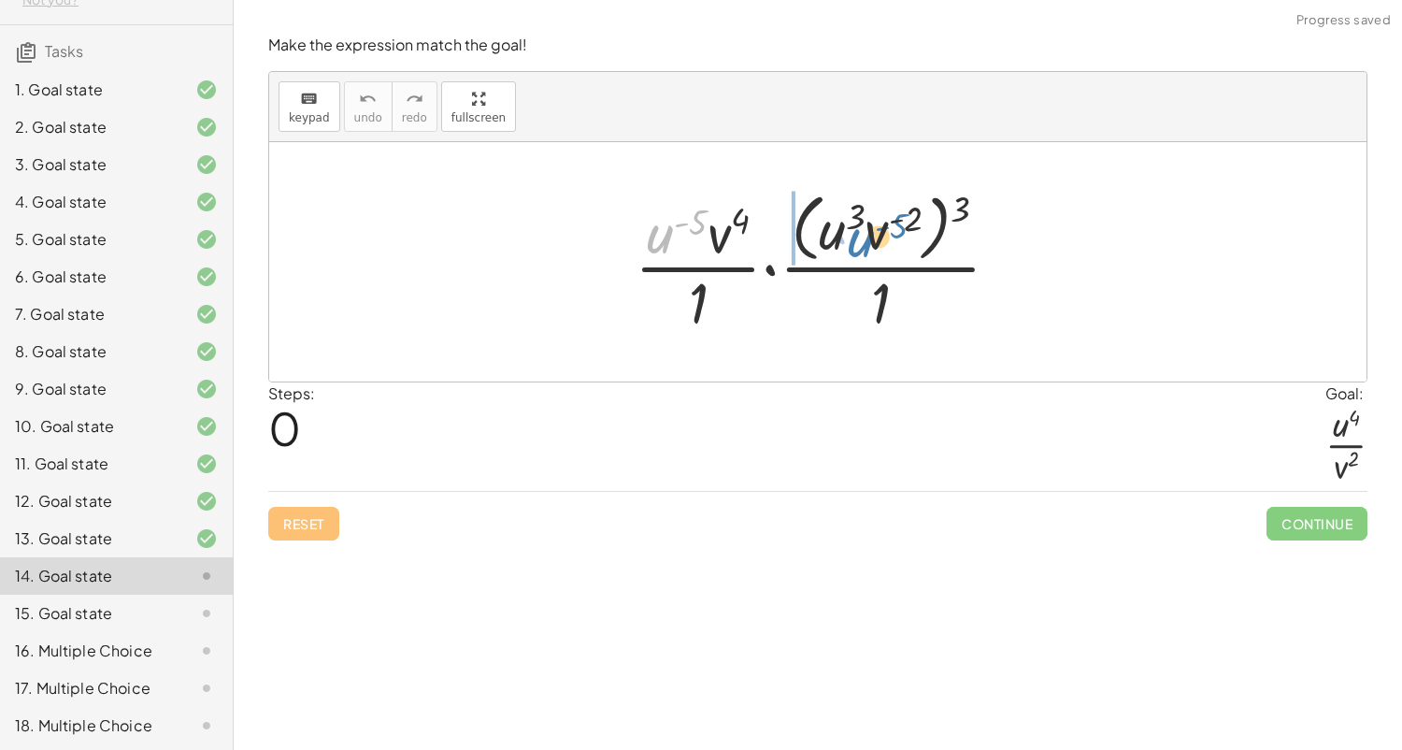
drag, startPoint x: 659, startPoint y: 236, endPoint x: 848, endPoint y: 235, distance: 188.8
click at [848, 235] on div at bounding box center [824, 261] width 399 height 152
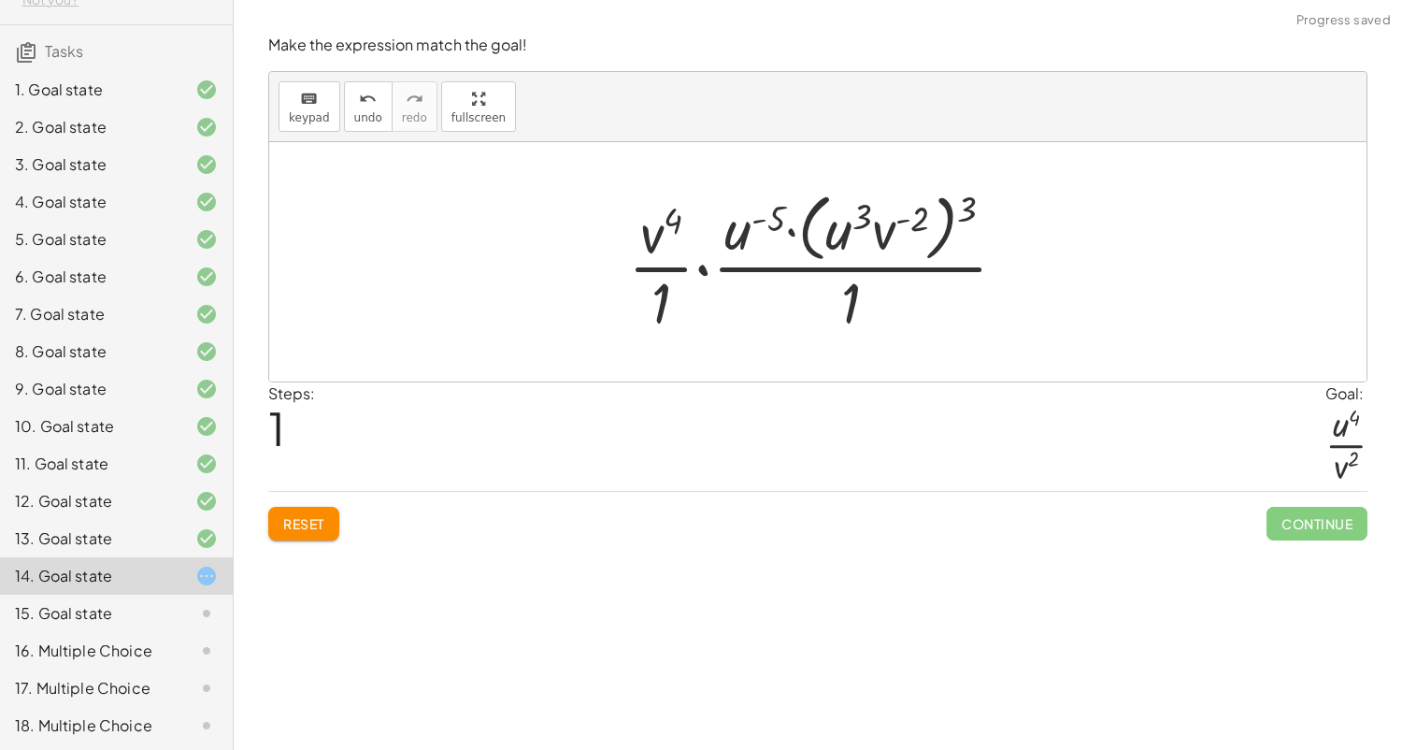
click at [752, 225] on div at bounding box center [825, 261] width 412 height 152
click at [793, 228] on div at bounding box center [825, 261] width 412 height 152
drag, startPoint x: 663, startPoint y: 238, endPoint x: 792, endPoint y: 246, distance: 129.2
click at [792, 246] on div at bounding box center [825, 261] width 412 height 152
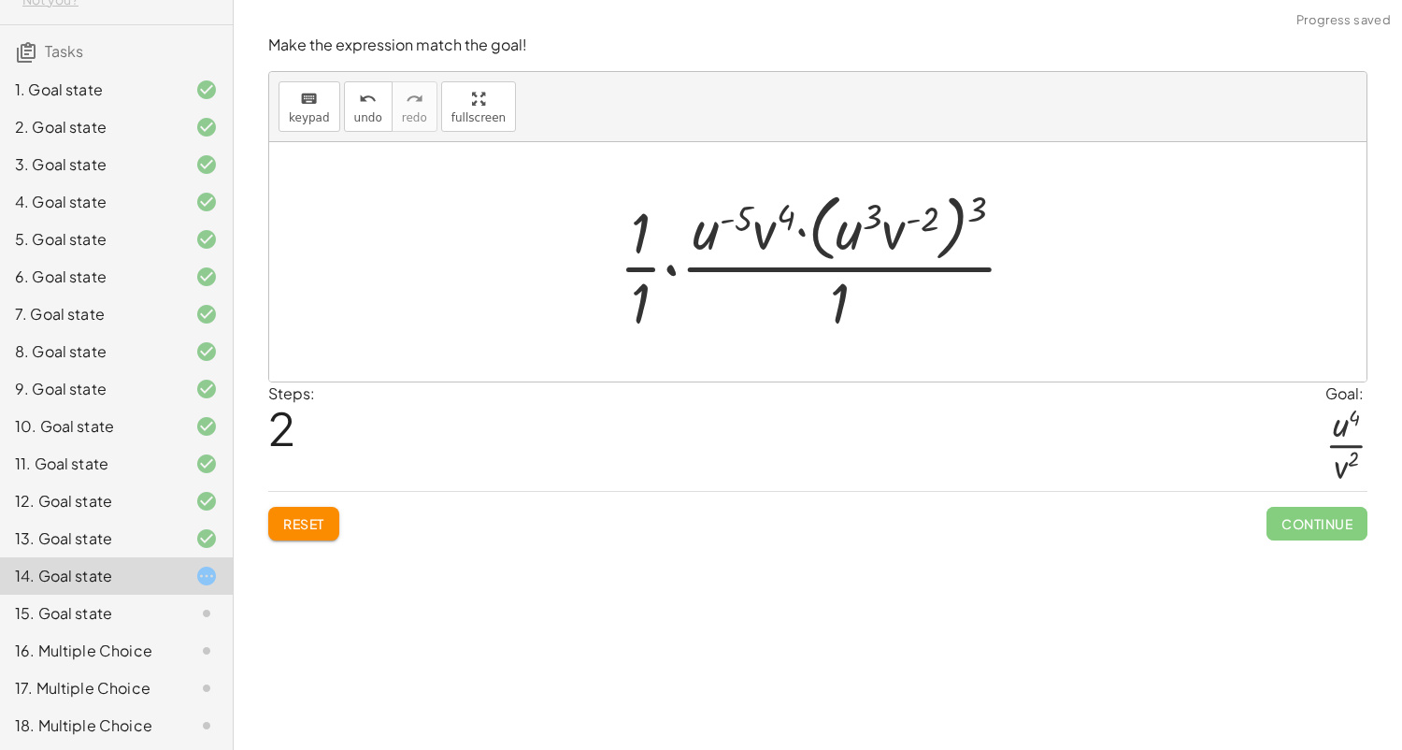
click at [803, 230] on div at bounding box center [825, 261] width 432 height 152
click at [651, 279] on div at bounding box center [825, 261] width 432 height 152
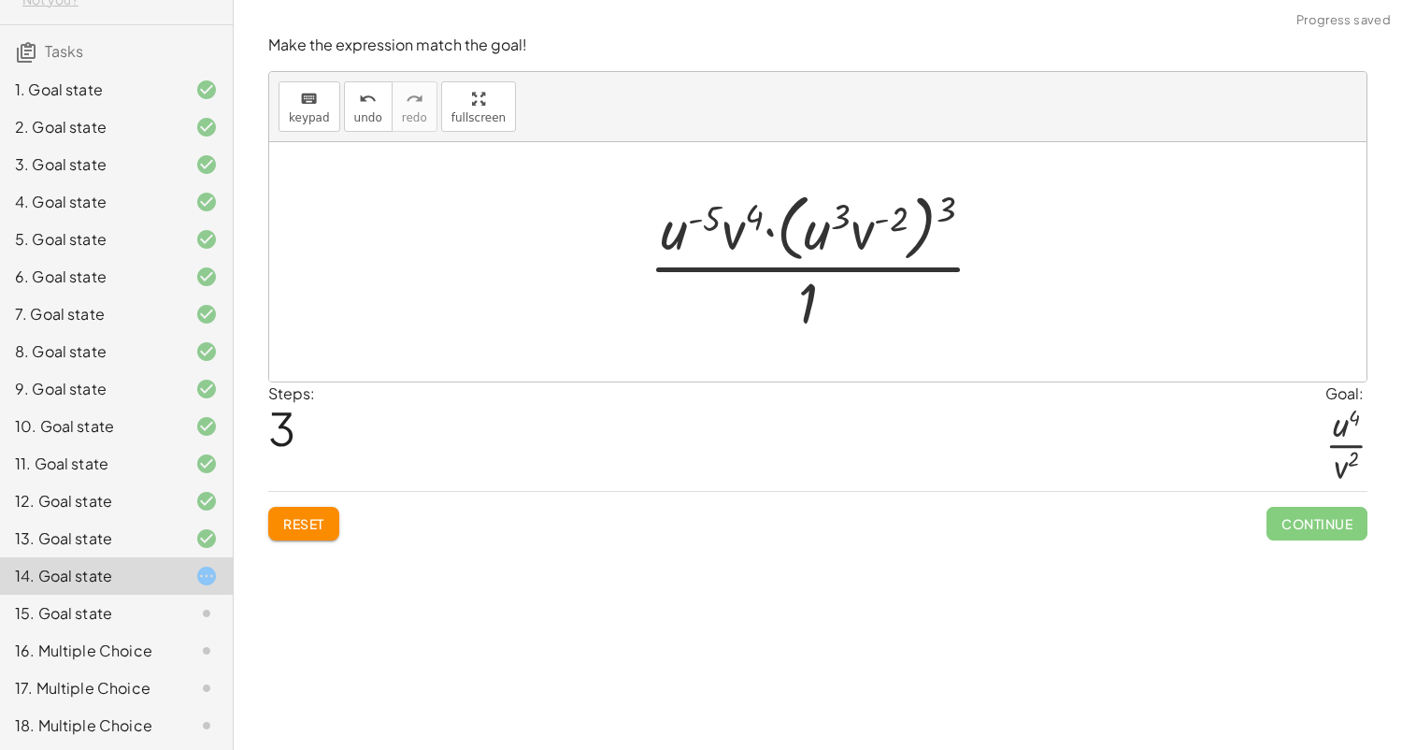
click at [927, 215] on div at bounding box center [824, 261] width 370 height 152
drag, startPoint x: 952, startPoint y: 200, endPoint x: 889, endPoint y: 208, distance: 63.2
click at [889, 208] on div at bounding box center [824, 261] width 370 height 152
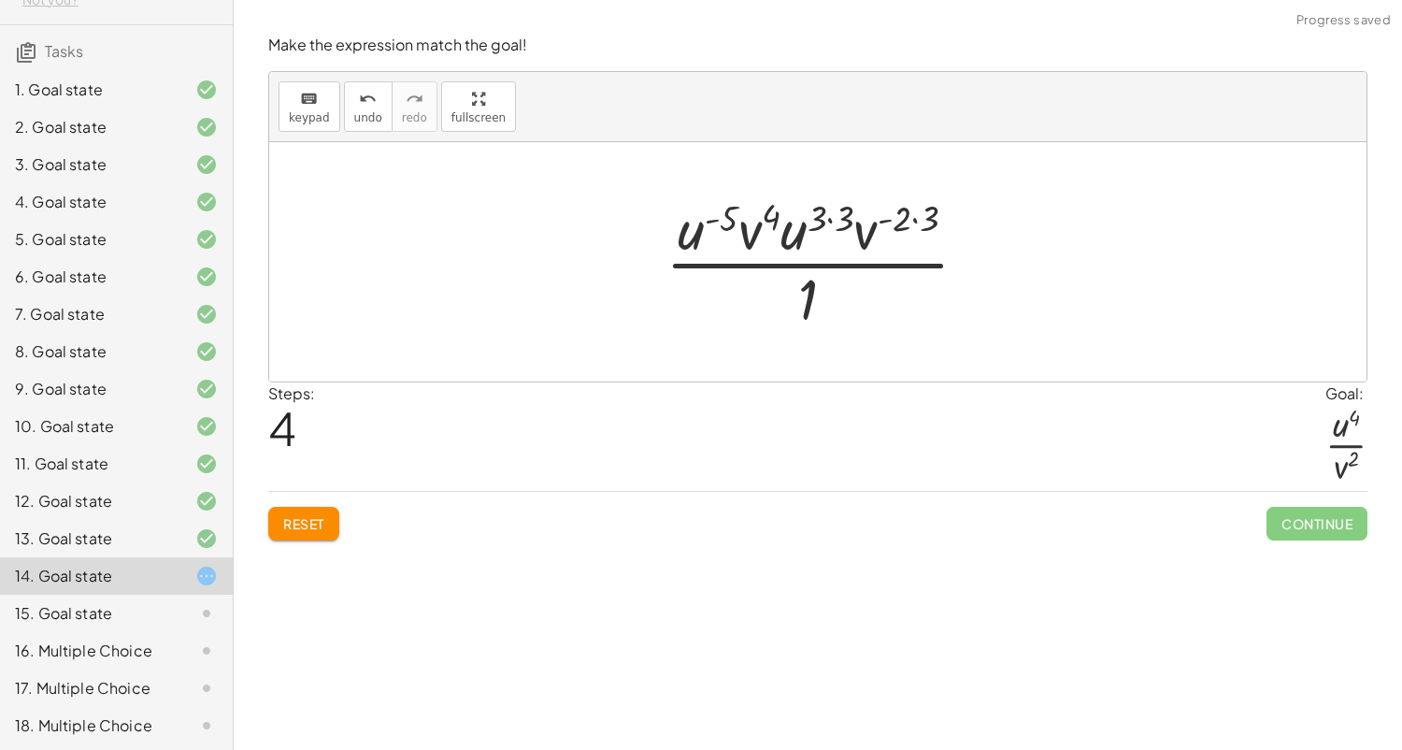
click at [713, 229] on div at bounding box center [824, 262] width 336 height 144
drag, startPoint x: 713, startPoint y: 229, endPoint x: 820, endPoint y: 237, distance: 106.9
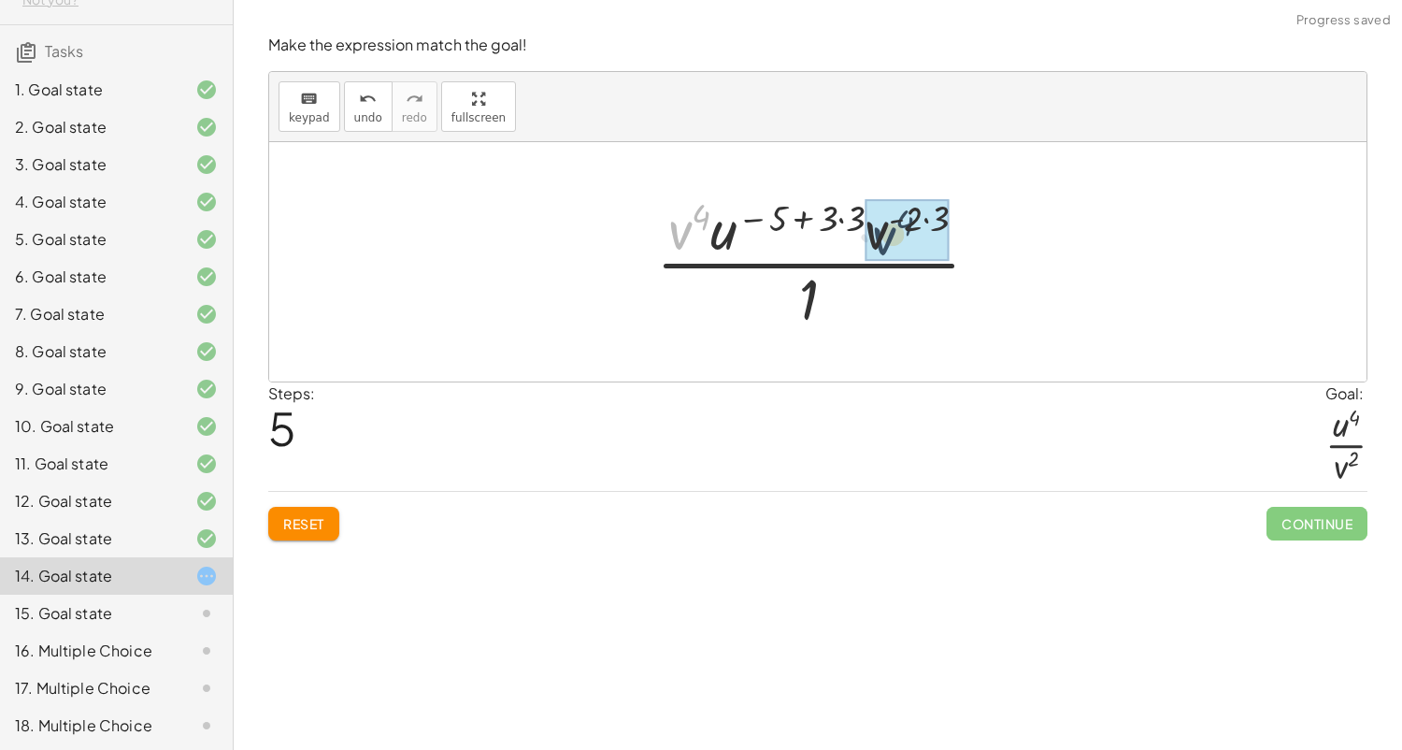
drag, startPoint x: 687, startPoint y: 227, endPoint x: 898, endPoint y: 236, distance: 211.4
click at [766, 216] on div at bounding box center [826, 262] width 350 height 144
click at [797, 221] on div at bounding box center [826, 262] width 350 height 144
click at [803, 216] on div at bounding box center [826, 262] width 350 height 144
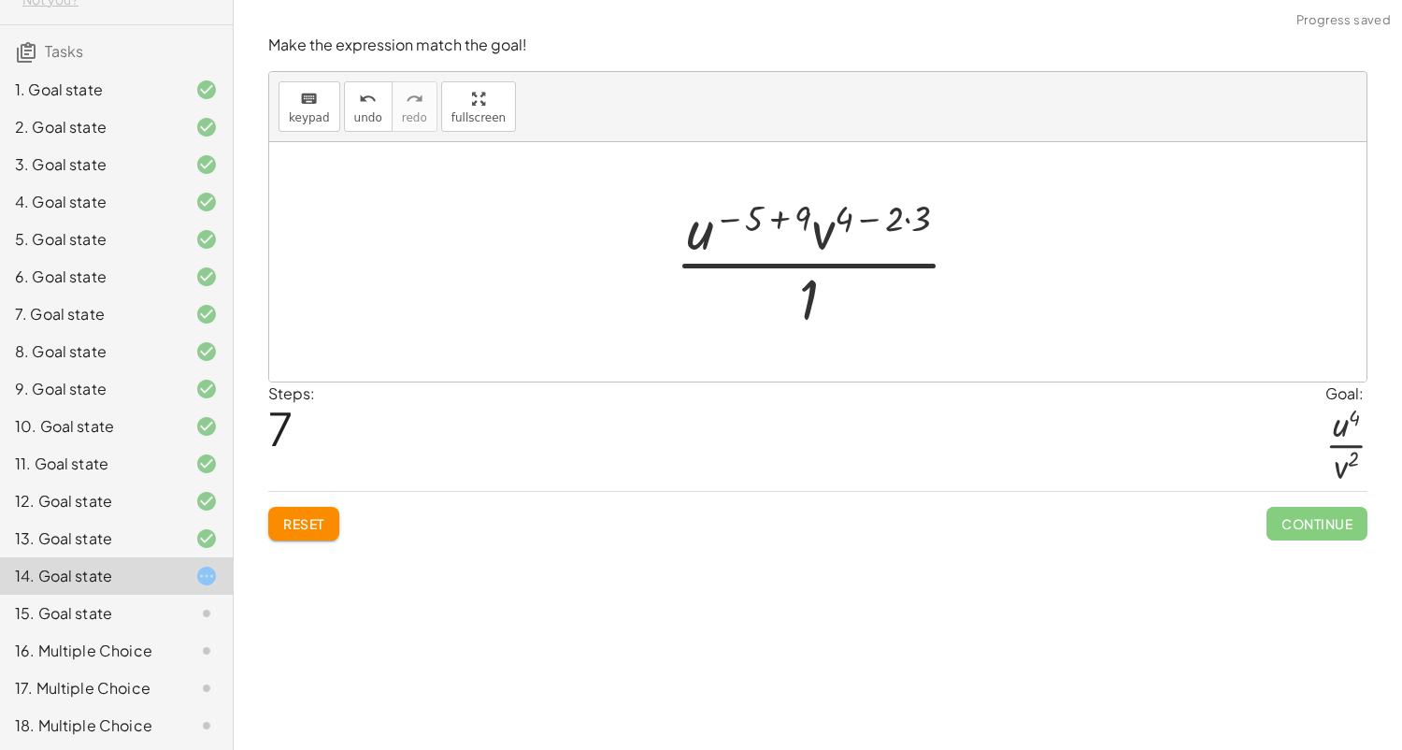
click at [786, 216] on div at bounding box center [826, 262] width 320 height 144
click at [873, 222] on div at bounding box center [825, 262] width 240 height 144
click at [842, 217] on div at bounding box center [824, 262] width 213 height 144
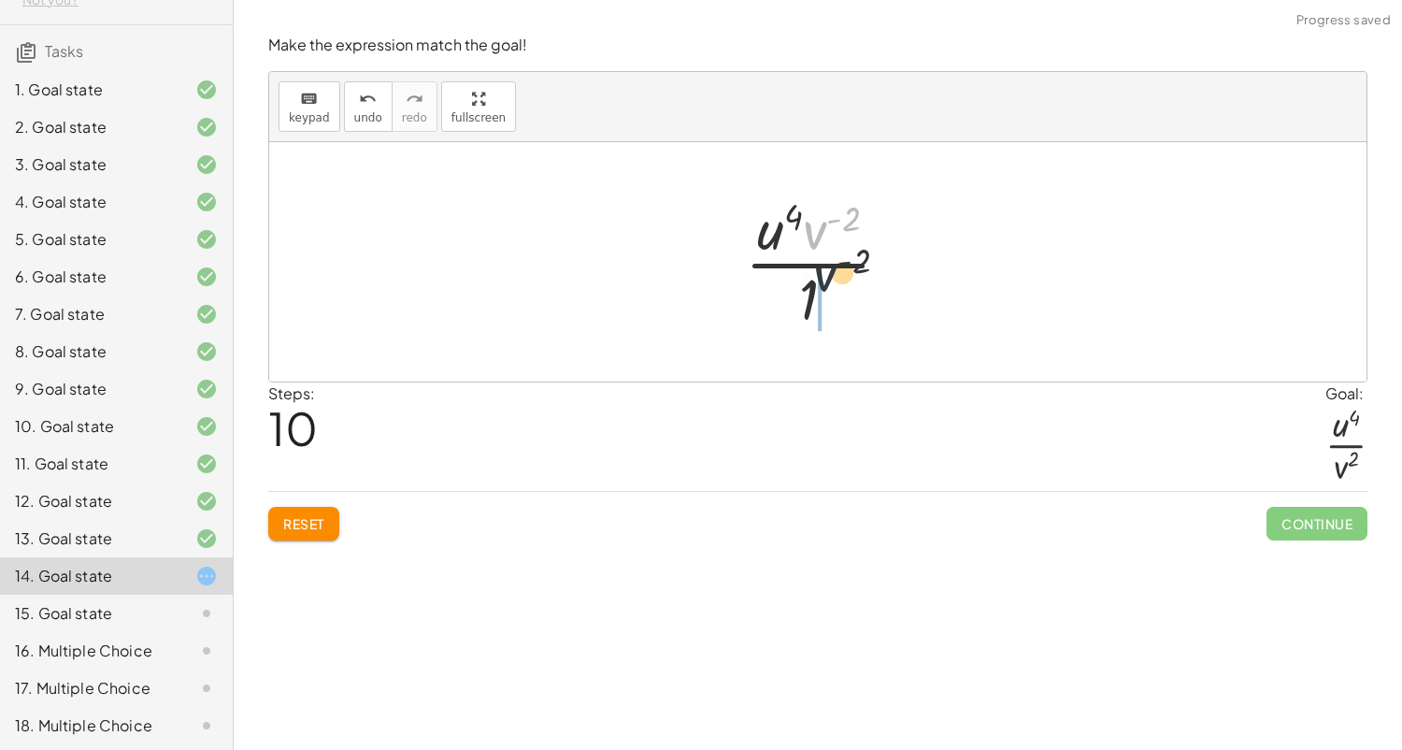
drag, startPoint x: 807, startPoint y: 240, endPoint x: 808, endPoint y: 320, distance: 79.5
click at [808, 320] on div at bounding box center [825, 262] width 179 height 144
click at [784, 302] on div at bounding box center [824, 262] width 137 height 144
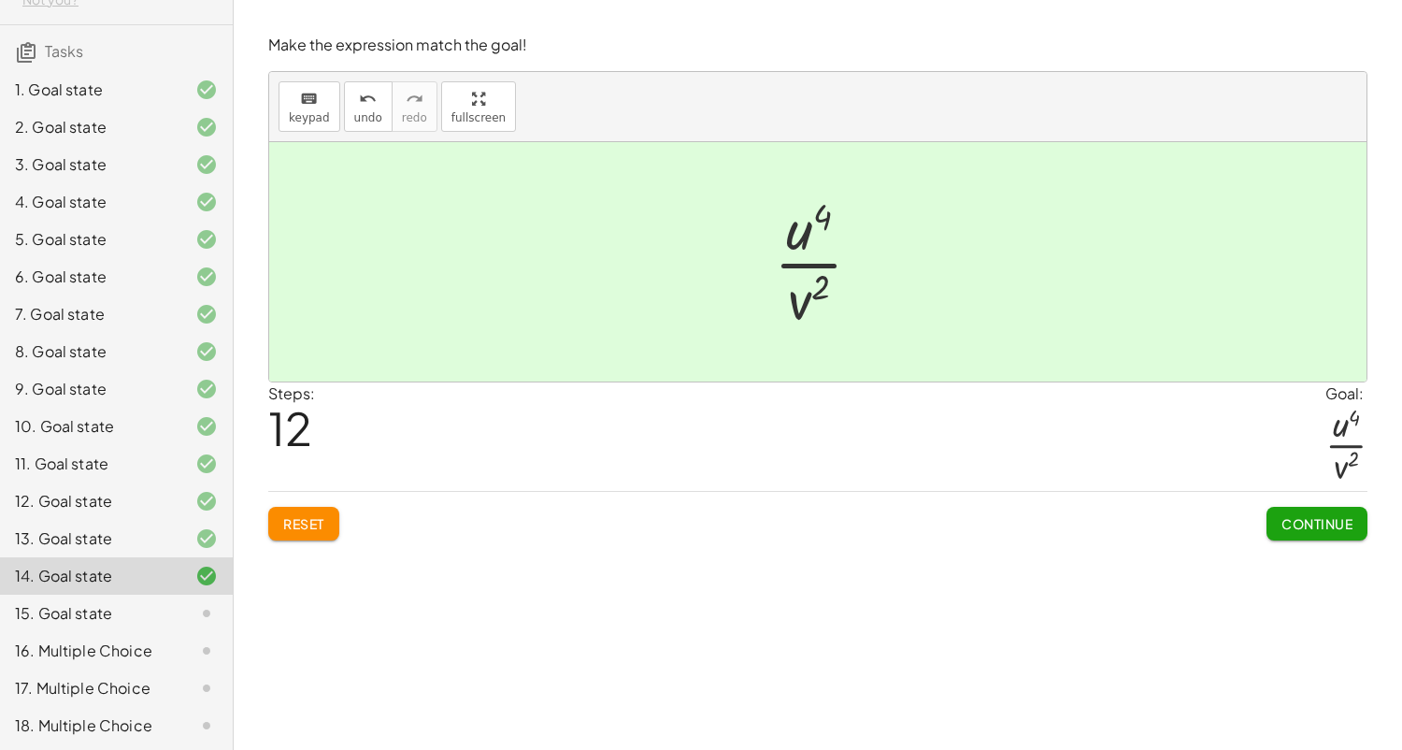
click at [1303, 525] on span "Continue" at bounding box center [1316, 523] width 71 height 17
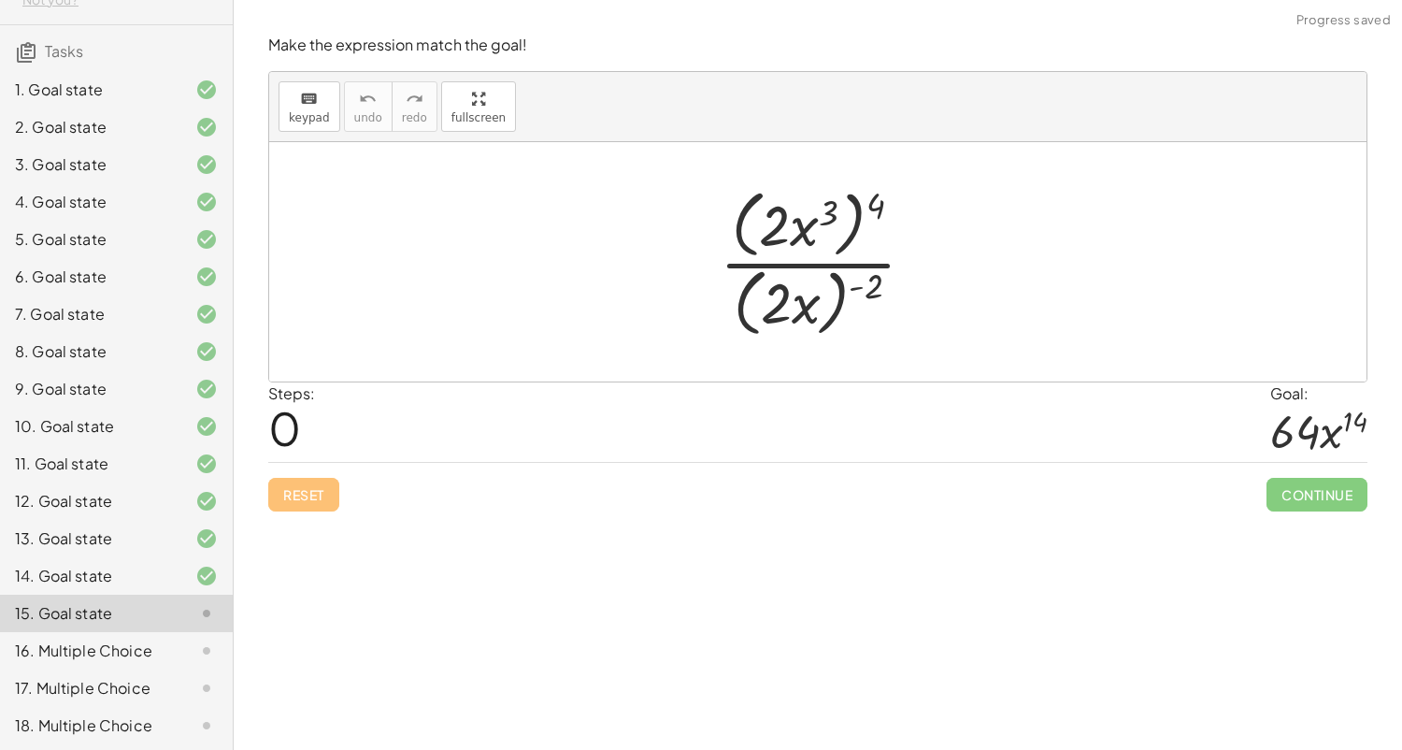
click at [865, 221] on div at bounding box center [824, 261] width 229 height 161
click at [868, 210] on div at bounding box center [824, 261] width 229 height 161
click at [873, 206] on div at bounding box center [824, 261] width 229 height 161
drag, startPoint x: 873, startPoint y: 207, endPoint x: 837, endPoint y: 198, distance: 37.4
click at [839, 210] on div at bounding box center [824, 261] width 229 height 161
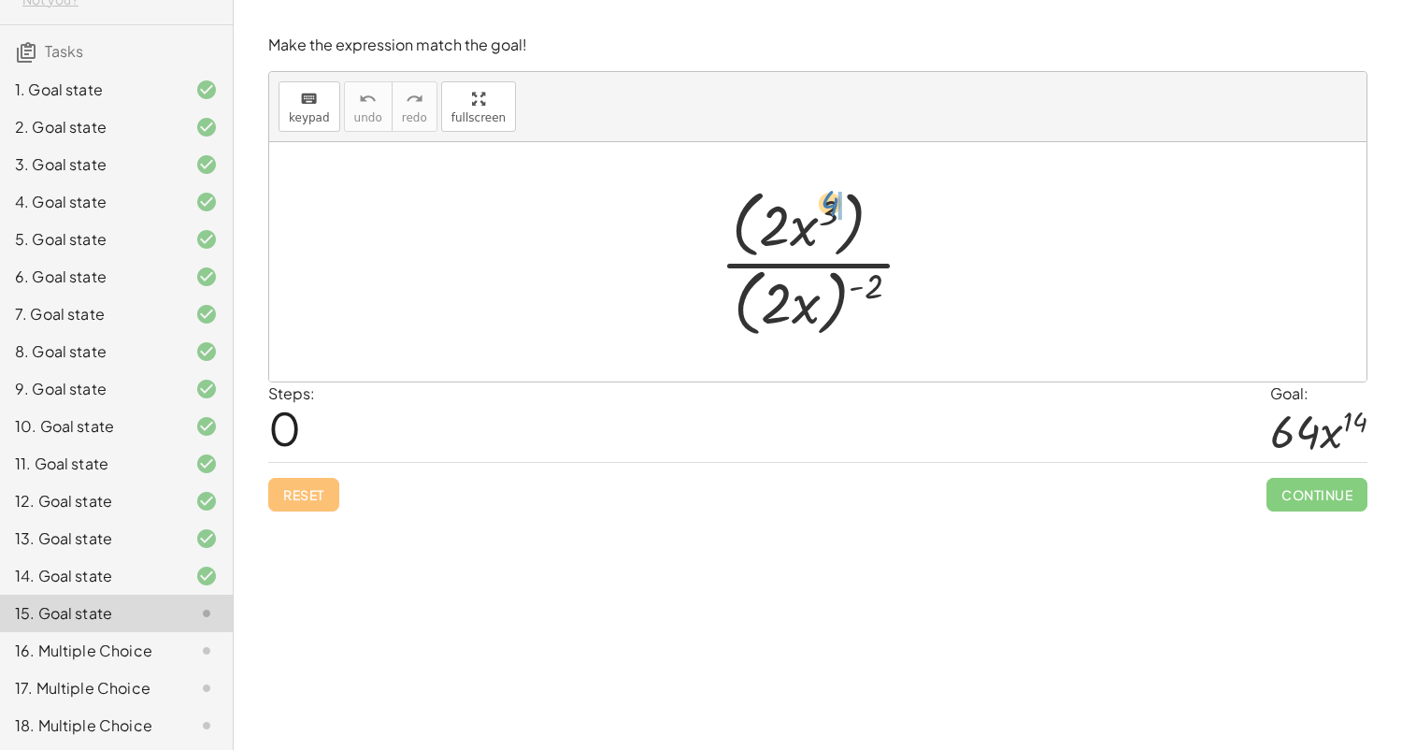
click at [833, 198] on div at bounding box center [824, 261] width 229 height 161
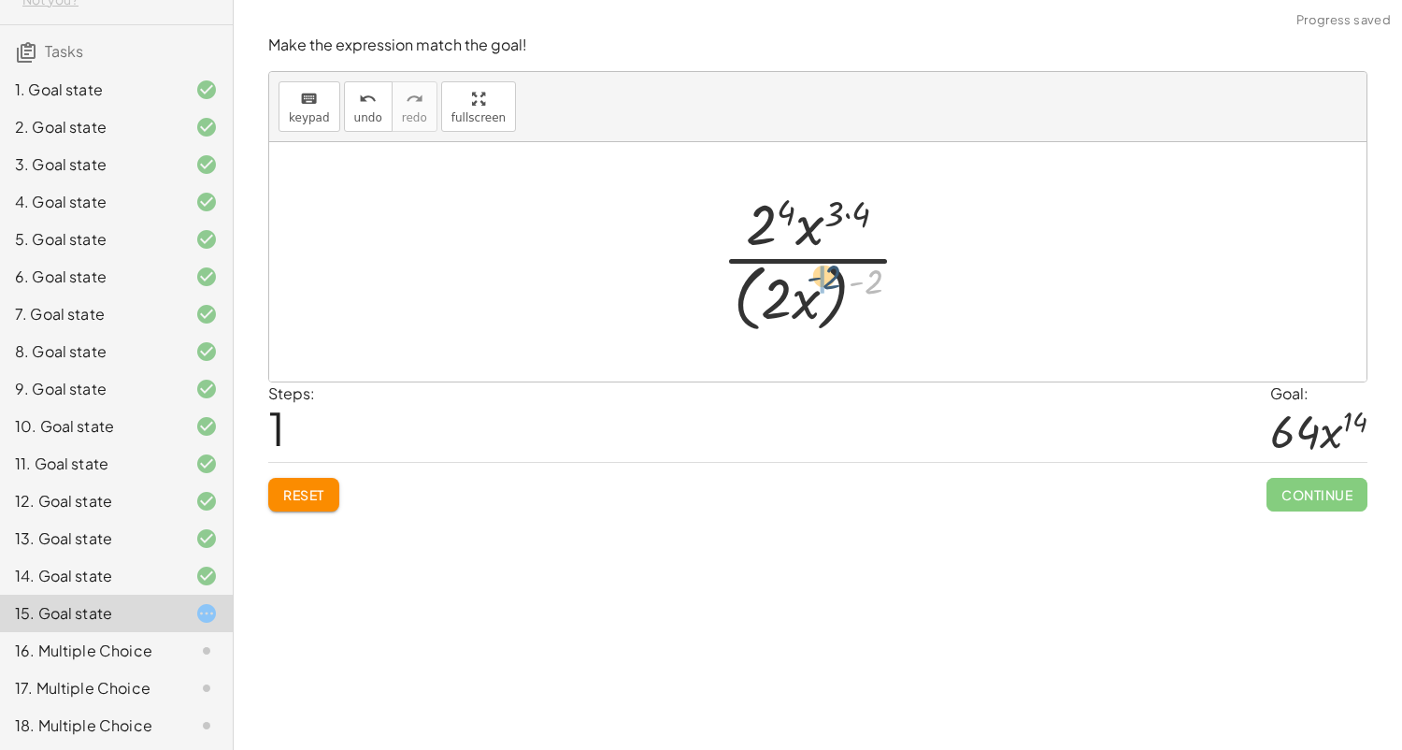
drag, startPoint x: 877, startPoint y: 276, endPoint x: 828, endPoint y: 272, distance: 48.7
click at [828, 272] on div at bounding box center [824, 261] width 224 height 152
click at [773, 318] on div at bounding box center [824, 262] width 203 height 144
click at [797, 273] on div at bounding box center [824, 262] width 203 height 144
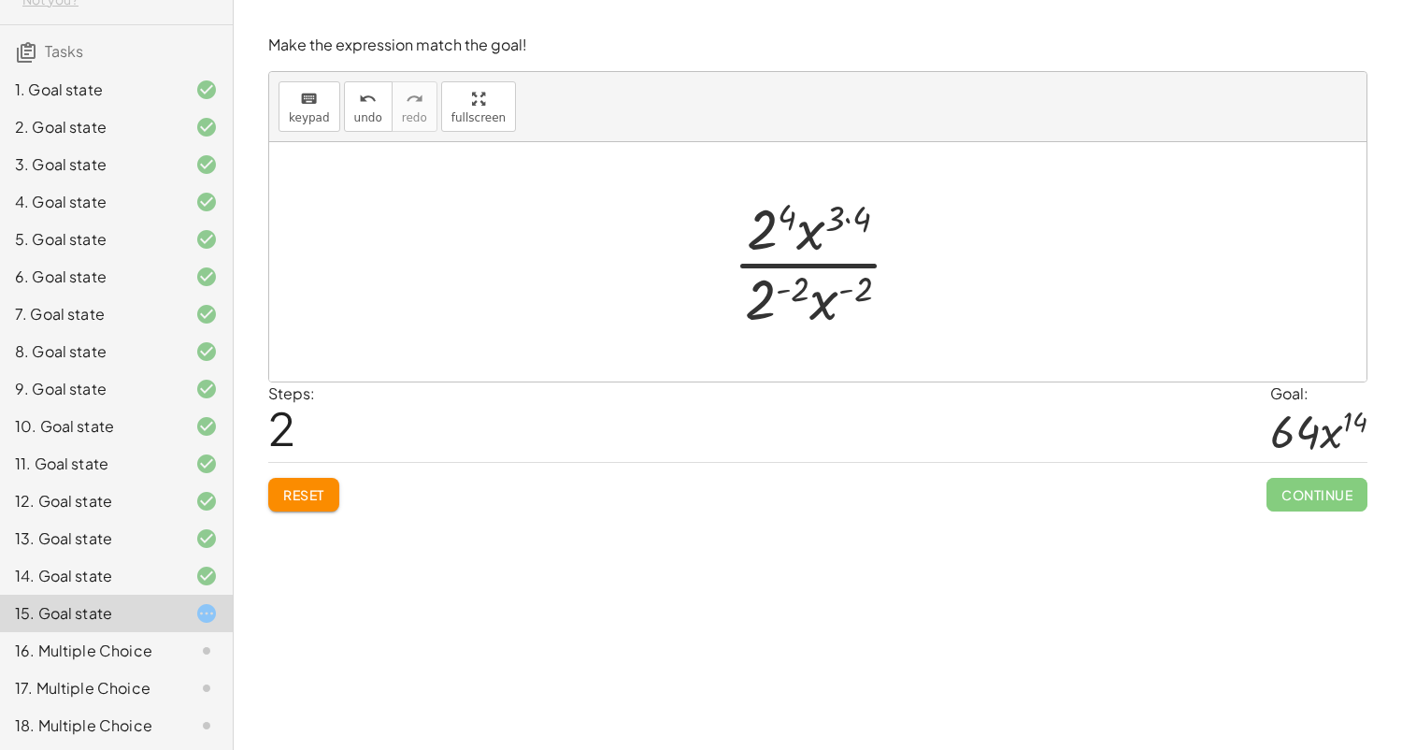
click at [791, 292] on div at bounding box center [824, 262] width 203 height 144
drag, startPoint x: 780, startPoint y: 304, endPoint x: 762, endPoint y: 240, distance: 66.0
click at [762, 240] on div at bounding box center [825, 262] width 241 height 144
drag, startPoint x: 785, startPoint y: 303, endPoint x: 761, endPoint y: 215, distance: 91.2
click at [761, 215] on div at bounding box center [825, 262] width 241 height 144
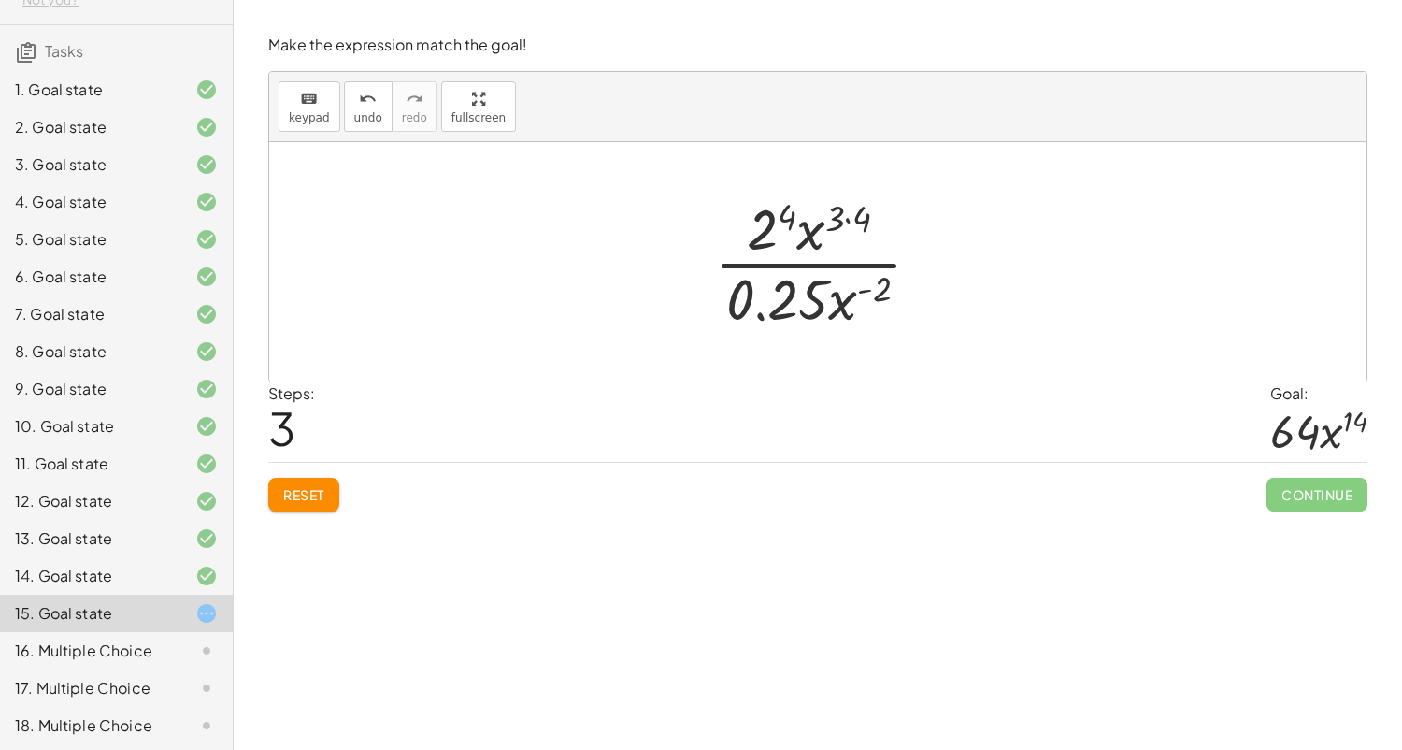
click at [293, 497] on span "Reset" at bounding box center [303, 494] width 41 height 17
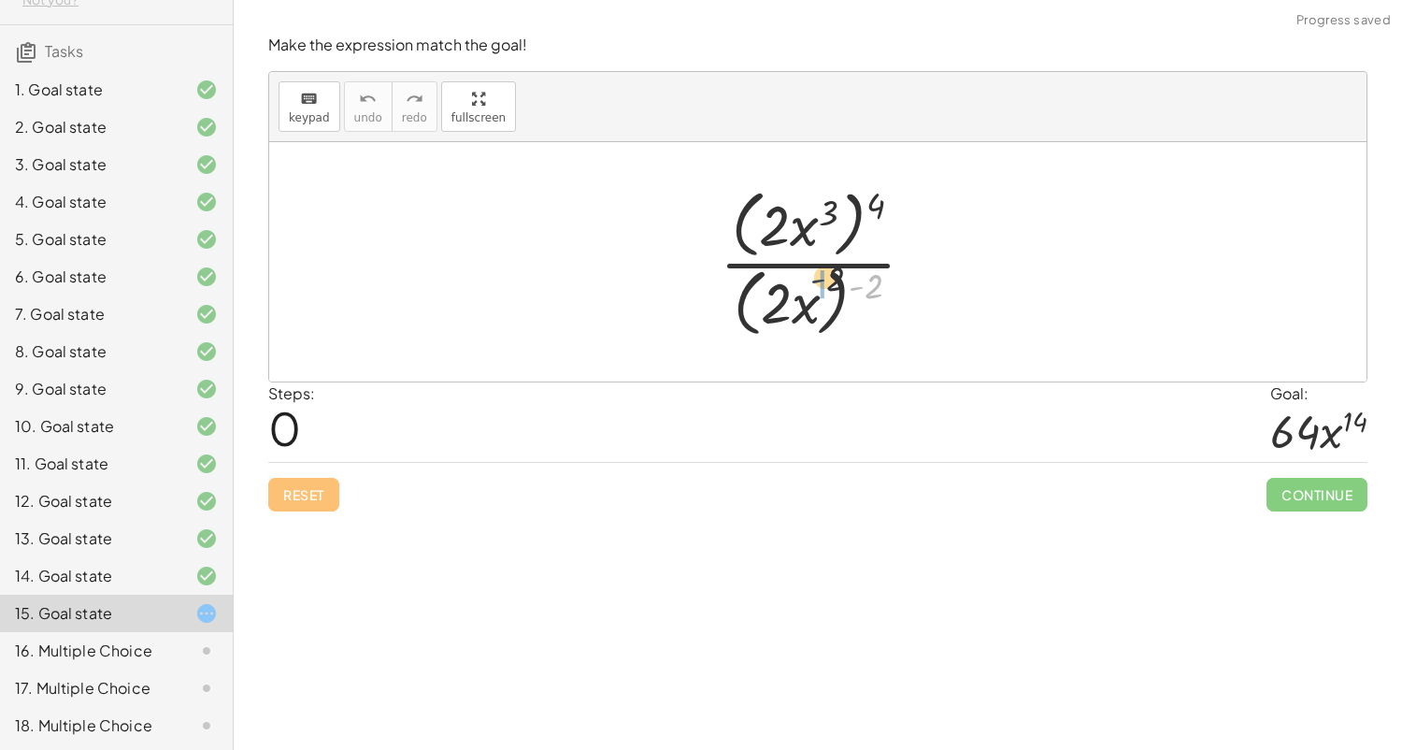
drag, startPoint x: 856, startPoint y: 299, endPoint x: 798, endPoint y: 289, distance: 58.9
click at [798, 289] on div at bounding box center [824, 261] width 229 height 161
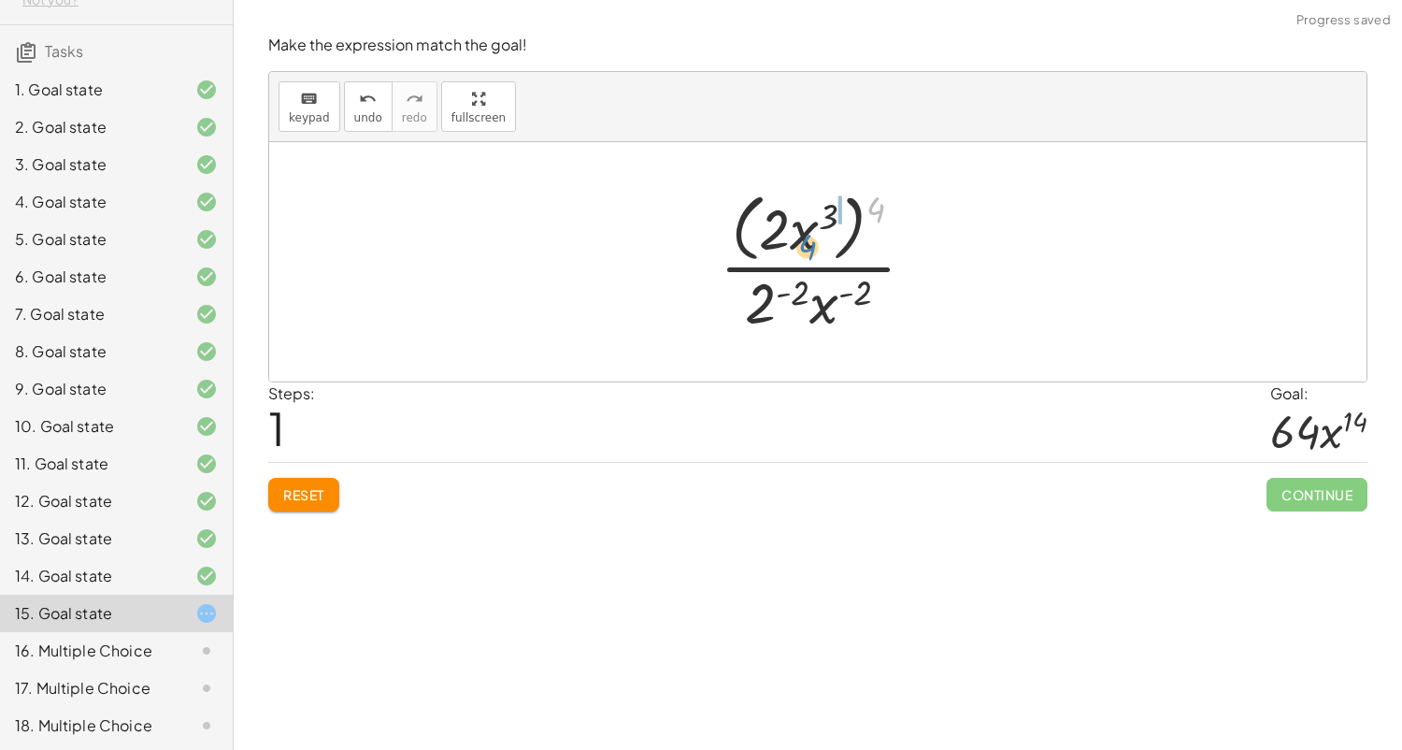
drag, startPoint x: 866, startPoint y: 213, endPoint x: 805, endPoint y: 249, distance: 71.2
click at [805, 249] on div at bounding box center [824, 261] width 229 height 152
click at [765, 236] on div at bounding box center [824, 262] width 203 height 144
click at [778, 291] on div at bounding box center [824, 262] width 203 height 144
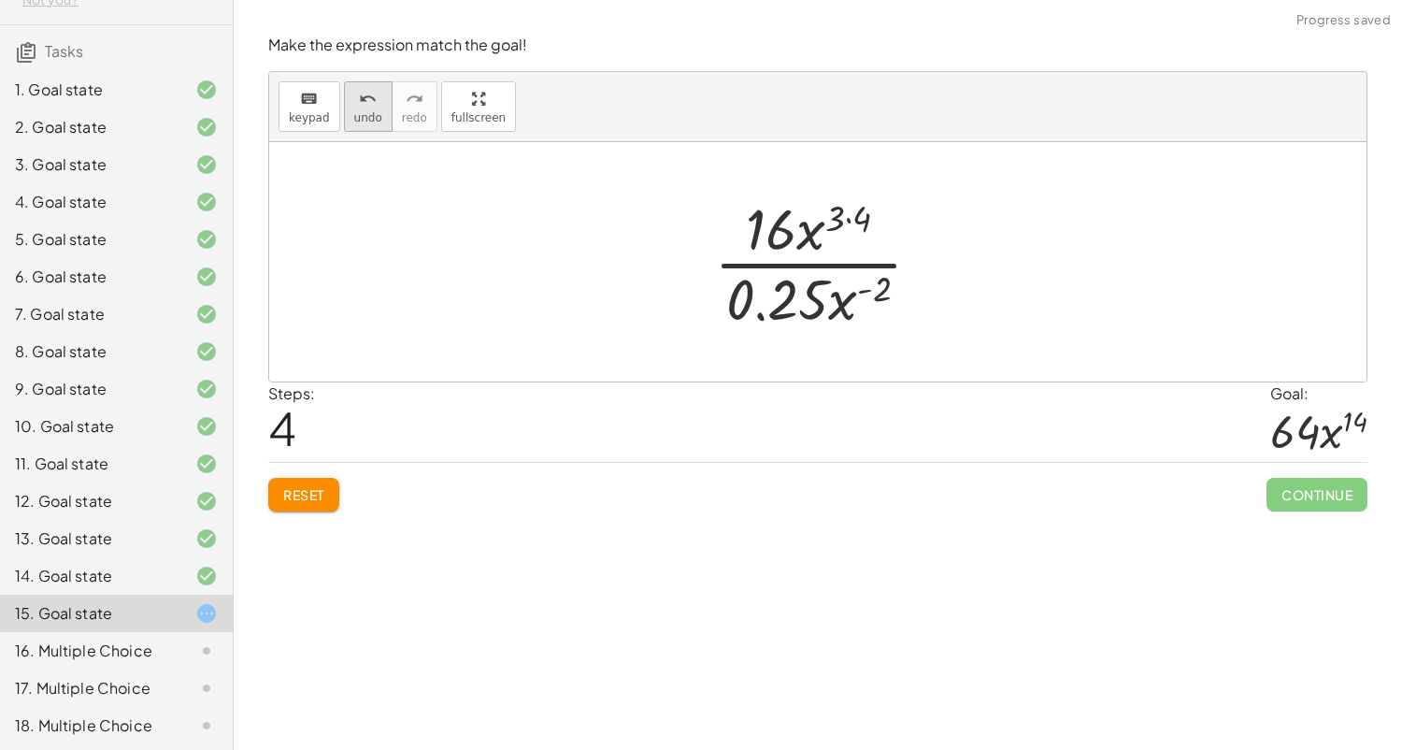
click at [359, 102] on icon "undo" at bounding box center [368, 99] width 18 height 22
drag, startPoint x: 765, startPoint y: 309, endPoint x: 785, endPoint y: 208, distance: 103.9
click at [785, 208] on div at bounding box center [824, 262] width 203 height 144
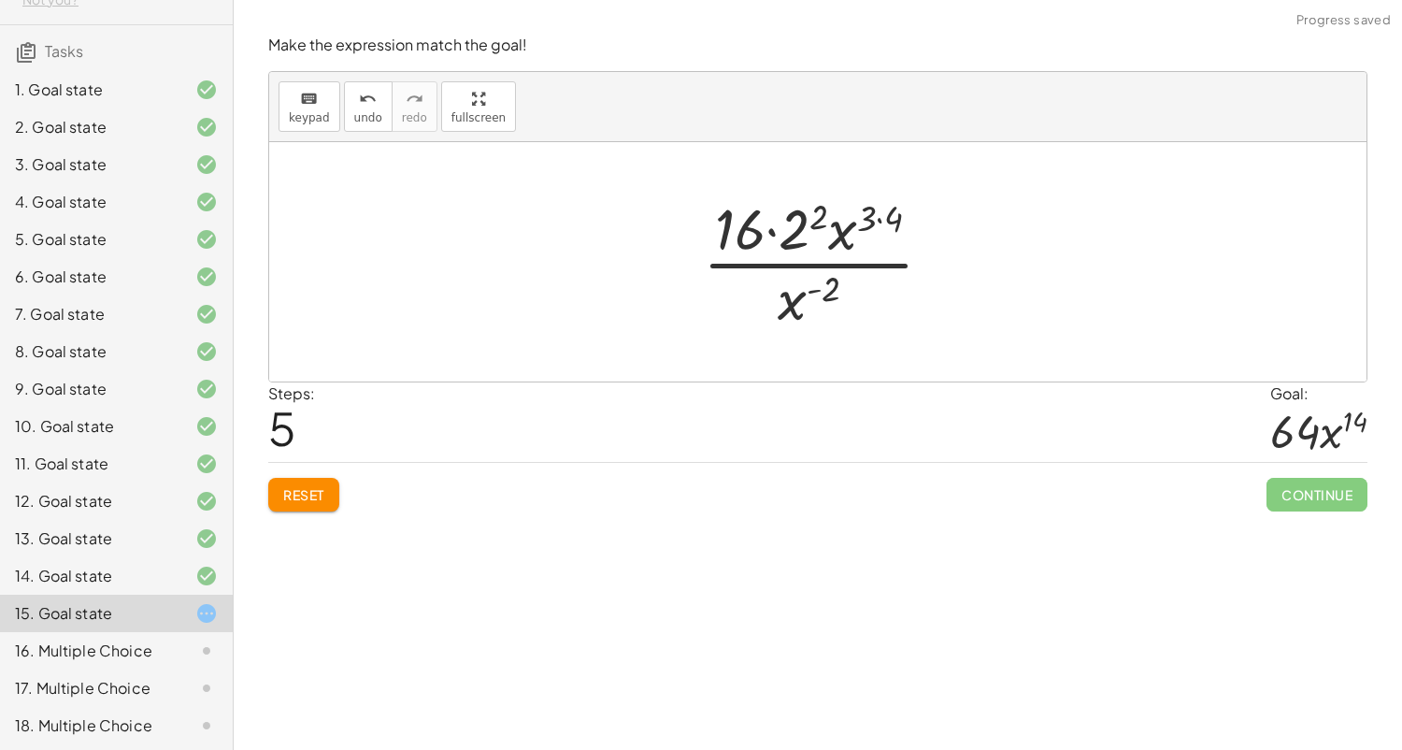
click at [808, 221] on div at bounding box center [826, 262] width 264 height 144
click at [785, 225] on div at bounding box center [824, 262] width 245 height 144
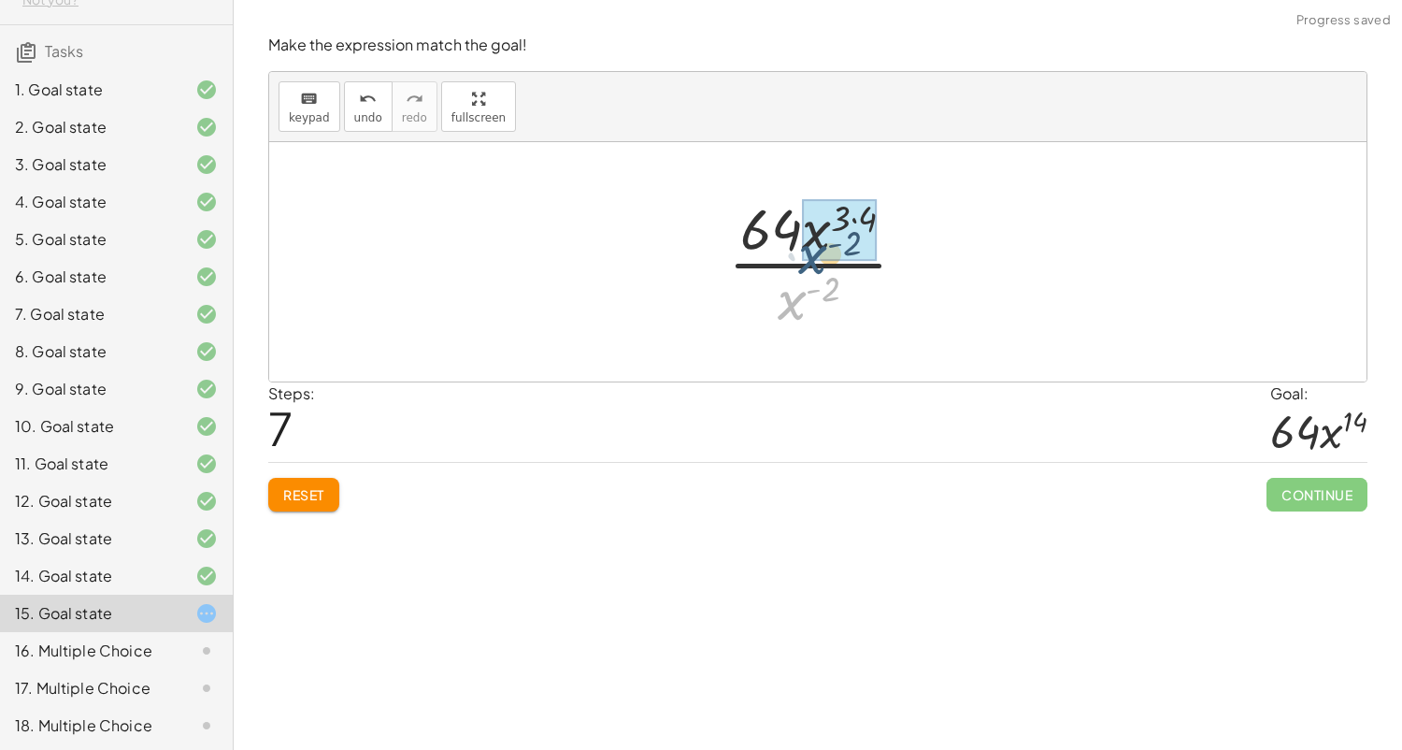
drag, startPoint x: 799, startPoint y: 298, endPoint x: 822, endPoint y: 249, distance: 54.4
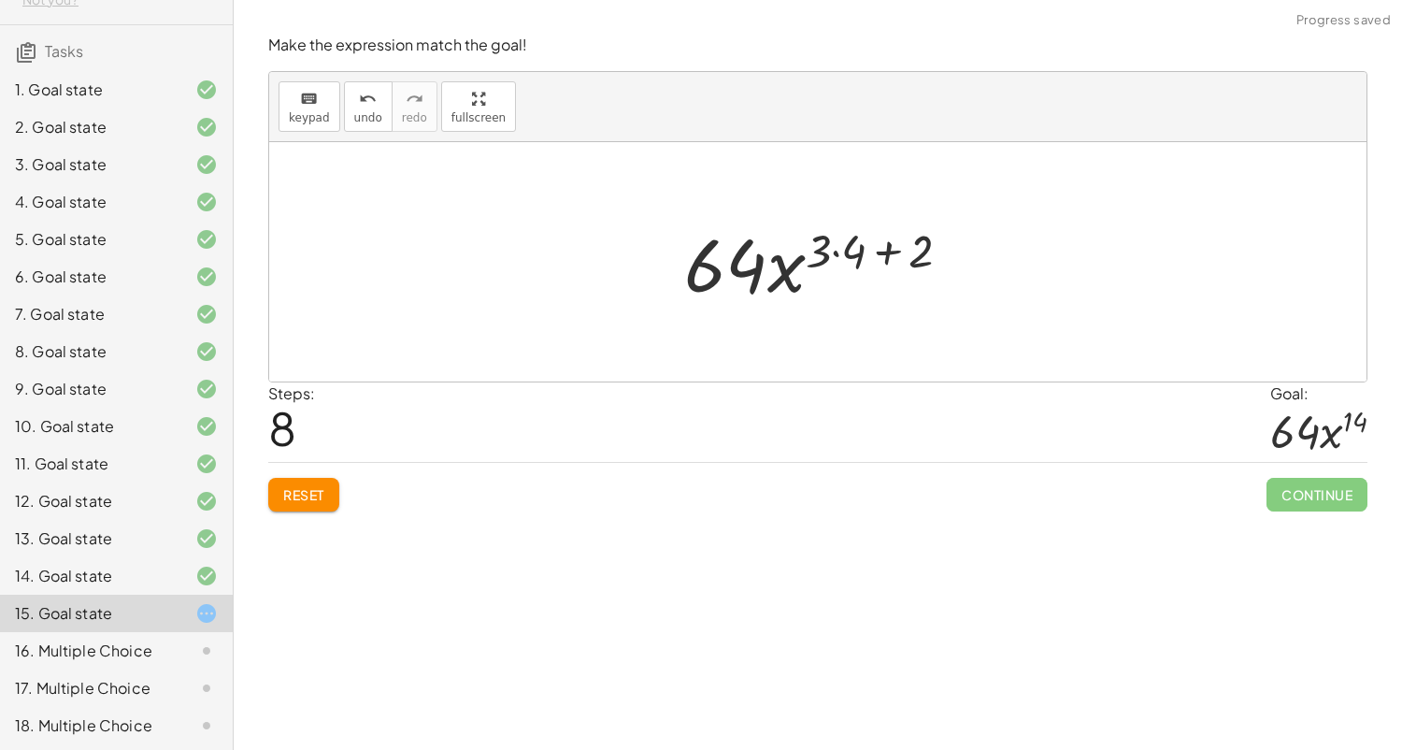
click at [858, 250] on div at bounding box center [825, 262] width 300 height 96
click at [860, 249] on div at bounding box center [824, 262] width 279 height 96
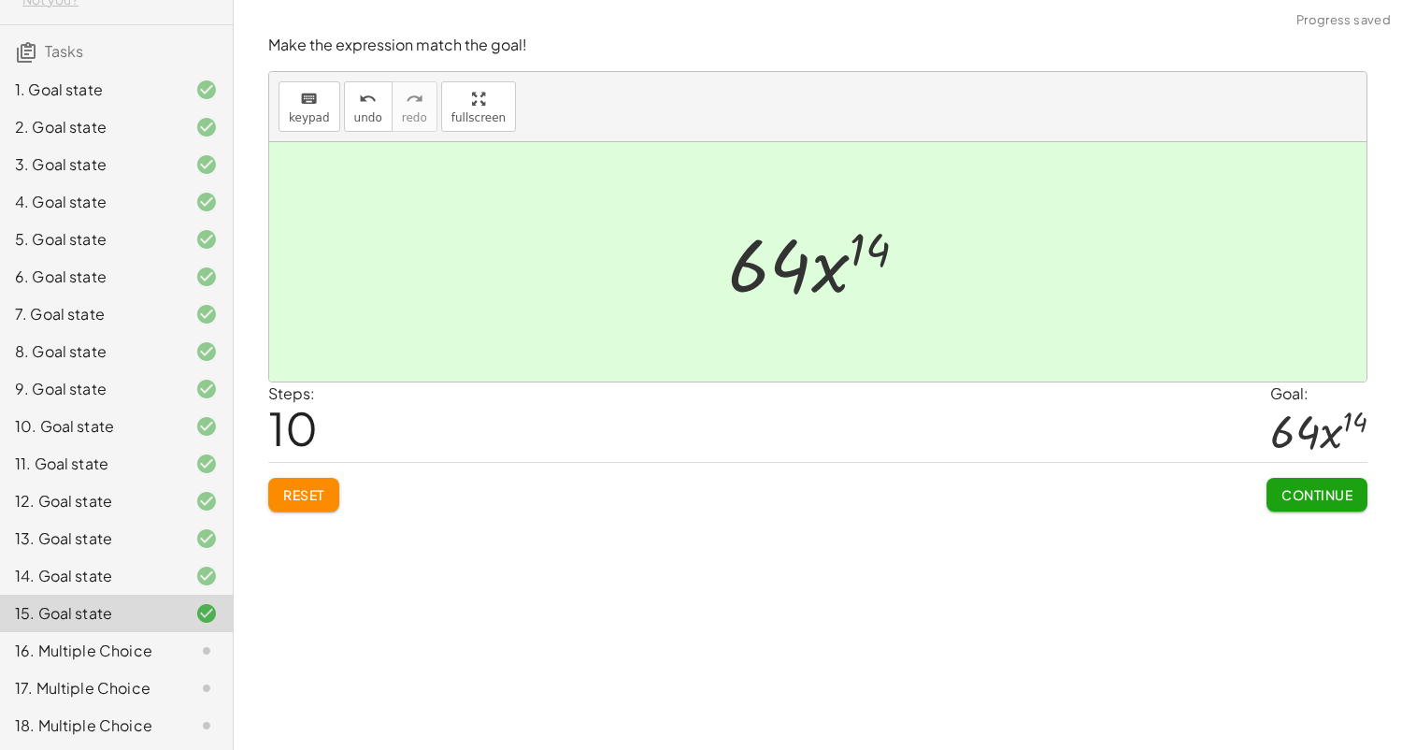
click at [1281, 491] on span "Continue" at bounding box center [1316, 494] width 71 height 17
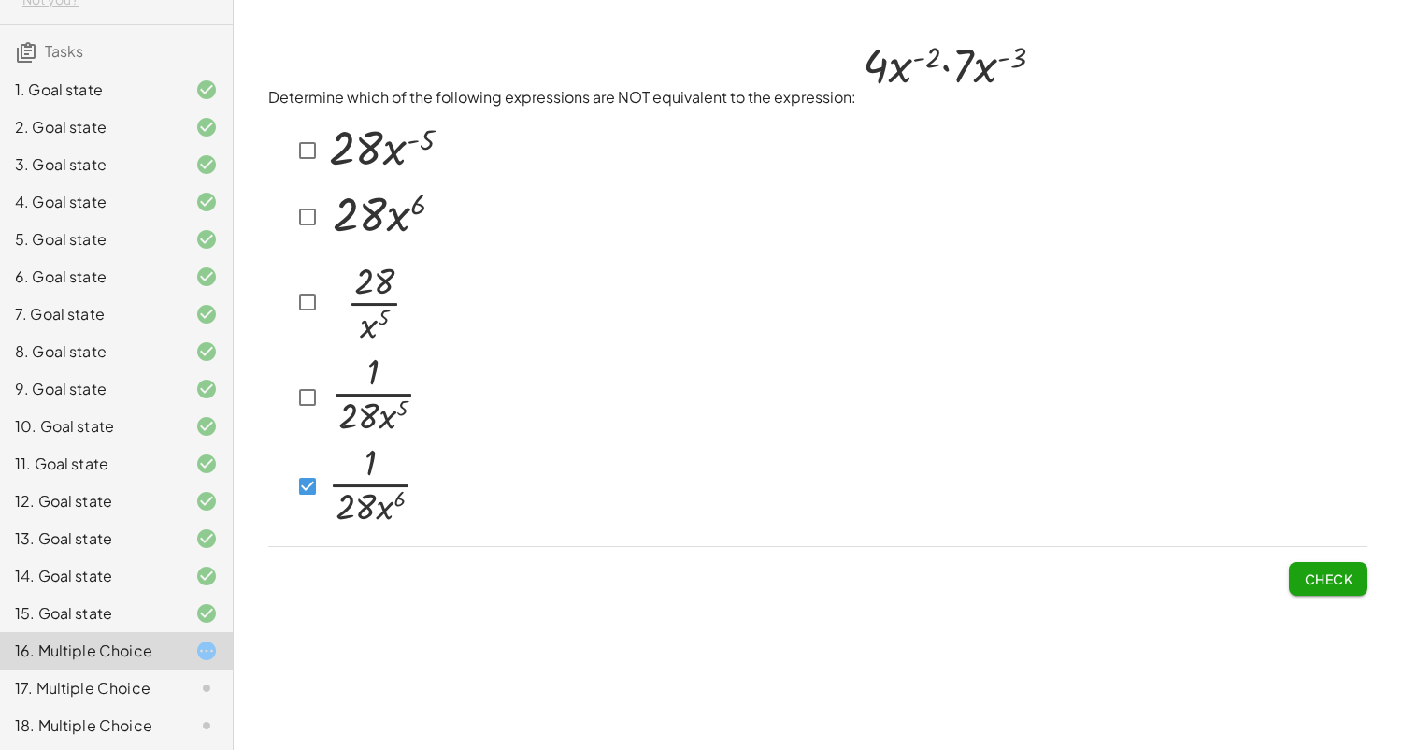
click at [1328, 576] on span "Check" at bounding box center [1328, 578] width 49 height 17
click at [312, 460] on div at bounding box center [354, 486] width 127 height 91
click at [1298, 574] on button "Check" at bounding box center [1328, 579] width 79 height 34
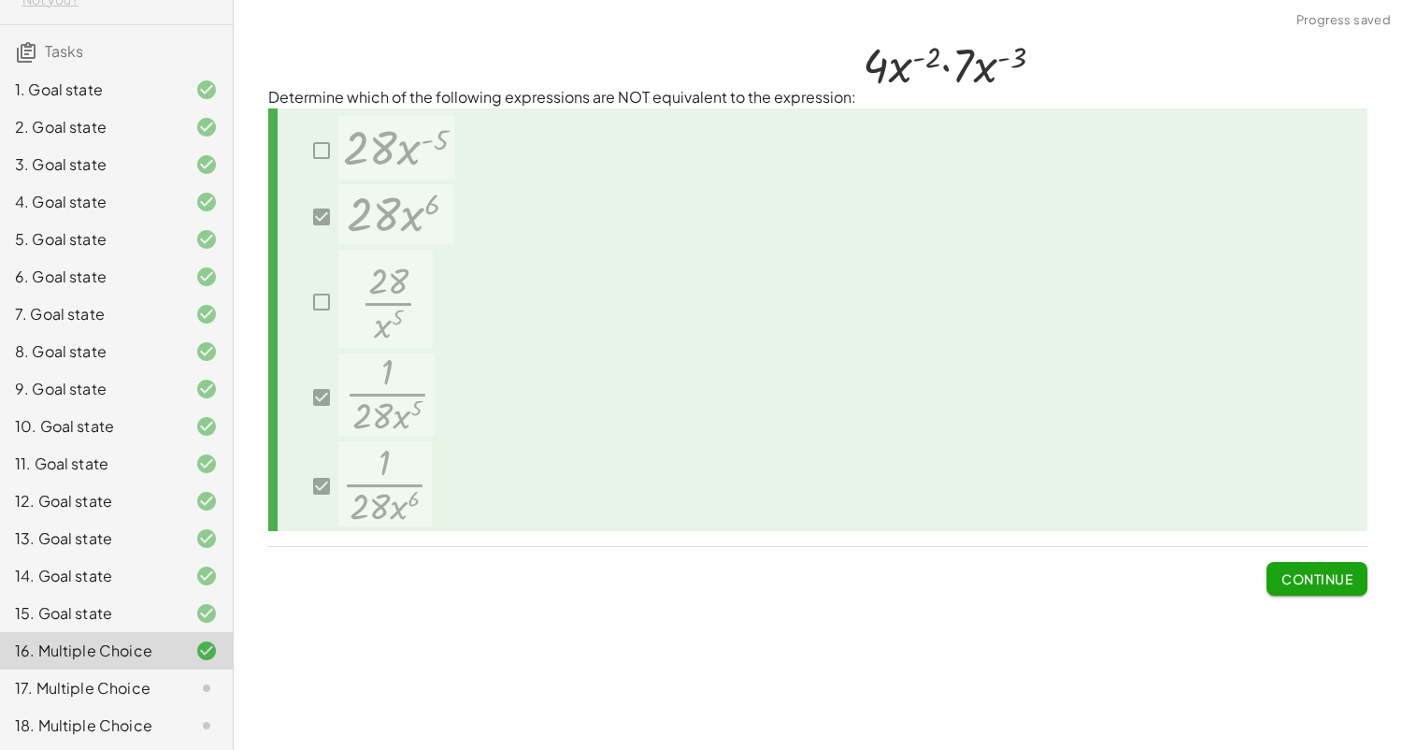
click at [1298, 574] on span "Continue" at bounding box center [1316, 578] width 71 height 17
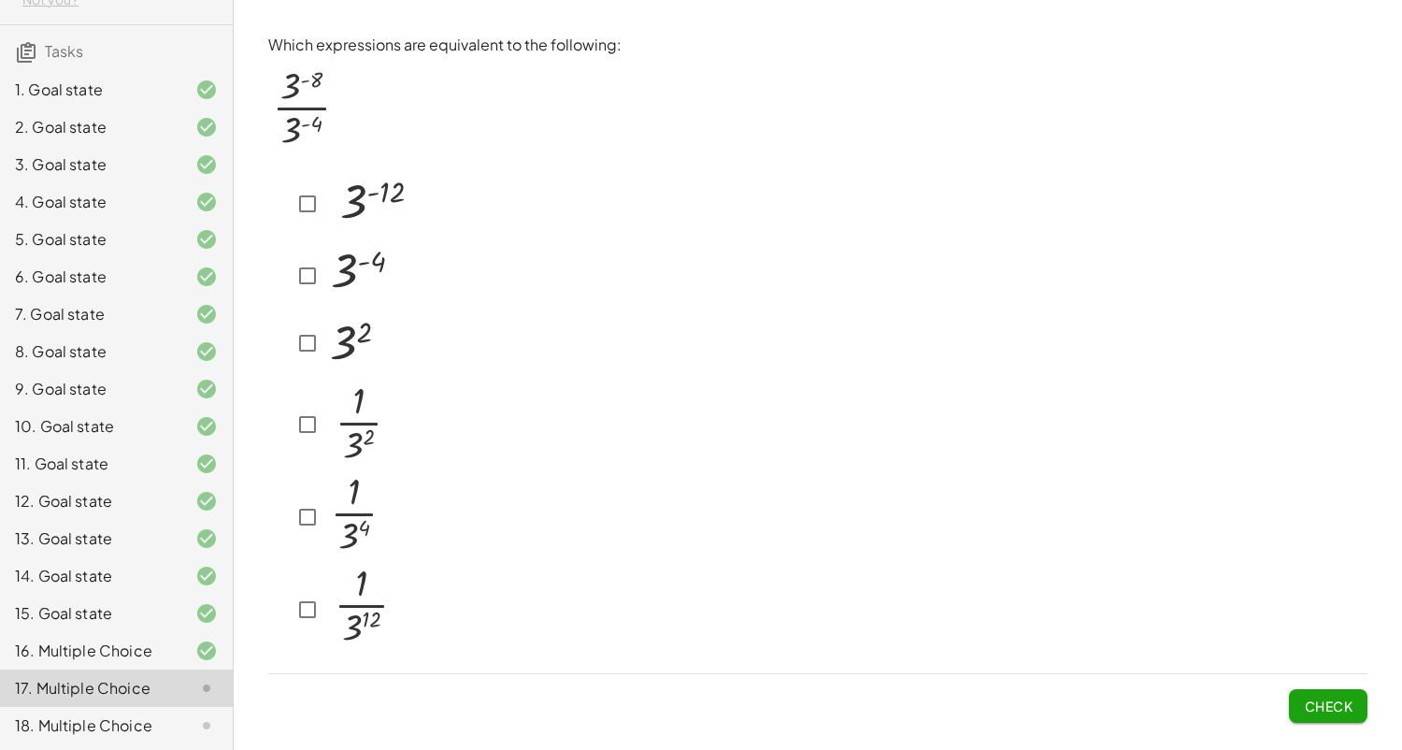
click at [318, 365] on div at bounding box center [334, 343] width 87 height 66
click at [309, 359] on div at bounding box center [334, 343] width 87 height 66
click at [1358, 701] on button "Check" at bounding box center [1328, 706] width 79 height 34
click at [1342, 709] on span "Check" at bounding box center [1328, 705] width 49 height 17
click at [1317, 692] on button "Check" at bounding box center [1328, 706] width 79 height 34
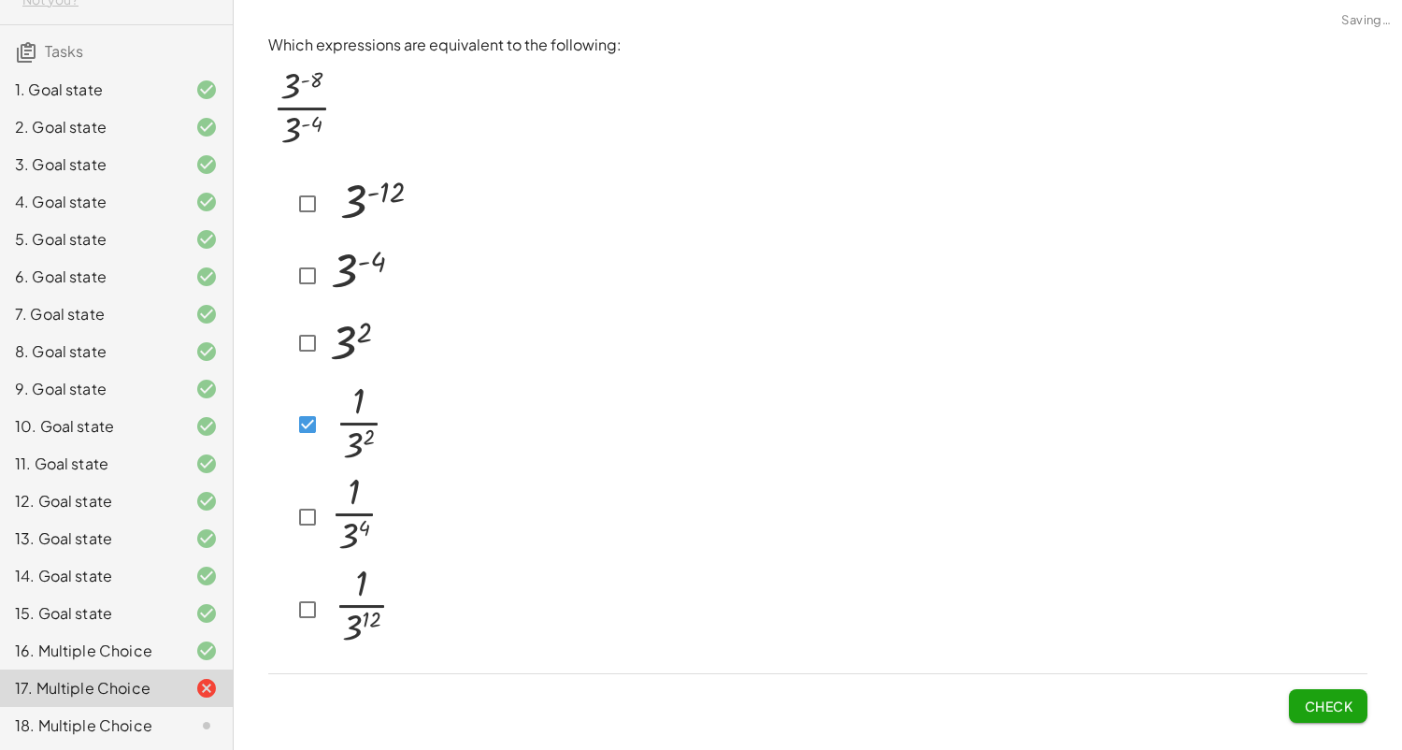
click at [324, 435] on img at bounding box center [358, 422] width 68 height 91
click at [68, 719] on div "18. Multiple Choice" at bounding box center [90, 725] width 150 height 22
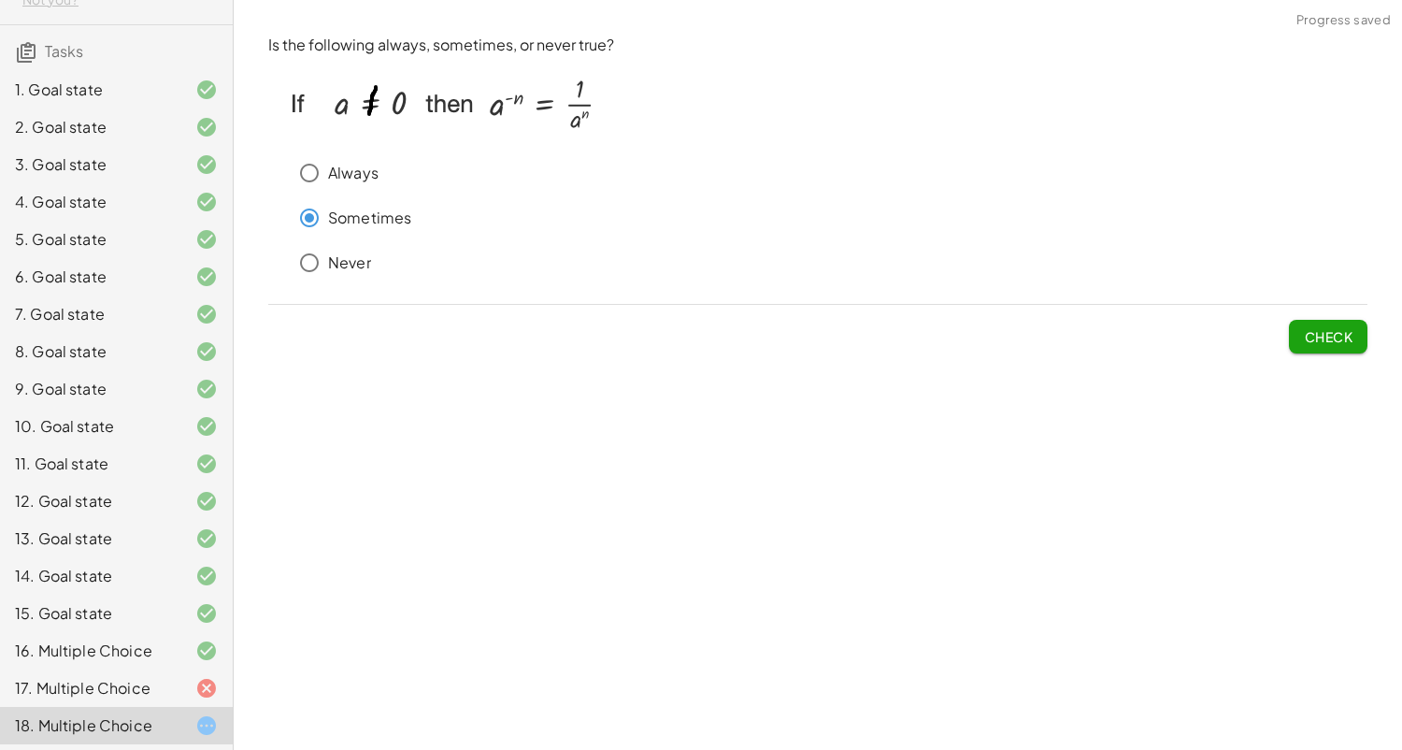
click at [1295, 331] on button "Check" at bounding box center [1328, 337] width 79 height 34
click at [1332, 332] on span "Check" at bounding box center [1328, 336] width 49 height 17
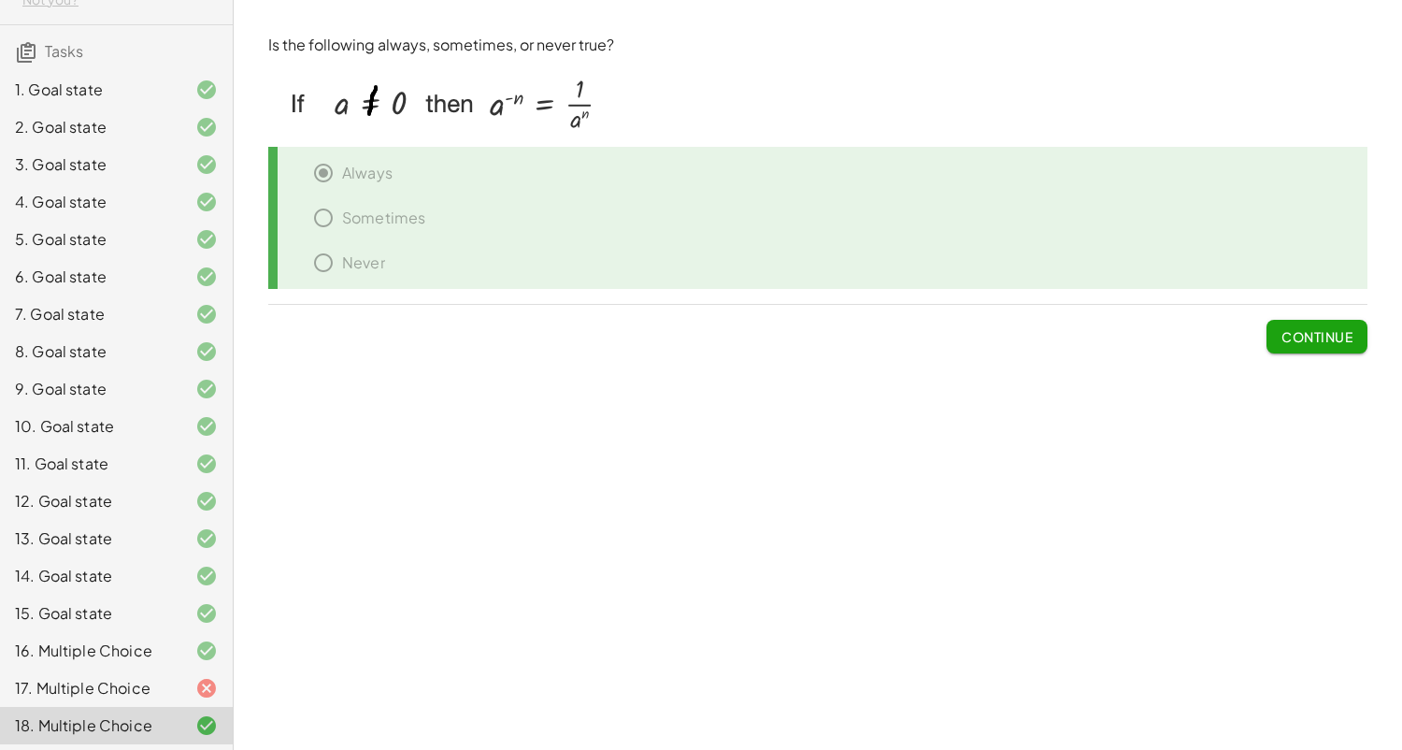
click at [182, 673] on div "17. Multiple Choice" at bounding box center [116, 687] width 233 height 37
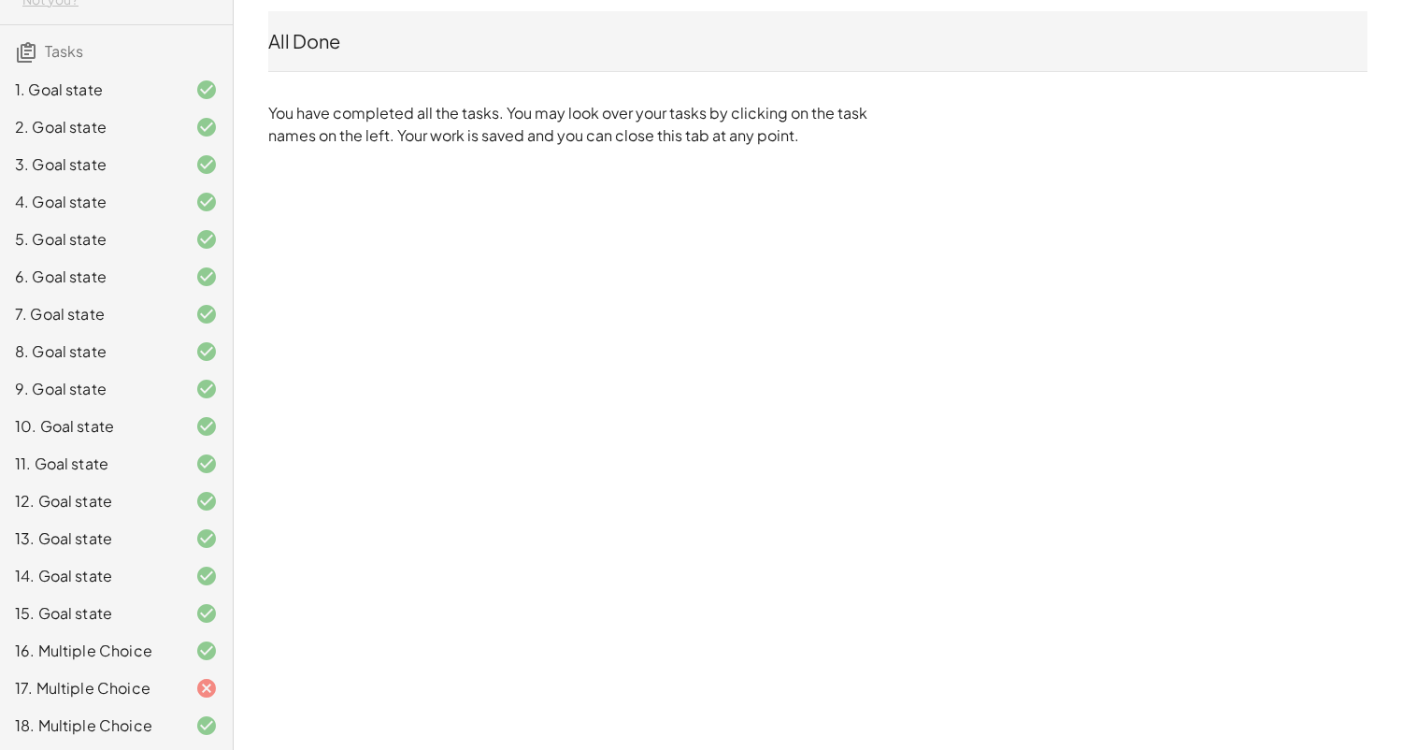
click at [136, 670] on div "17. Multiple Choice" at bounding box center [116, 687] width 233 height 37
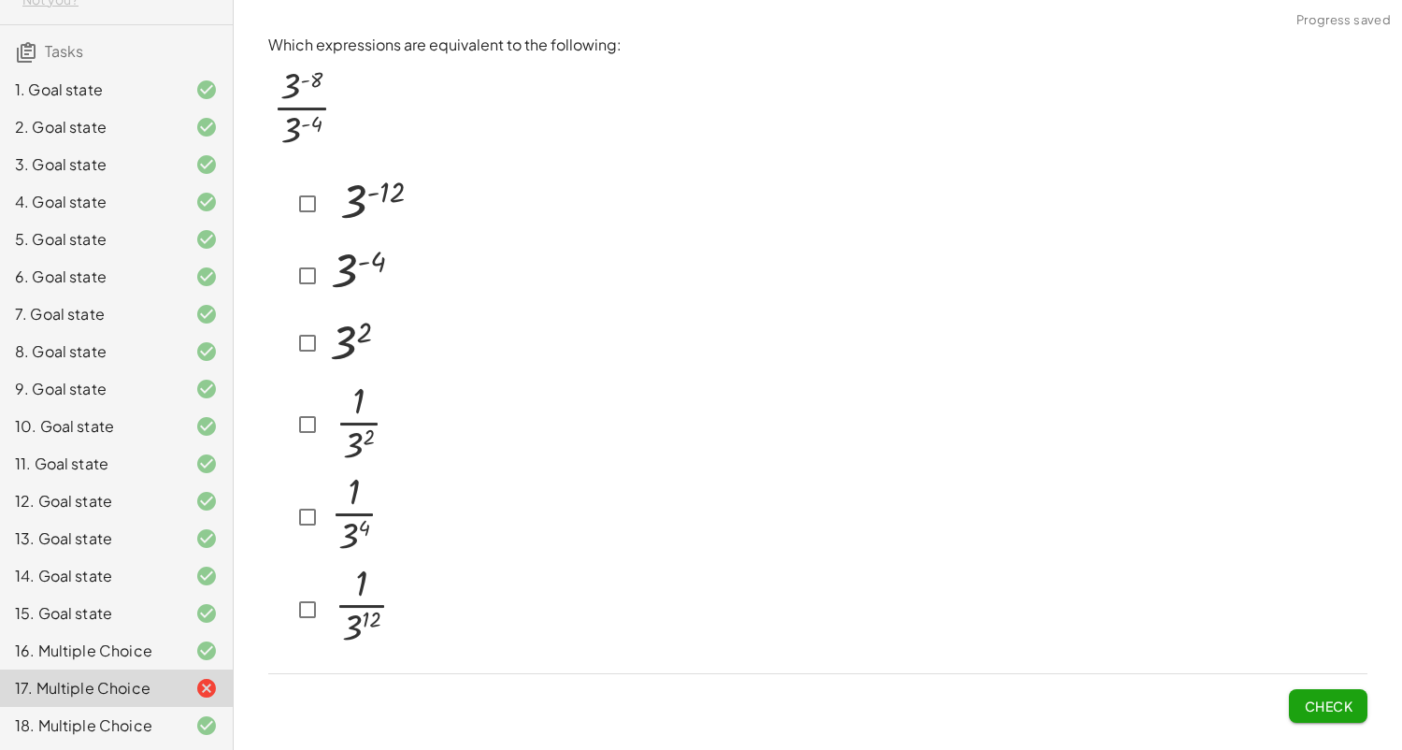
click at [201, 688] on icon at bounding box center [206, 688] width 22 height 22
click at [1302, 690] on button "Check" at bounding box center [1328, 706] width 79 height 34
click at [1330, 692] on button "Check" at bounding box center [1328, 706] width 79 height 34
click at [1322, 707] on span "Check" at bounding box center [1328, 705] width 49 height 17
click at [1344, 712] on button "Check" at bounding box center [1328, 706] width 79 height 34
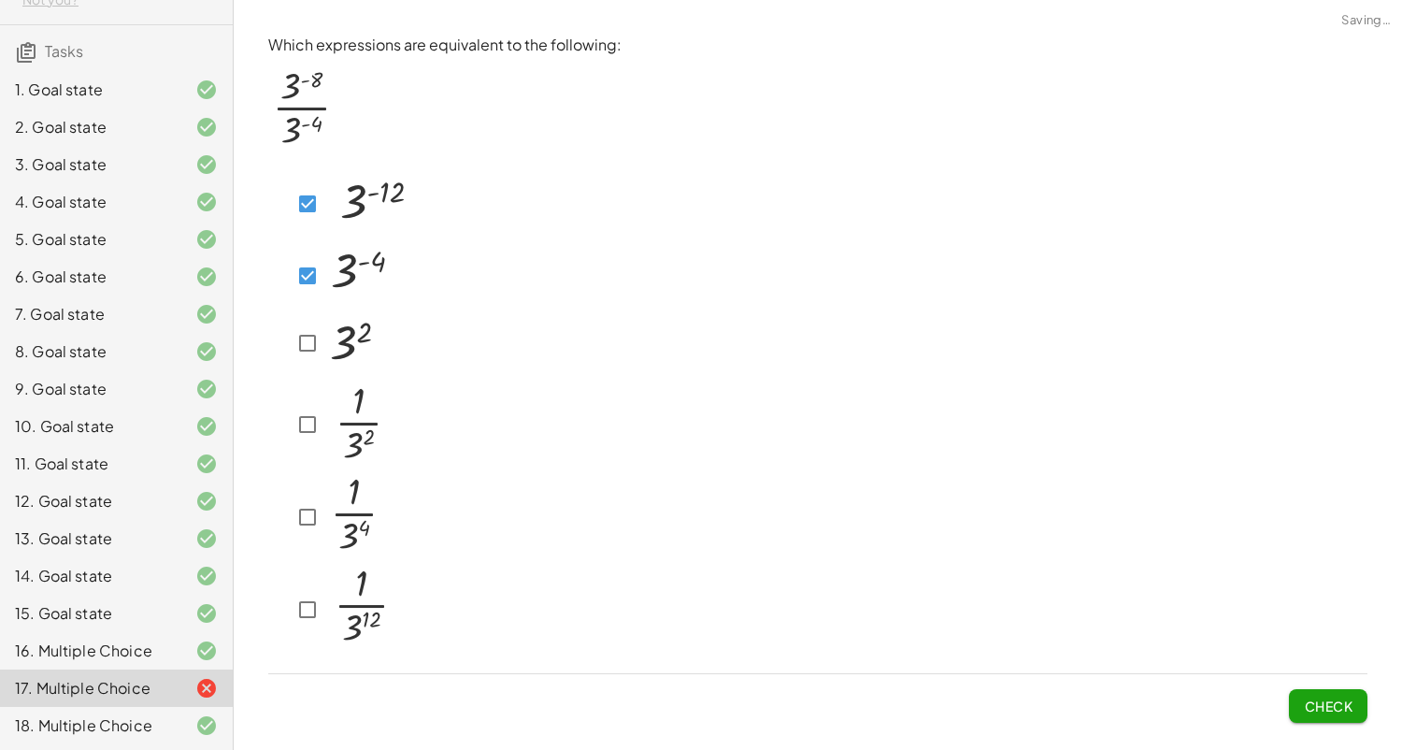
click at [1329, 700] on span "Check" at bounding box center [1328, 705] width 49 height 17
click at [310, 588] on div at bounding box center [346, 610] width 110 height 96
click at [1313, 712] on button "Check" at bounding box center [1328, 706] width 79 height 34
click at [1351, 709] on span "Check" at bounding box center [1328, 705] width 49 height 17
click at [1309, 703] on span "Check" at bounding box center [1328, 705] width 49 height 17
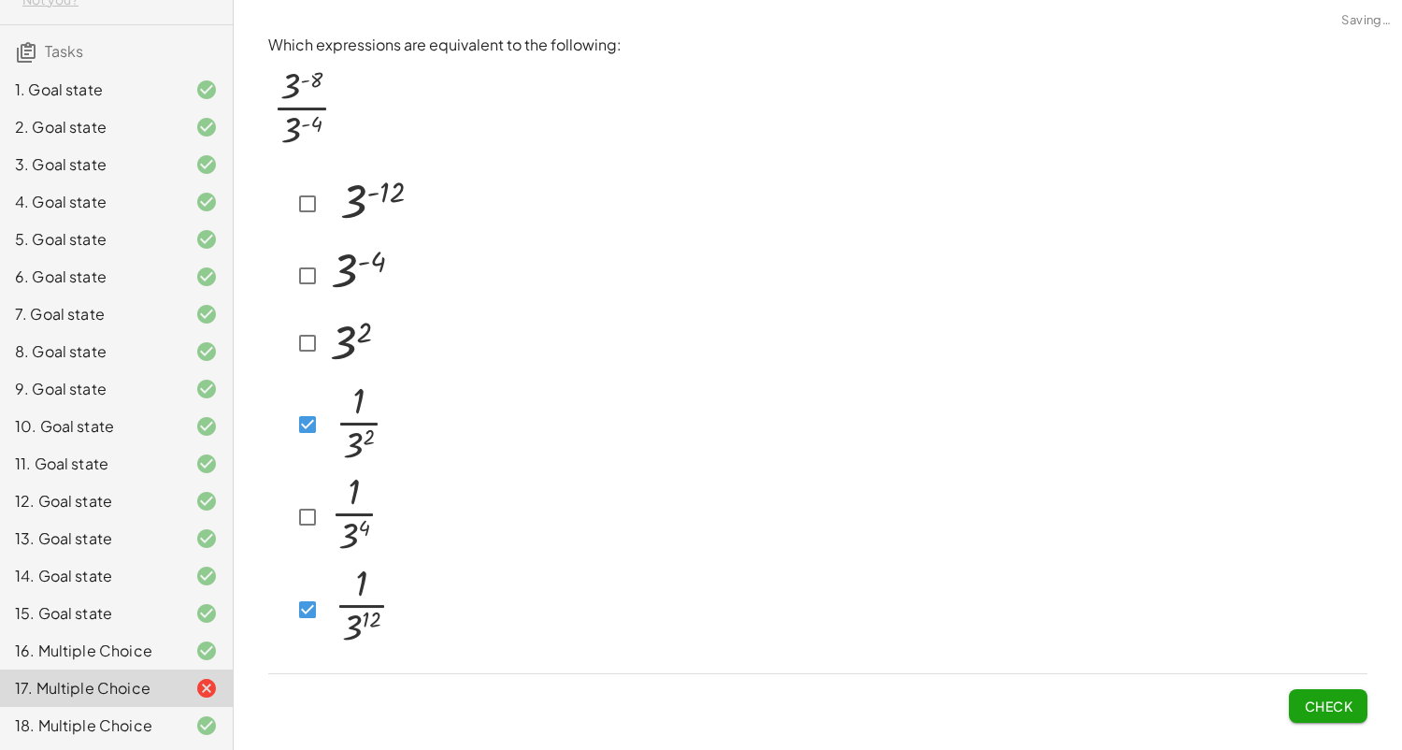
click at [1304, 699] on span "Check" at bounding box center [1328, 705] width 49 height 17
click at [1323, 697] on span "Check" at bounding box center [1328, 705] width 49 height 17
click at [1347, 713] on button "Check" at bounding box center [1328, 706] width 79 height 34
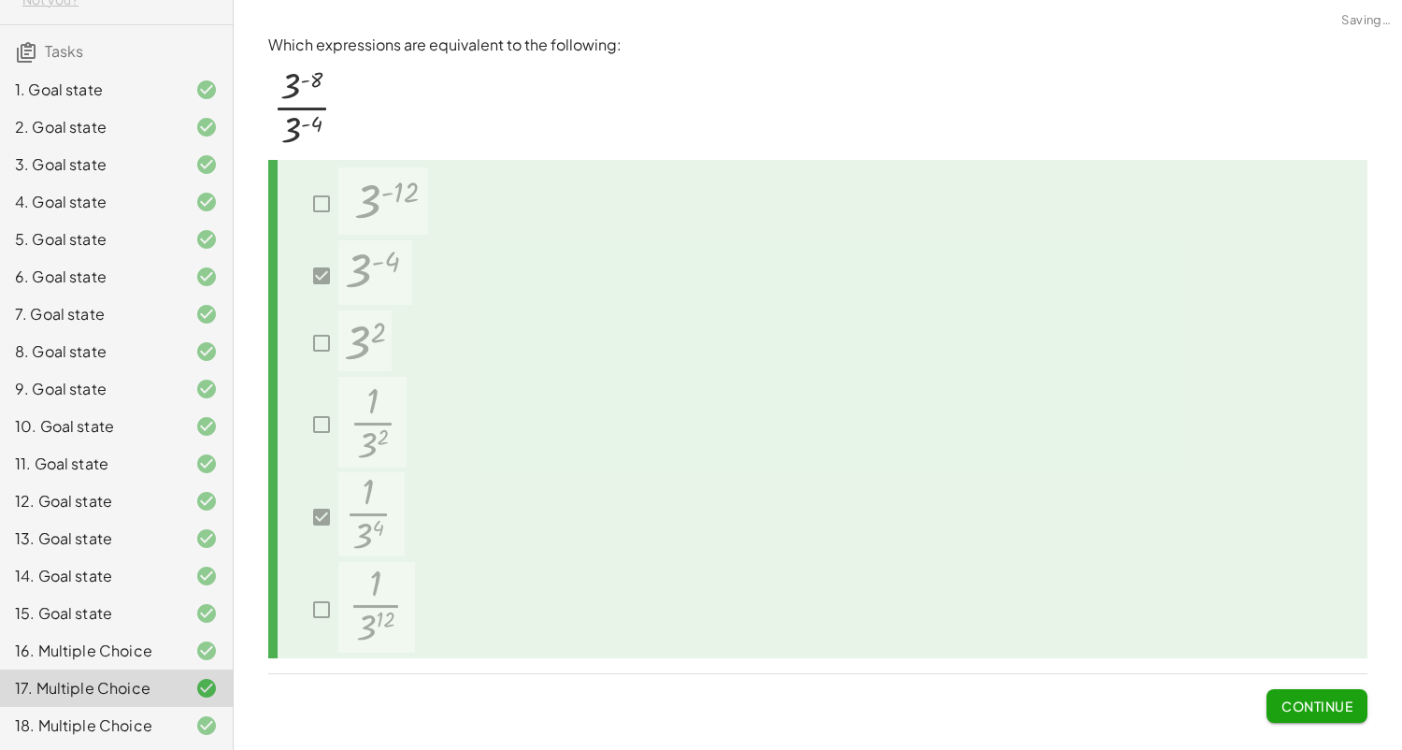
click at [1331, 707] on span "Continue" at bounding box center [1316, 705] width 71 height 17
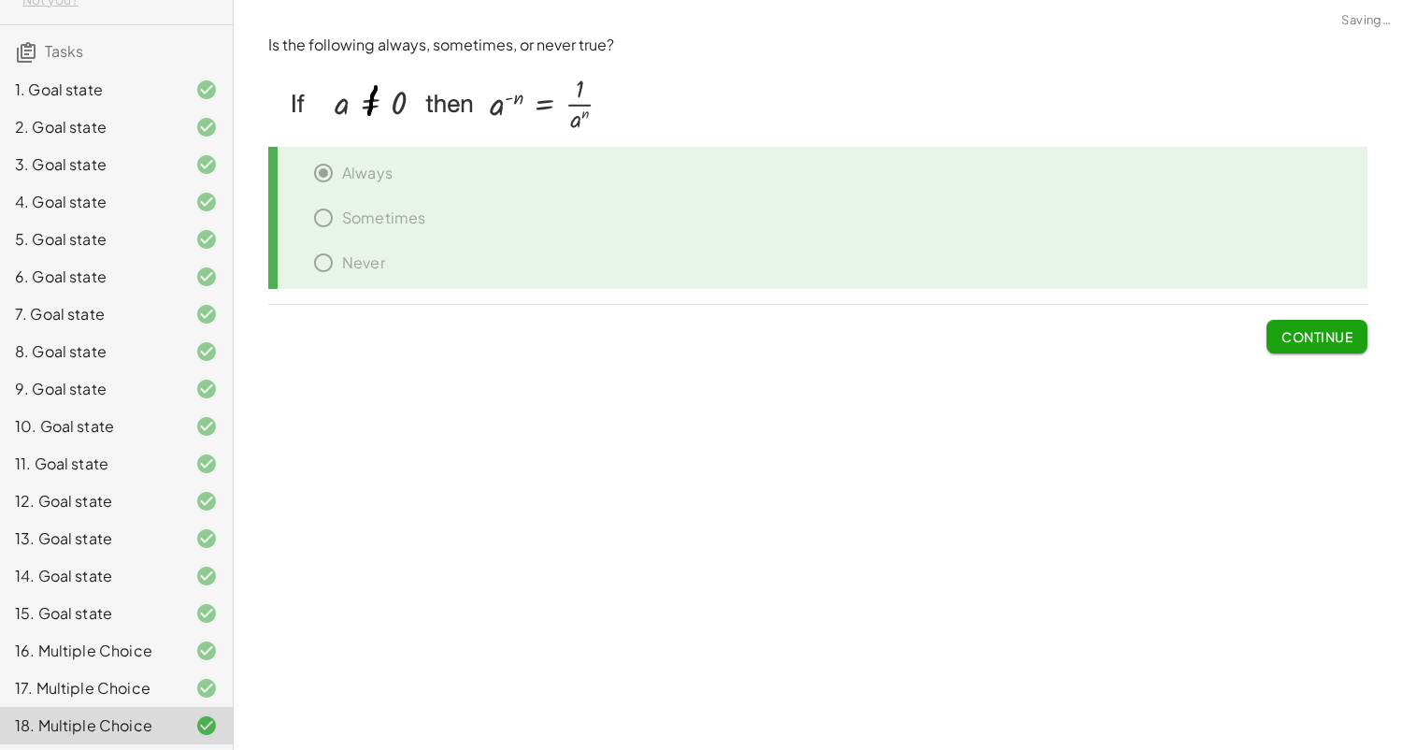
click at [1323, 328] on span "Continue" at bounding box center [1316, 336] width 71 height 17
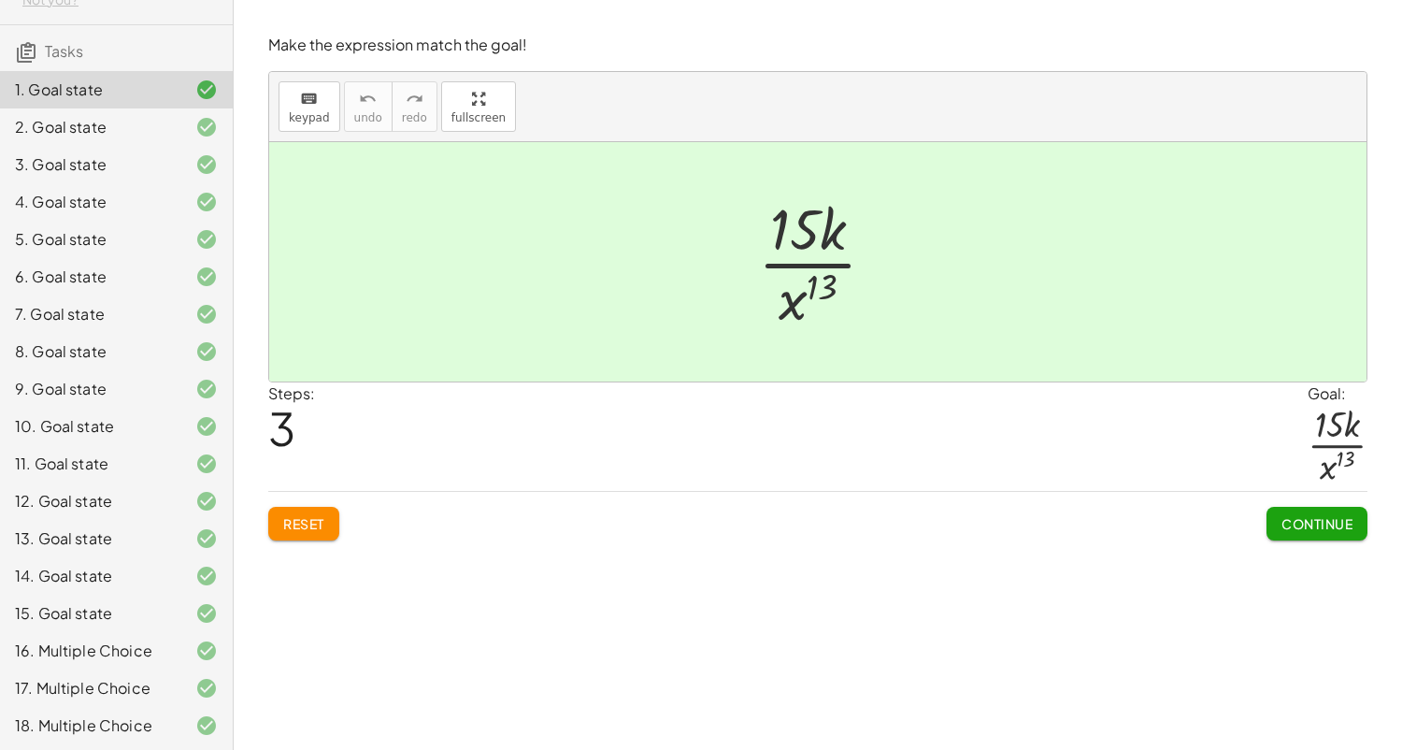
click at [465, 472] on div "Steps: 3 Goal: · 15 · k · x 13" at bounding box center [817, 436] width 1099 height 109
